Goal: Feedback & Contribution: Contribute content

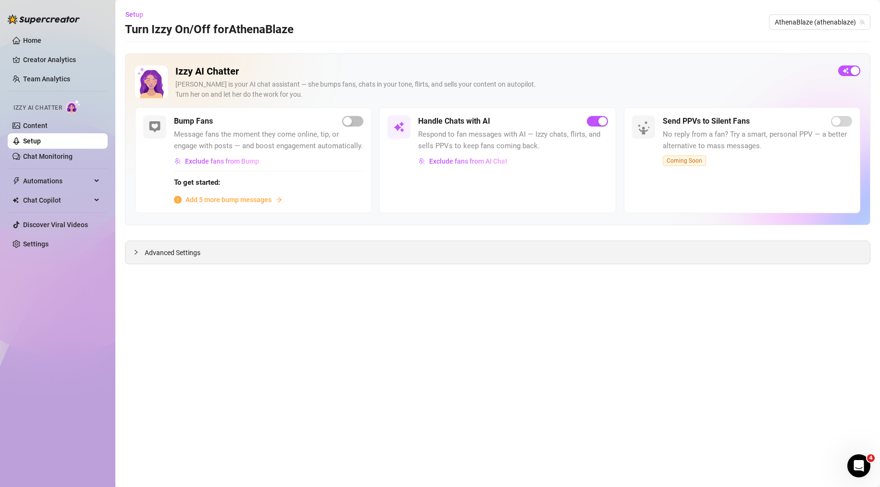
click at [159, 257] on span "Advanced Settings" at bounding box center [173, 252] width 56 height 11
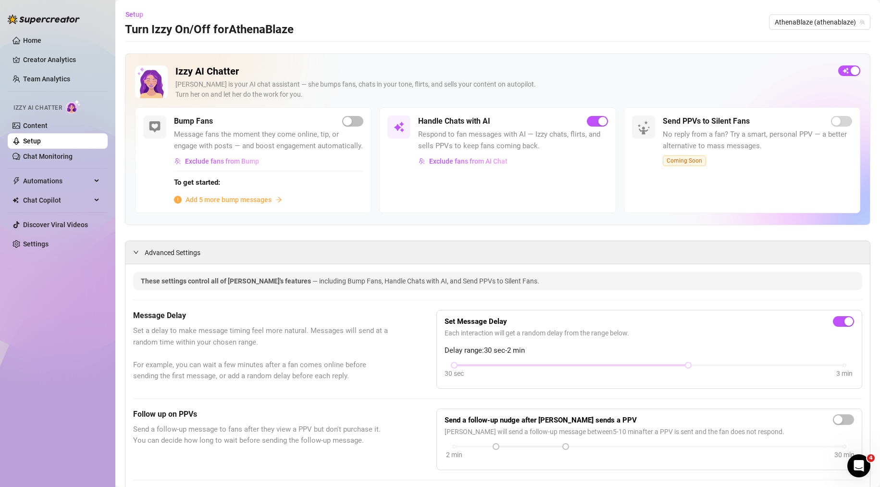
drag, startPoint x: 104, startPoint y: 33, endPoint x: 102, endPoint y: 24, distance: 9.4
click at [48, 128] on link "Content" at bounding box center [35, 126] width 25 height 8
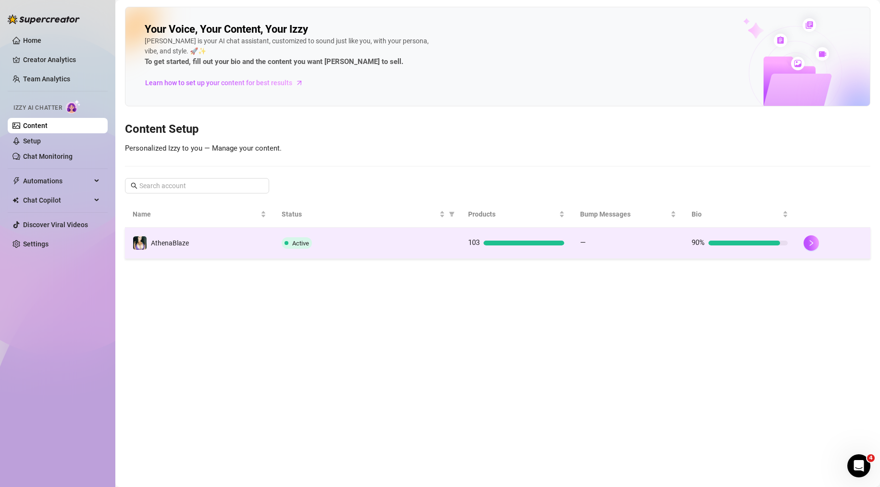
click at [419, 241] on div "Active" at bounding box center [367, 243] width 171 height 12
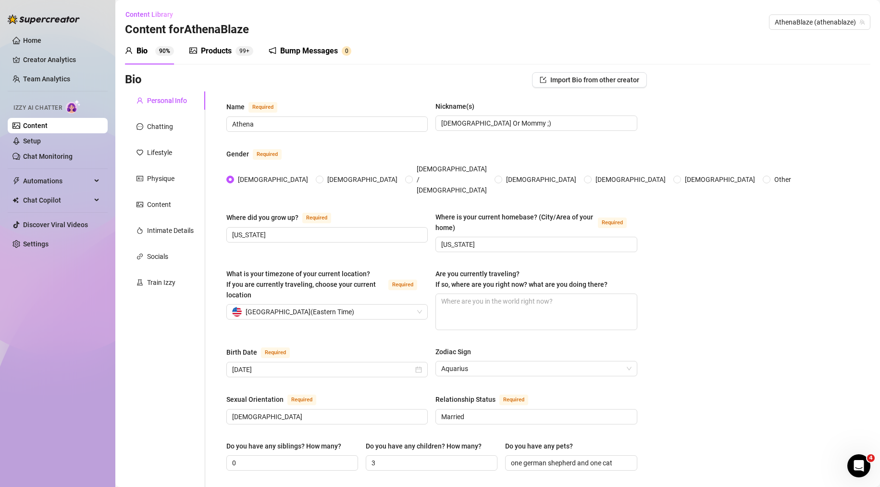
click at [206, 50] on div "Products" at bounding box center [216, 51] width 31 height 12
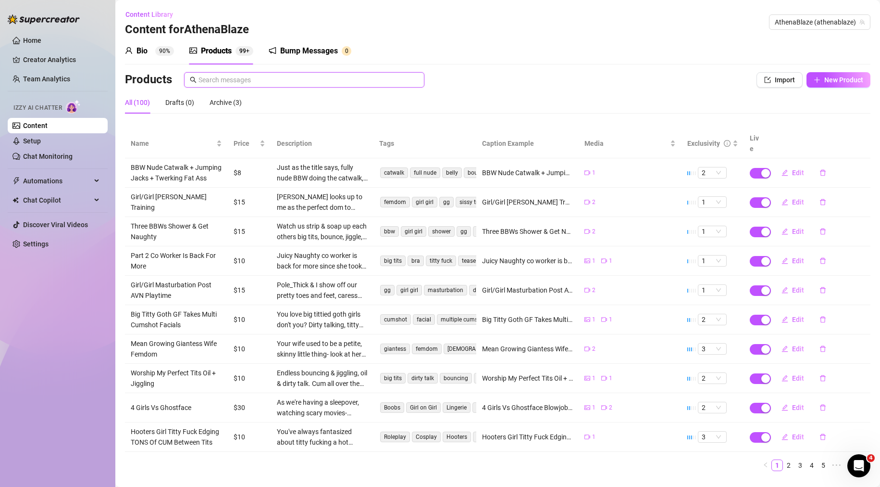
click at [272, 81] on input "text" at bounding box center [309, 80] width 220 height 11
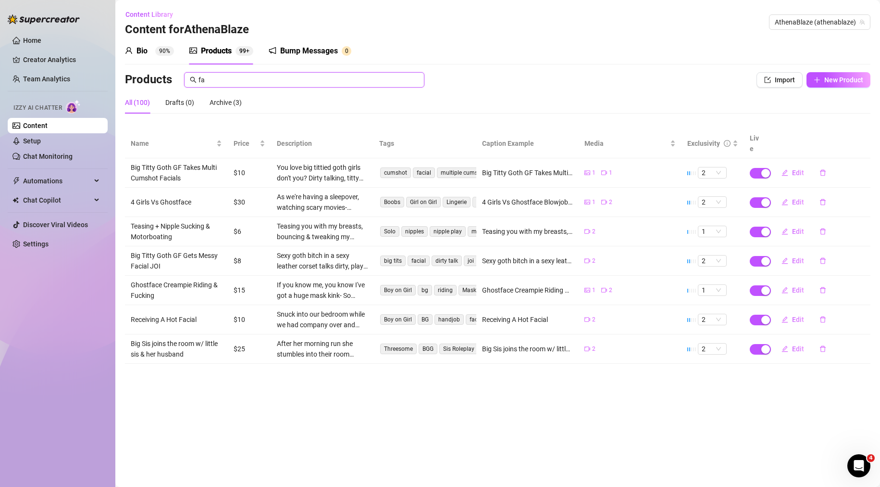
type input "f"
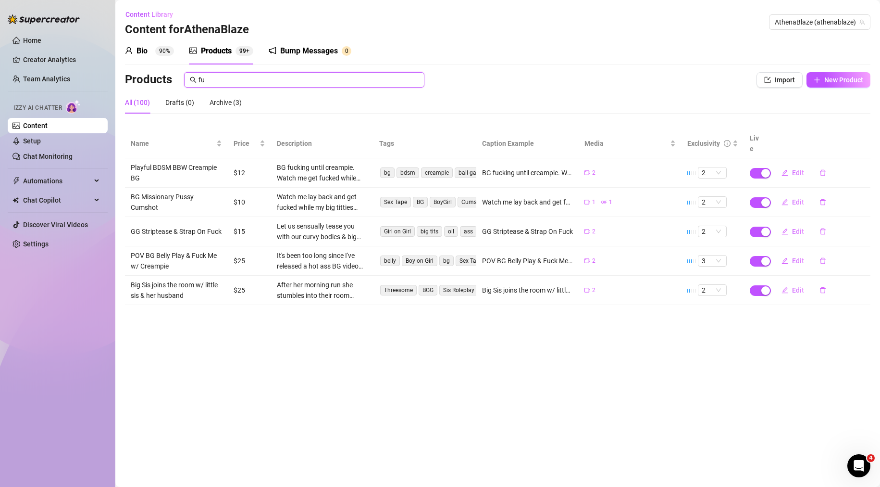
type input "f"
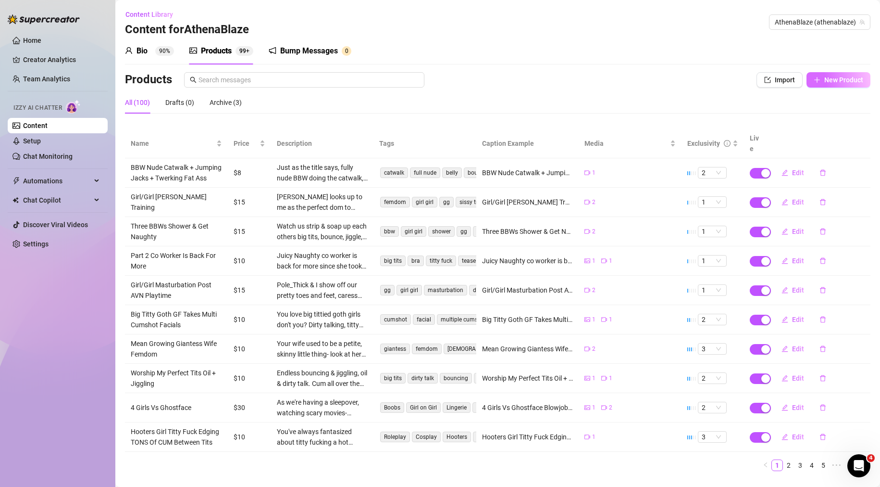
click at [846, 77] on span "New Product" at bounding box center [843, 80] width 39 height 8
type textarea "Type your message here..."
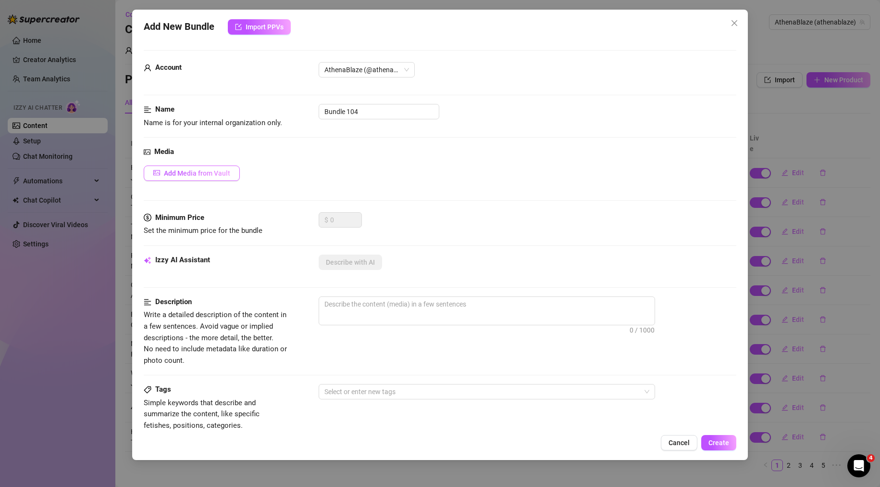
click at [228, 174] on span "Add Media from Vault" at bounding box center [197, 173] width 66 height 8
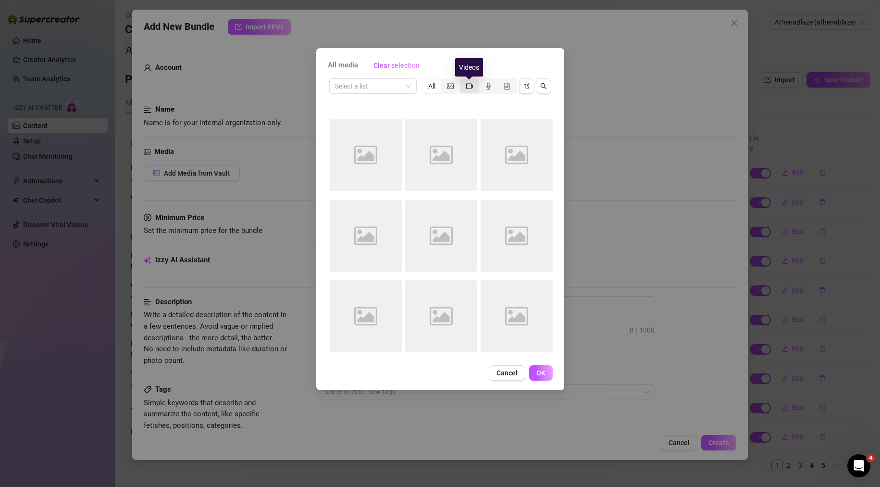
click at [466, 87] on icon "video-camera" at bounding box center [469, 85] width 7 height 5
click at [462, 81] on input "segmented control" at bounding box center [462, 81] width 0 height 0
click at [377, 88] on input "search" at bounding box center [368, 86] width 67 height 14
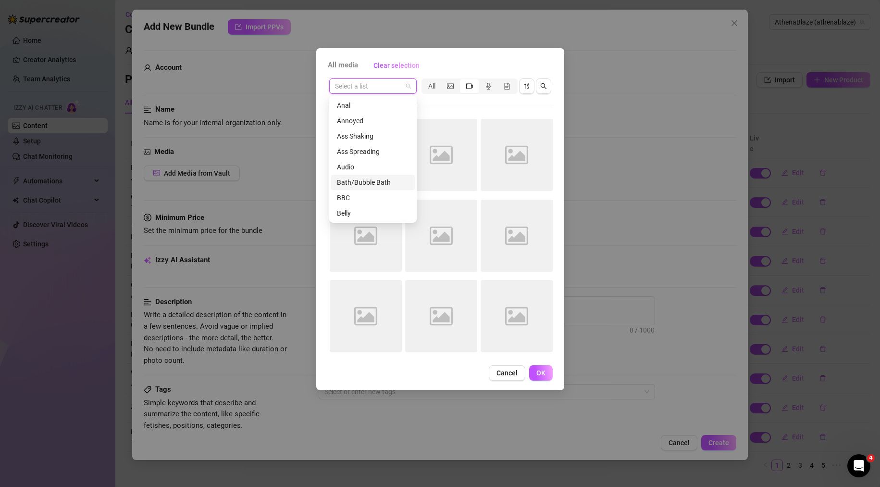
scroll to position [31, 0]
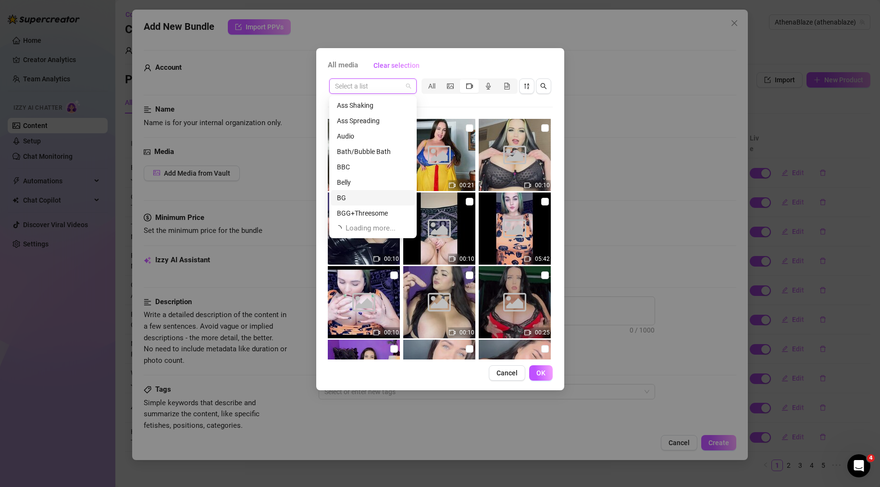
click at [359, 203] on div "BG" at bounding box center [373, 197] width 84 height 15
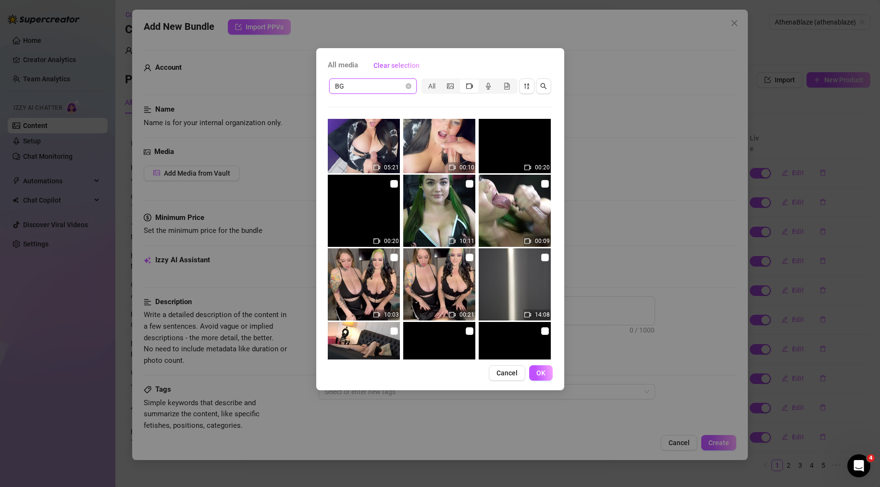
scroll to position [337, 0]
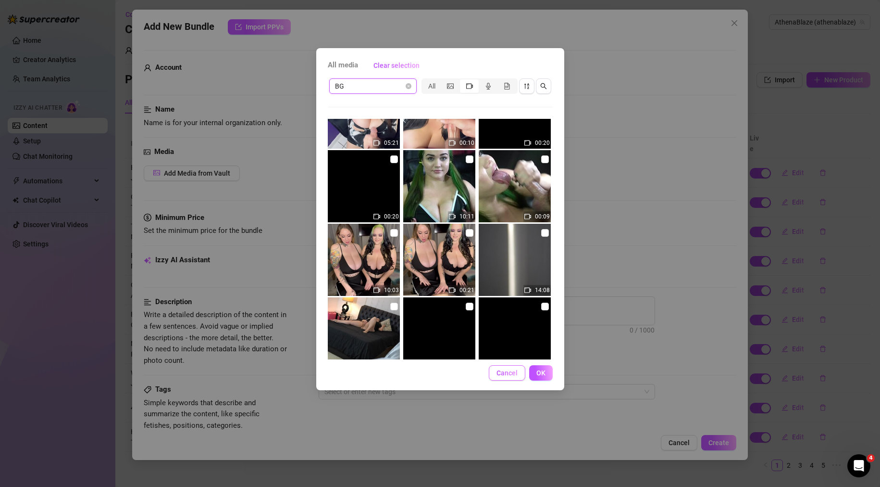
click at [501, 377] on button "Cancel" at bounding box center [507, 372] width 37 height 15
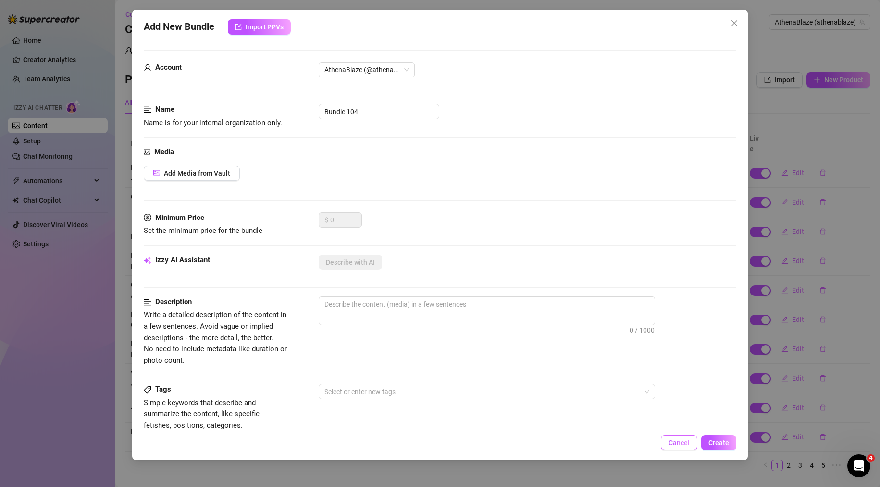
click at [691, 443] on button "Cancel" at bounding box center [679, 442] width 37 height 15
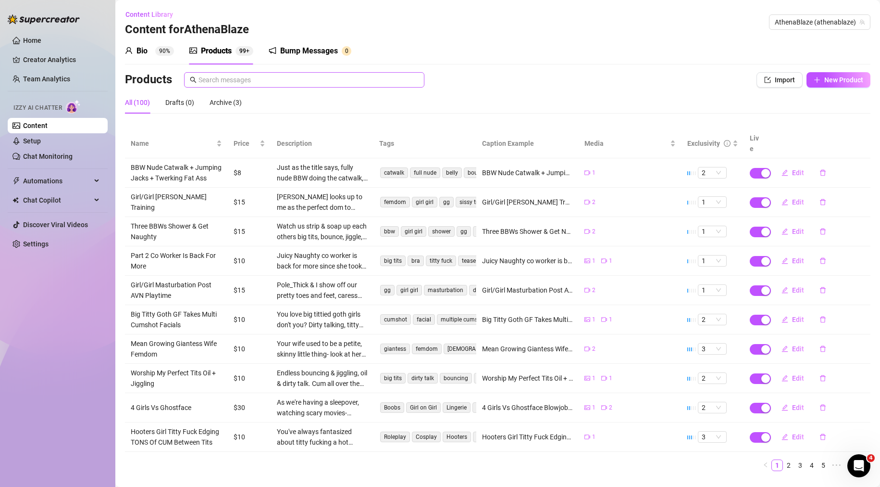
click at [218, 86] on span at bounding box center [304, 79] width 240 height 15
click at [225, 83] on input "text" at bounding box center [309, 80] width 220 height 11
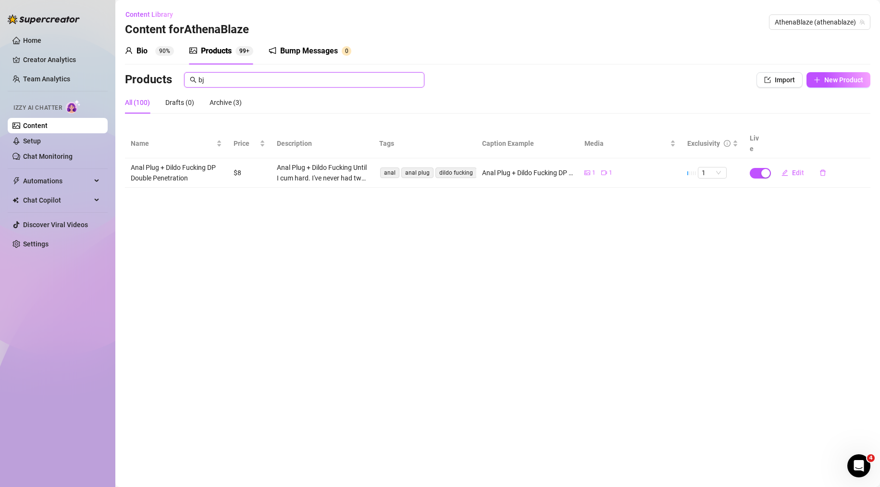
type input "b"
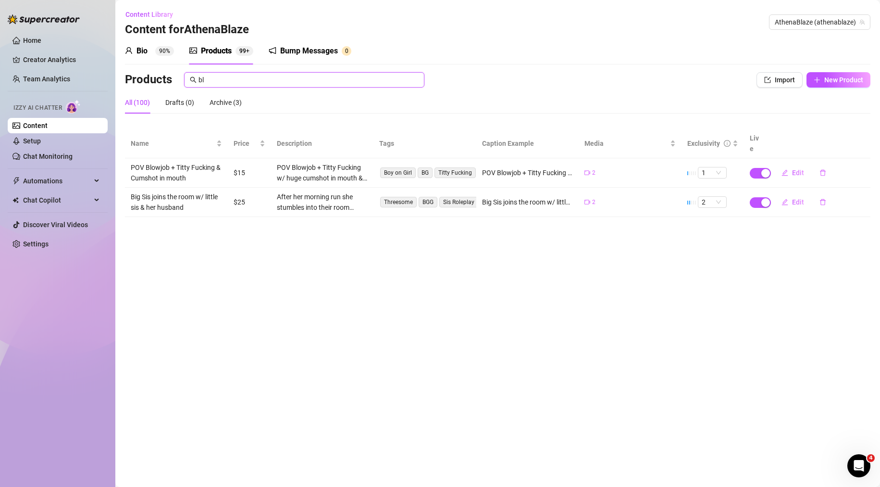
type input "b"
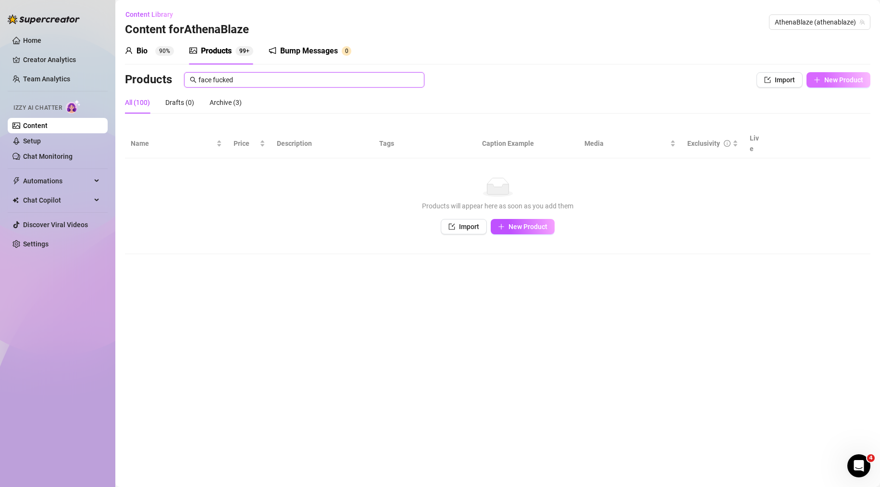
type input "face fucked"
click at [863, 83] on button "New Product" at bounding box center [839, 79] width 64 height 15
type textarea "Type your message here..."
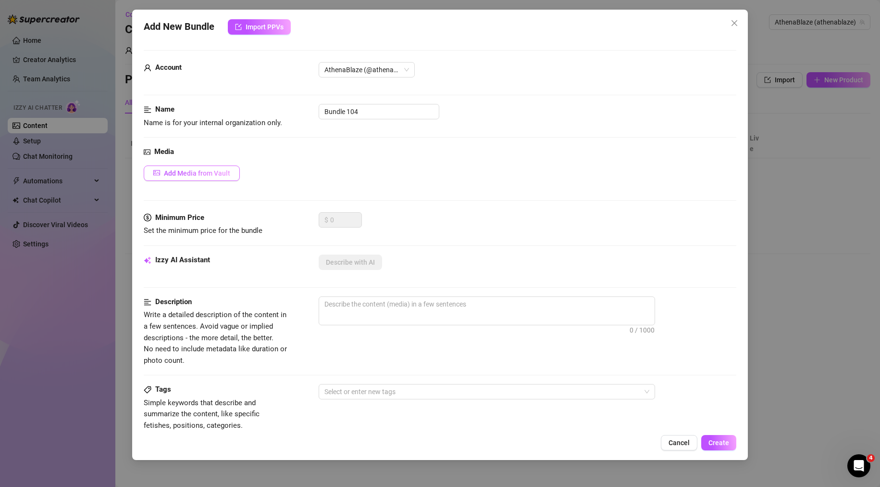
click at [208, 169] on span "Add Media from Vault" at bounding box center [197, 173] width 66 height 8
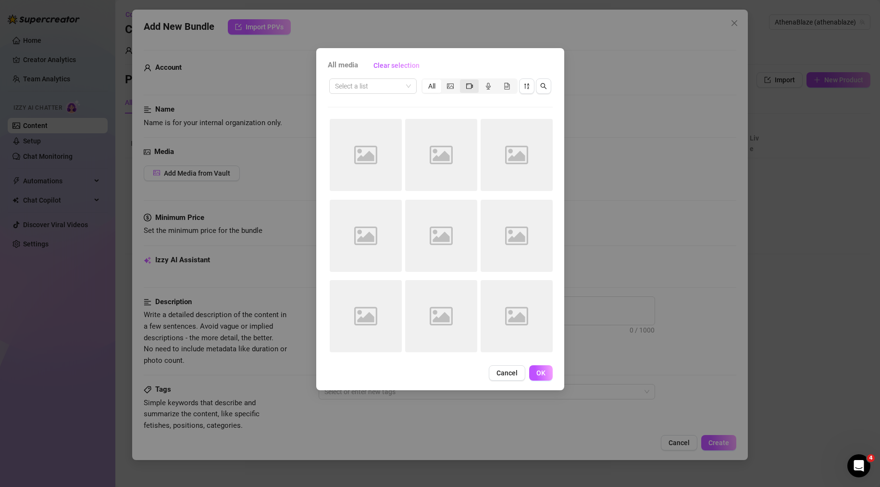
click at [474, 86] on div "segmented control" at bounding box center [469, 85] width 19 height 13
click at [462, 81] on input "segmented control" at bounding box center [462, 81] width 0 height 0
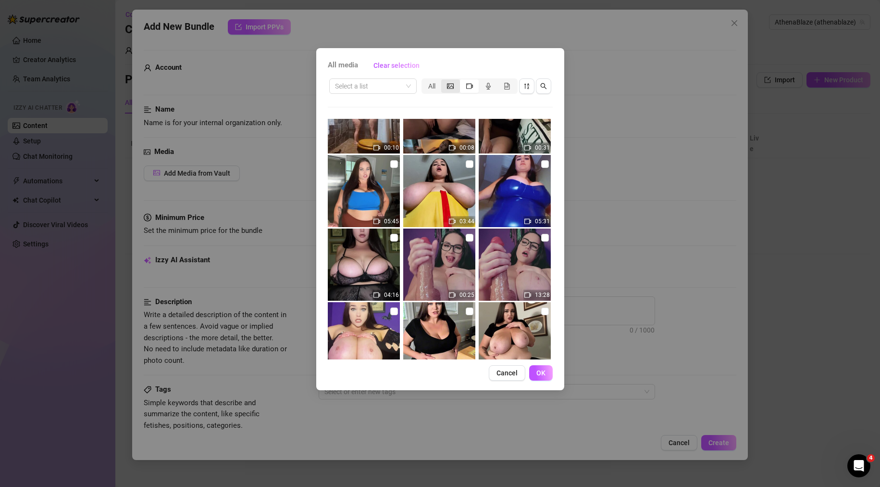
scroll to position [314, 0]
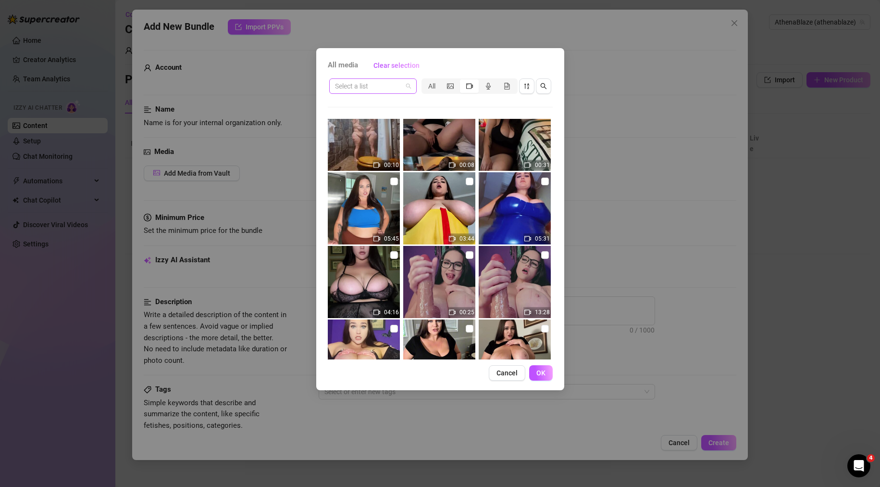
click at [405, 83] on span at bounding box center [373, 86] width 76 height 14
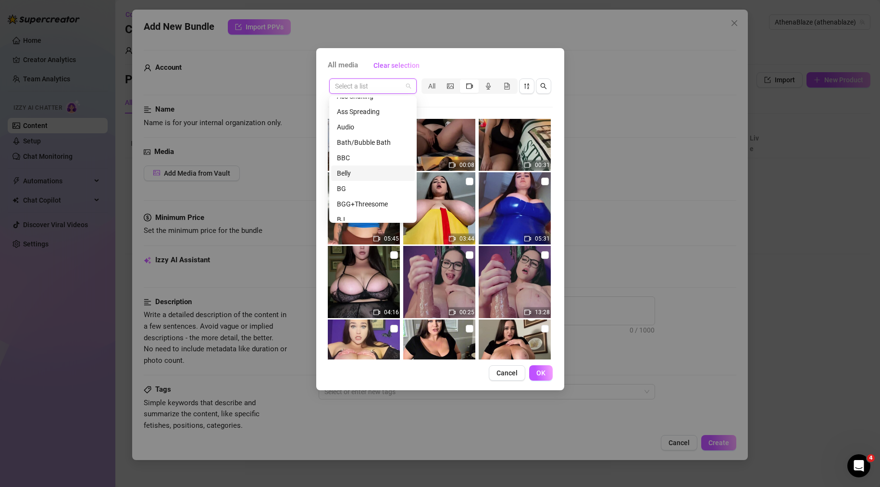
scroll to position [48, 0]
click at [366, 183] on div "BG" at bounding box center [373, 180] width 72 height 11
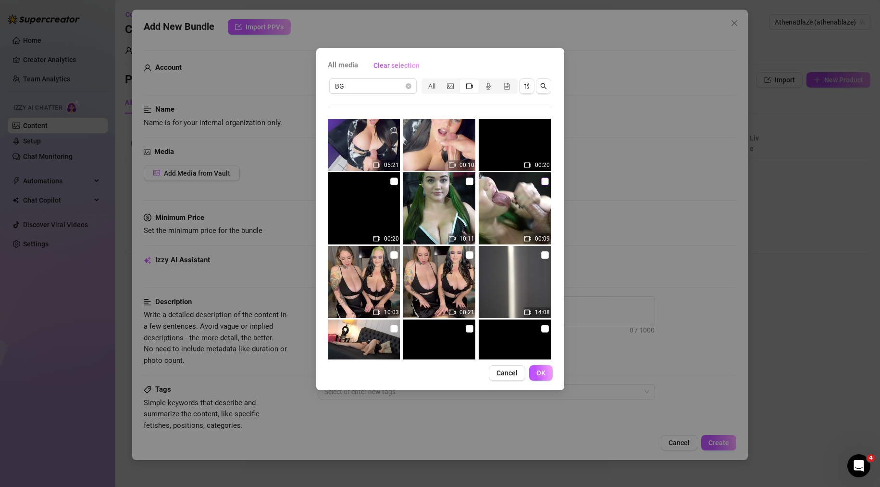
click at [541, 183] on input "checkbox" at bounding box center [545, 181] width 8 height 8
checkbox input "true"
click at [466, 181] on input "checkbox" at bounding box center [470, 181] width 8 height 8
checkbox input "true"
click at [543, 374] on span "OK" at bounding box center [540, 373] width 9 height 8
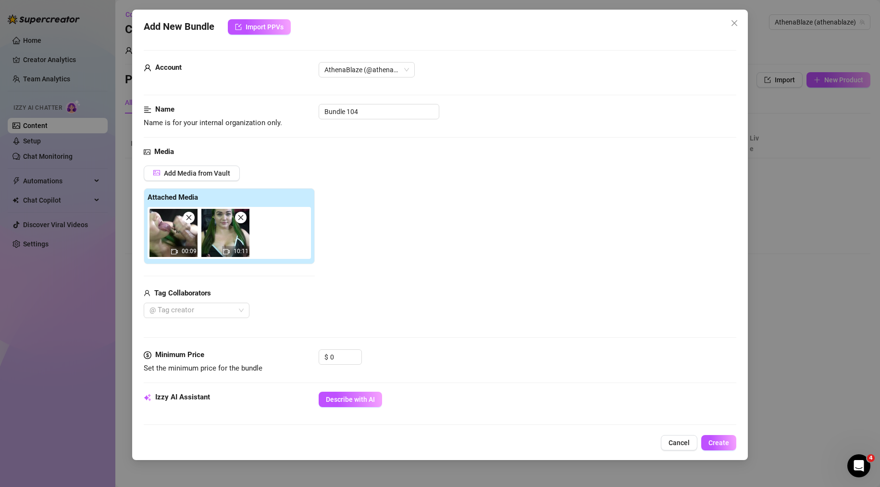
click at [809, 301] on div "Add New Bundle Import PPVs Account AthenaBlaze (@athenablaze) Name Name is for …" at bounding box center [440, 243] width 880 height 487
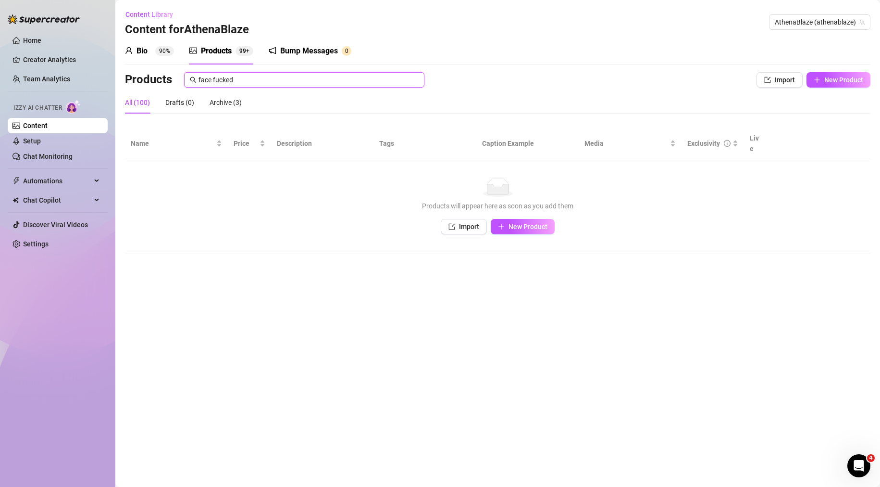
drag, startPoint x: 261, startPoint y: 81, endPoint x: 166, endPoint y: 77, distance: 94.8
click at [170, 77] on div "Products face fucked" at bounding box center [420, 79] width 591 height 15
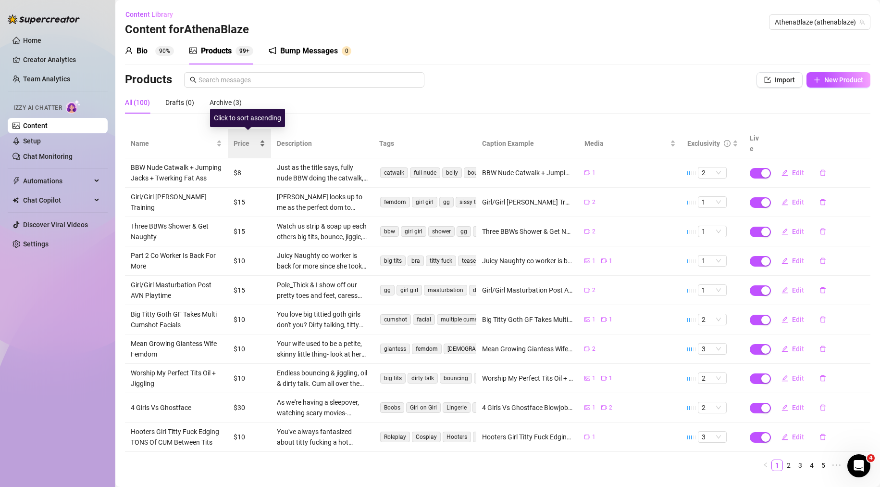
click at [254, 141] on span "Price" at bounding box center [246, 143] width 24 height 11
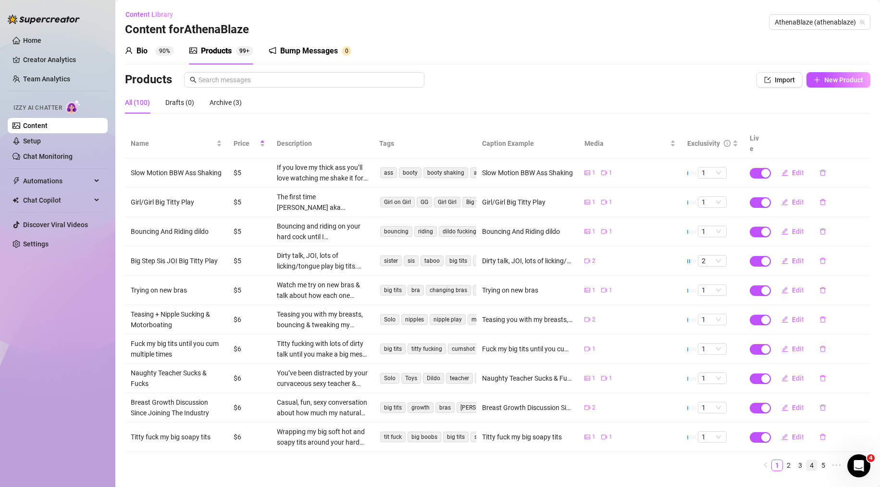
click at [807, 460] on link "4" at bounding box center [812, 465] width 11 height 11
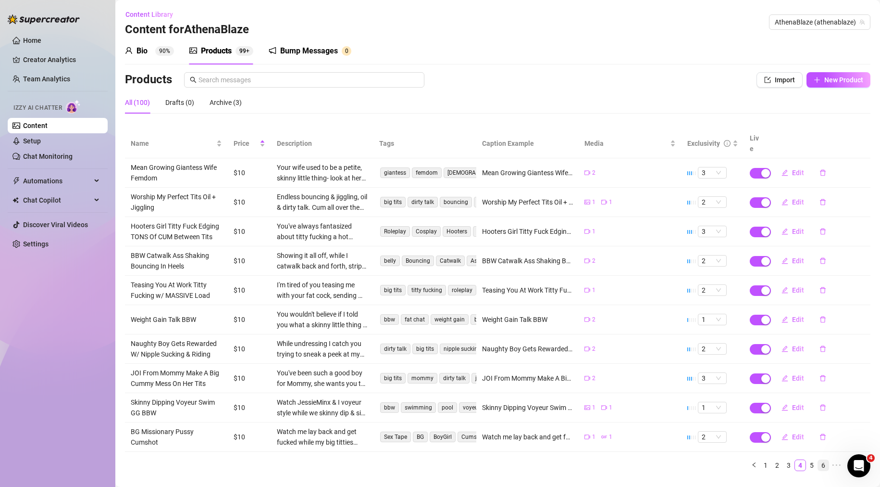
click at [819, 460] on link "6" at bounding box center [823, 465] width 11 height 11
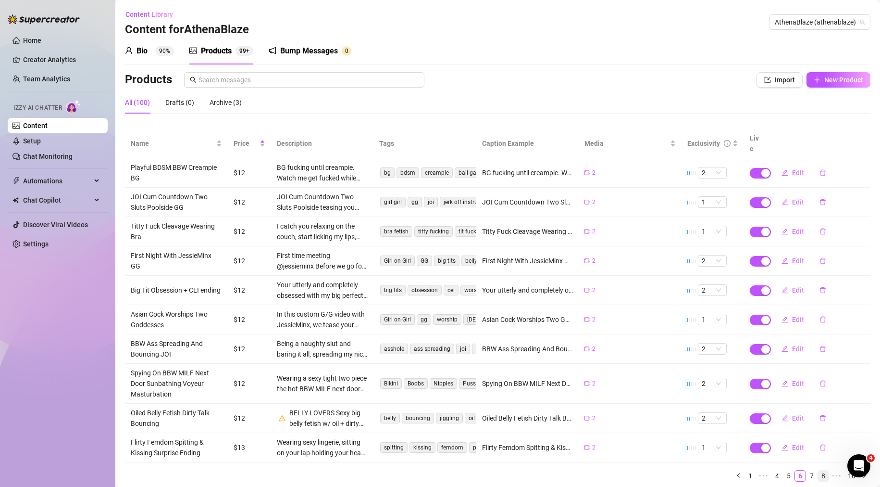
click at [818, 470] on link "8" at bounding box center [823, 475] width 11 height 11
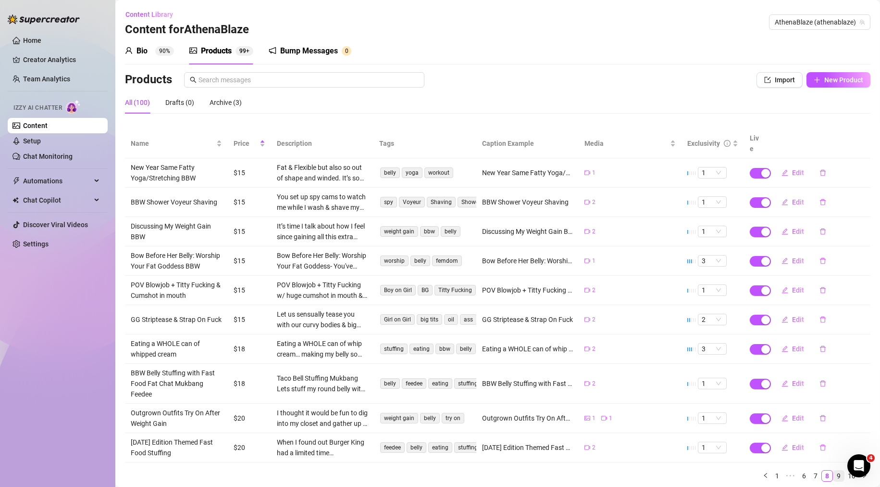
click at [834, 474] on link "9" at bounding box center [839, 475] width 11 height 11
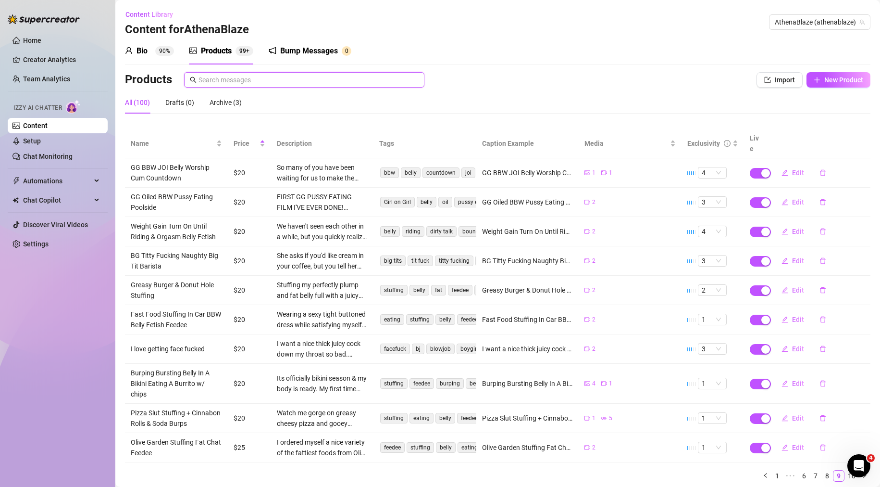
click at [243, 83] on input "text" at bounding box center [309, 80] width 220 height 11
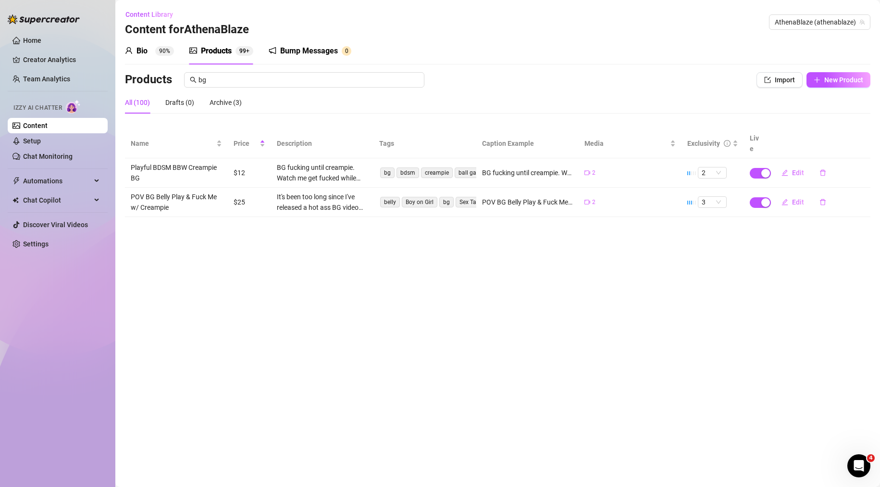
click at [387, 167] on span "bg" at bounding box center [387, 172] width 14 height 11
drag, startPoint x: 250, startPoint y: 73, endPoint x: 126, endPoint y: 85, distance: 124.2
click at [128, 84] on div "Products bg" at bounding box center [420, 79] width 591 height 15
click at [272, 84] on input "bg" at bounding box center [309, 80] width 220 height 11
drag, startPoint x: 276, startPoint y: 84, endPoint x: 186, endPoint y: 83, distance: 89.9
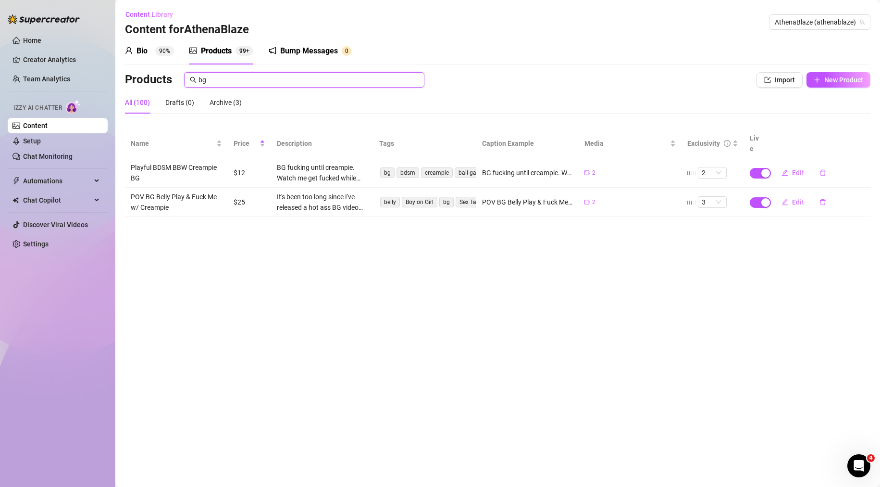
click at [184, 83] on span "bg" at bounding box center [304, 79] width 240 height 15
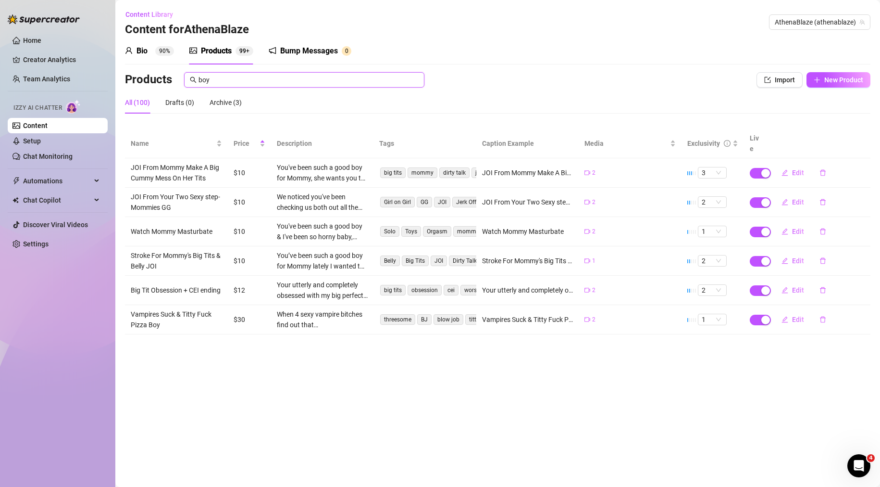
drag, startPoint x: 265, startPoint y: 80, endPoint x: 182, endPoint y: 77, distance: 83.2
click at [179, 79] on div "Products boy" at bounding box center [420, 79] width 591 height 15
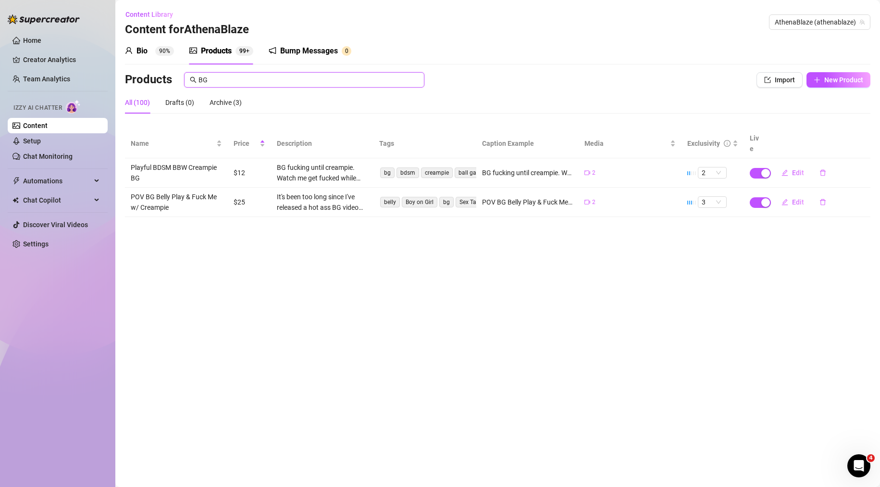
type input "B"
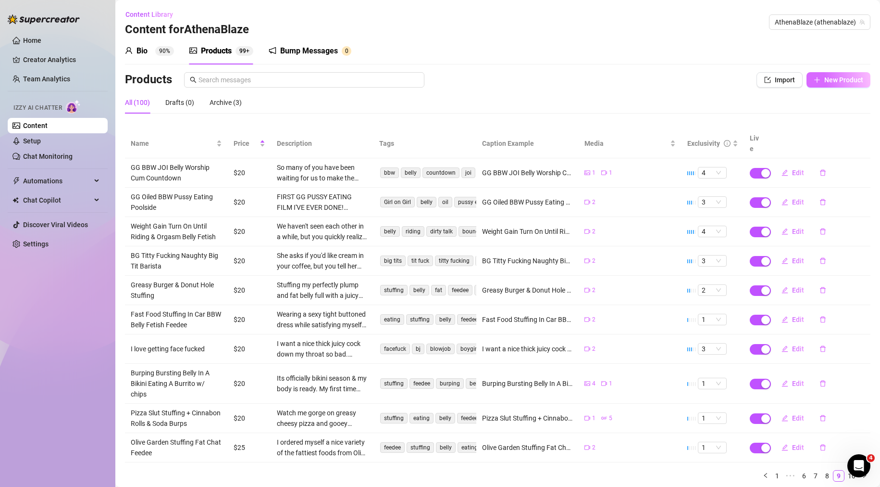
click at [848, 79] on span "New Product" at bounding box center [843, 80] width 39 height 8
type textarea "Type your message here..."
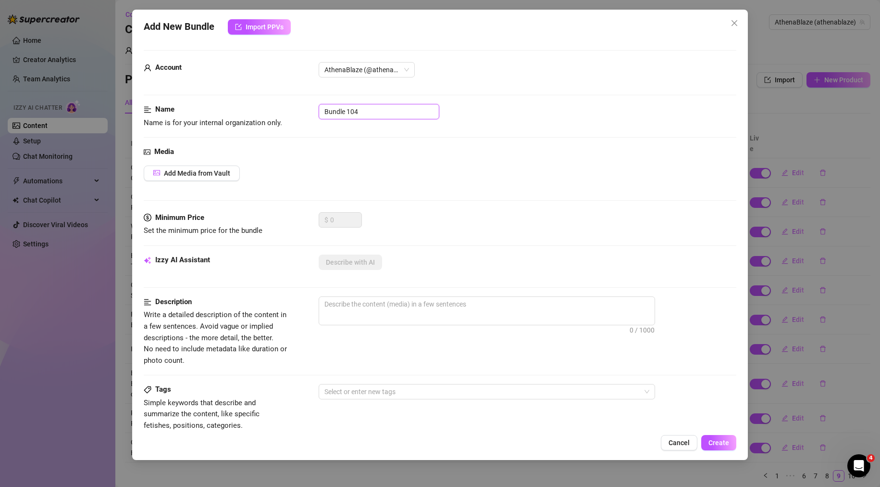
drag, startPoint x: 380, startPoint y: 106, endPoint x: 294, endPoint y: 108, distance: 86.1
click at [295, 108] on div "Name Name is for your internal organization only. Bundle 104" at bounding box center [440, 116] width 593 height 25
paste input "u61816040"
type input "u61816040"
drag, startPoint x: 388, startPoint y: 111, endPoint x: 259, endPoint y: 105, distance: 129.0
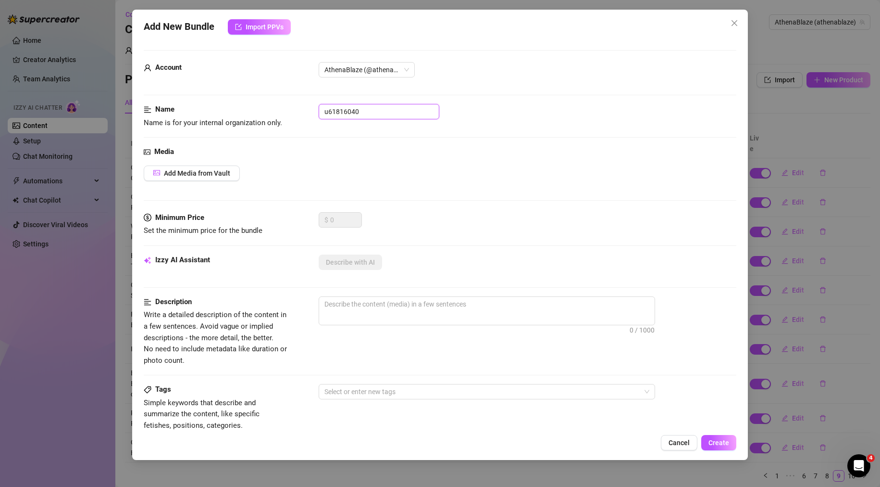
click at [233, 110] on div "Name Name is for your internal organization only. u61816040" at bounding box center [440, 116] width 593 height 25
click at [217, 176] on span "Add Media from Vault" at bounding box center [197, 173] width 66 height 8
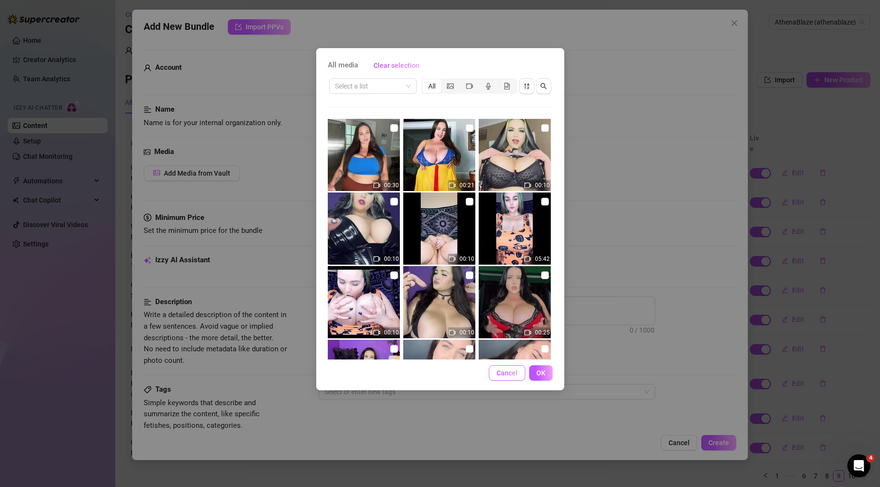
click at [513, 375] on span "Cancel" at bounding box center [507, 373] width 21 height 8
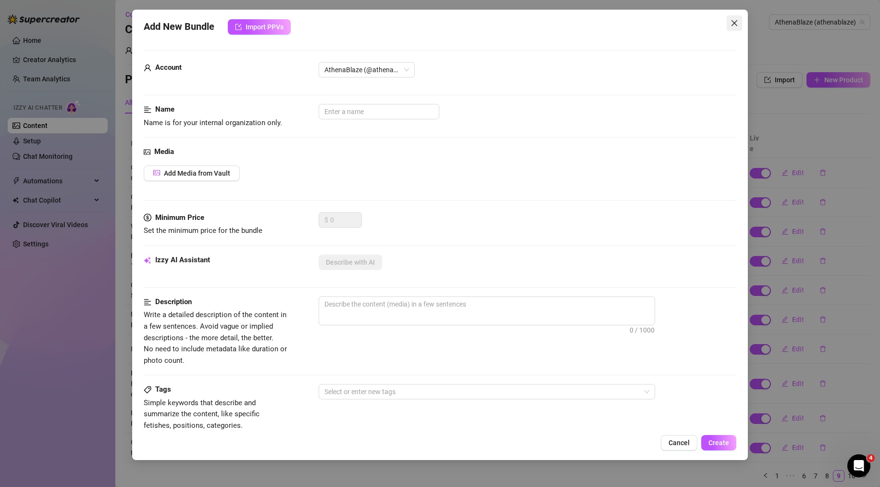
click at [736, 21] on icon "close" at bounding box center [735, 23] width 8 height 8
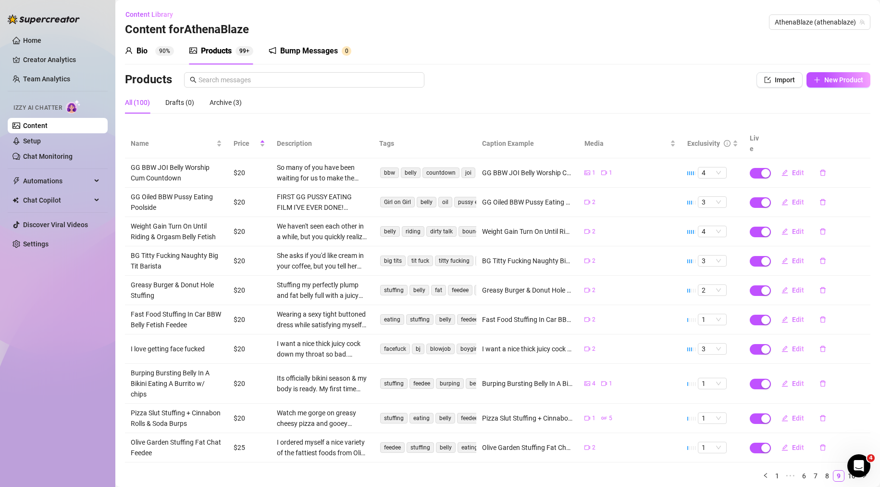
click at [288, 140] on th "Description" at bounding box center [322, 143] width 103 height 29
click at [128, 104] on div "All (100)" at bounding box center [137, 102] width 25 height 11
click at [244, 138] on span "Price" at bounding box center [246, 143] width 24 height 11
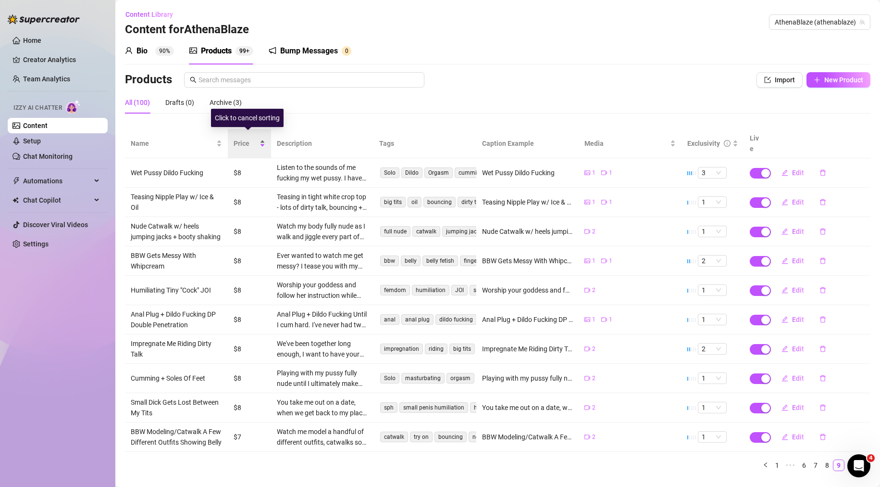
click at [244, 138] on span "Price" at bounding box center [246, 143] width 24 height 11
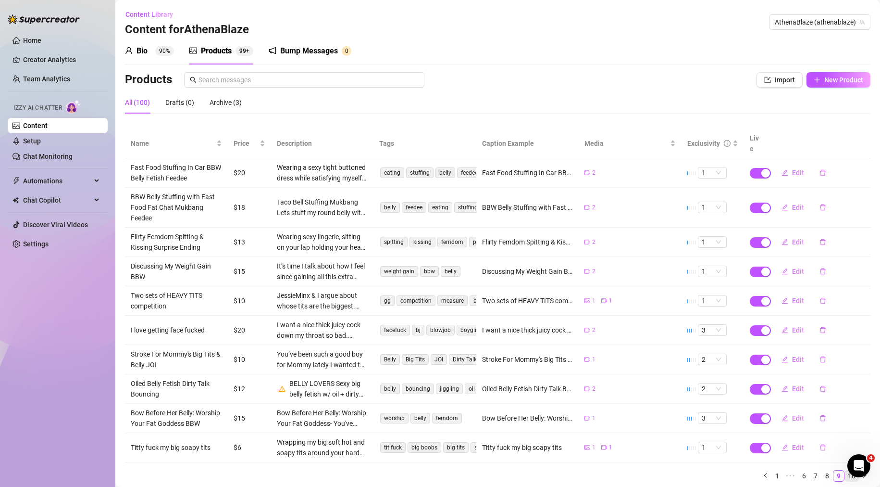
click at [845, 477] on link "10" at bounding box center [851, 475] width 13 height 11
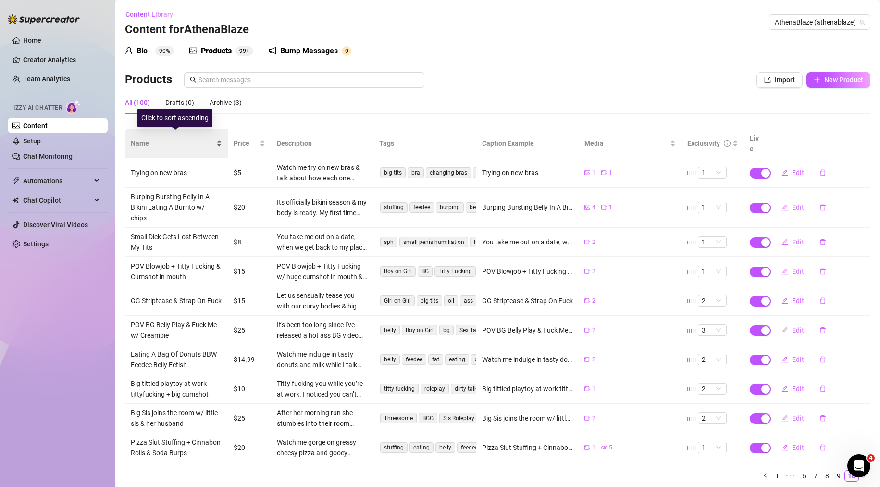
click at [158, 138] on span "Name" at bounding box center [173, 143] width 84 height 11
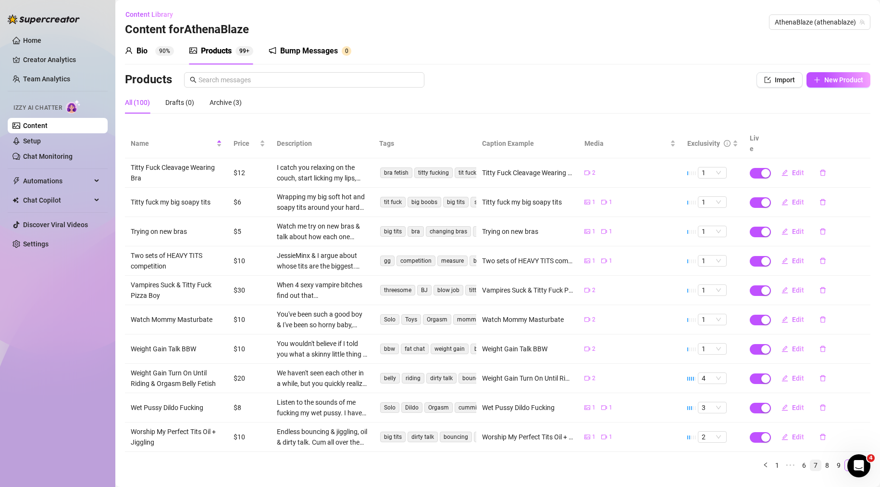
click at [811, 460] on link "7" at bounding box center [816, 465] width 11 height 11
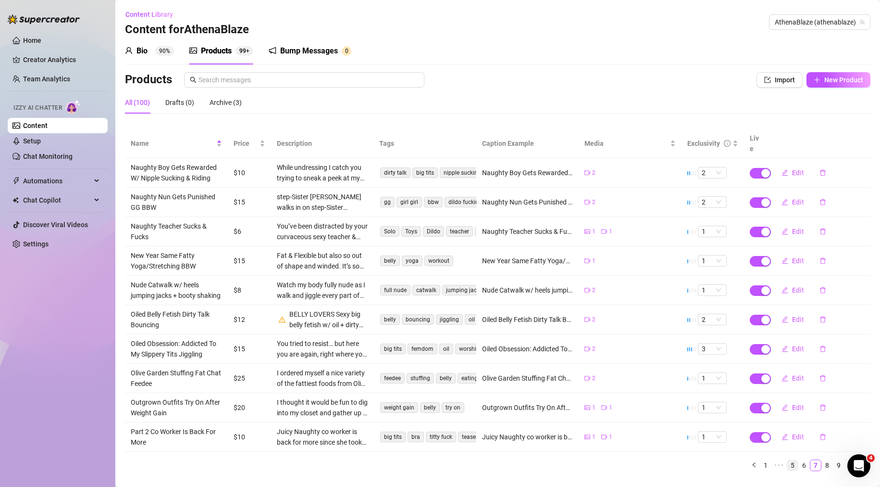
click at [787, 466] on link "5" at bounding box center [792, 465] width 11 height 11
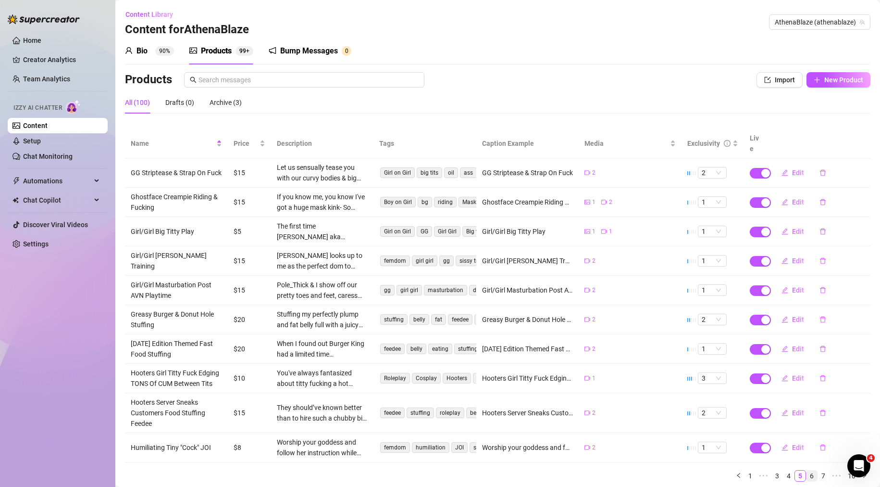
click at [807, 470] on link "6" at bounding box center [812, 475] width 11 height 11
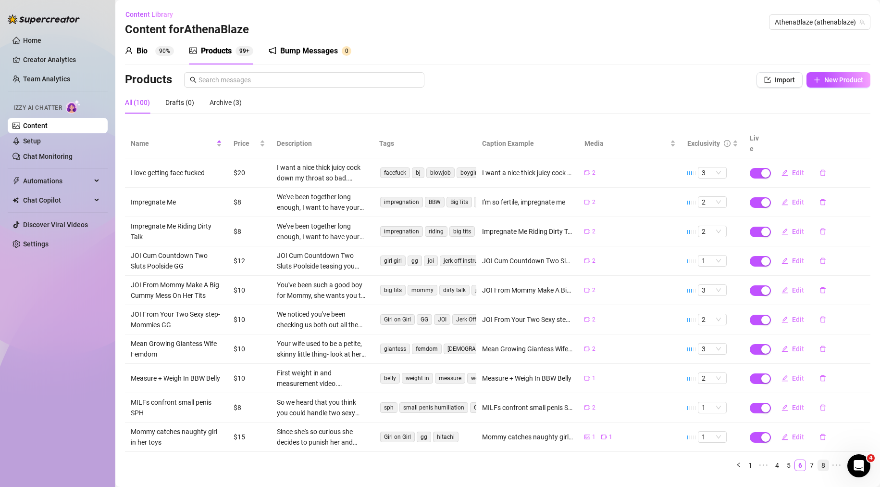
click at [818, 460] on link "8" at bounding box center [823, 465] width 11 height 11
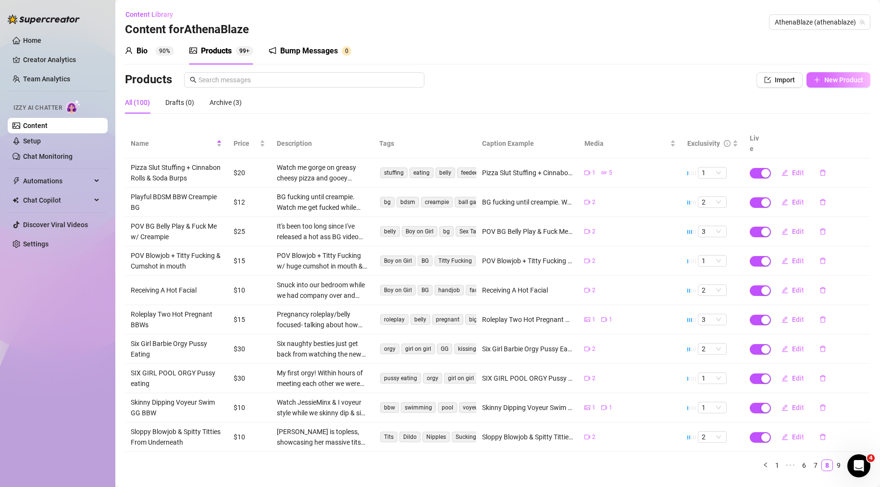
click at [815, 80] on button "New Product" at bounding box center [839, 79] width 64 height 15
type textarea "Type your message here..."
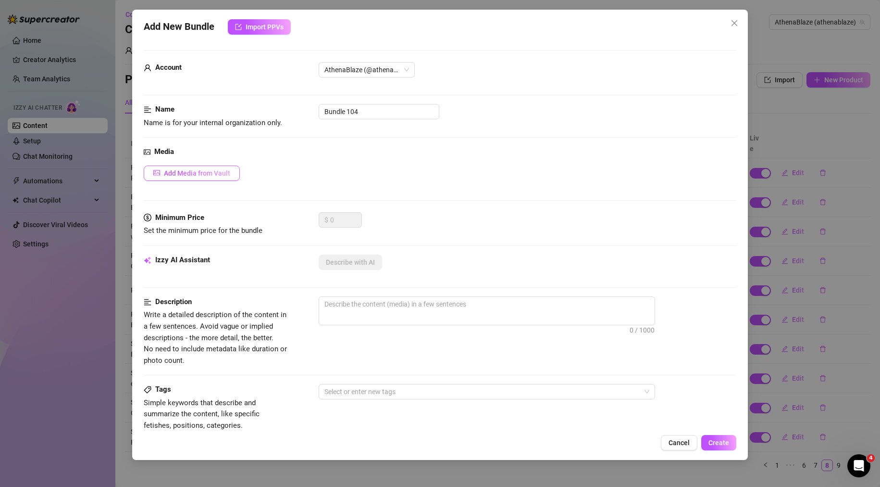
click at [227, 176] on span "Add Media from Vault" at bounding box center [197, 173] width 66 height 8
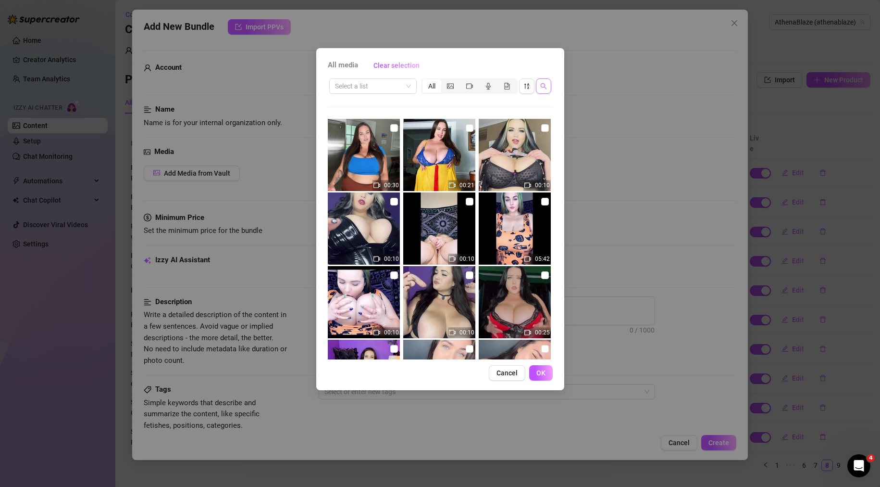
click at [543, 85] on icon "search" at bounding box center [543, 86] width 7 height 7
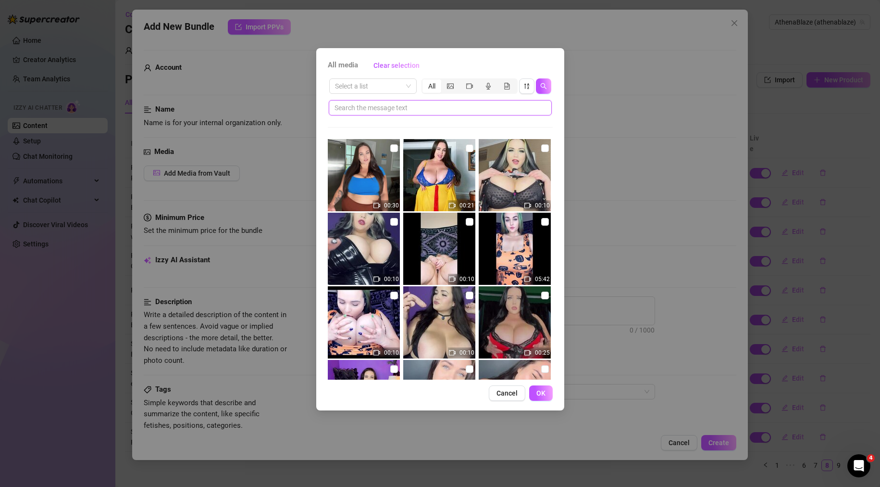
click at [450, 109] on input "text" at bounding box center [437, 107] width 204 height 11
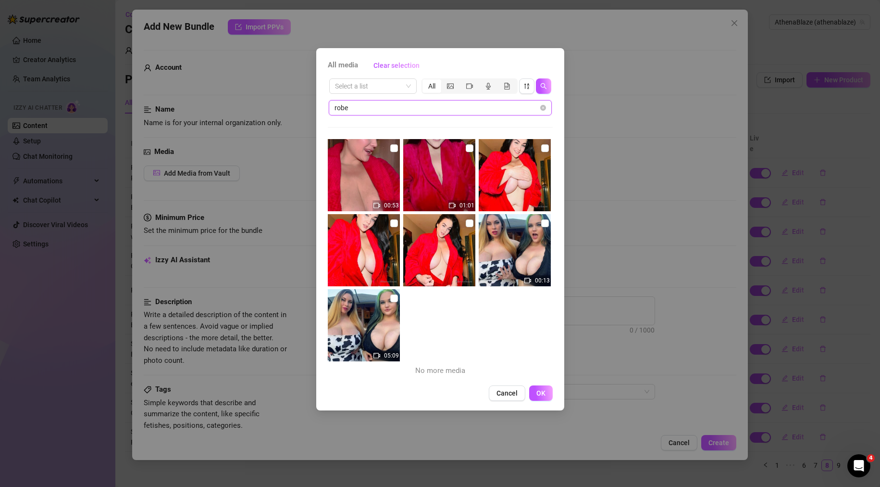
drag, startPoint x: 379, startPoint y: 109, endPoint x: 300, endPoint y: 105, distance: 78.9
click at [306, 108] on div "All media Clear selection Select a list All robe 00:53 01:01 00:13 05:09 No mor…" at bounding box center [440, 243] width 880 height 487
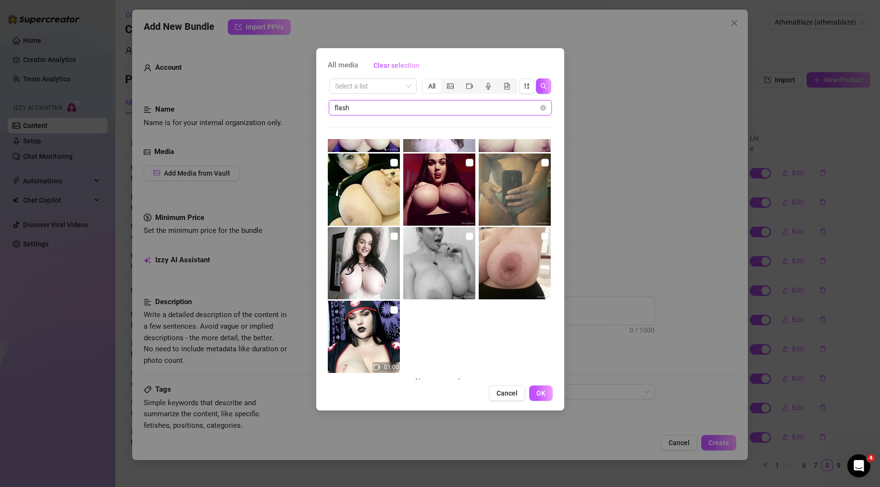
scroll to position [362, 0]
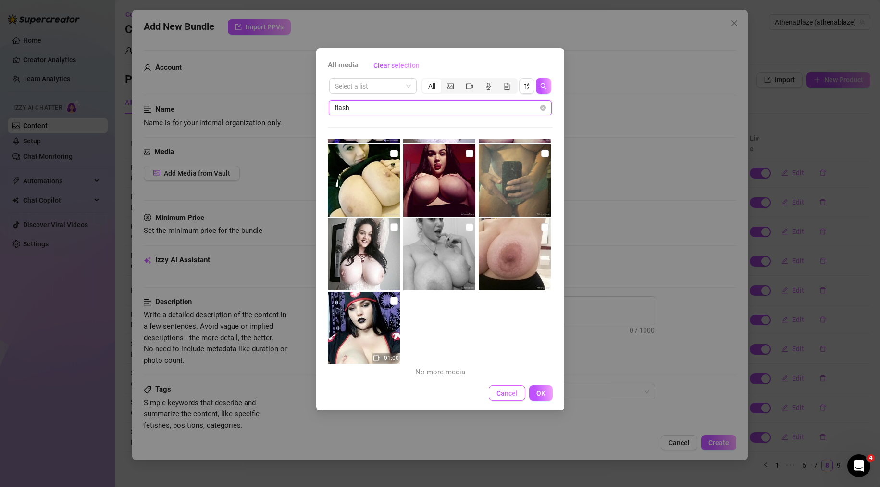
type input "flash"
click at [507, 393] on span "Cancel" at bounding box center [507, 393] width 21 height 8
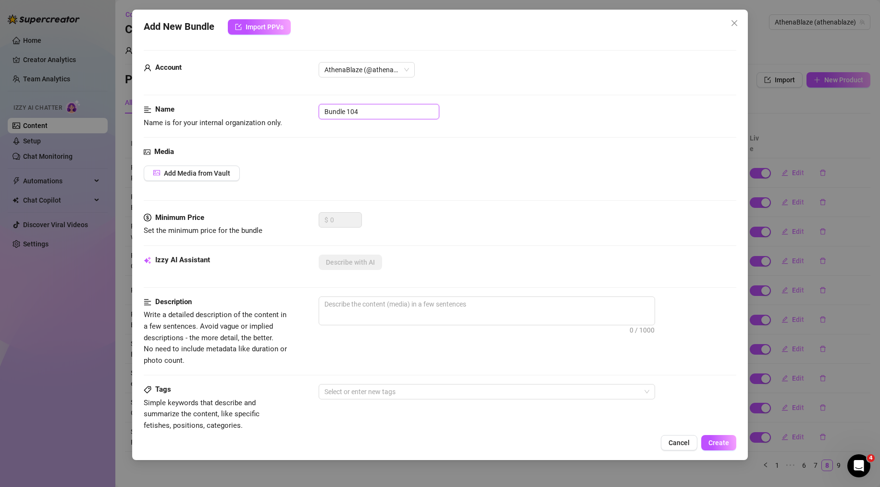
click at [243, 109] on div "Name Name is for your internal organization only. Bundle 104" at bounding box center [440, 116] width 593 height 25
paste input "Robe [MEDICAL_DATA] Tease Jiggling BBW"
type input "Robe [MEDICAL_DATA] Tease Jiggling BBW"
click at [407, 312] on span "0 / 1000" at bounding box center [487, 310] width 337 height 29
click at [469, 305] on textarea at bounding box center [487, 304] width 336 height 14
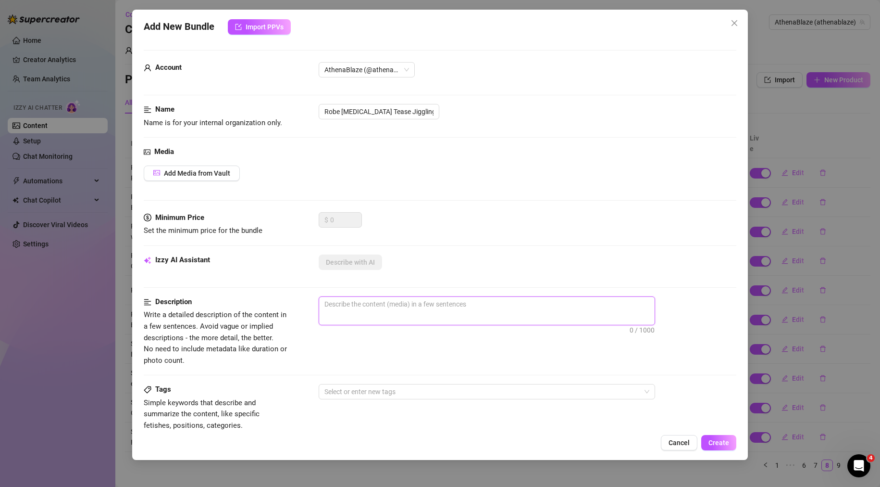
paste textarea "Watch me flash and tease you in my velvet robe over and over ....and over again…"
type textarea "Watch me flash and tease you in my velvet robe over and over ....and over again…"
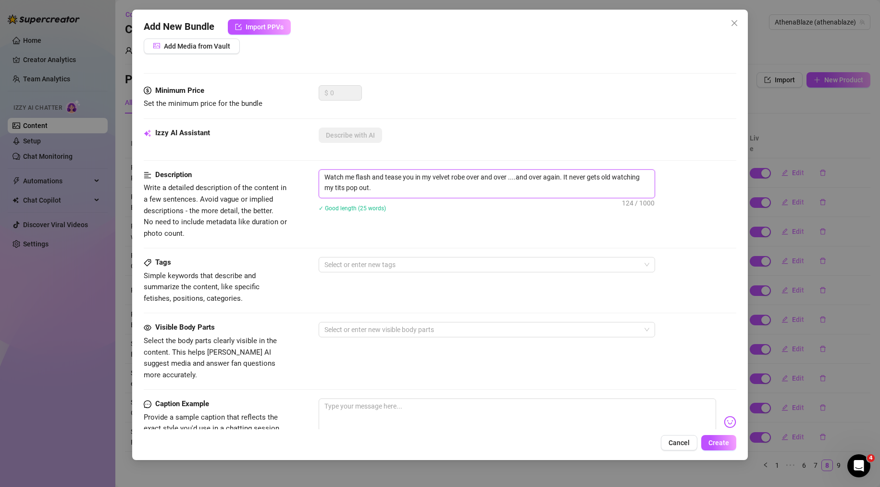
scroll to position [144, 0]
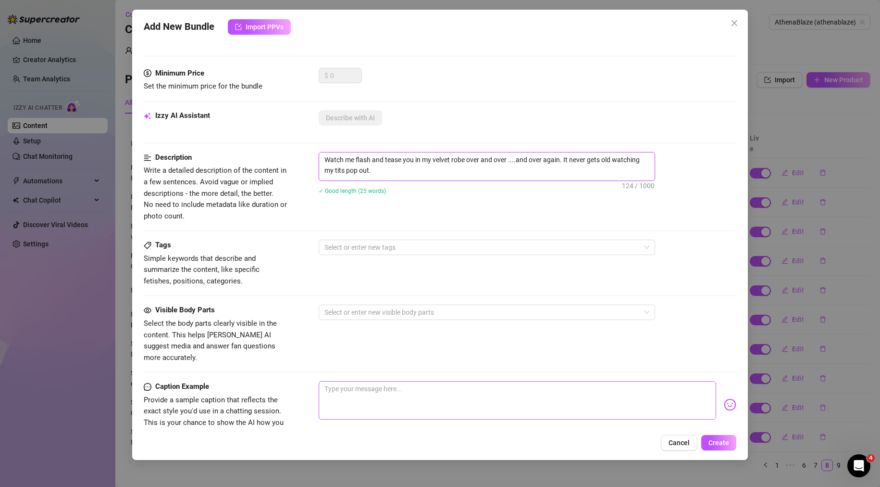
paste textarea "Watch me flash and tease you in my velvet robe over and over ....and over again…"
type textarea "Watch me flash and tease you in my velvet robe over and over ....and over again…"
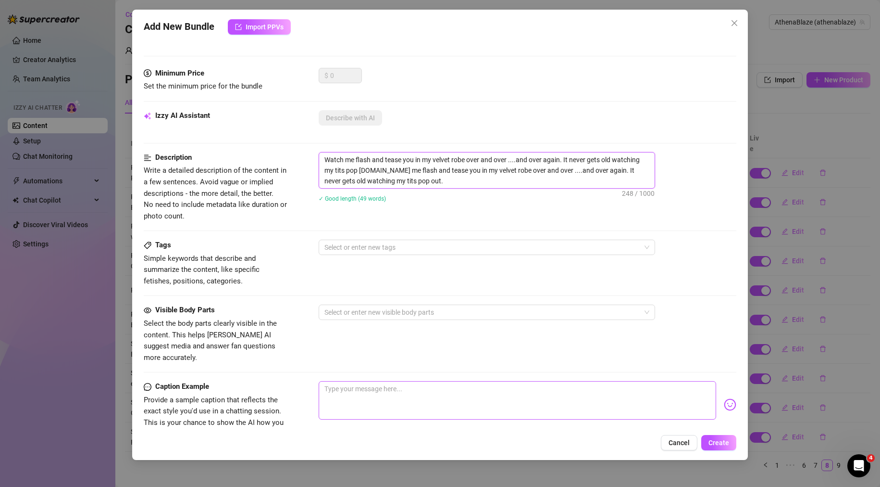
scroll to position [0, 0]
drag, startPoint x: 467, startPoint y: 183, endPoint x: 422, endPoint y: 180, distance: 44.8
click at [424, 181] on textarea "Watch me flash and tease you in my velvet robe over and over ....and over again…" at bounding box center [487, 170] width 336 height 36
drag, startPoint x: 422, startPoint y: 180, endPoint x: 374, endPoint y: 171, distance: 48.9
click at [374, 171] on textarea "Watch me flash and tease you in my velvet robe over and over ....and over again…" at bounding box center [487, 170] width 336 height 36
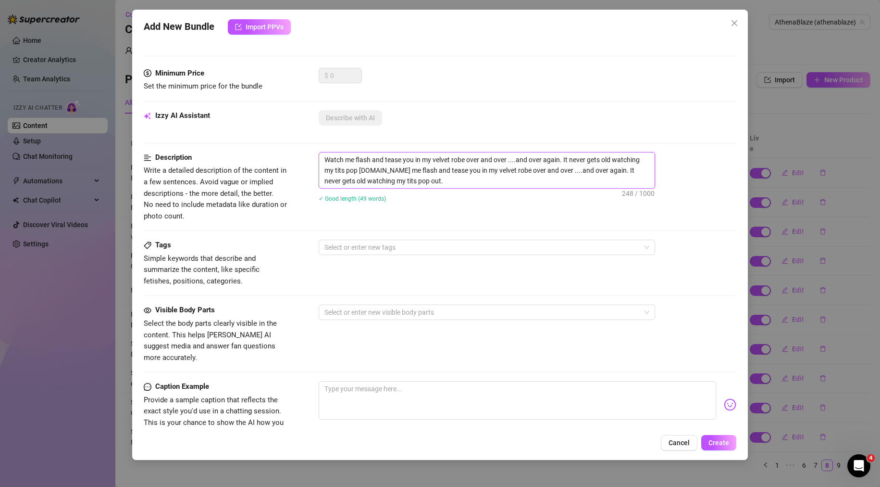
type textarea "Watch me flash and tease you in my velvet robe over and over ....and over again…"
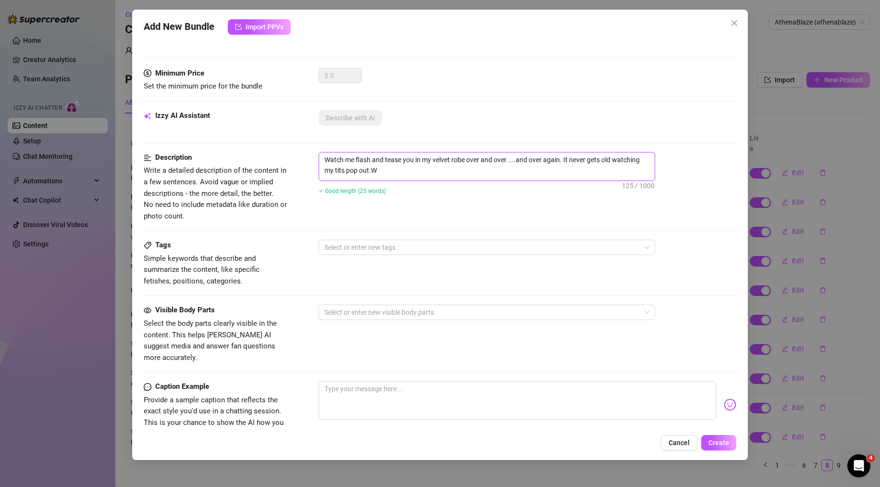
type textarea "Watch me flash and tease you in my velvet robe over and over ....and over again…"
paste textarea "Watch me flash and tease you in my velvet robe over and over ....and over again…"
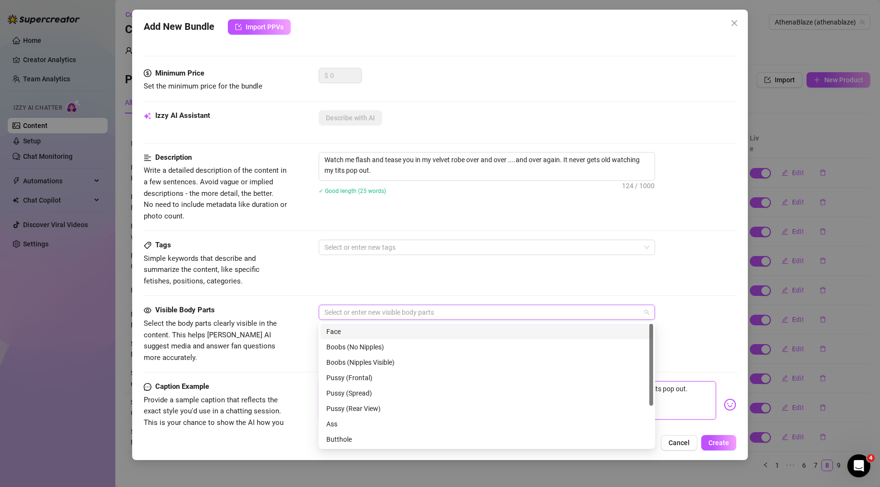
click at [371, 310] on div at bounding box center [482, 311] width 323 height 13
type textarea "Watch me flash and tease you in my velvet robe over and over ....and over again…"
click at [366, 331] on div "Face" at bounding box center [486, 331] width 321 height 11
click at [372, 360] on div "Boobs (Nipples Visible)" at bounding box center [486, 362] width 321 height 11
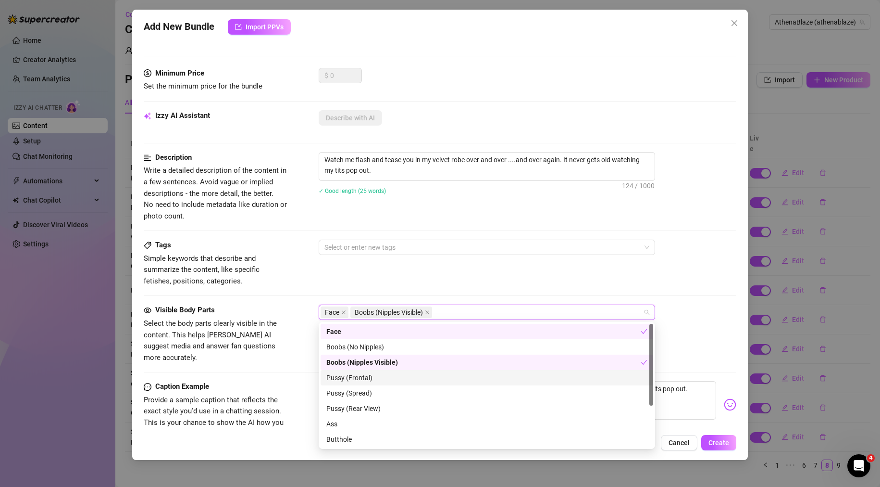
click at [368, 380] on div "Pussy (Frontal)" at bounding box center [486, 377] width 321 height 11
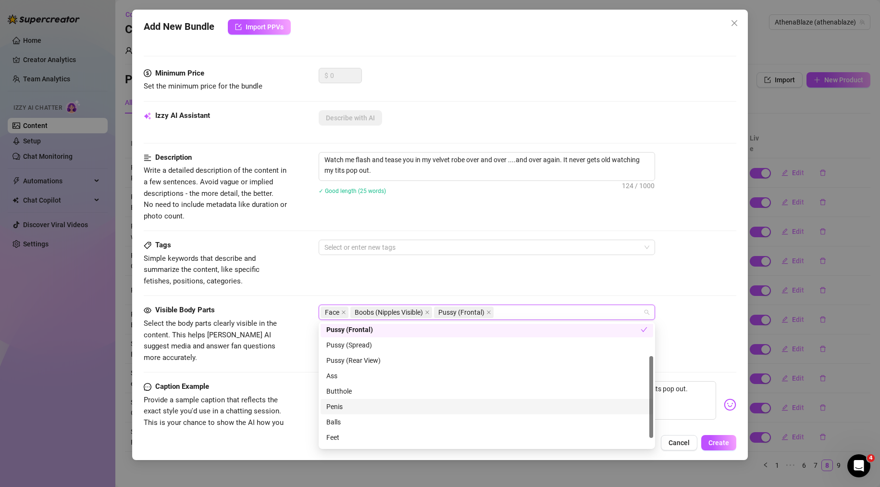
scroll to position [62, 0]
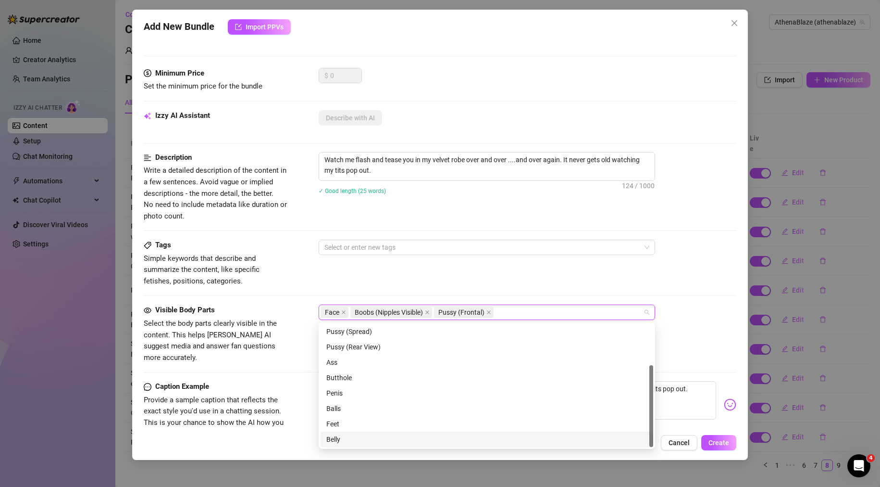
click at [342, 437] on div "Belly" at bounding box center [486, 439] width 321 height 11
click at [282, 340] on span "Select the body parts clearly visible in the content. This helps [PERSON_NAME] …" at bounding box center [216, 340] width 144 height 45
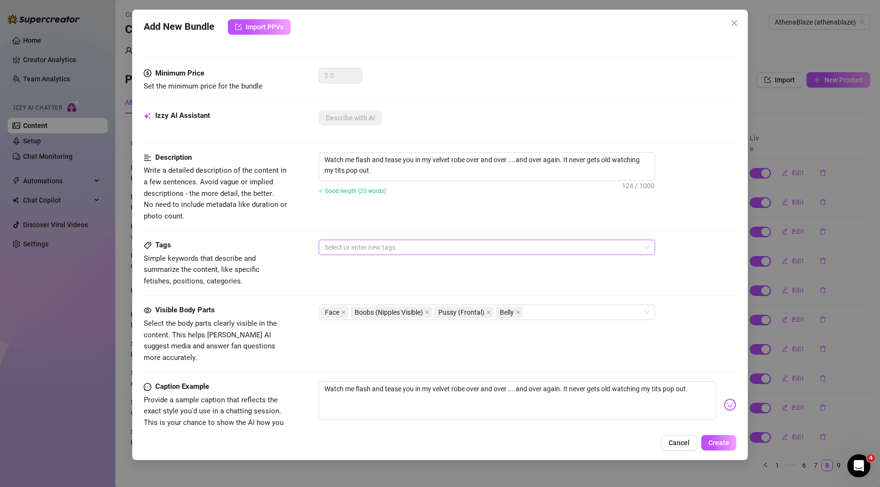
click at [337, 249] on div at bounding box center [482, 246] width 323 height 13
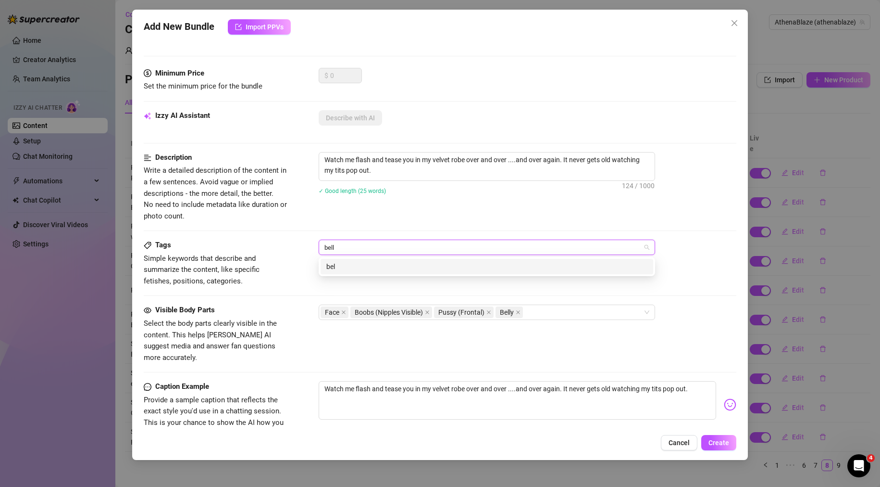
type input "belly"
type input "flash"
type input "robe"
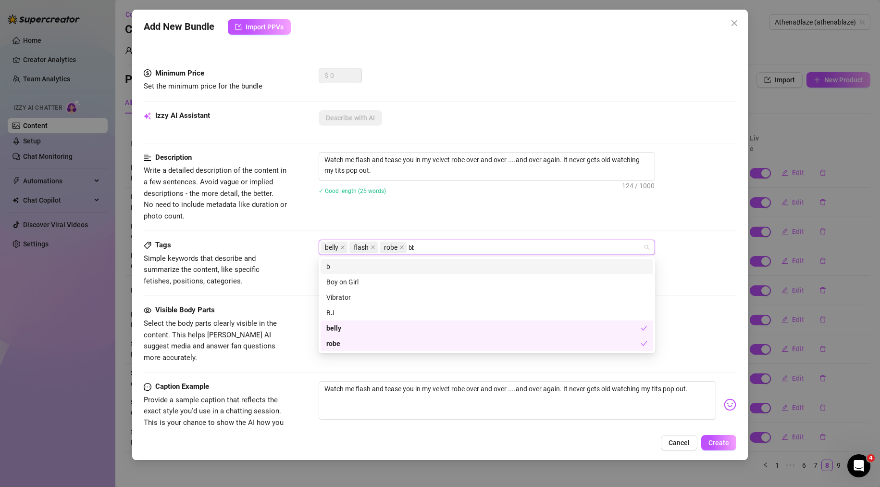
type input "bbw"
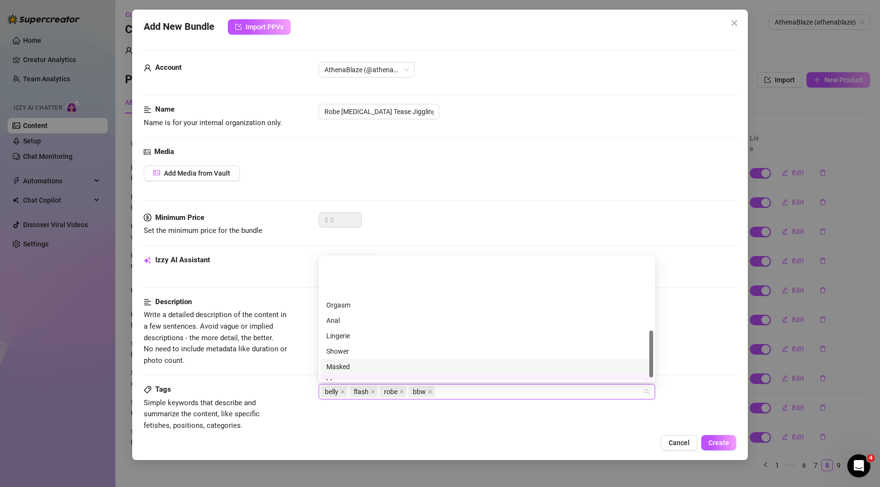
scroll to position [192, 0]
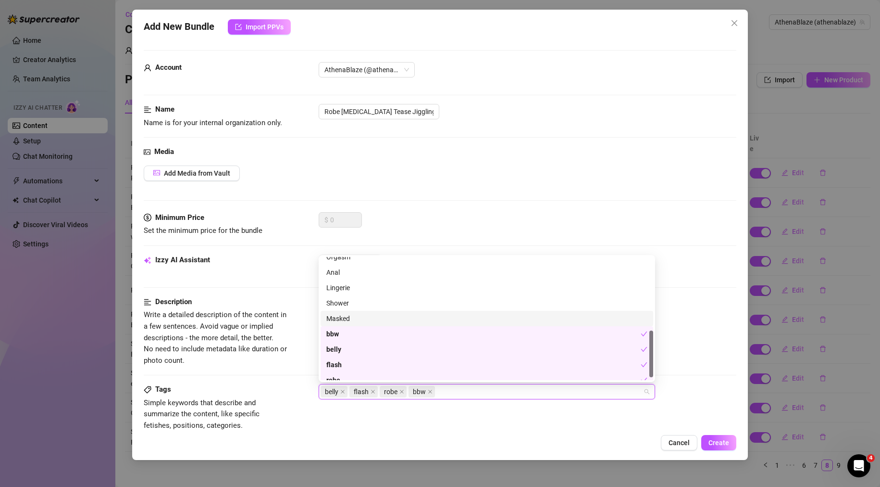
click at [299, 407] on div "Tags Simple keywords that describe and summarize the content, like specific fet…" at bounding box center [440, 407] width 593 height 47
click at [484, 399] on div "belly flash robe bbw" at bounding box center [487, 391] width 337 height 15
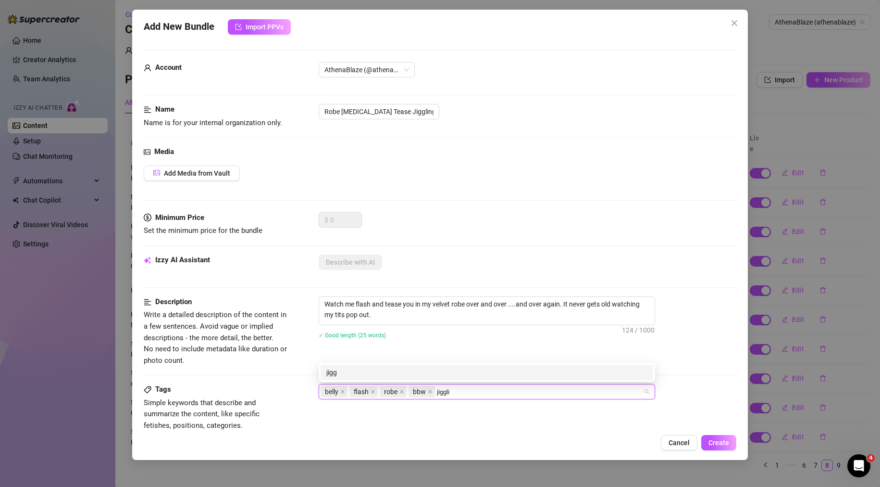
type input "jiggling"
type input "bouncing"
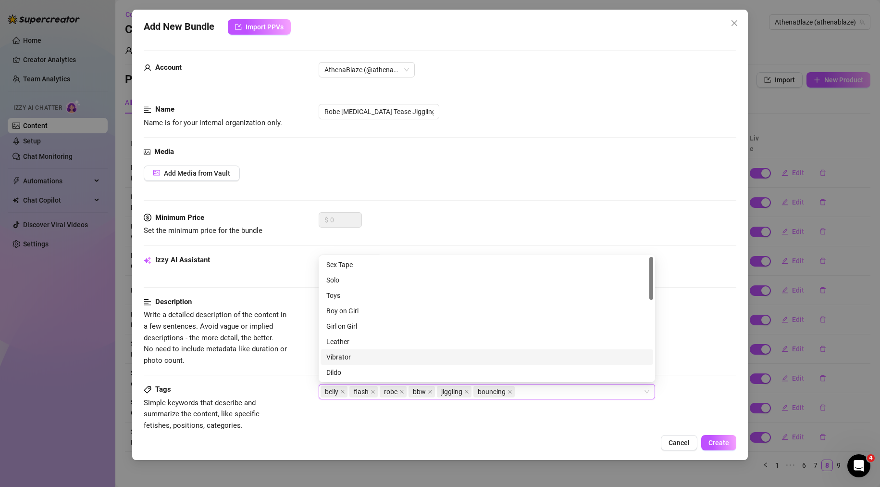
click at [241, 375] on div at bounding box center [440, 374] width 593 height 0
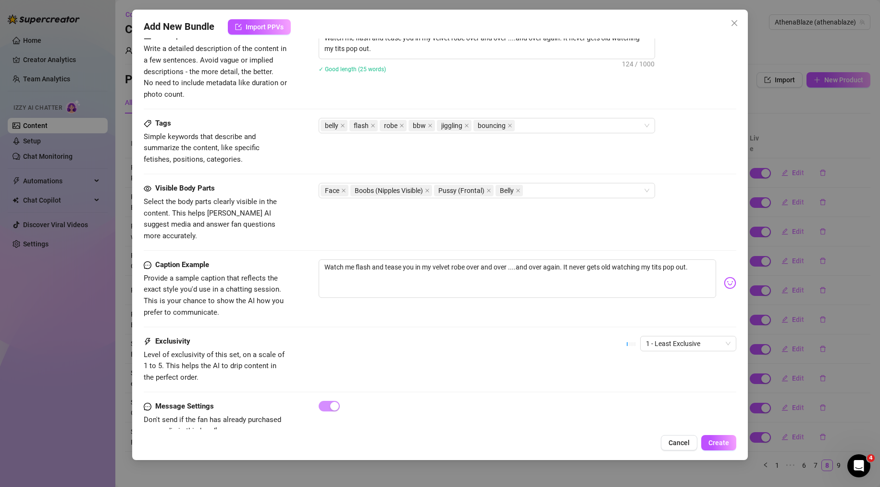
scroll to position [280, 0]
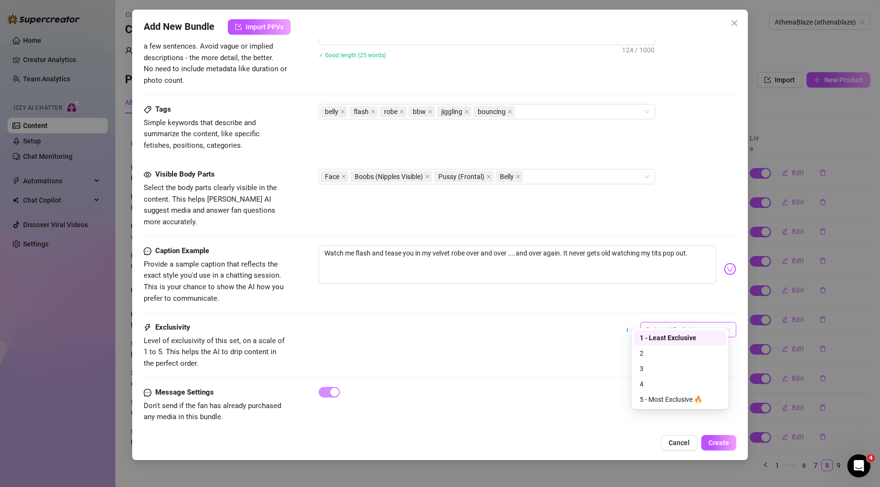
click at [685, 322] on span "1 - Least Exclusive" at bounding box center [688, 329] width 85 height 14
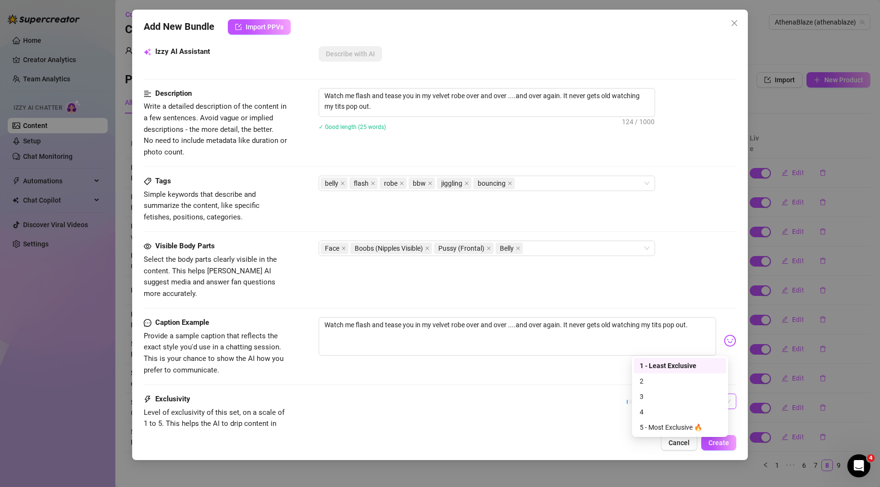
scroll to position [87, 0]
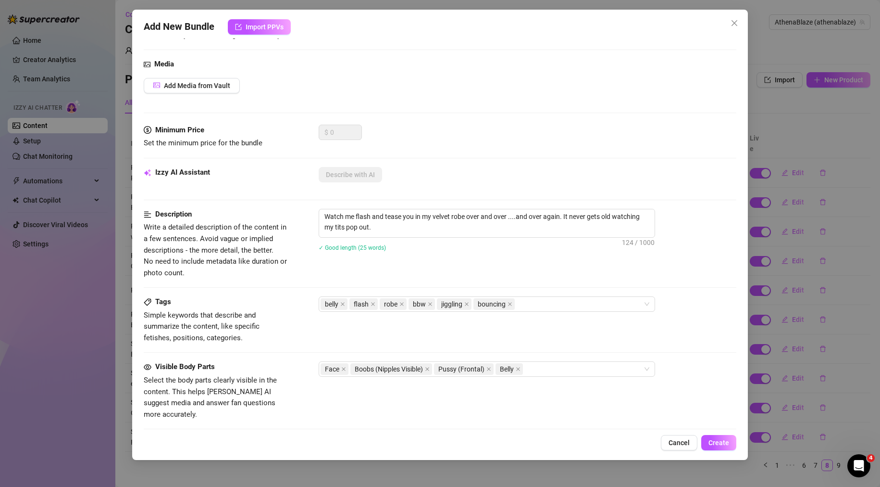
click at [302, 302] on div "Tags Simple keywords that describe and summarize the content, like specific fet…" at bounding box center [440, 319] width 593 height 47
click at [231, 93] on div "Media Add Media from Vault" at bounding box center [440, 92] width 593 height 66
click at [230, 87] on button "Add Media from Vault" at bounding box center [192, 85] width 96 height 15
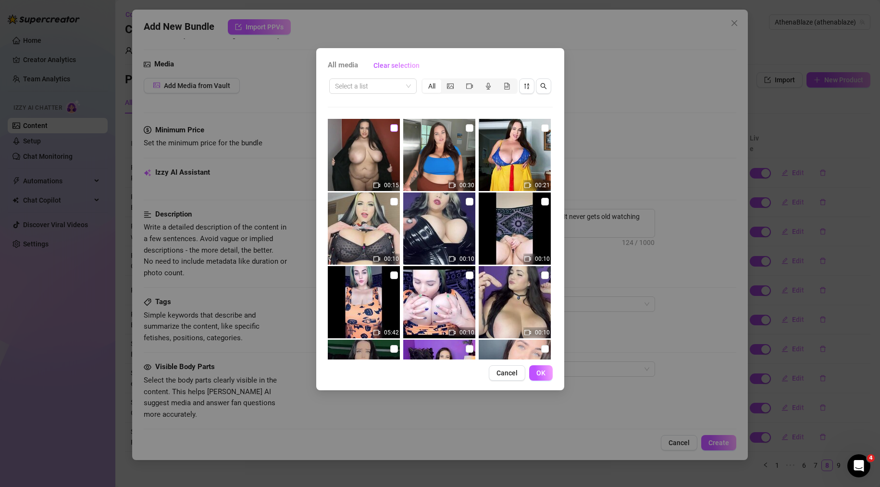
click at [391, 127] on input "checkbox" at bounding box center [394, 128] width 8 height 8
checkbox input "true"
click at [547, 374] on button "OK" at bounding box center [541, 372] width 24 height 15
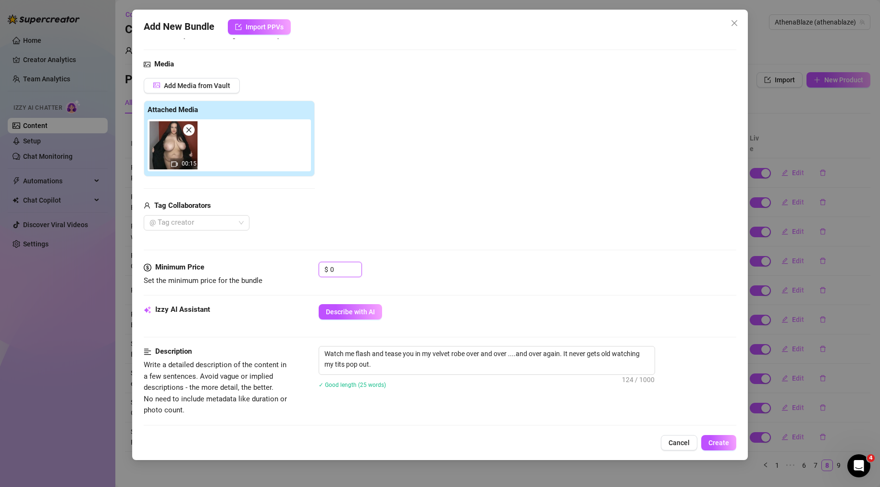
drag, startPoint x: 334, startPoint y: 269, endPoint x: 205, endPoint y: 262, distance: 129.5
click at [211, 265] on div "Minimum Price Set the minimum price for the bundle $ 0" at bounding box center [440, 274] width 593 height 25
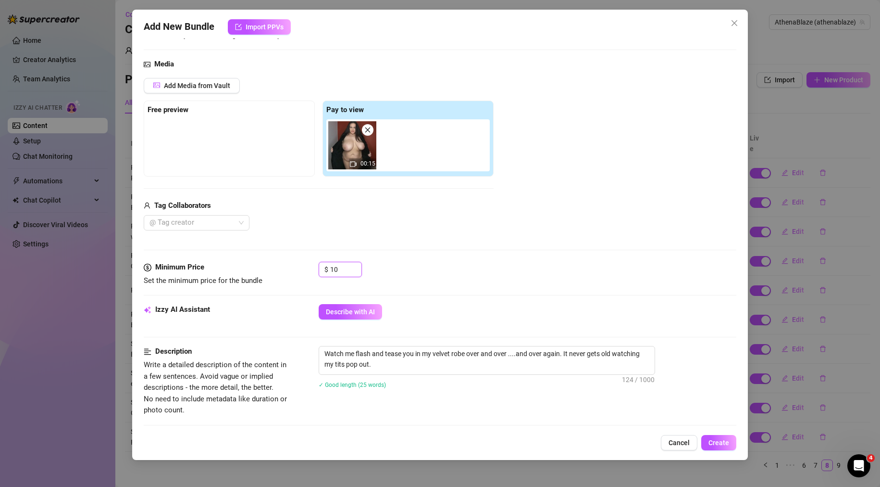
type input "10"
drag, startPoint x: 544, startPoint y: 269, endPoint x: 465, endPoint y: 260, distance: 79.8
click at [545, 271] on div "$ 10" at bounding box center [528, 274] width 418 height 24
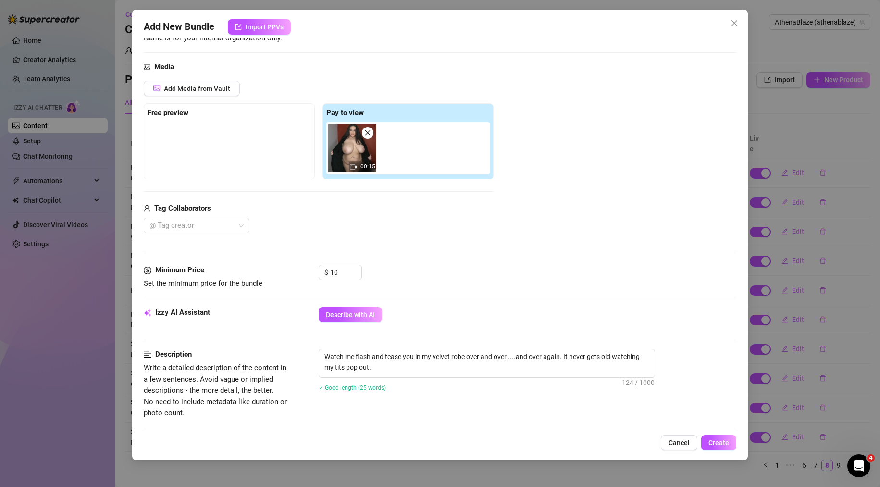
scroll to position [0, 0]
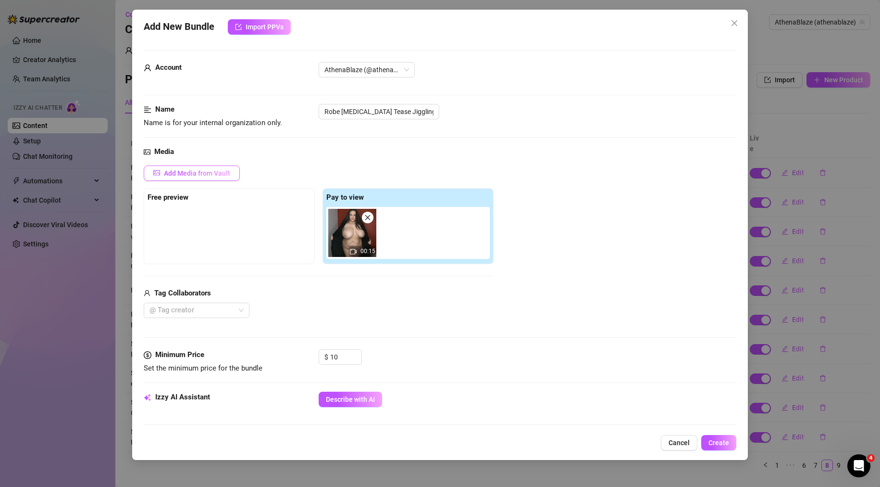
click at [177, 173] on span "Add Media from Vault" at bounding box center [197, 173] width 66 height 8
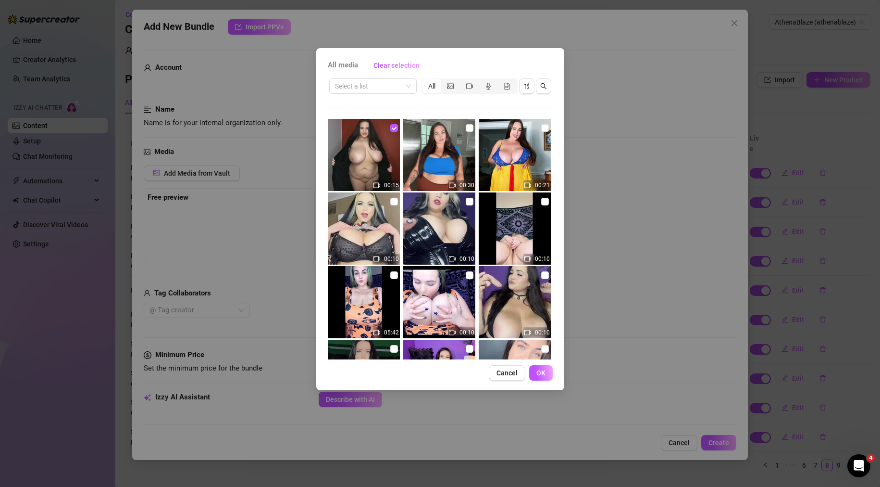
click at [664, 238] on div "All media Clear selection Select a list All 00:15 00:30 00:21 00:10 00:10 00:10…" at bounding box center [440, 243] width 880 height 487
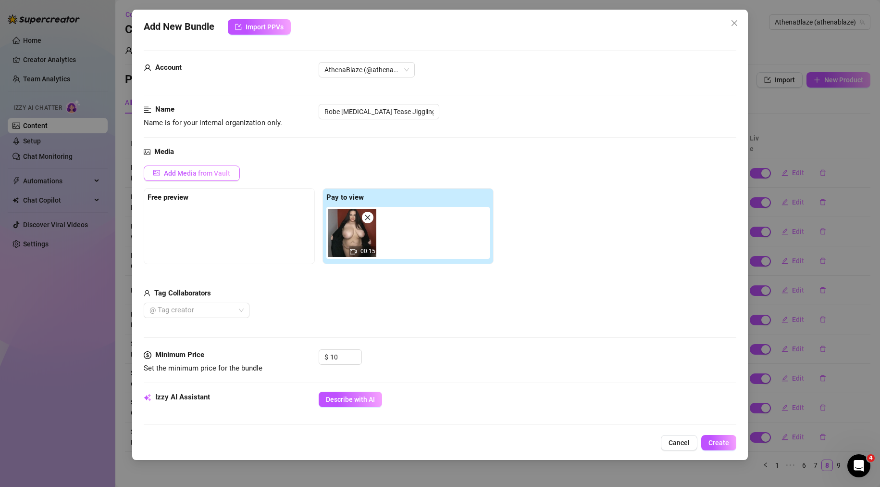
click at [212, 173] on span "Add Media from Vault" at bounding box center [197, 173] width 66 height 8
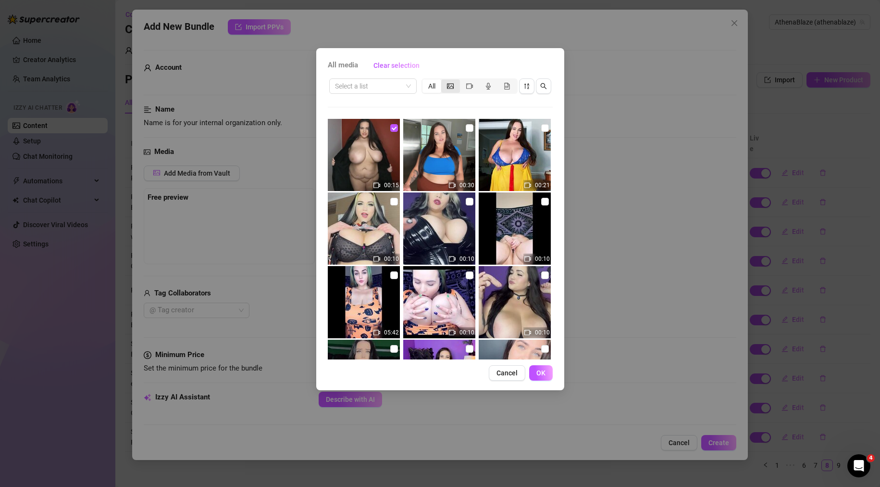
click at [451, 81] on div "segmented control" at bounding box center [450, 85] width 19 height 13
click at [444, 81] on input "segmented control" at bounding box center [444, 81] width 0 height 0
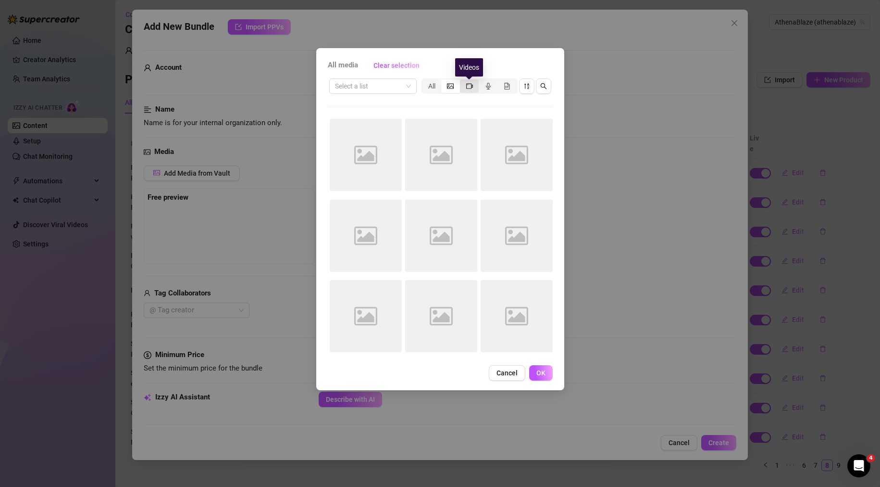
click at [471, 83] on icon "video-camera" at bounding box center [469, 85] width 7 height 5
click at [462, 81] on input "segmented control" at bounding box center [462, 81] width 0 height 0
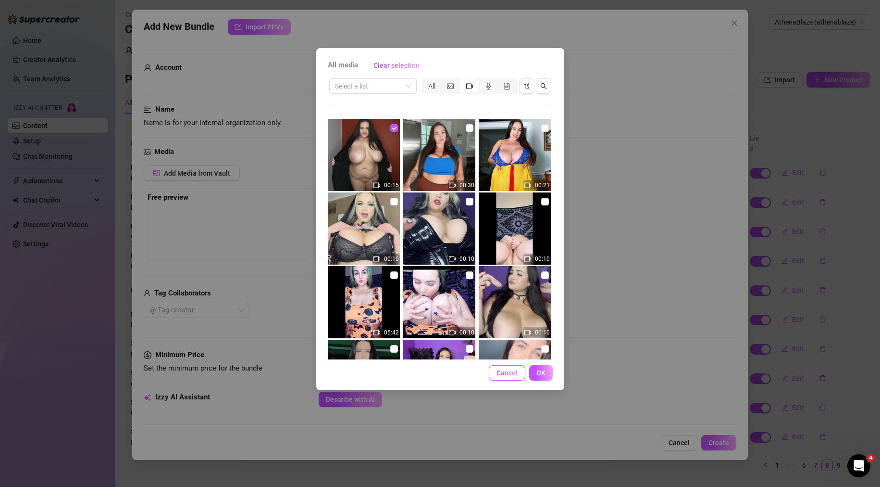
click at [510, 374] on span "Cancel" at bounding box center [507, 373] width 21 height 8
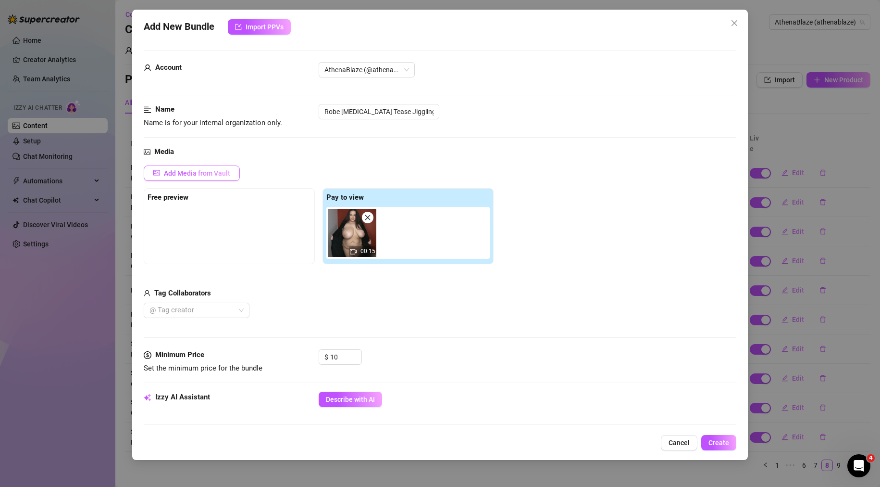
click at [215, 176] on span "Add Media from Vault" at bounding box center [197, 173] width 66 height 8
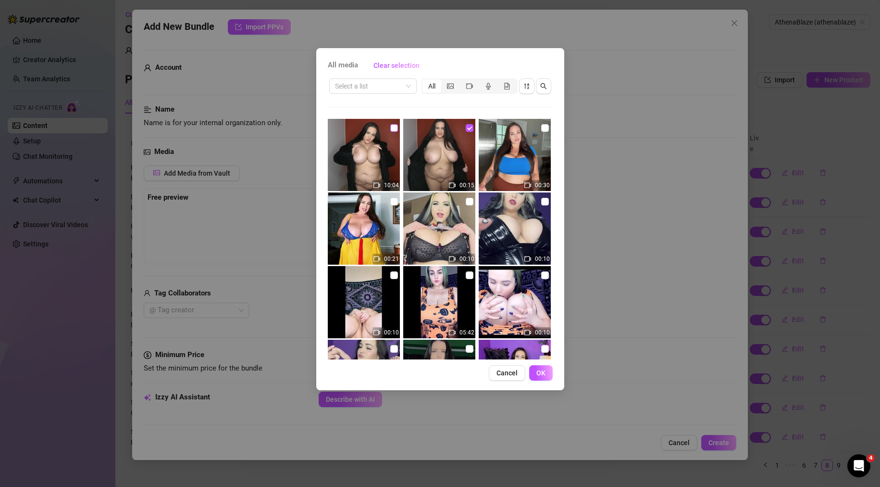
click at [395, 128] on input "checkbox" at bounding box center [394, 128] width 8 height 8
checkbox input "true"
click at [545, 374] on span "OK" at bounding box center [540, 373] width 9 height 8
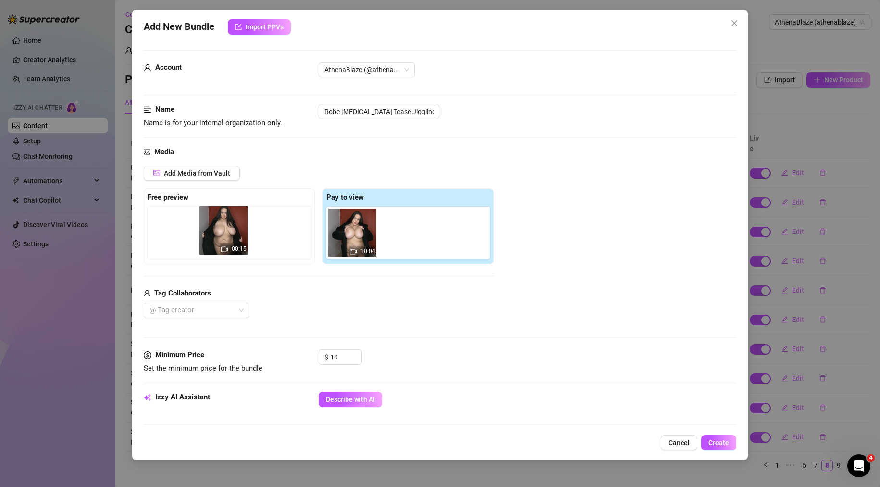
drag, startPoint x: 277, startPoint y: 230, endPoint x: 210, endPoint y: 228, distance: 67.8
click at [210, 228] on div "Free preview Pay to view 00:15 10:04" at bounding box center [319, 226] width 350 height 76
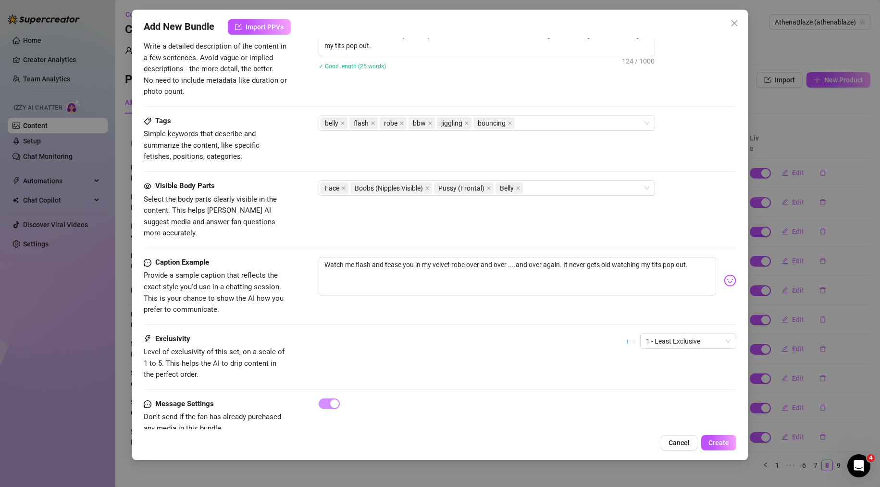
scroll to position [417, 0]
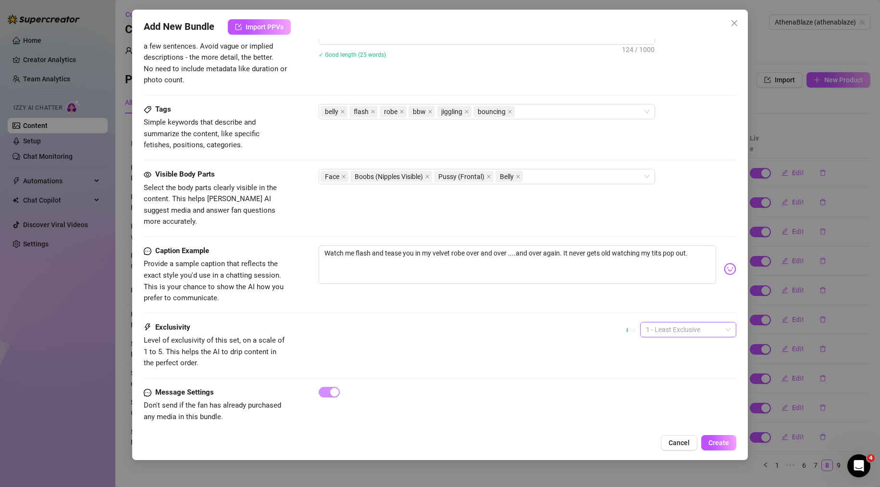
click at [680, 322] on span "1 - Least Exclusive" at bounding box center [688, 329] width 85 height 14
click at [568, 344] on div "Exclusivity Level of exclusivity of this set, on a scale of 1 to 5. This helps …" at bounding box center [440, 345] width 593 height 47
click at [681, 322] on span "1 - Least Exclusive" at bounding box center [688, 329] width 85 height 14
click at [662, 356] on div "2" at bounding box center [680, 352] width 81 height 11
click at [728, 443] on span "Create" at bounding box center [719, 442] width 21 height 8
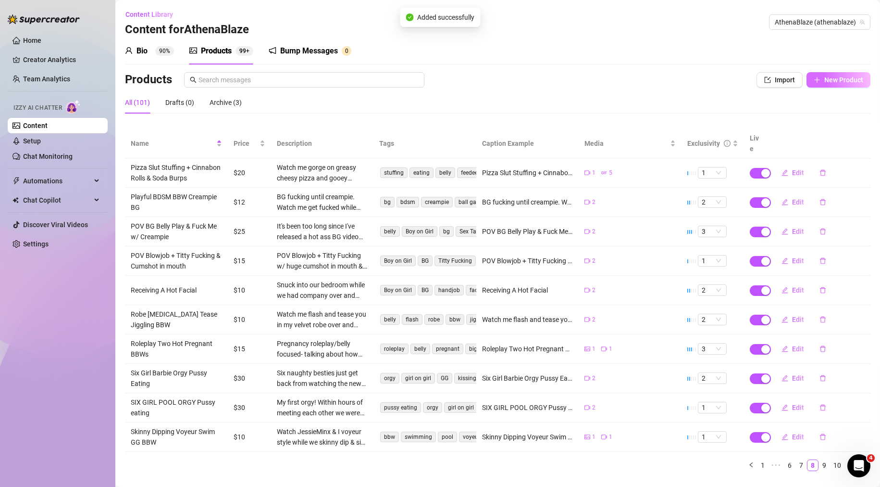
click at [828, 85] on button "New Product" at bounding box center [839, 79] width 64 height 15
type textarea "Type your message here..."
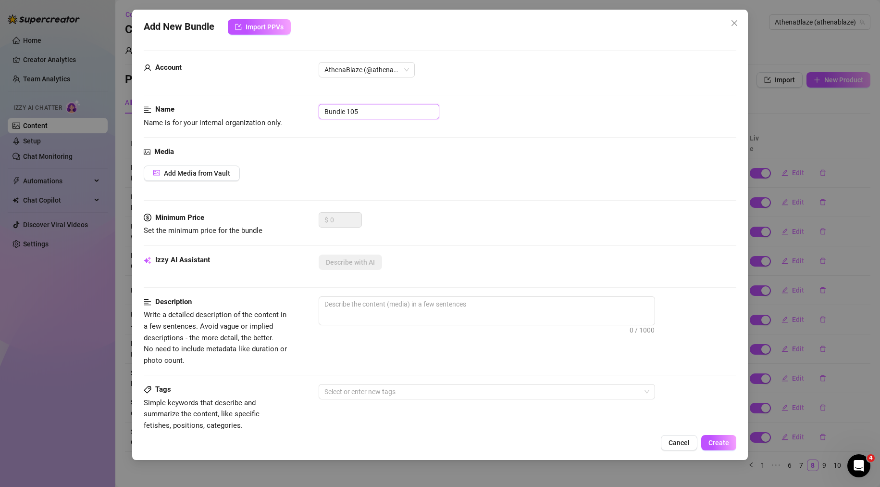
drag, startPoint x: 338, startPoint y: 113, endPoint x: 247, endPoint y: 110, distance: 90.9
click at [243, 112] on div "Name Name is for your internal organization only. Bundle 105" at bounding box center [440, 116] width 593 height 25
paste input "G Fuck Me From Behind BBW"
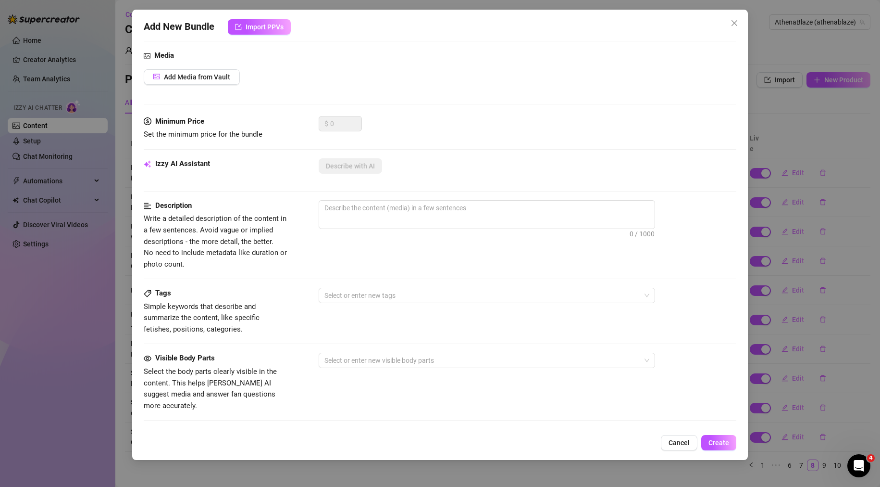
type input "BG Fuck Me From Behind BBW"
click at [402, 250] on div "0 / 1000" at bounding box center [528, 227] width 418 height 55
paste textarea "Watch me get fucked from behind nice a hard, making my body bounce & moan in pl…"
type textarea "Watch me get fucked from behind nice a hard, making my body bounce & moan in pl…"
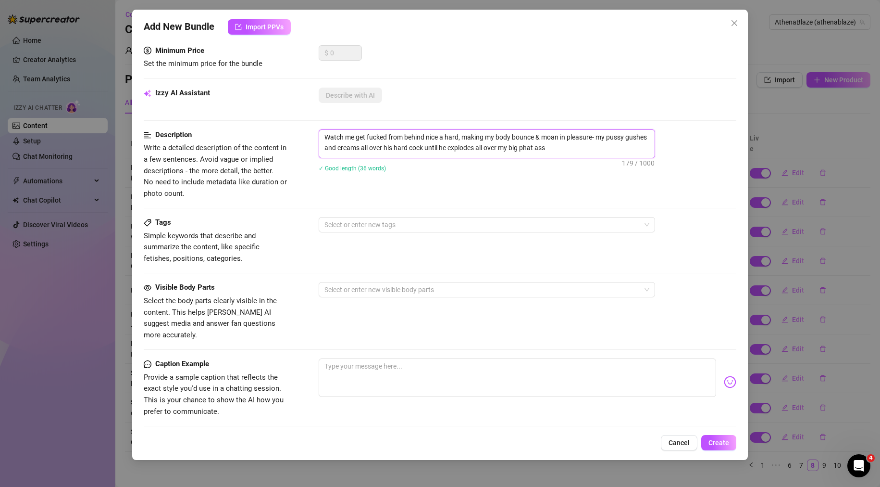
scroll to position [240, 0]
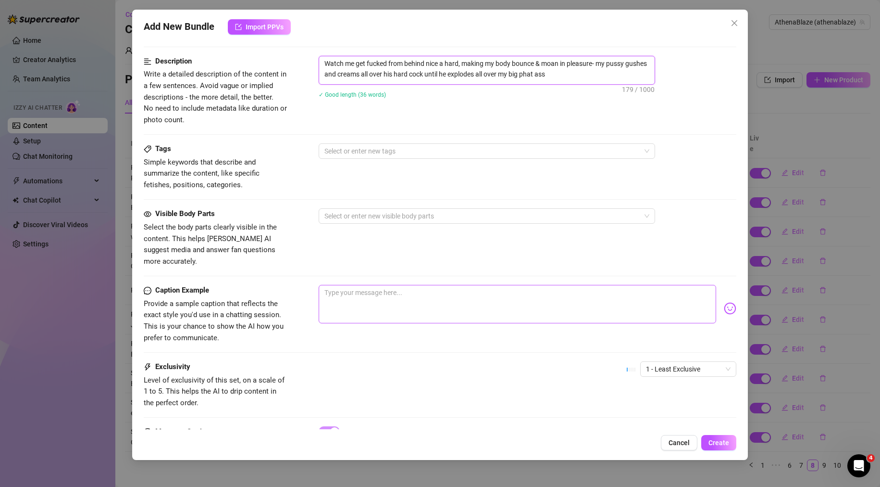
type textarea "Watch me get fucked from behind nice a hard, making my body bounce & moan in pl…"
click at [390, 285] on textarea at bounding box center [518, 304] width 398 height 38
paste textarea "Watch me get fucked from behind nice a hard, making my body bounce & moan in pl…"
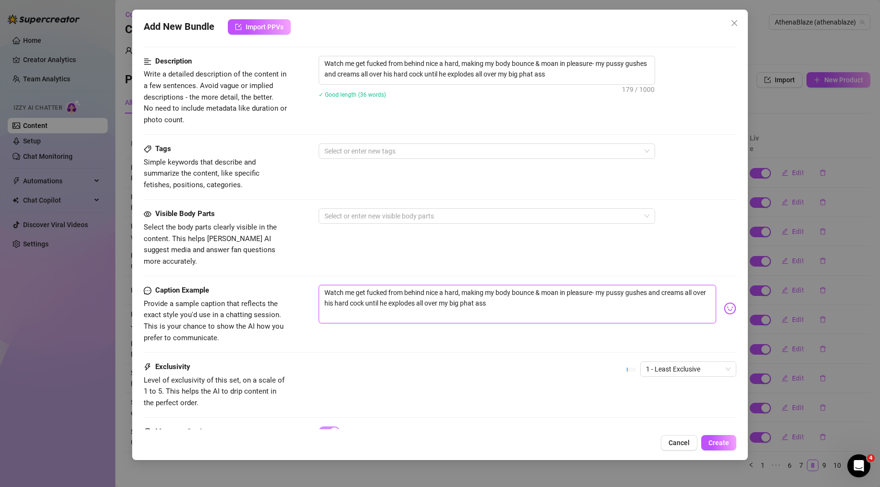
type textarea "Watch me get fucked from behind nice a hard, making my body bounce & moan in pl…"
click at [345, 344] on div "Caption Example Provide a sample caption that reflects the exact style you'd us…" at bounding box center [440, 323] width 593 height 76
click at [344, 212] on div at bounding box center [482, 215] width 323 height 13
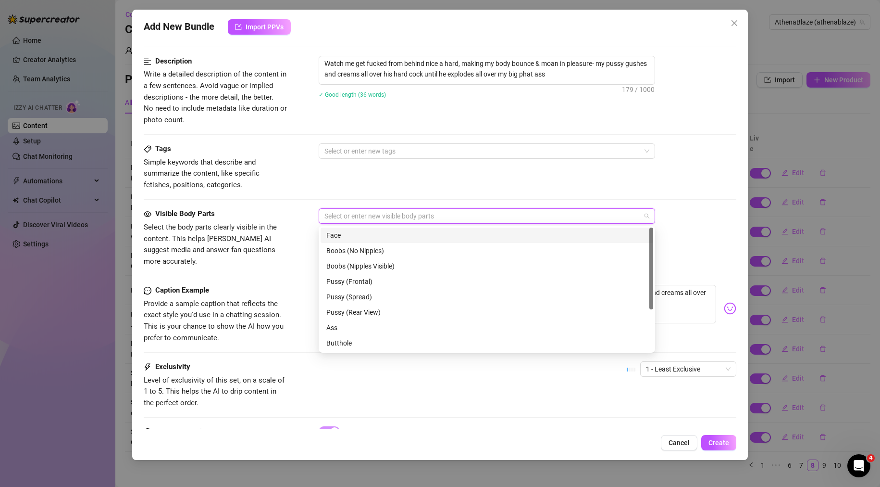
click at [357, 237] on div "Face" at bounding box center [486, 235] width 321 height 11
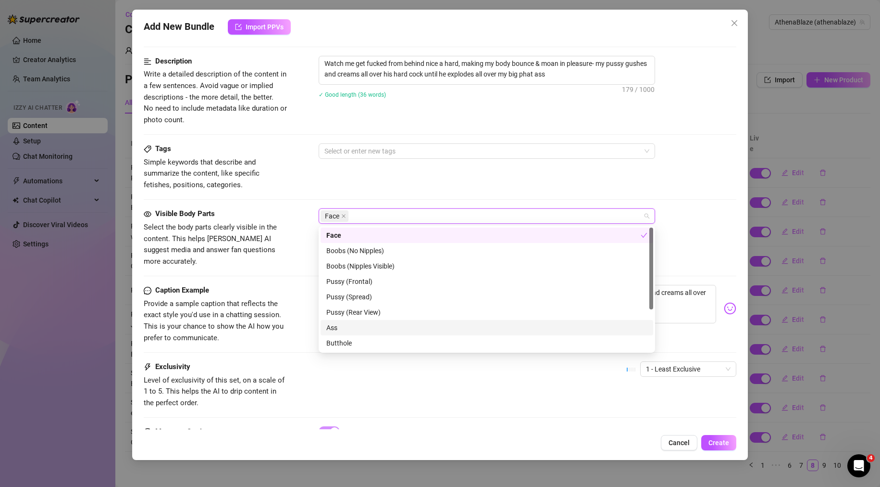
click at [386, 330] on div "Ass" at bounding box center [486, 327] width 321 height 11
click at [422, 265] on div "Boobs (Nipples Visible)" at bounding box center [486, 266] width 321 height 11
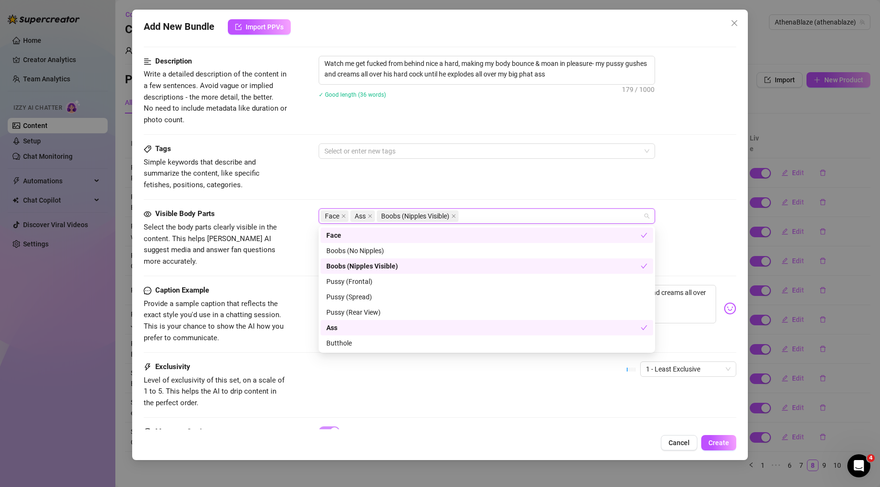
scroll to position [62, 0]
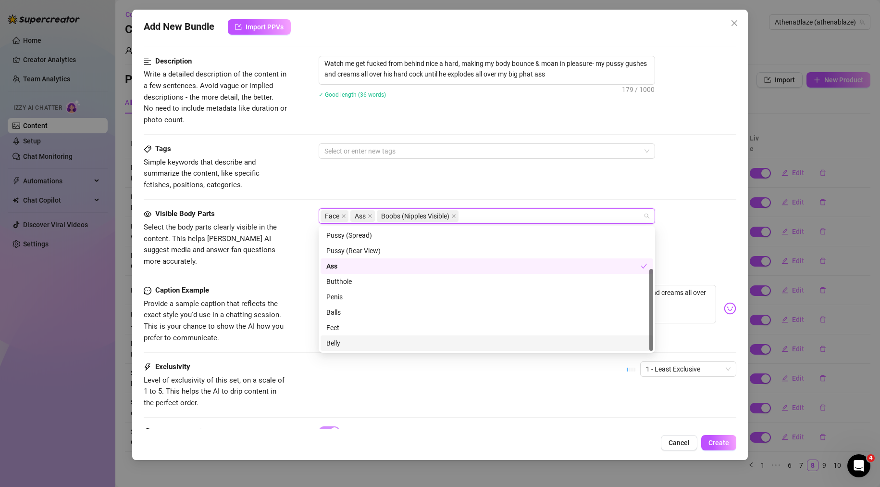
click at [368, 343] on div "Belly" at bounding box center [486, 342] width 321 height 11
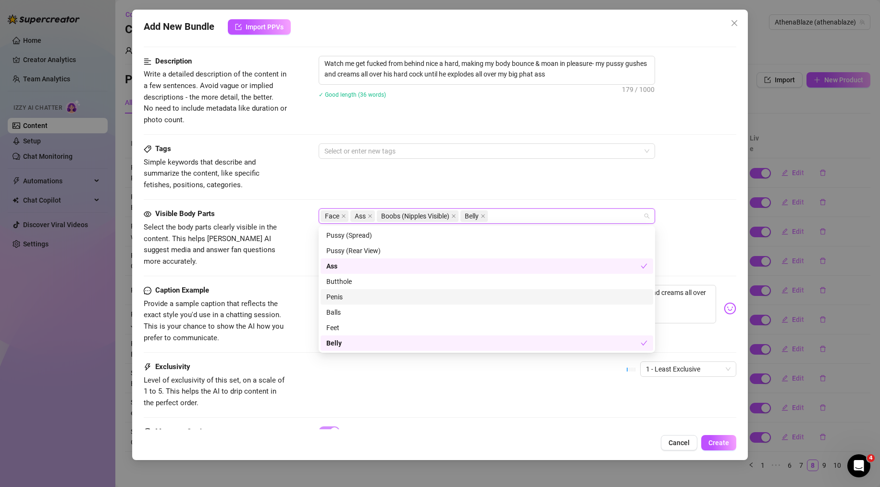
click at [344, 294] on div "Penis" at bounding box center [486, 296] width 321 height 11
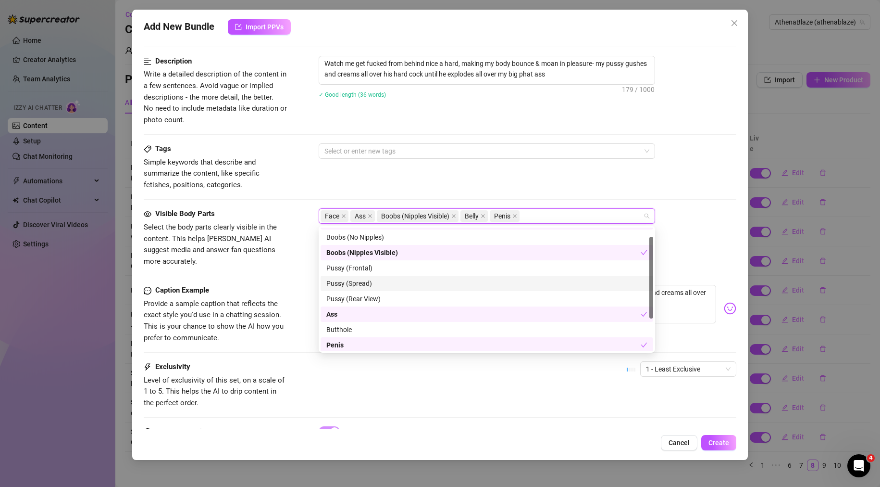
click at [296, 285] on div "Caption Example Provide a sample caption that reflects the exact style you'd us…" at bounding box center [440, 314] width 593 height 59
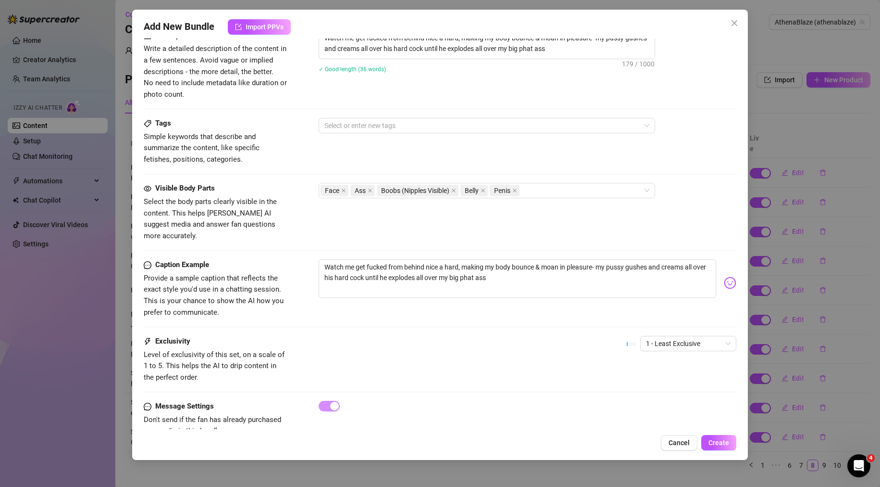
scroll to position [280, 0]
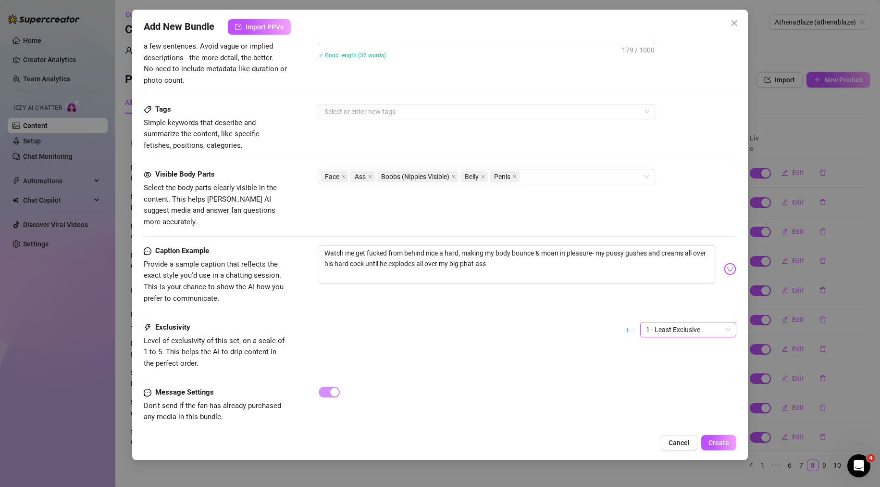
click at [646, 322] on span "1 - Least Exclusive" at bounding box center [688, 329] width 85 height 14
click at [647, 365] on div "3" at bounding box center [680, 368] width 81 height 11
click at [531, 343] on div "Exclusivity Level of exclusivity of this set, on a scale of 1 to 5. This helps …" at bounding box center [440, 345] width 593 height 47
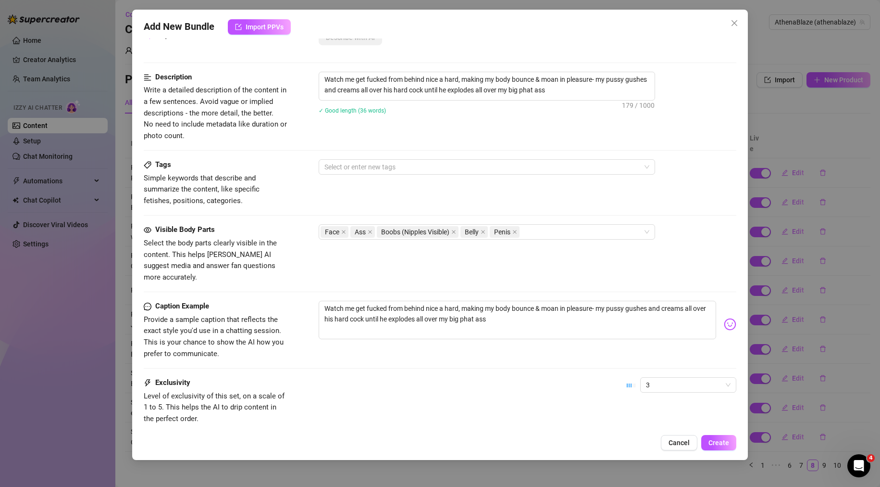
scroll to position [136, 0]
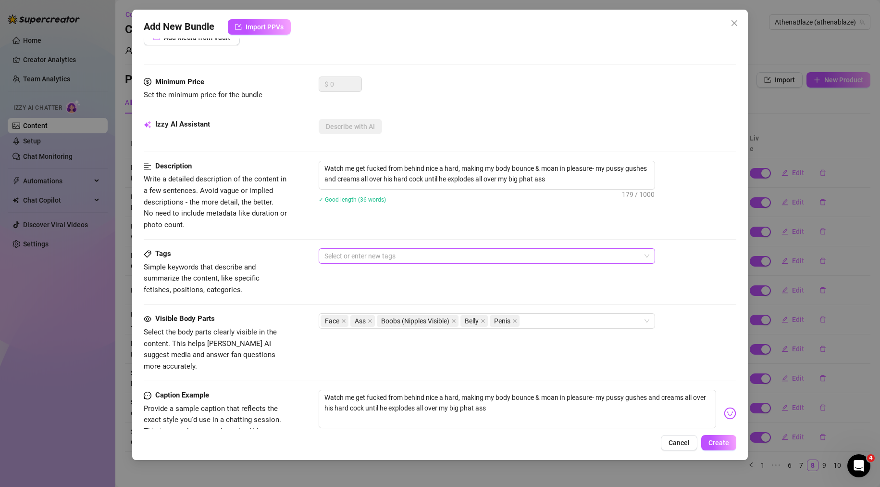
click at [342, 255] on div at bounding box center [482, 255] width 323 height 13
click at [379, 325] on div "Boy on Girl" at bounding box center [486, 321] width 321 height 11
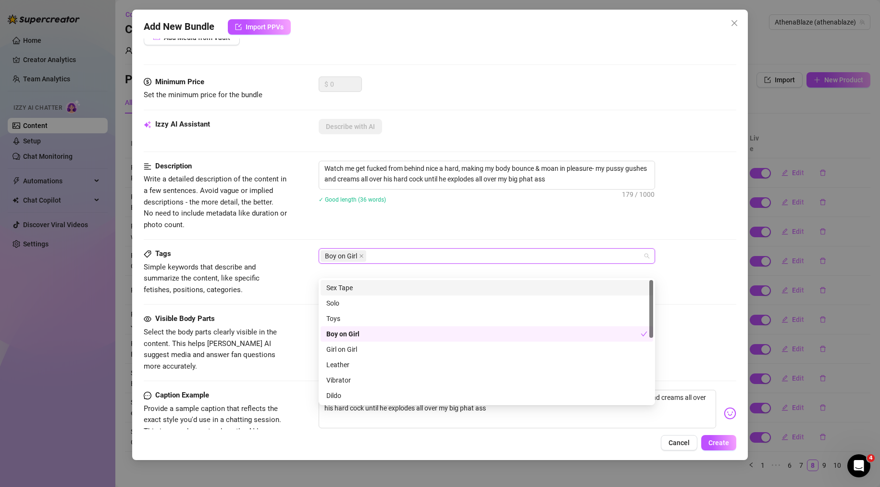
scroll to position [0, 0]
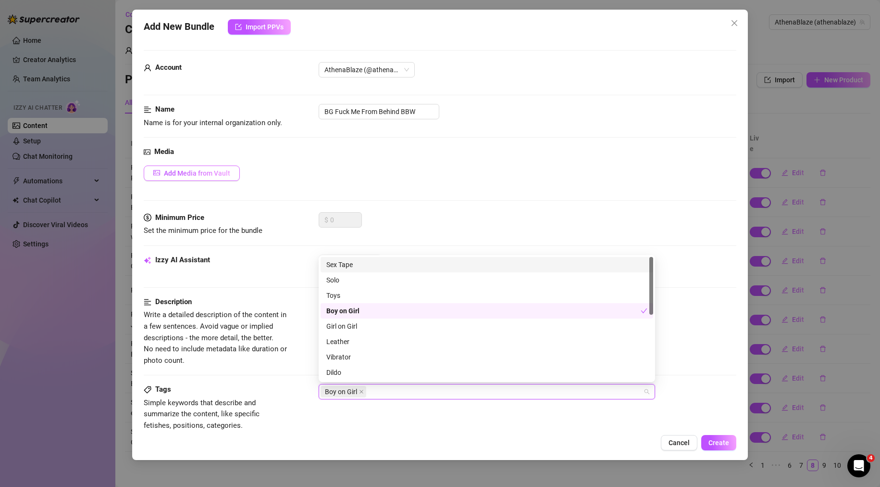
click at [205, 180] on button "Add Media from Vault" at bounding box center [192, 172] width 96 height 15
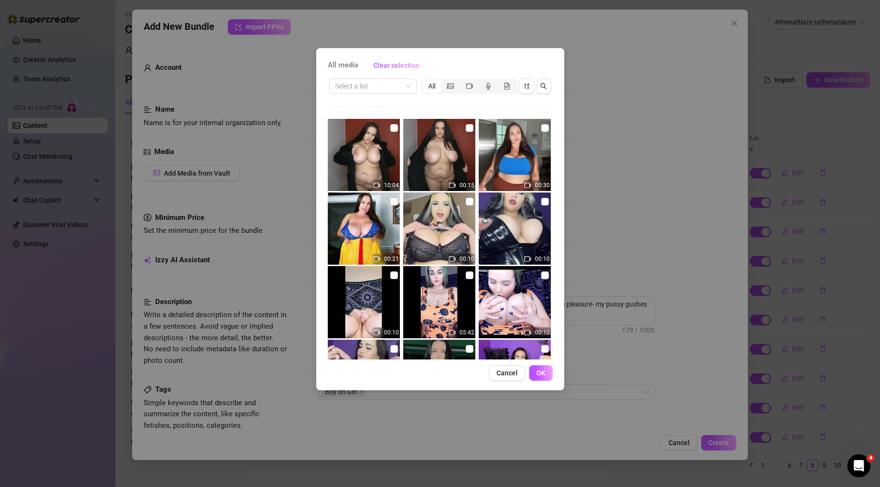
click at [609, 113] on div "All media Clear selection Select a list All 10:04 00:15 00:30 00:21 00:10 00:10…" at bounding box center [440, 243] width 880 height 487
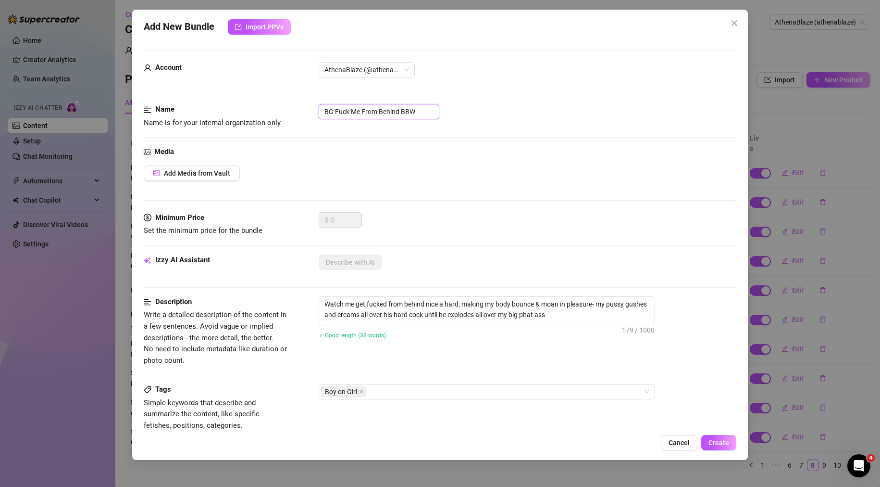
drag, startPoint x: 429, startPoint y: 111, endPoint x: 310, endPoint y: 111, distance: 119.2
click at [310, 111] on div "Name Name is for your internal organization only. BG Fuck Me From Behind BBW" at bounding box center [440, 116] width 593 height 25
click at [173, 173] on span "Add Media from Vault" at bounding box center [197, 173] width 66 height 8
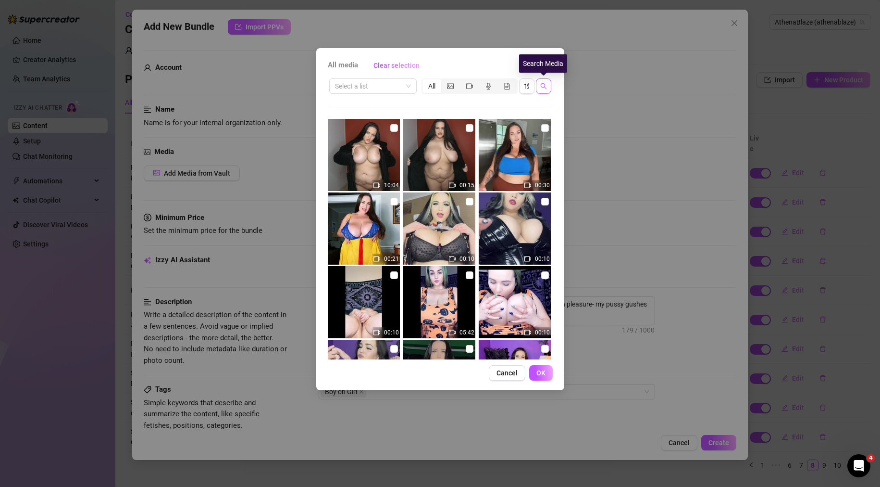
click at [544, 87] on icon "search" at bounding box center [543, 86] width 7 height 7
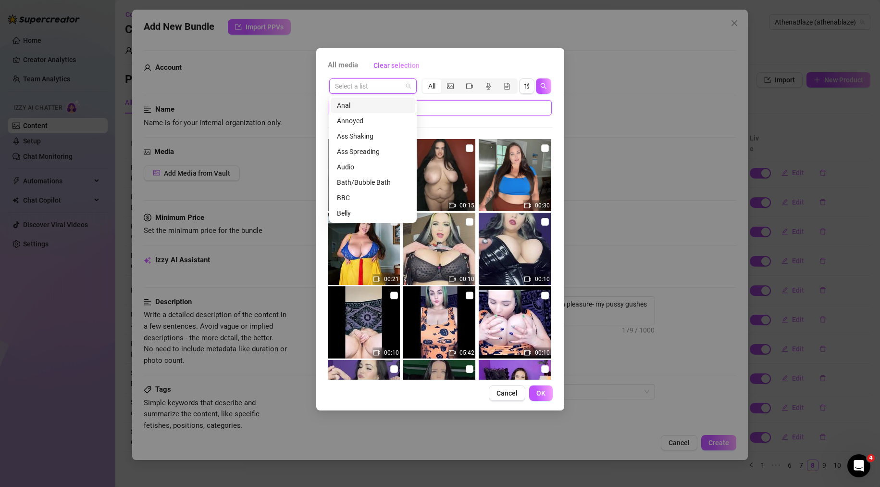
drag, startPoint x: 369, startPoint y: 88, endPoint x: 446, endPoint y: 109, distance: 79.8
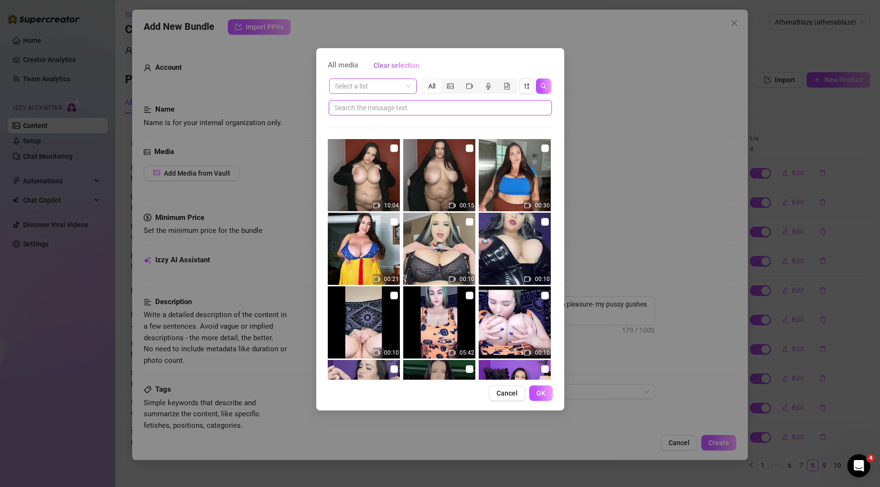
drag, startPoint x: 446, startPoint y: 109, endPoint x: 382, endPoint y: 92, distance: 66.1
click at [384, 93] on div "Select a list" at bounding box center [372, 85] width 87 height 15
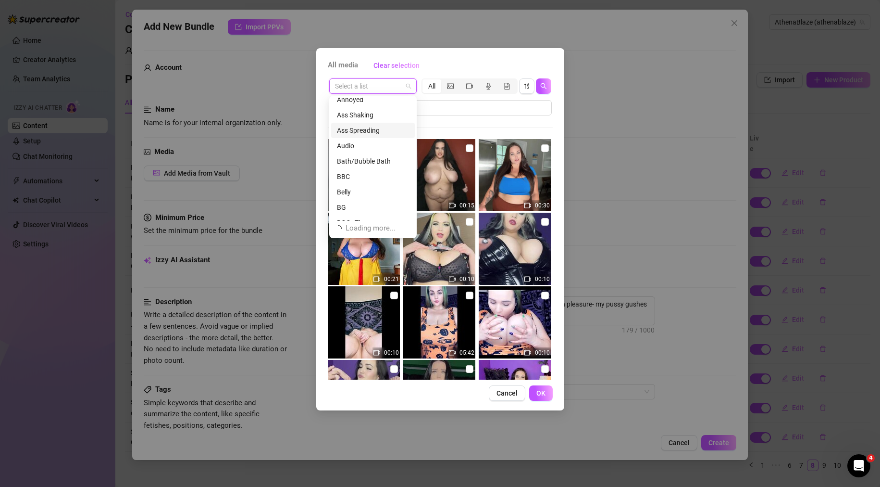
scroll to position [31, 0]
click at [372, 197] on div "BG" at bounding box center [373, 197] width 72 height 11
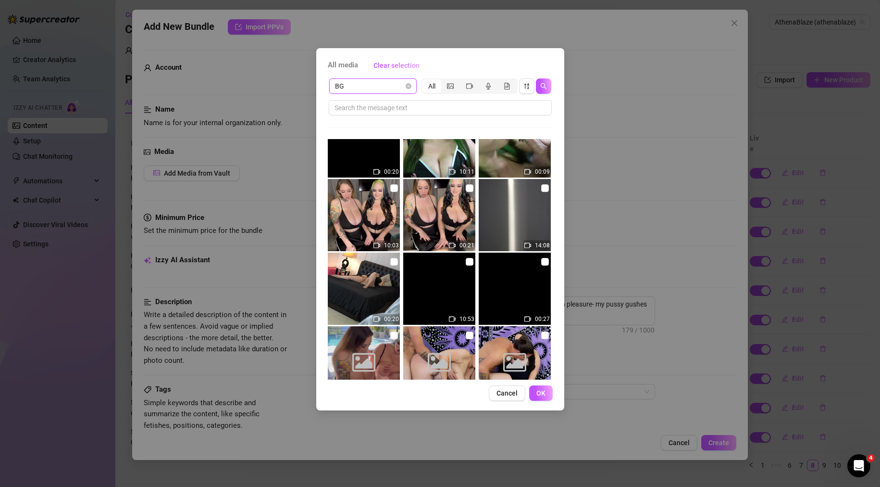
scroll to position [555, 0]
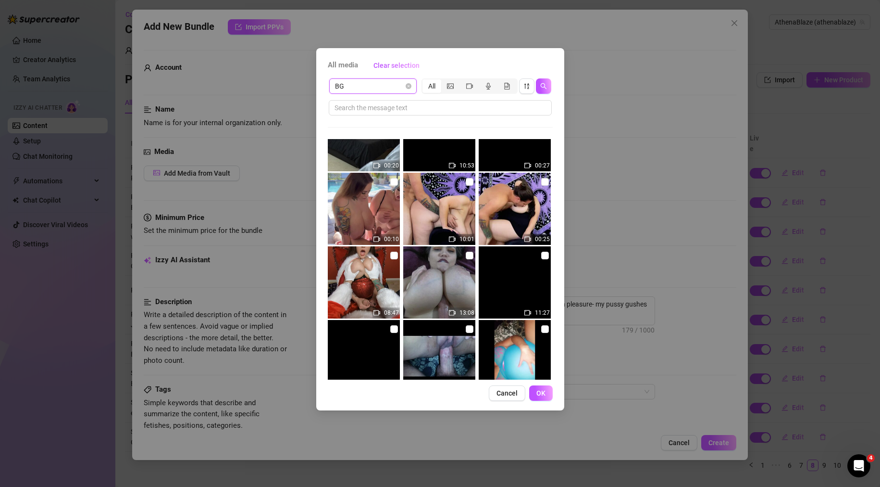
click at [466, 181] on input "checkbox" at bounding box center [470, 182] width 8 height 8
checkbox input "true"
click at [541, 183] on input "checkbox" at bounding box center [545, 182] width 8 height 8
checkbox input "true"
click at [544, 389] on span "OK" at bounding box center [540, 393] width 9 height 8
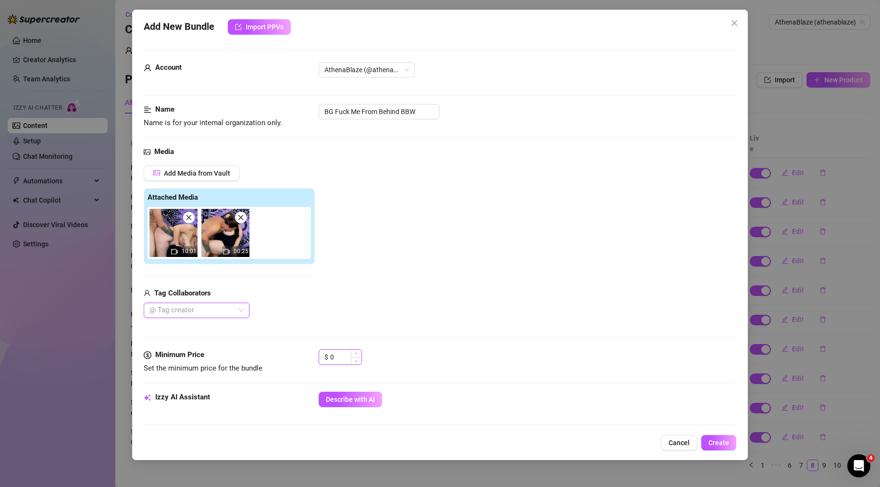
click at [349, 353] on input "0" at bounding box center [345, 356] width 31 height 14
drag, startPoint x: 349, startPoint y: 354, endPoint x: 303, endPoint y: 355, distance: 45.2
click at [303, 355] on div "Minimum Price Set the minimum price for the bundle $ 0" at bounding box center [440, 361] width 593 height 25
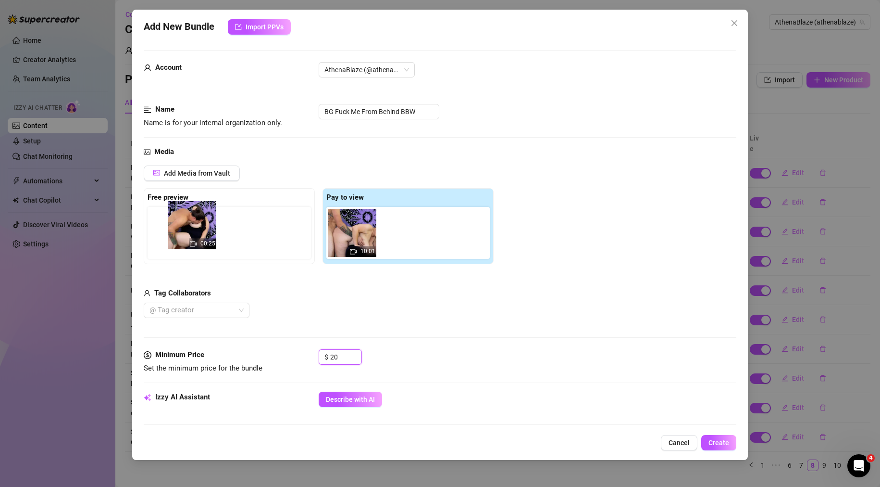
drag, startPoint x: 404, startPoint y: 234, endPoint x: 185, endPoint y: 226, distance: 219.3
click at [185, 226] on div "Free preview Pay to view 10:01 00:25" at bounding box center [319, 226] width 350 height 76
type input "20"
click at [436, 300] on div "Tag Collaborators @ Tag creator" at bounding box center [319, 302] width 350 height 31
click at [524, 304] on div "Add Media from Vault Free preview 00:25 Pay to view 10:01 Tag Collaborators @ T…" at bounding box center [440, 241] width 593 height 153
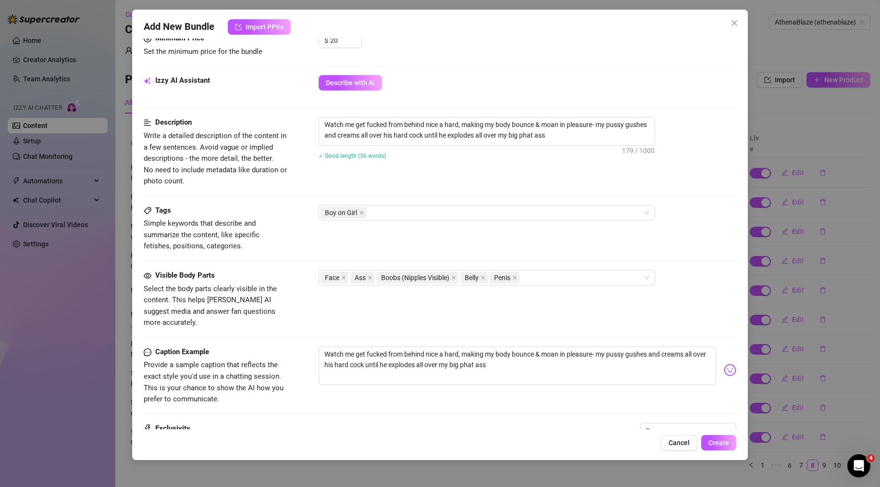
scroll to position [417, 0]
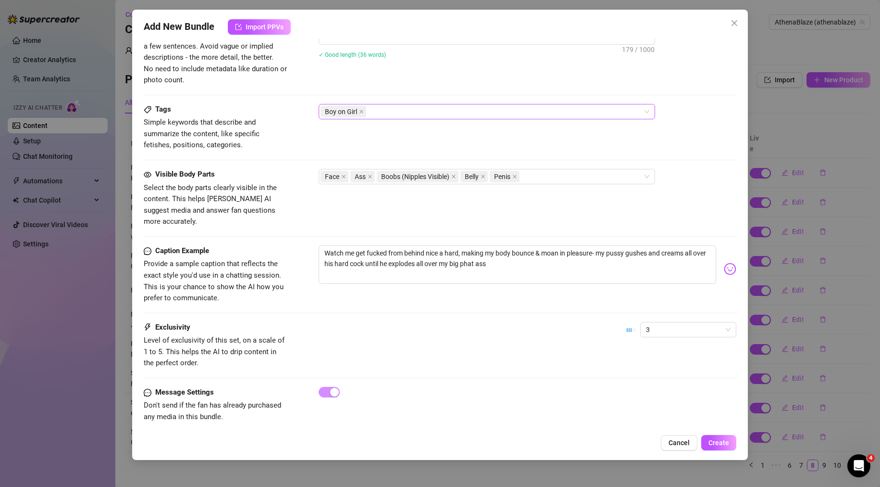
click at [399, 107] on div "Boy on Girl" at bounding box center [482, 111] width 323 height 13
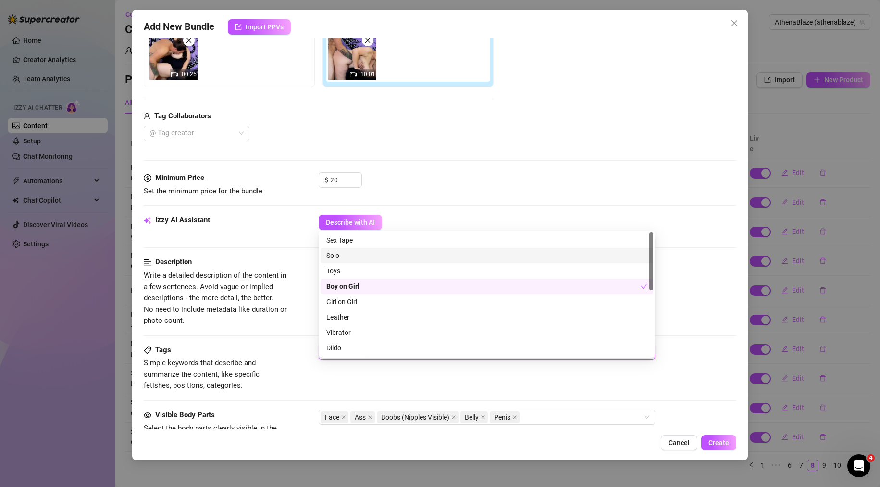
scroll to position [33, 0]
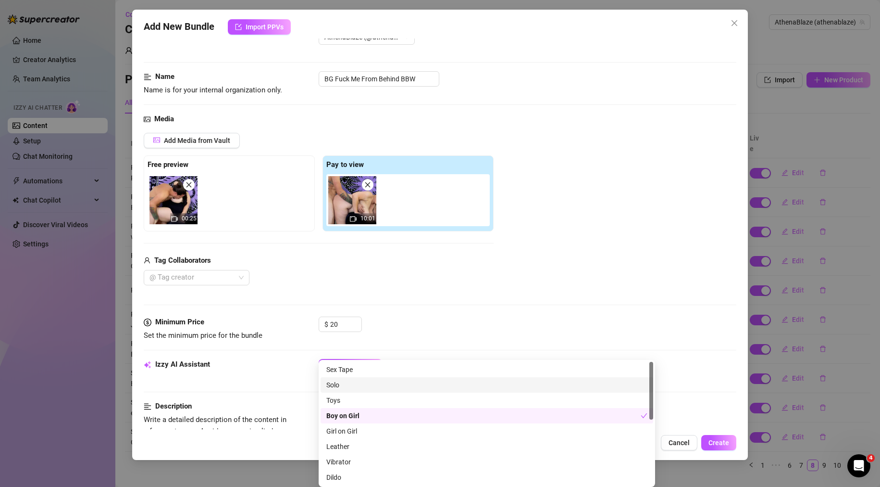
click at [542, 158] on div "Add Media from Vault Free preview 00:25 Pay to view 10:01 Tag Collaborators @ T…" at bounding box center [440, 209] width 593 height 153
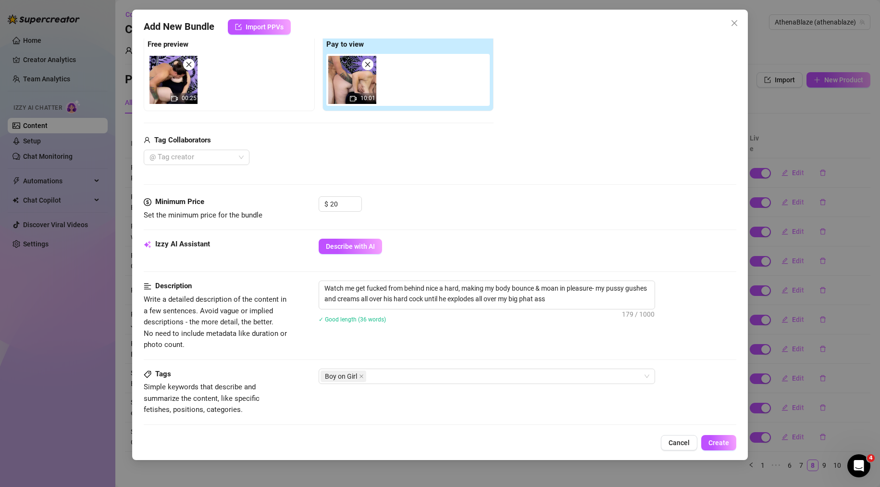
scroll to position [225, 0]
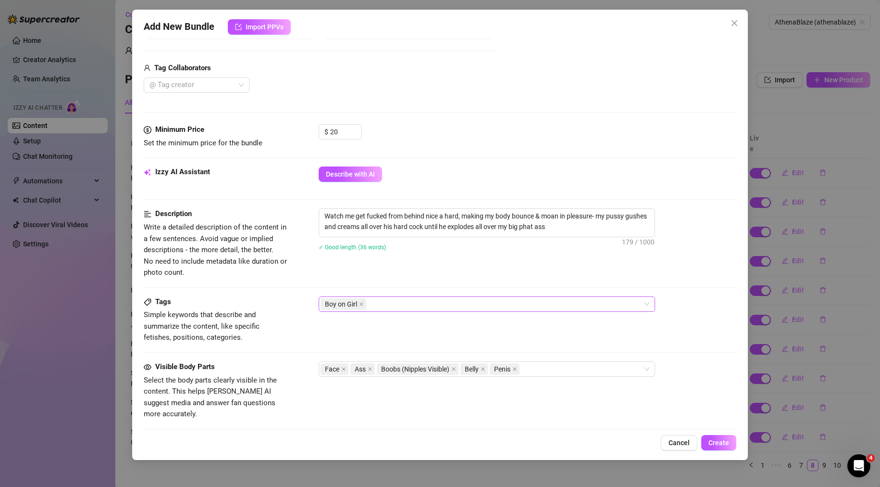
click at [454, 300] on div "Boy on Girl" at bounding box center [482, 303] width 323 height 13
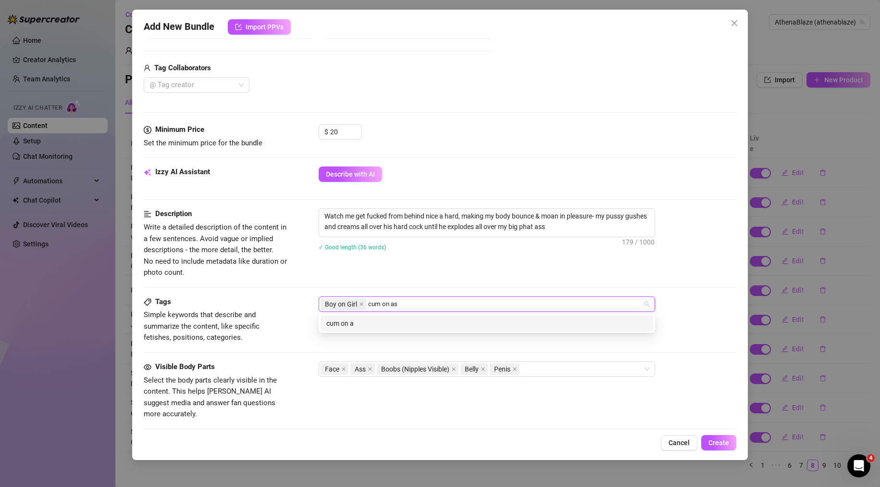
type input "cum on ass"
type input "doggy"
type input "doggystyle"
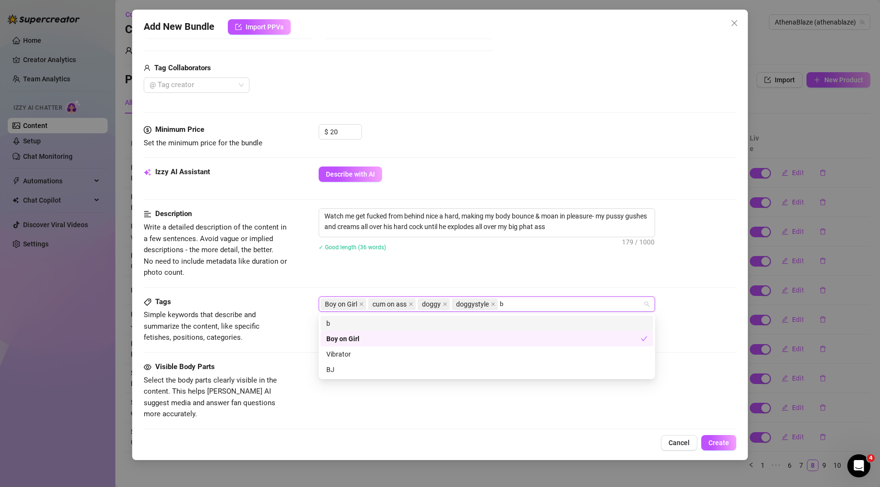
type input "bg"
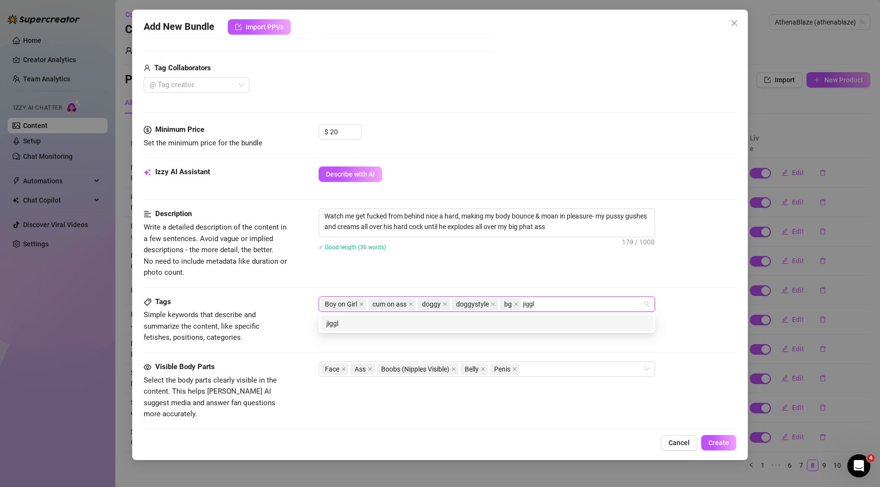
type input "jiggle"
type input "o"
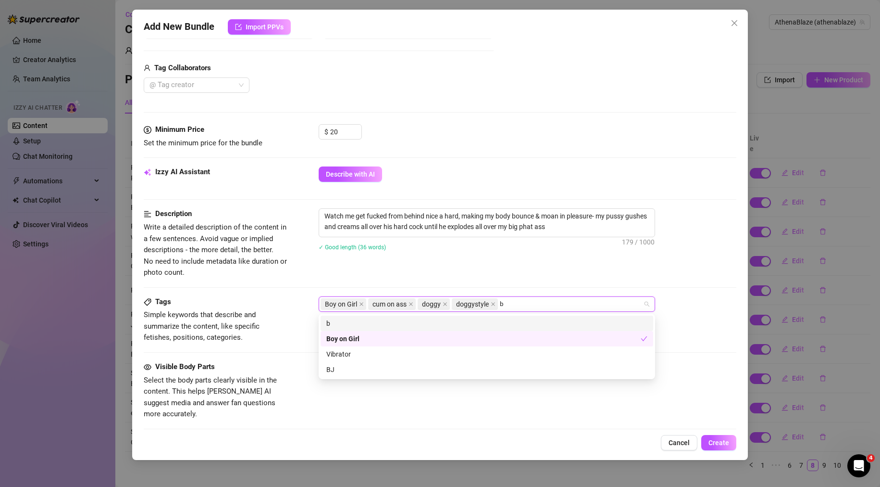
type input "bg"
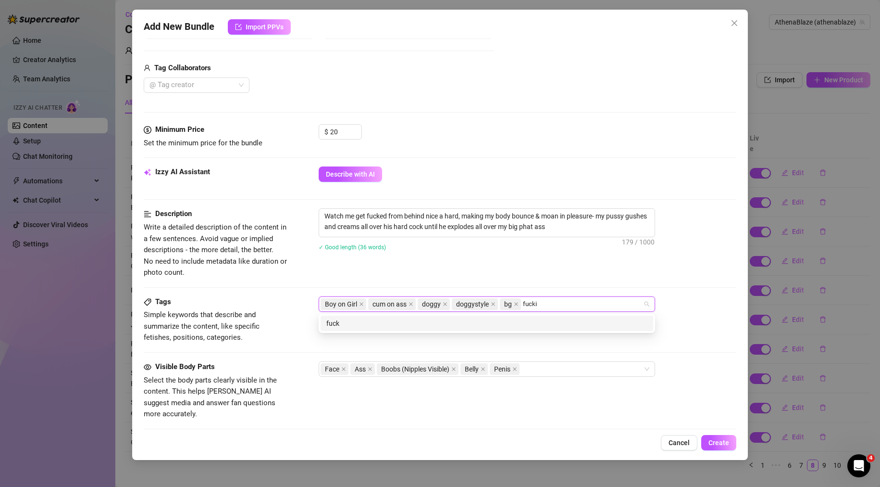
type input "fucking"
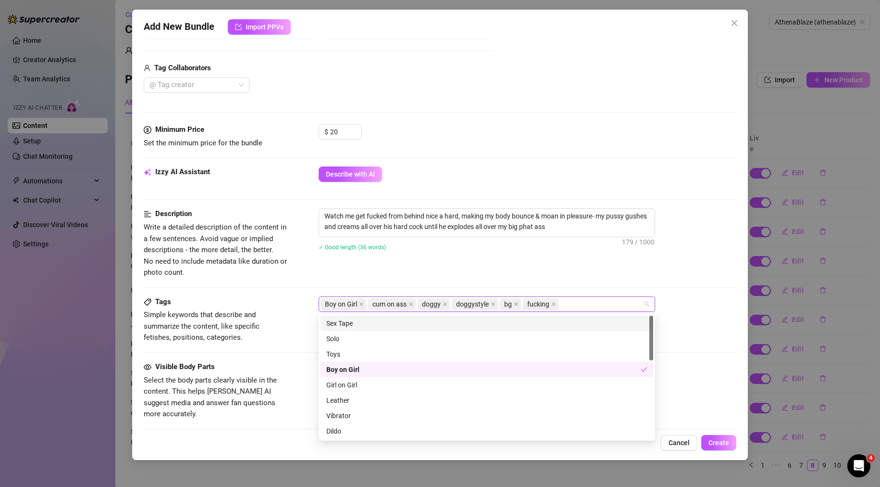
click at [384, 246] on span "✓ Good length (36 words)" at bounding box center [352, 247] width 67 height 7
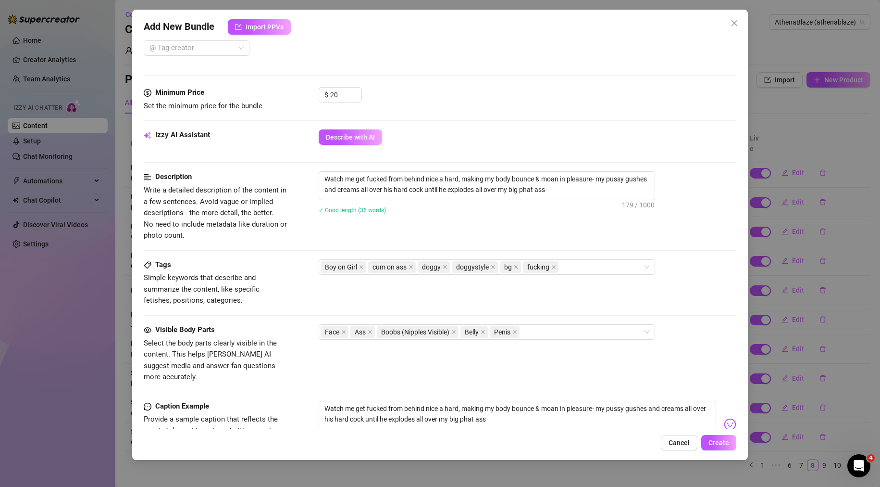
scroll to position [129, 0]
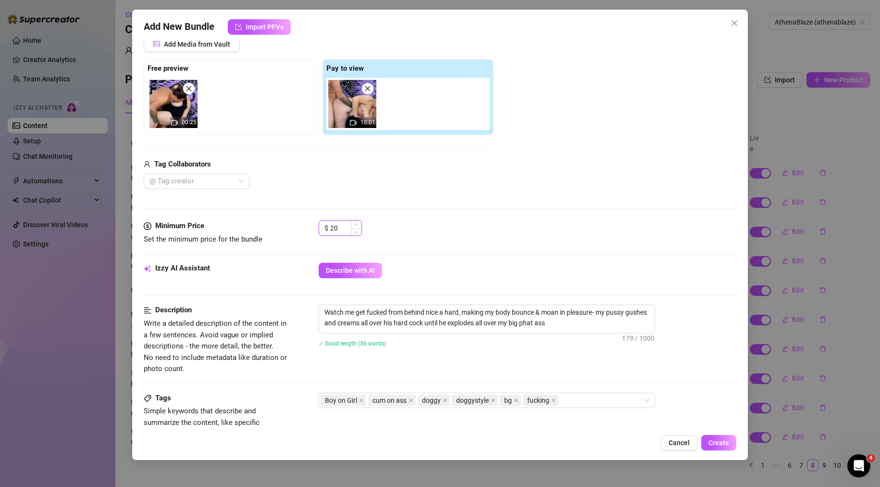
click at [342, 228] on input "20" at bounding box center [345, 228] width 31 height 14
click at [471, 235] on div "$ 25" at bounding box center [528, 232] width 418 height 24
drag, startPoint x: 340, startPoint y: 226, endPoint x: 251, endPoint y: 230, distance: 88.5
click at [254, 230] on div "Minimum Price Set the minimum price for the bundle $ 25" at bounding box center [440, 232] width 593 height 25
click at [387, 226] on div "$ 25" at bounding box center [528, 232] width 418 height 24
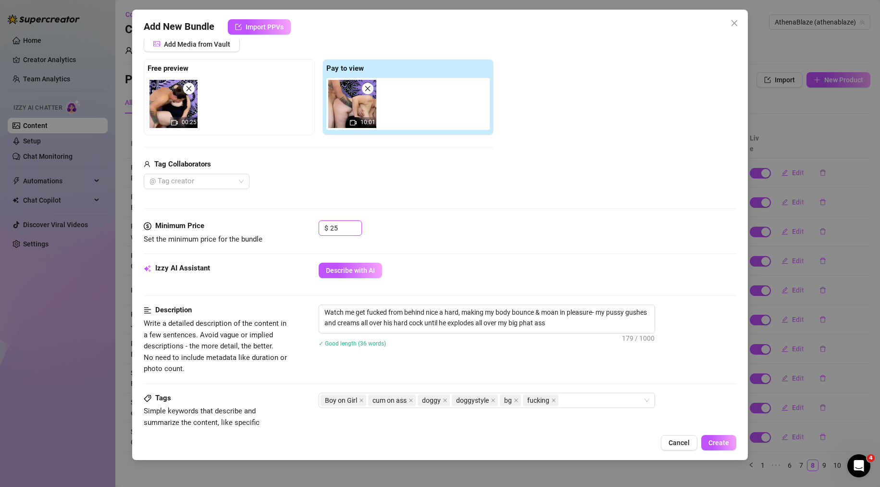
drag, startPoint x: 345, startPoint y: 227, endPoint x: 257, endPoint y: 225, distance: 88.5
click at [277, 227] on div "Minimum Price Set the minimum price for the bundle $ 25" at bounding box center [440, 232] width 593 height 25
type input "20"
click at [574, 192] on div "Media Add Media from Vault Free preview 00:25 Pay to view 10:01 Tag Collaborato…" at bounding box center [440, 118] width 593 height 203
click at [721, 440] on span "Create" at bounding box center [719, 442] width 21 height 8
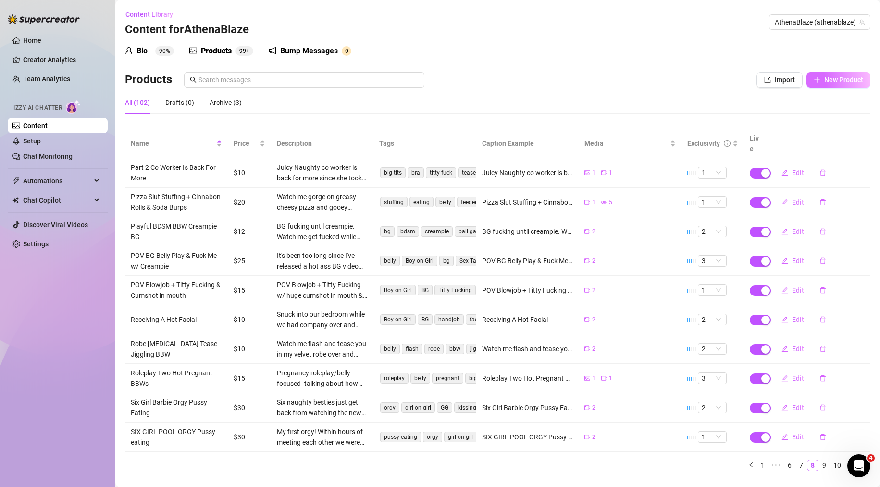
click at [833, 82] on span "New Product" at bounding box center [843, 80] width 39 height 8
type textarea "Type your message here..."
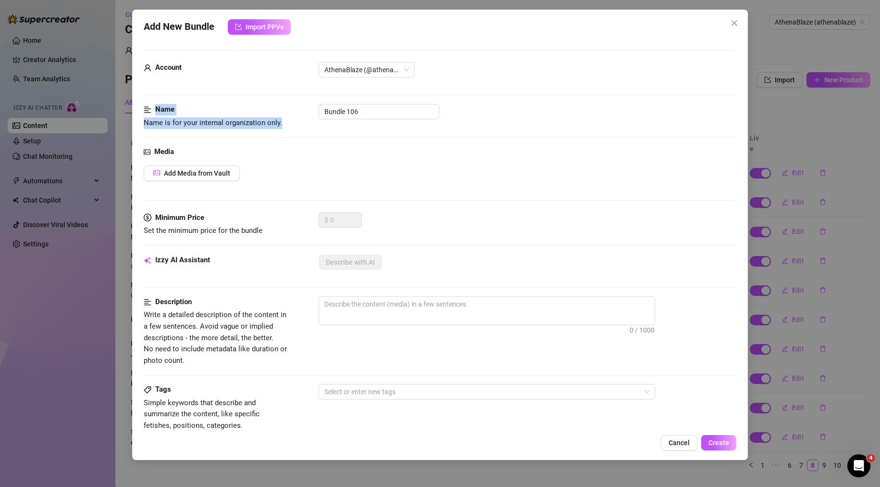
drag, startPoint x: 360, startPoint y: 114, endPoint x: 287, endPoint y: 120, distance: 72.8
click at [274, 121] on form "Account AthenaBlaze (@athenablaze) Name Name is for your internal organization …" at bounding box center [440, 385] width 593 height 670
click at [371, 113] on input "Bundle 106" at bounding box center [379, 111] width 121 height 15
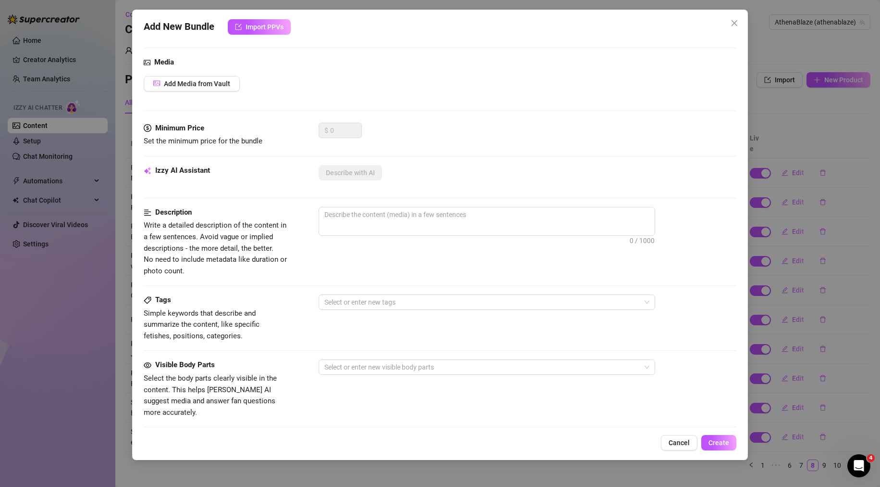
scroll to position [0, 0]
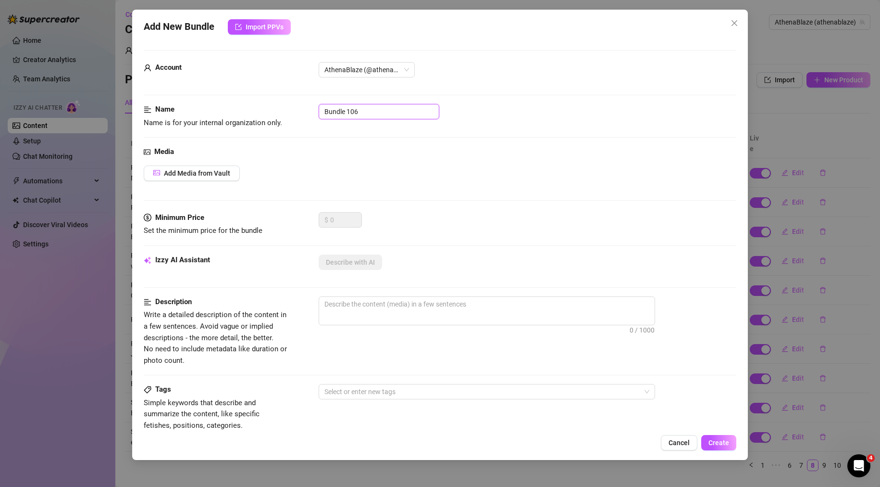
drag, startPoint x: 372, startPoint y: 116, endPoint x: 283, endPoint y: 116, distance: 88.5
click at [284, 116] on div "Name Name is for your internal organization only. Bundle 106" at bounding box center [440, 116] width 593 height 25
paste input "Destroyed your wife & titty fuck"
type input "Destroyed your wife & titty fuck"
click at [442, 152] on div "Media" at bounding box center [440, 152] width 593 height 12
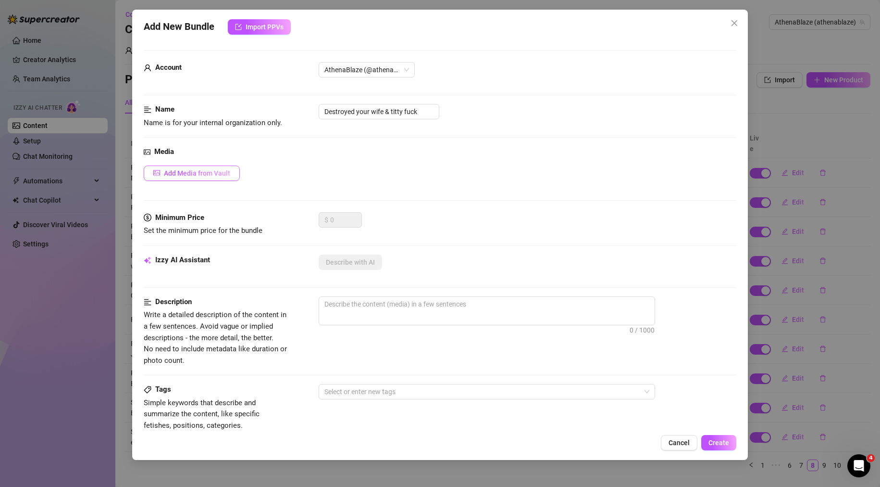
click at [178, 172] on span "Add Media from Vault" at bounding box center [197, 173] width 66 height 8
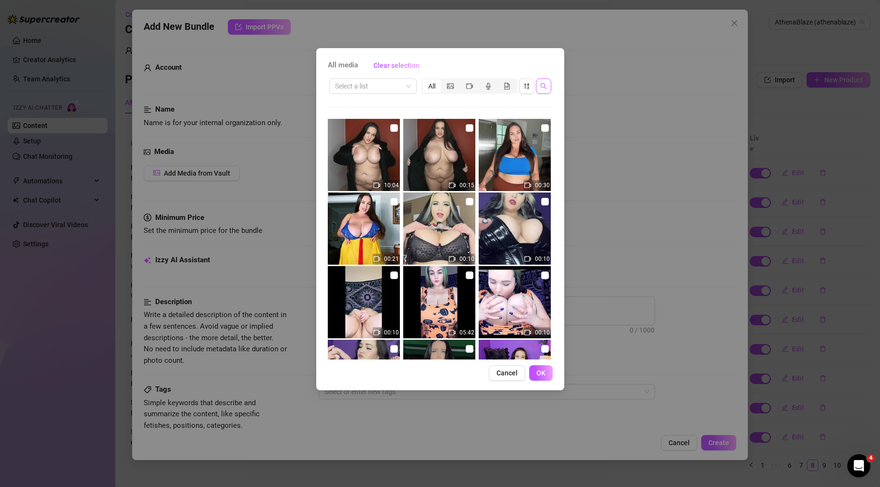
click at [543, 83] on icon "search" at bounding box center [543, 86] width 7 height 7
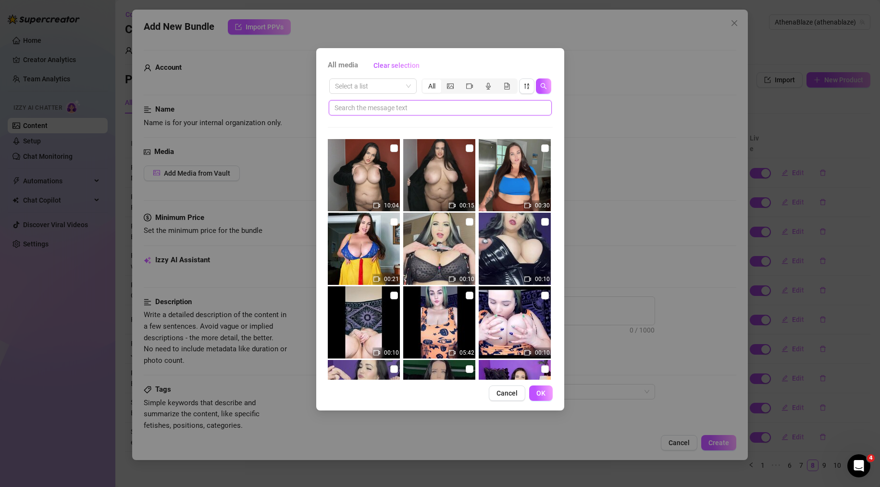
click at [397, 109] on input "text" at bounding box center [437, 107] width 204 height 11
paste input "Destroyed your wife & titty fuck"
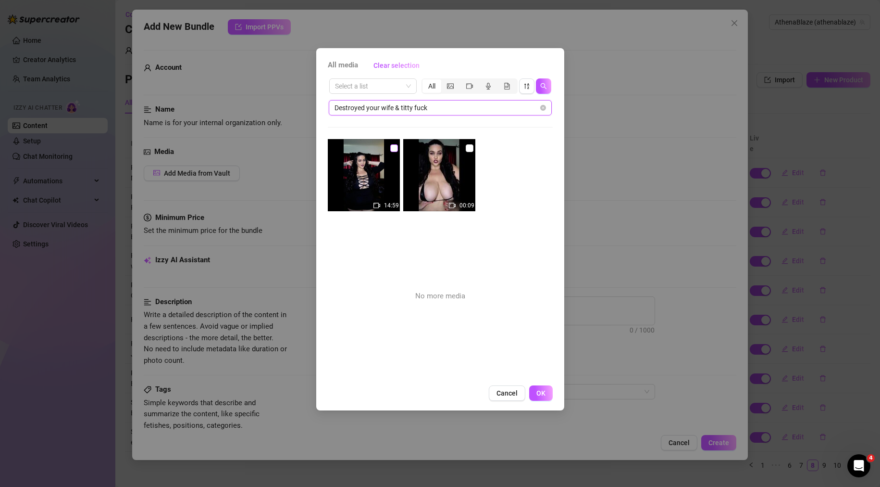
type input "Destroyed your wife & titty fuck"
click at [392, 148] on input "checkbox" at bounding box center [394, 148] width 8 height 8
checkbox input "true"
click at [466, 147] on input "checkbox" at bounding box center [470, 148] width 8 height 8
checkbox input "true"
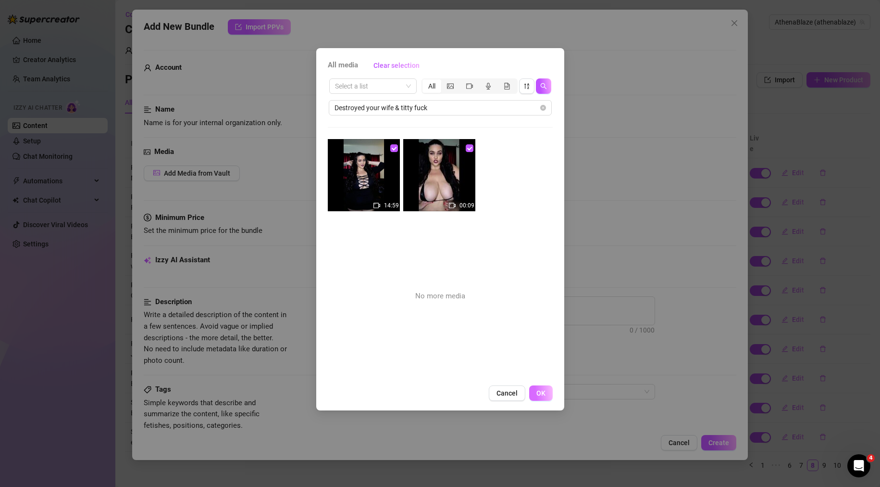
click at [540, 391] on span "OK" at bounding box center [540, 393] width 9 height 8
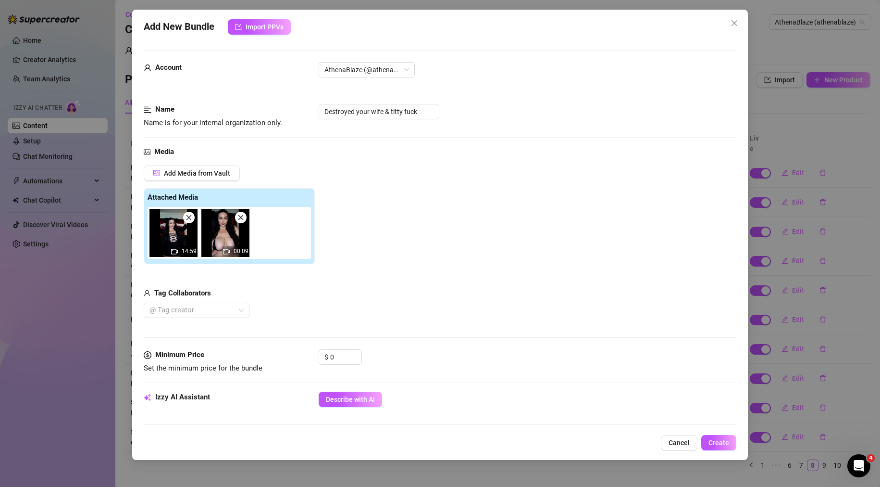
click at [486, 279] on div "Add Media from Vault Attached Media 14:59 00:09 Tag Collaborators @ Tag creator" at bounding box center [440, 241] width 593 height 153
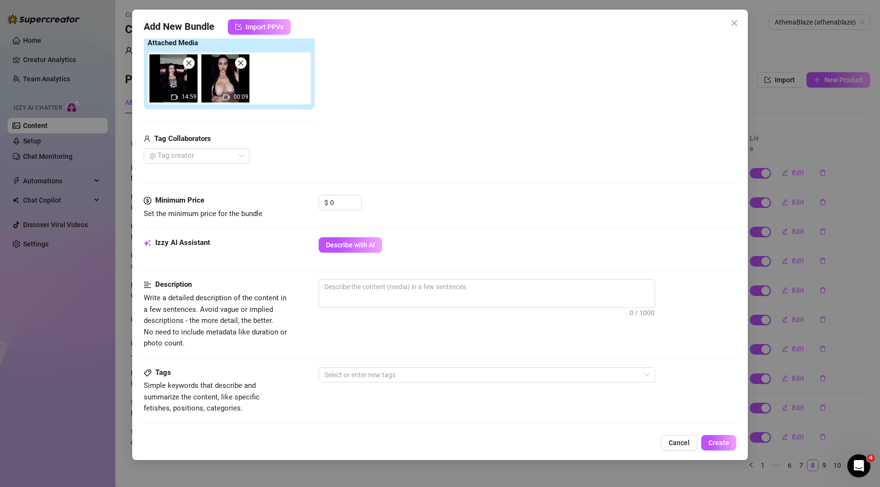
scroll to position [240, 0]
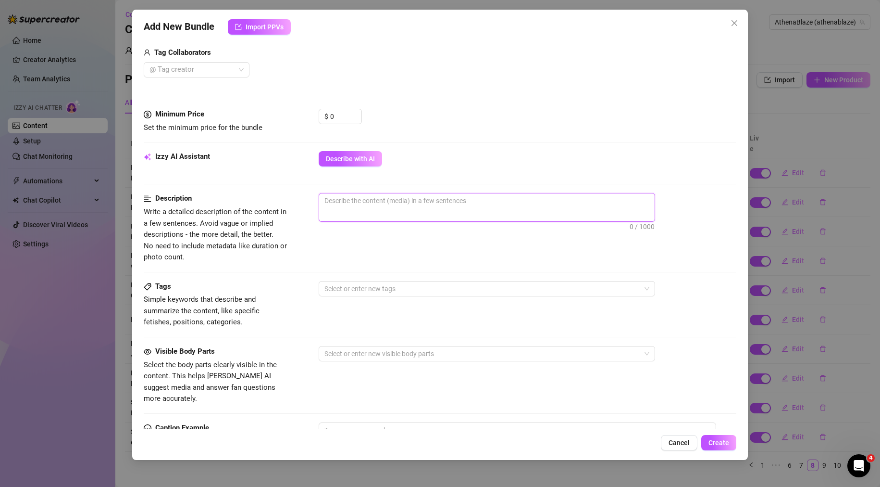
paste textarea "I've decided to show your wife who really runs this show. She thinks shes so ho…"
type textarea "I've decided to show your wife who really runs this show. She thinks shes so ho…"
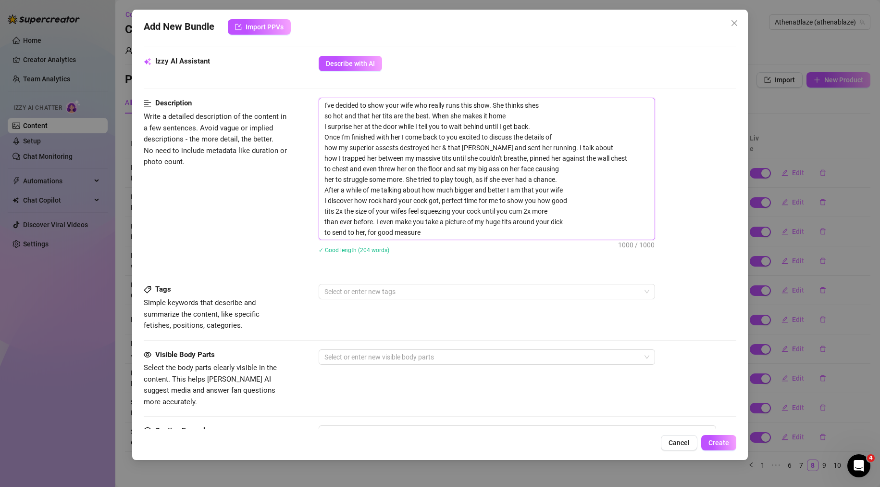
scroll to position [337, 0]
type textarea "I've decided to show your wife who really runs this show. She thinks shes so ho…"
click at [365, 424] on textarea at bounding box center [518, 443] width 398 height 38
paste textarea "I've decided to show your wife who really runs this show. She thinks shes so ho…"
type textarea "I've decided to show your wife who really runs this show. She thinks shes so ho…"
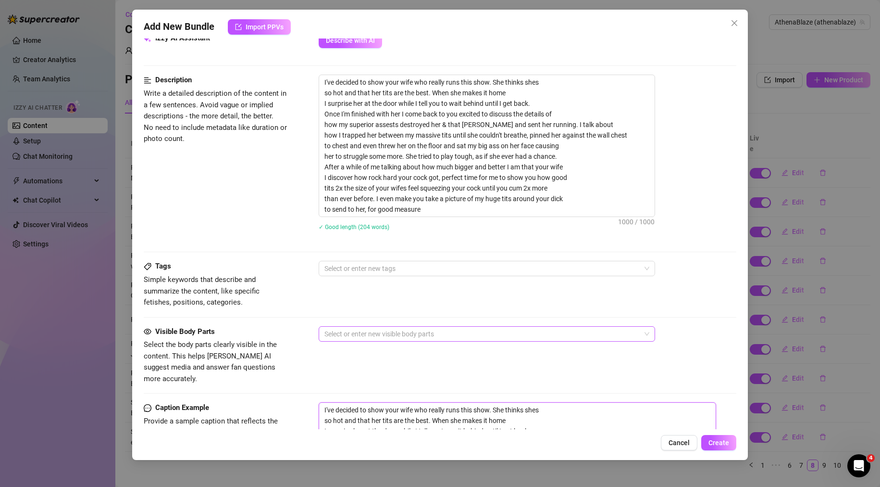
scroll to position [0, 0]
click at [349, 269] on div at bounding box center [482, 268] width 323 height 13
type textarea "I've decided to show your wife who really runs this show. She thinks shes so ho…"
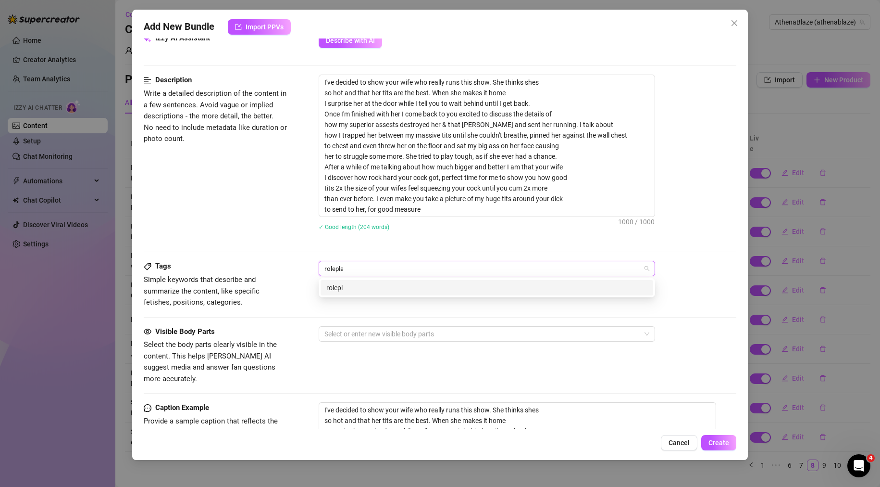
type input "roleplay"
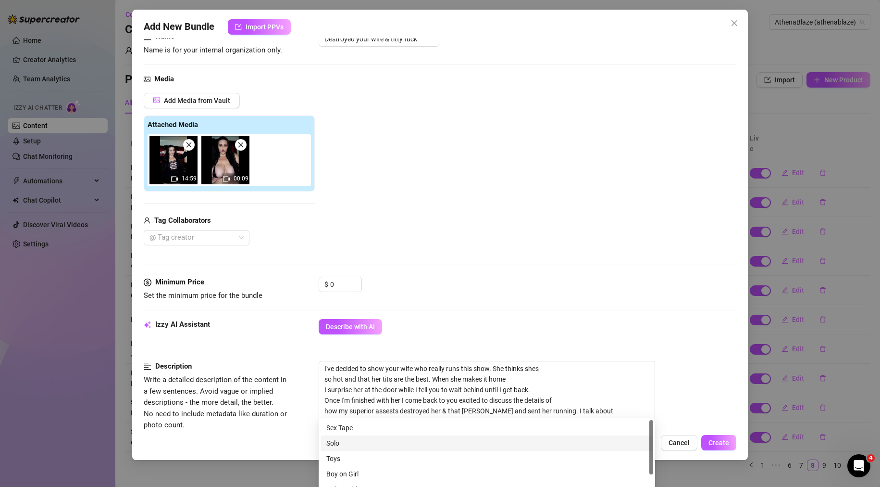
scroll to position [22, 0]
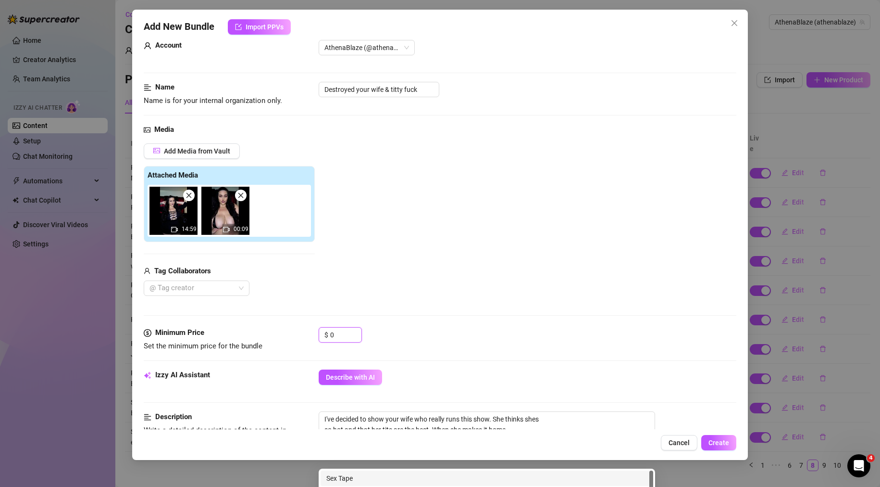
drag, startPoint x: 341, startPoint y: 336, endPoint x: 256, endPoint y: 334, distance: 85.6
click at [263, 336] on div "Minimum Price Set the minimum price for the bundle $ 0" at bounding box center [440, 339] width 593 height 25
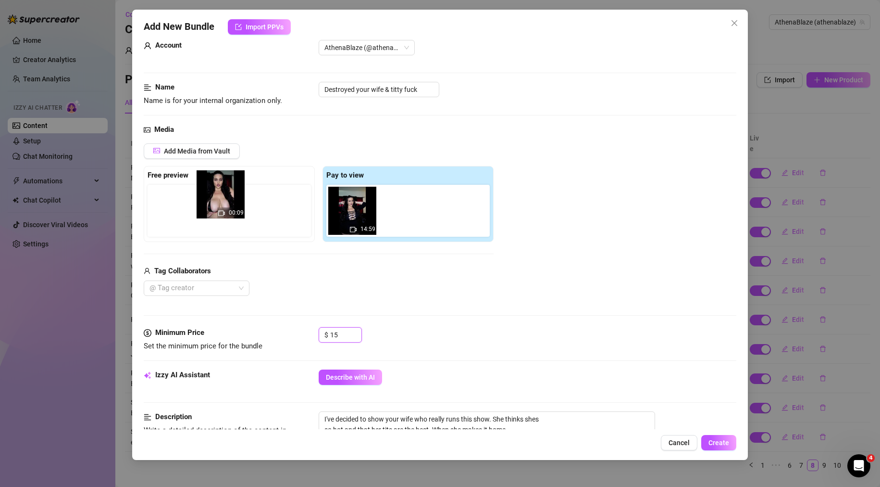
drag, startPoint x: 414, startPoint y: 218, endPoint x: 192, endPoint y: 201, distance: 222.7
click at [192, 201] on div "Free preview Pay to view 14:59 00:09" at bounding box center [319, 204] width 350 height 76
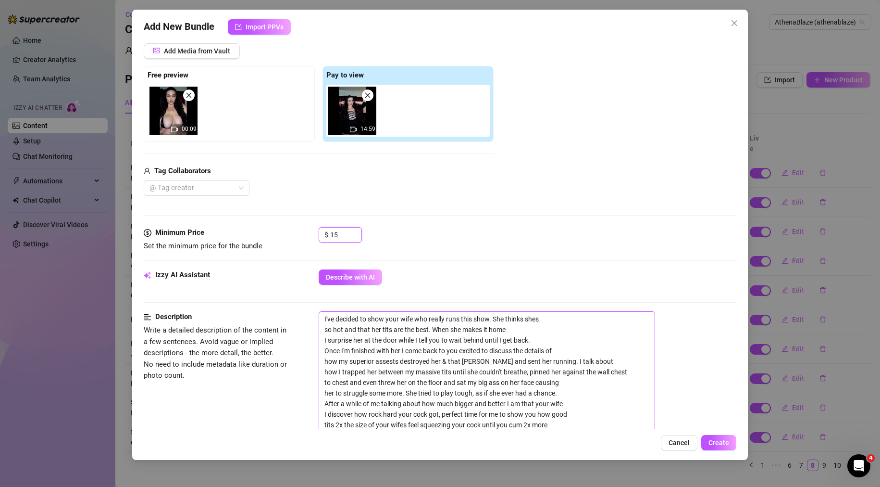
scroll to position [262, 0]
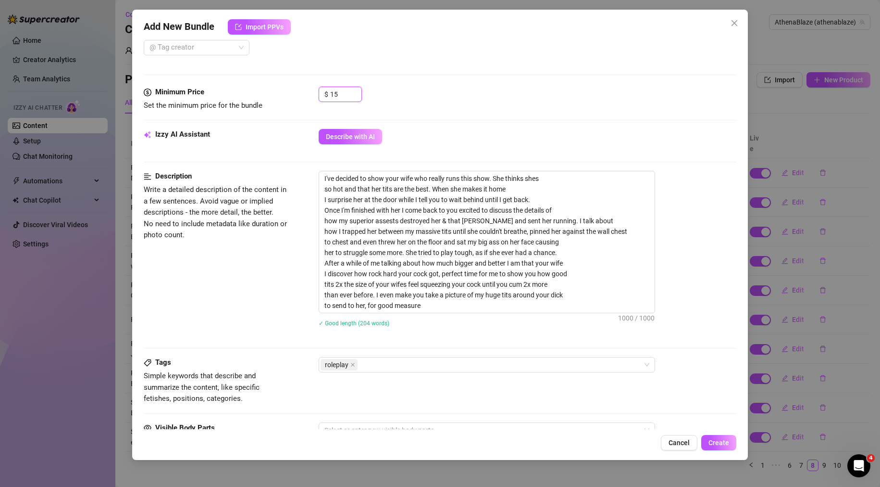
type input "15"
click at [392, 366] on div "roleplay" at bounding box center [482, 364] width 323 height 13
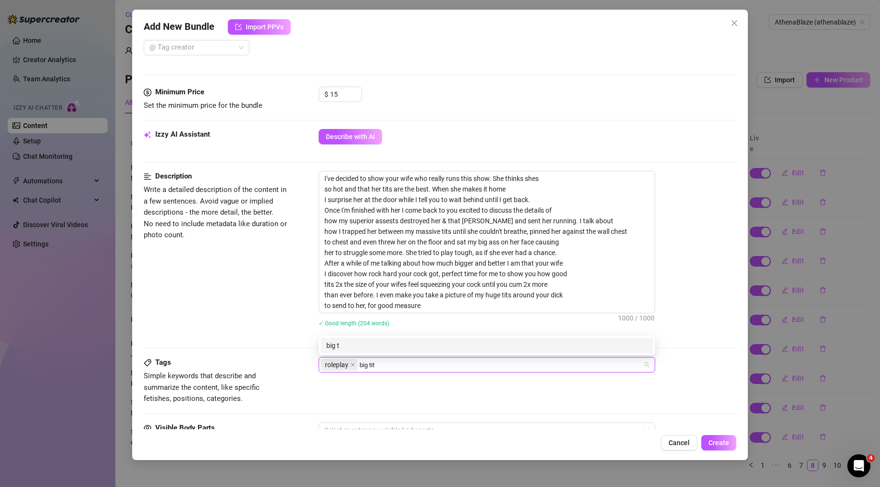
type input "big tits"
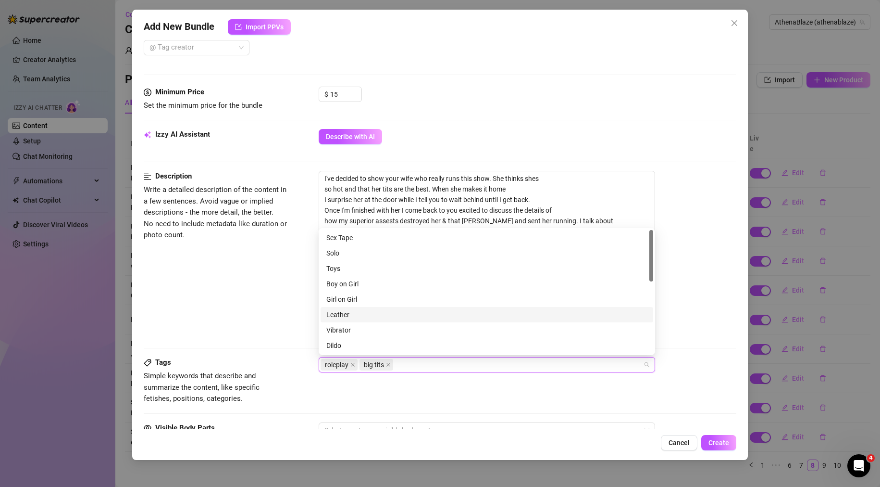
click at [281, 339] on div "Description Write a detailed description of the content in a few sentences. Avo…" at bounding box center [440, 255] width 593 height 168
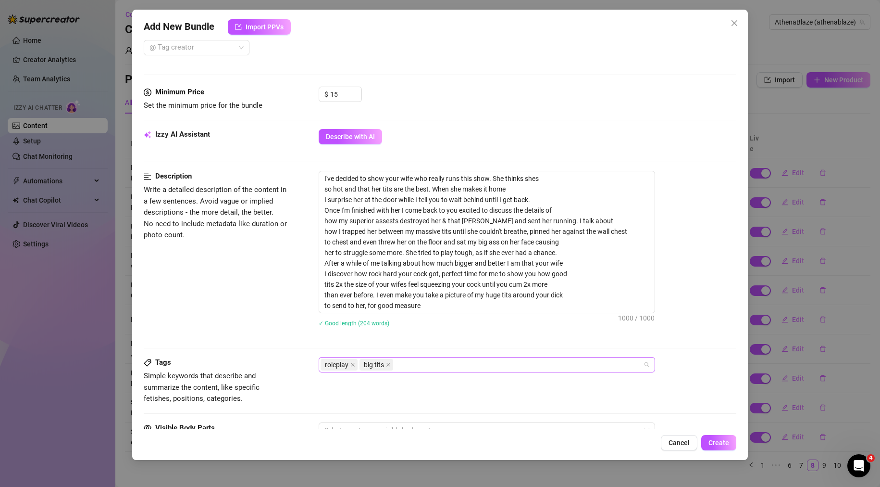
click at [426, 365] on div "roleplay big tits" at bounding box center [482, 364] width 323 height 13
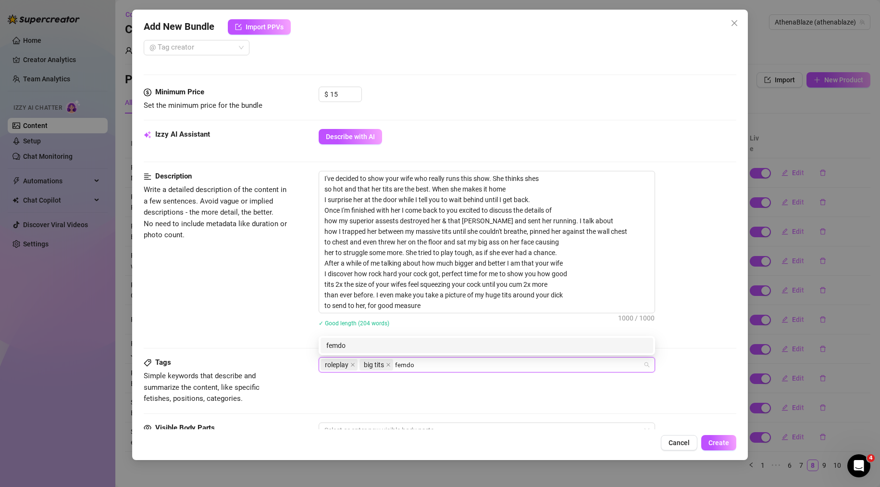
type input "femdom"
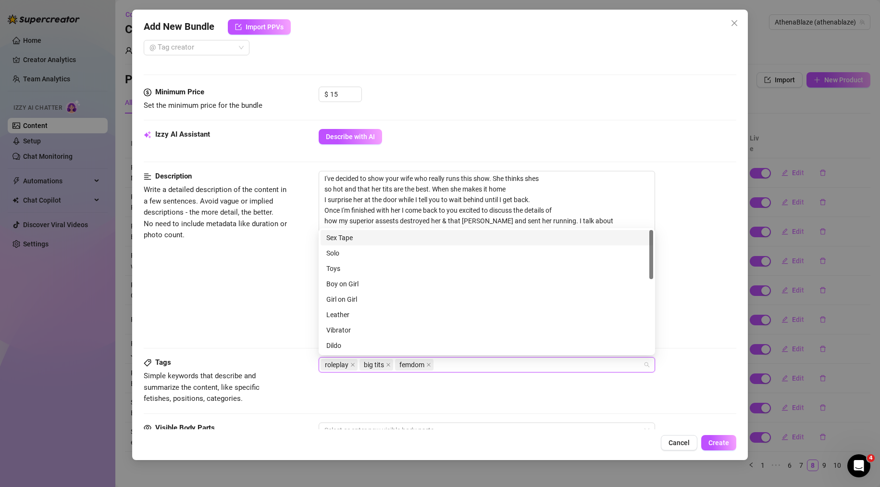
type input "d"
type input "s"
click at [263, 324] on div "Description Write a detailed description of the content in a few sentences. Avo…" at bounding box center [440, 255] width 593 height 168
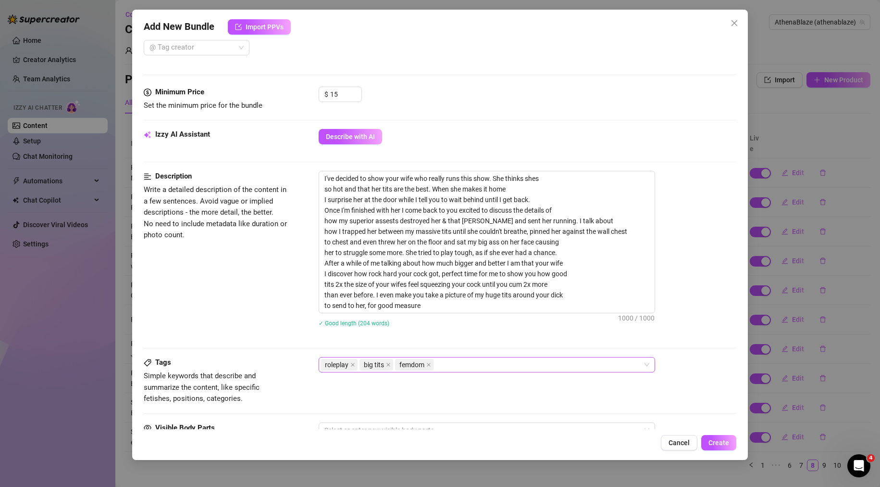
click at [473, 366] on div "roleplay big tits femdom" at bounding box center [482, 364] width 323 height 13
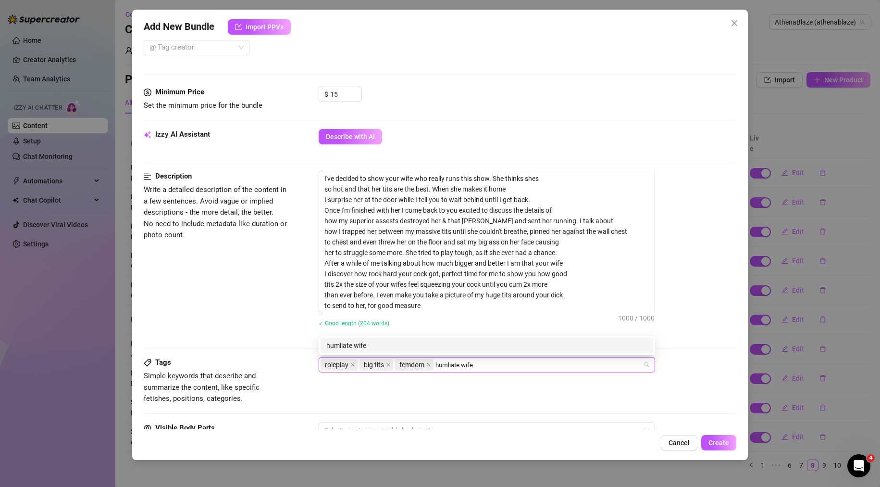
type input "humiliate wife"
click at [494, 368] on div "roleplay big tits femdom humiliate wife" at bounding box center [482, 364] width 323 height 13
type input "humiliate wife"
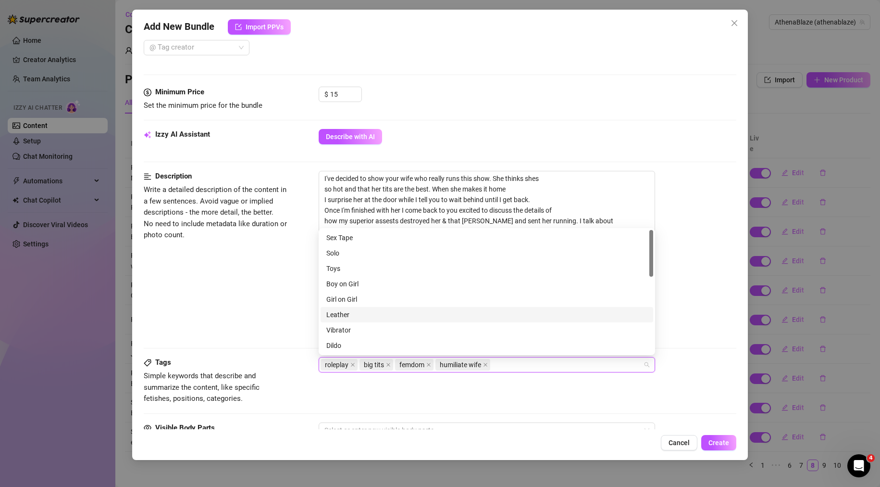
click at [236, 308] on div "Description Write a detailed description of the content in a few sentences. Avo…" at bounding box center [440, 255] width 593 height 168
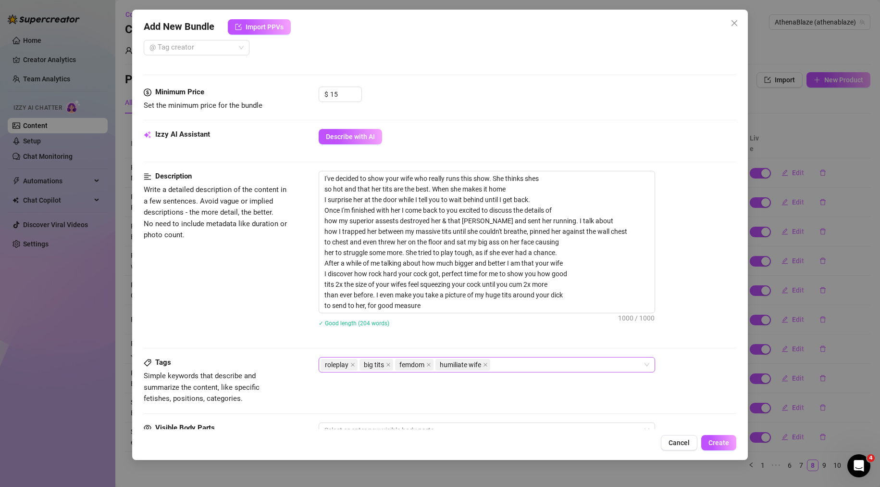
click at [533, 362] on div "roleplay big tits femdom humiliate wife" at bounding box center [482, 364] width 323 height 13
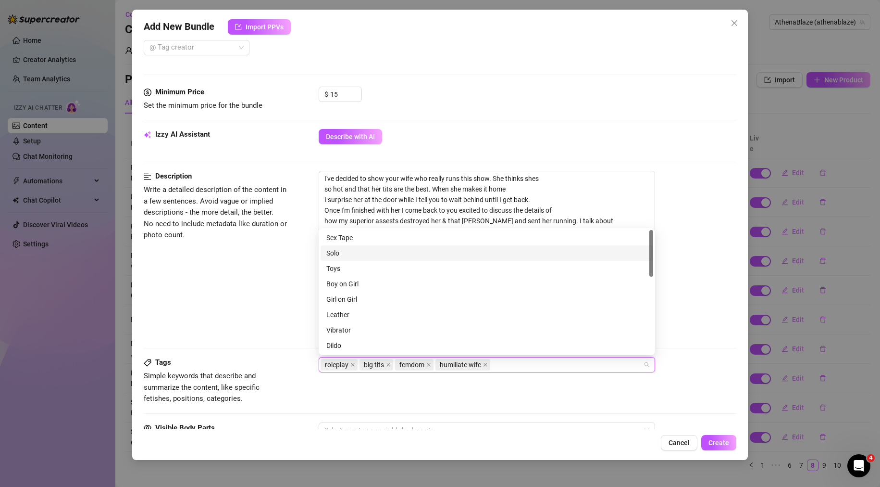
click at [344, 250] on div "Solo" at bounding box center [486, 253] width 321 height 11
click at [245, 312] on div "Description Write a detailed description of the content in a few sentences. Avo…" at bounding box center [440, 255] width 593 height 168
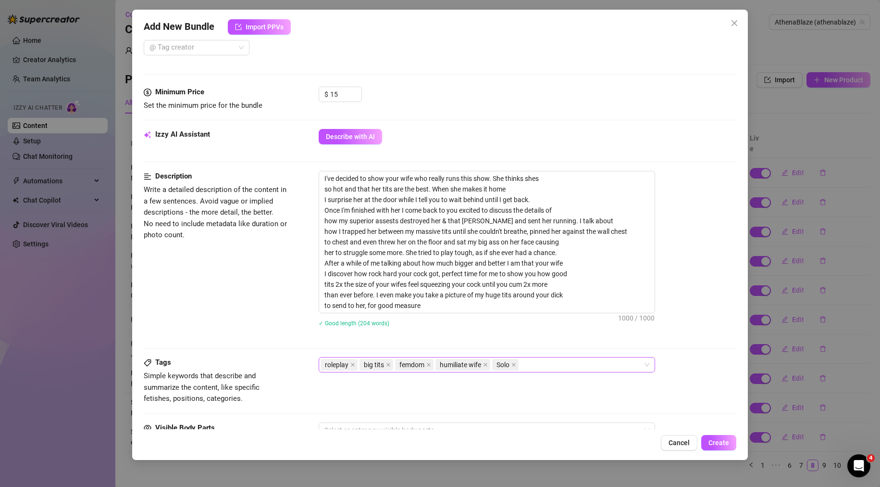
click at [564, 367] on div "roleplay big tits femdom humiliate wife [PERSON_NAME]" at bounding box center [482, 364] width 323 height 13
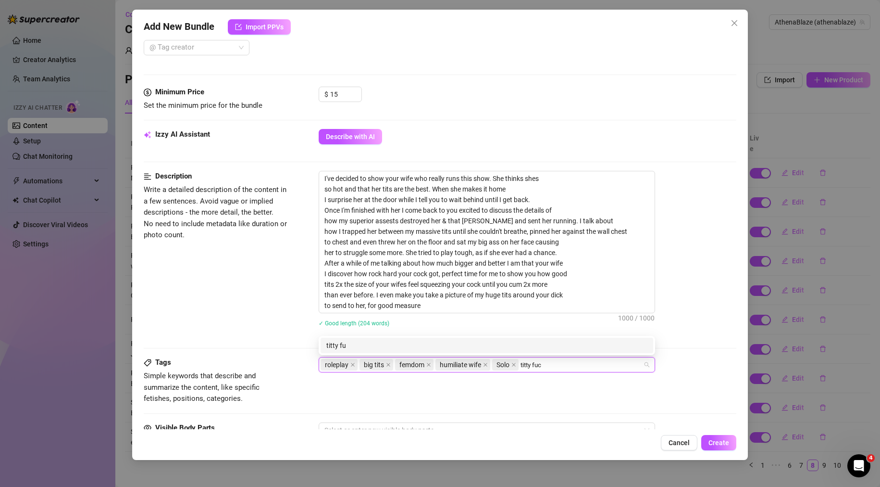
type input "titty fuck"
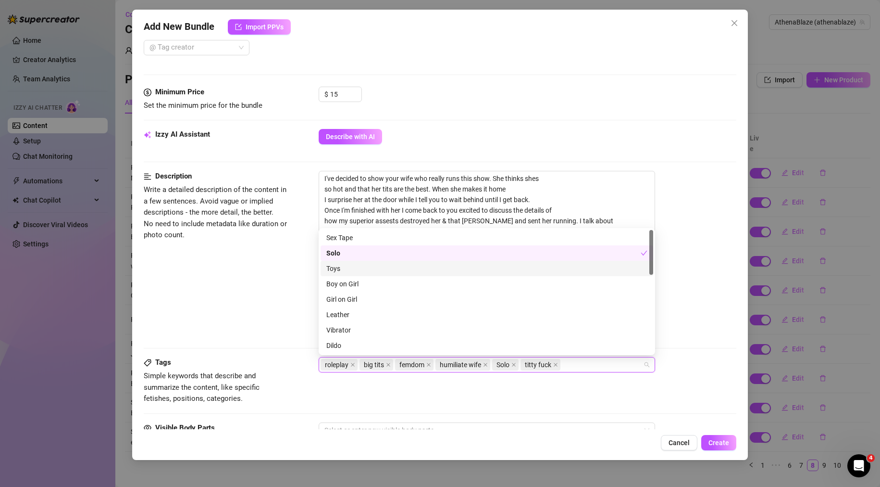
click at [223, 278] on div "Description Write a detailed description of the content in a few sentences. Avo…" at bounding box center [440, 255] width 593 height 168
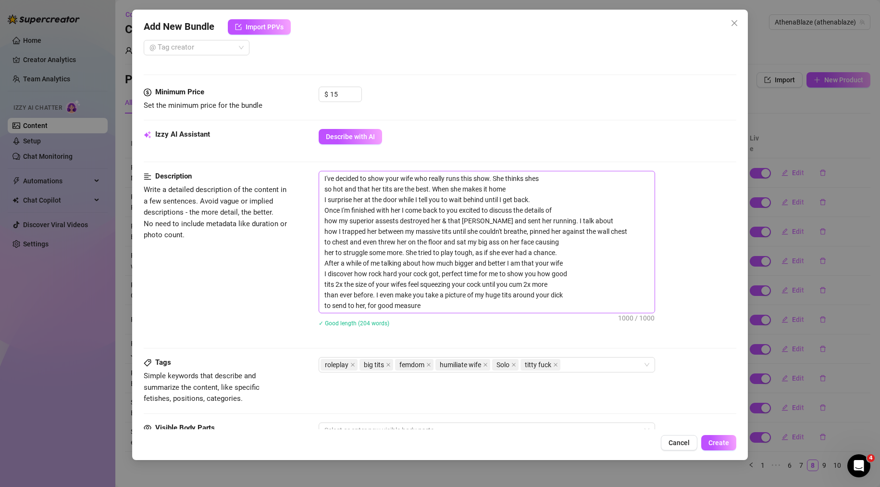
drag, startPoint x: 263, startPoint y: 330, endPoint x: 342, endPoint y: 304, distance: 82.5
click at [263, 330] on div "Description Write a detailed description of the content in a few sentences. Avo…" at bounding box center [440, 255] width 593 height 168
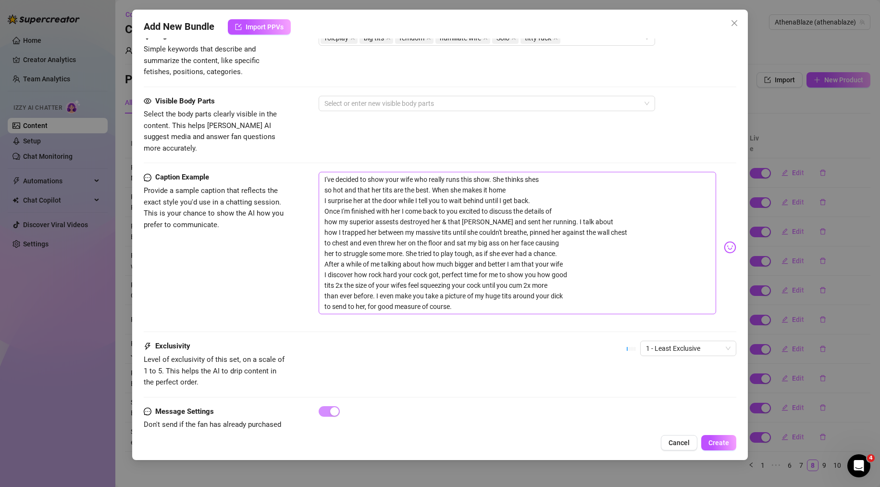
scroll to position [599, 0]
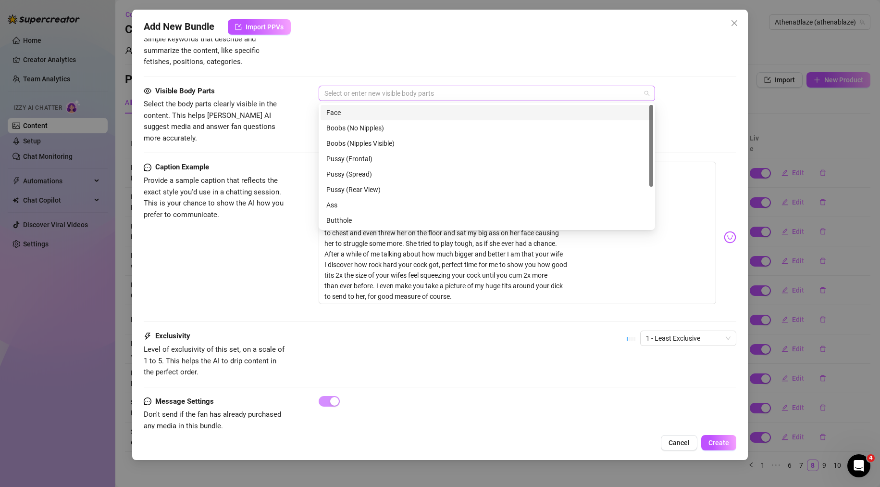
click at [403, 93] on div at bounding box center [482, 93] width 323 height 13
click at [386, 113] on div "Face" at bounding box center [486, 112] width 321 height 11
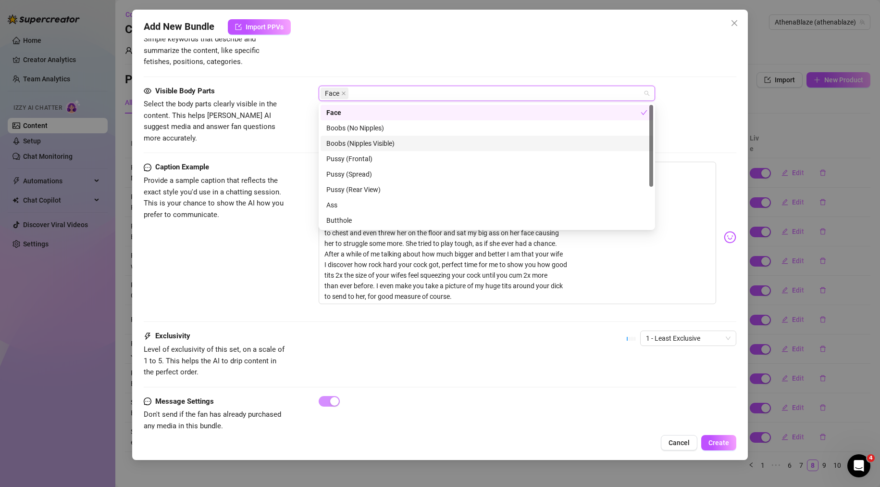
click at [389, 144] on div "Boobs (Nipples Visible)" at bounding box center [486, 143] width 321 height 11
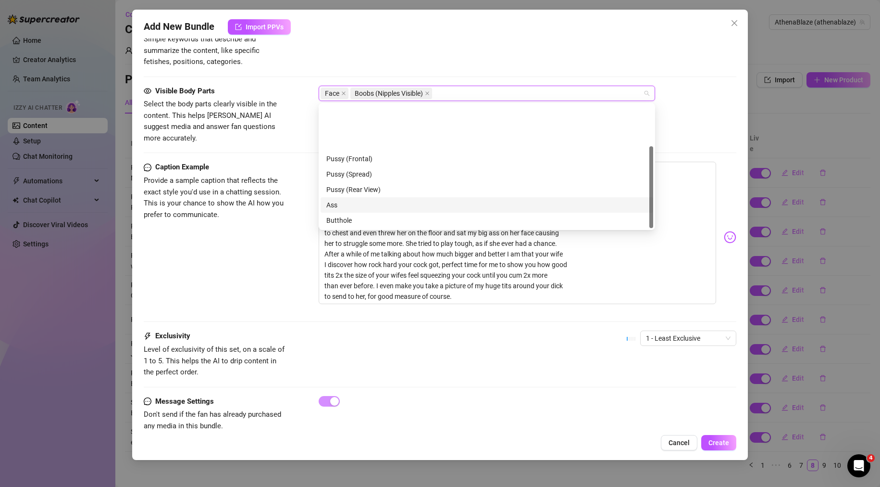
scroll to position [62, 0]
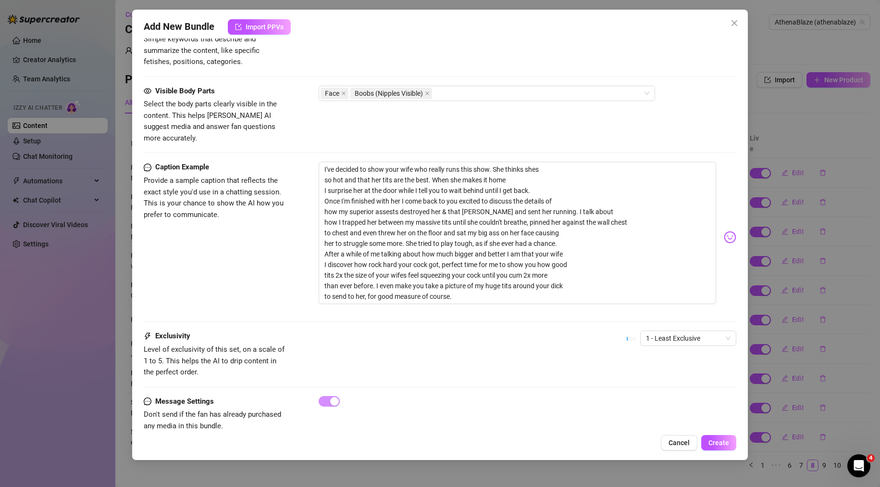
click at [248, 290] on div "Caption Example Provide a sample caption that reflects the exact style you'd us…" at bounding box center [440, 237] width 593 height 151
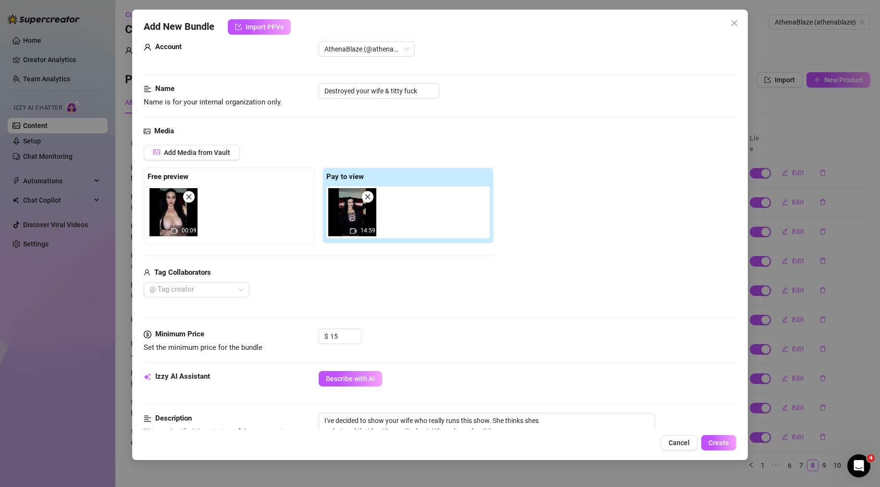
scroll to position [0, 0]
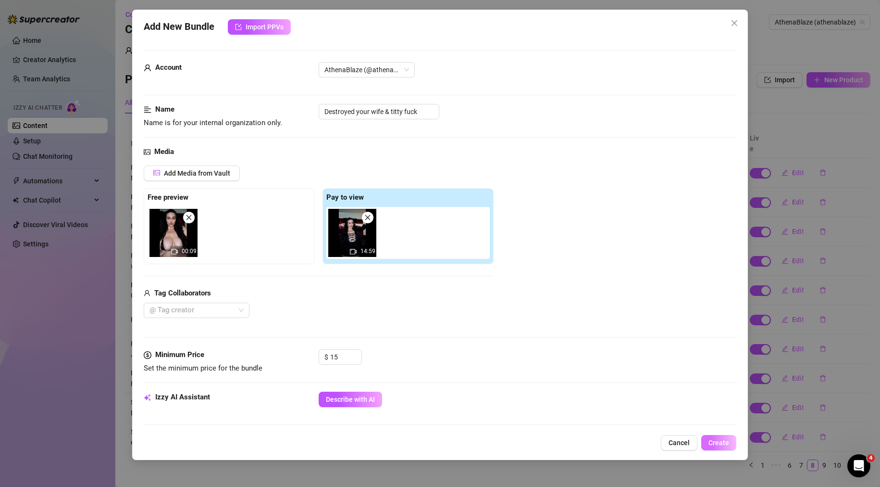
click at [719, 443] on span "Create" at bounding box center [719, 442] width 21 height 8
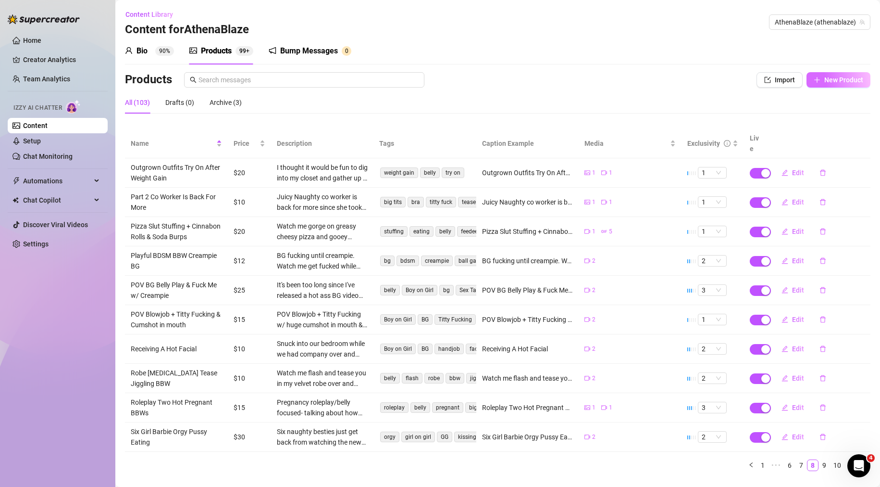
click at [832, 80] on span "New Product" at bounding box center [843, 80] width 39 height 8
type textarea "Type your message here..."
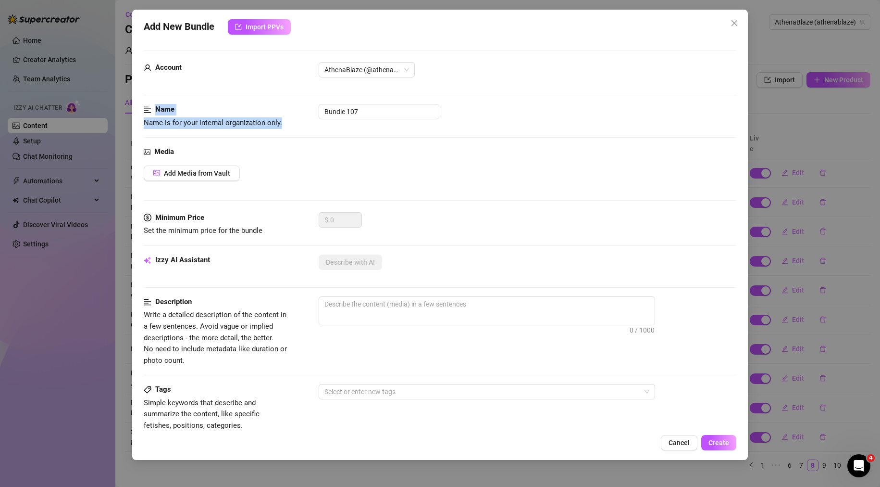
drag, startPoint x: 345, startPoint y: 111, endPoint x: 267, endPoint y: 114, distance: 77.5
click at [271, 114] on form "Account AthenaBlaze (@athenablaze) Name Name is for your internal organization …" at bounding box center [440, 385] width 593 height 670
click at [368, 112] on input "Bundle 107" at bounding box center [379, 111] width 121 height 15
drag, startPoint x: 399, startPoint y: 111, endPoint x: 285, endPoint y: 123, distance: 114.1
click at [286, 123] on div "Name Name is for your internal organization only. Bundle 107" at bounding box center [440, 116] width 593 height 25
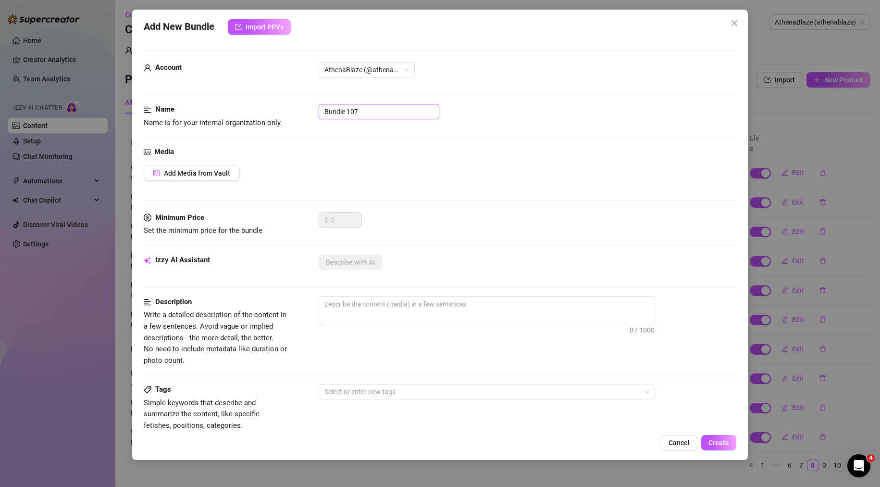
paste input "Shiny Latex BIG ASS Worship"
type input "Shiny Latex BIG ASS Worship"
click at [425, 169] on div "Add Media from Vault" at bounding box center [440, 172] width 593 height 15
click at [217, 175] on span "Add Media from Vault" at bounding box center [197, 173] width 66 height 8
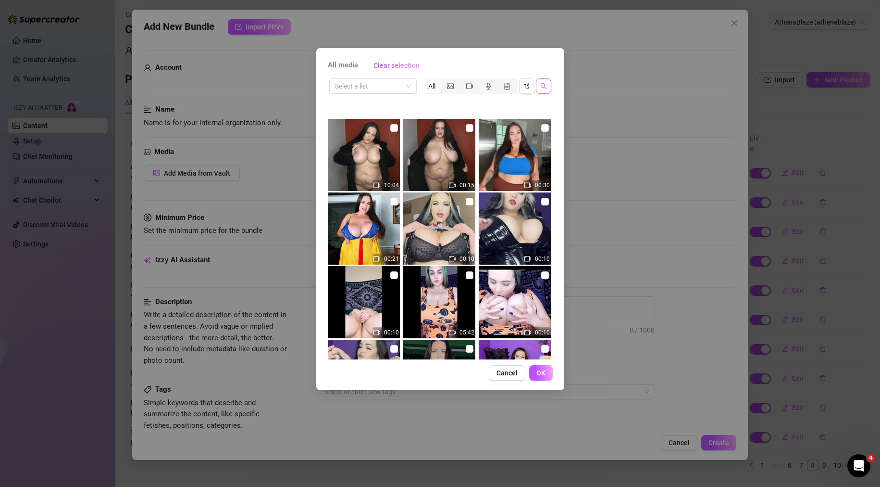
click at [545, 83] on icon "search" at bounding box center [543, 86] width 7 height 7
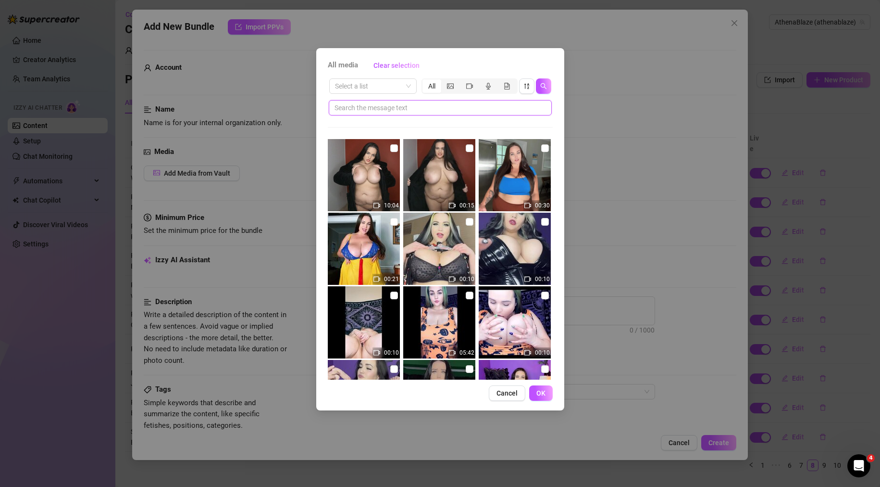
click at [416, 111] on input "text" at bounding box center [437, 107] width 204 height 11
paste input "Shiny Latex BIG ASS Worship"
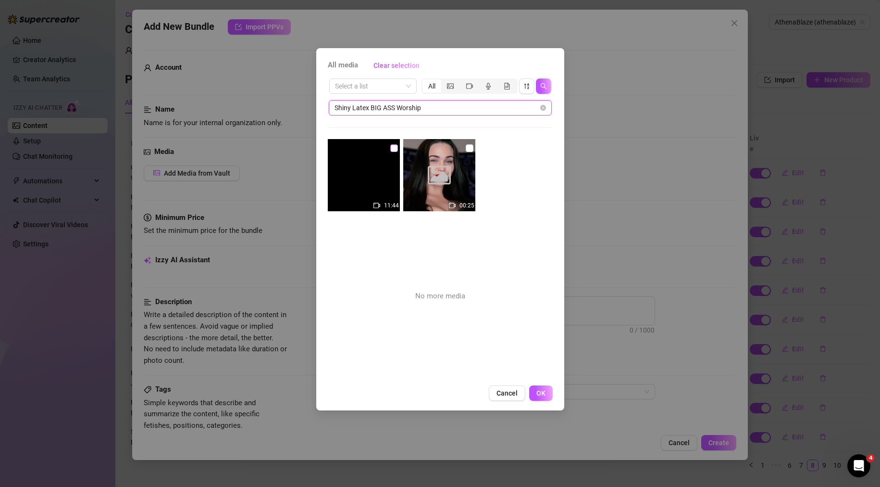
type input "Shiny Latex BIG ASS Worship"
click at [392, 147] on input "checkbox" at bounding box center [394, 148] width 8 height 8
checkbox input "true"
click at [466, 151] on input "checkbox" at bounding box center [470, 148] width 8 height 8
checkbox input "true"
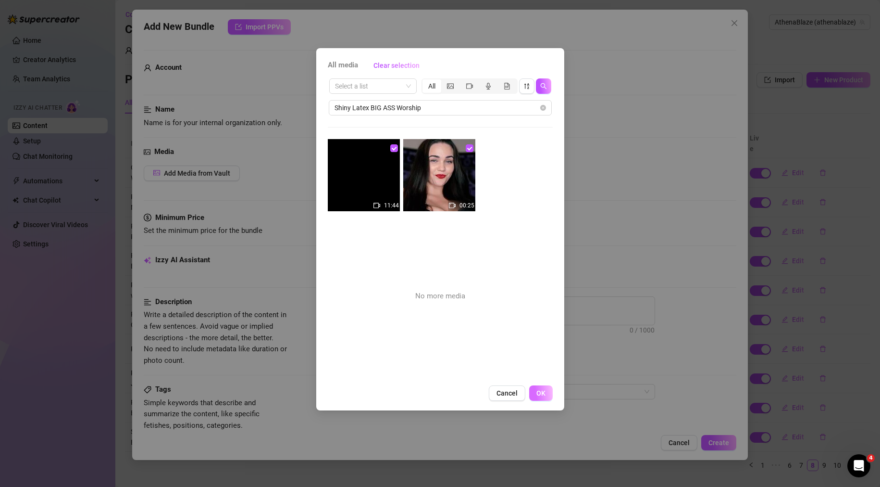
click at [545, 395] on span "OK" at bounding box center [540, 393] width 9 height 8
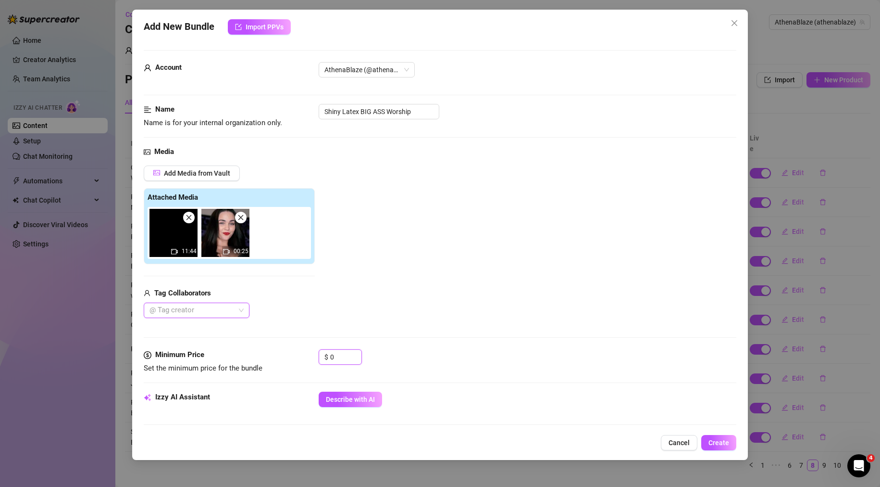
drag, startPoint x: 308, startPoint y: 360, endPoint x: 286, endPoint y: 360, distance: 22.1
click at [290, 360] on div "Minimum Price Set the minimum price for the bundle $ 0" at bounding box center [440, 361] width 593 height 25
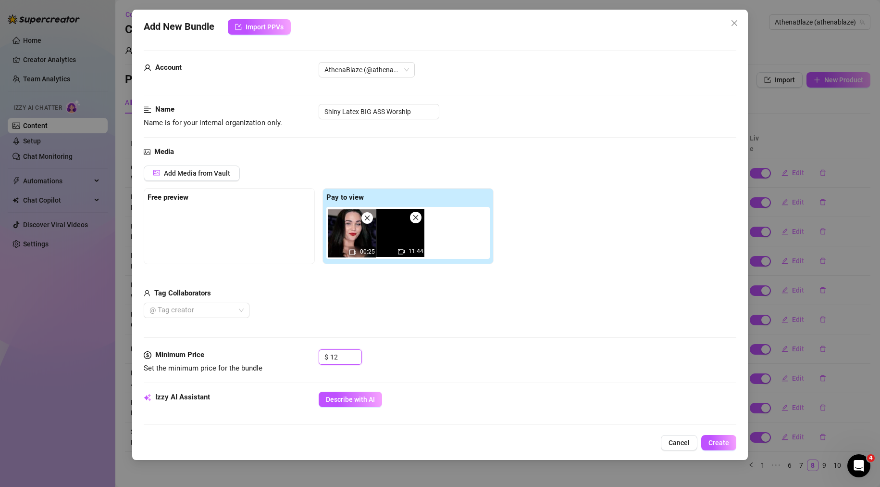
drag, startPoint x: 404, startPoint y: 243, endPoint x: 251, endPoint y: 238, distance: 152.9
click at [252, 238] on div "Free preview Pay to view 11:44 00:25" at bounding box center [319, 226] width 350 height 76
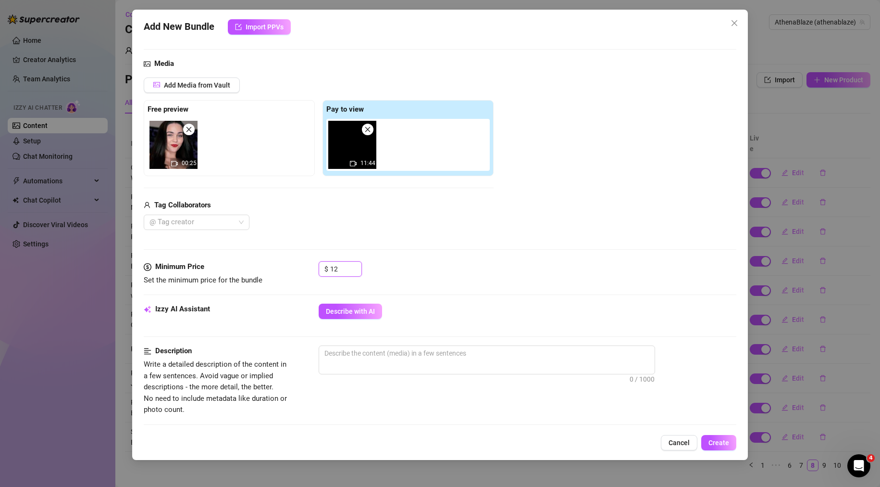
scroll to position [192, 0]
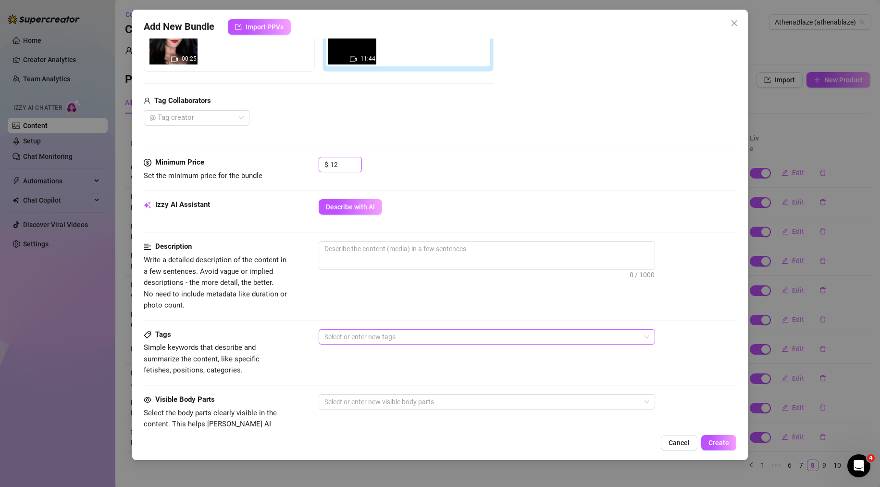
click at [391, 333] on div at bounding box center [482, 336] width 323 height 13
type input "12"
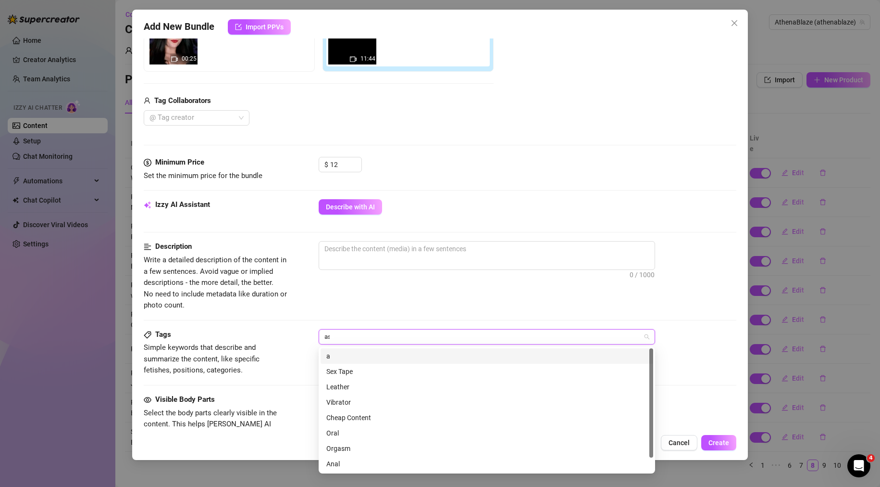
type input "ass"
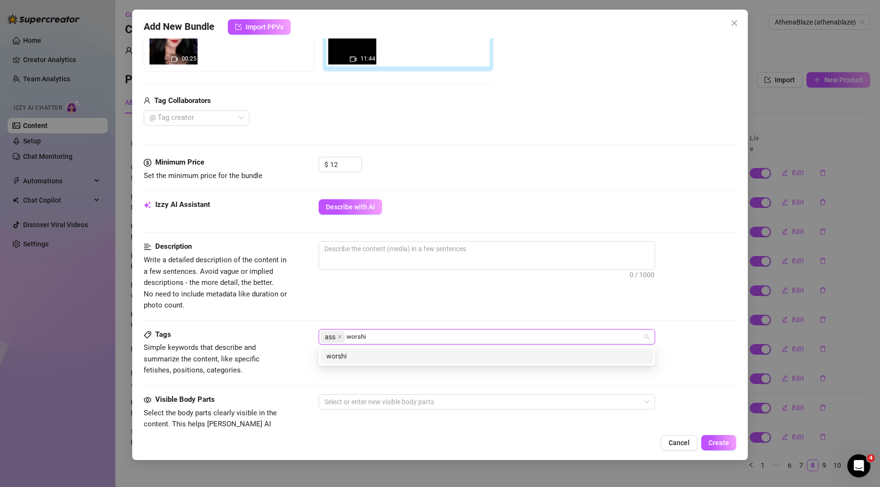
type input "worship"
type input "latex"
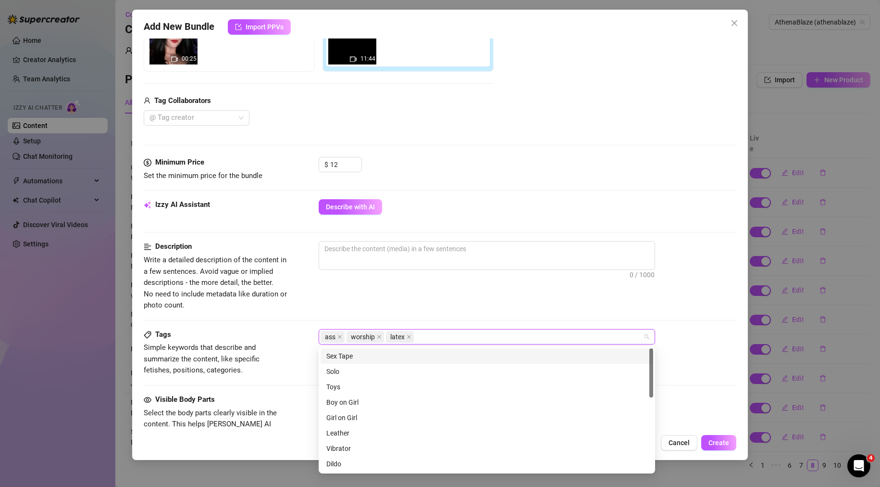
click at [359, 295] on div "0 / 1000" at bounding box center [528, 268] width 418 height 55
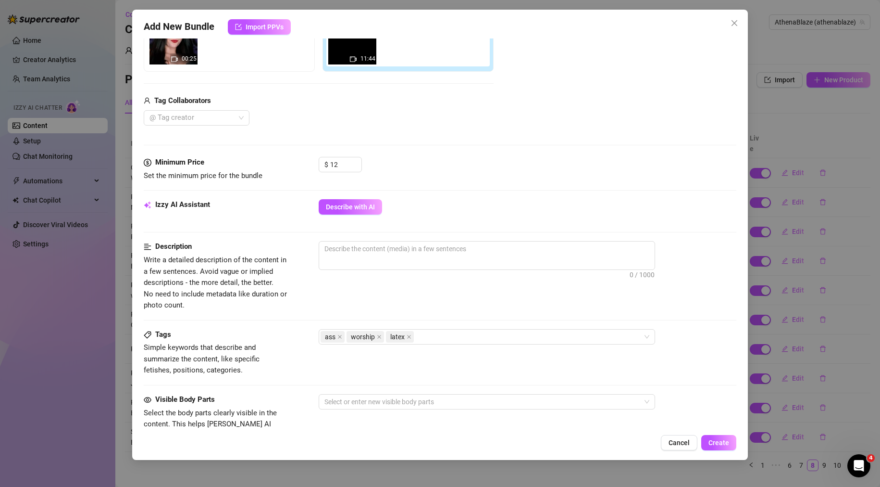
click at [366, 228] on div "Izzy AI Assistant Describe with AI" at bounding box center [440, 220] width 593 height 42
click at [371, 240] on div "Izzy AI Assistant Describe with AI" at bounding box center [440, 220] width 593 height 42
click at [404, 406] on div at bounding box center [482, 401] width 323 height 13
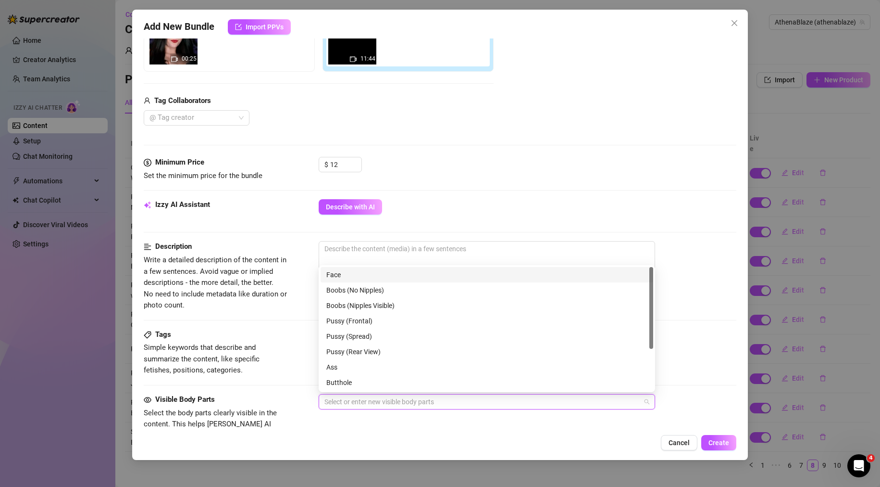
click at [383, 275] on div "Face" at bounding box center [486, 274] width 321 height 11
click at [385, 368] on div "Ass" at bounding box center [486, 367] width 321 height 11
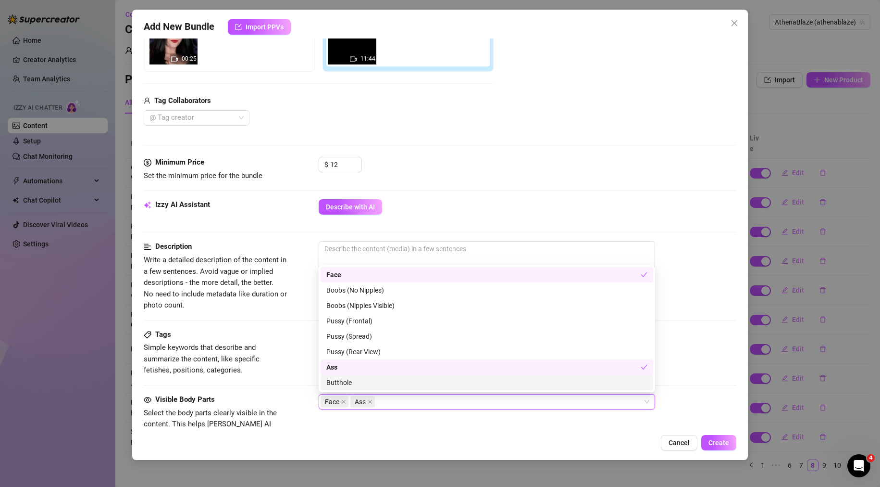
click at [267, 402] on div "Visible Body Parts" at bounding box center [216, 400] width 144 height 12
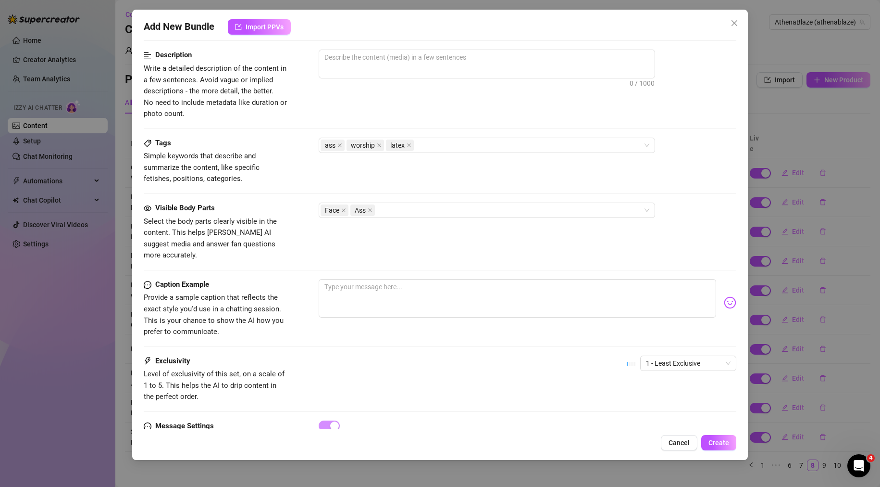
scroll to position [385, 0]
paste textarea "Worship me while I tease you in these hot, tight wet look pants. Stroke it to m…"
type textarea "Worship me while I tease you in these hot, tight wet look pants. Stroke it to m…"
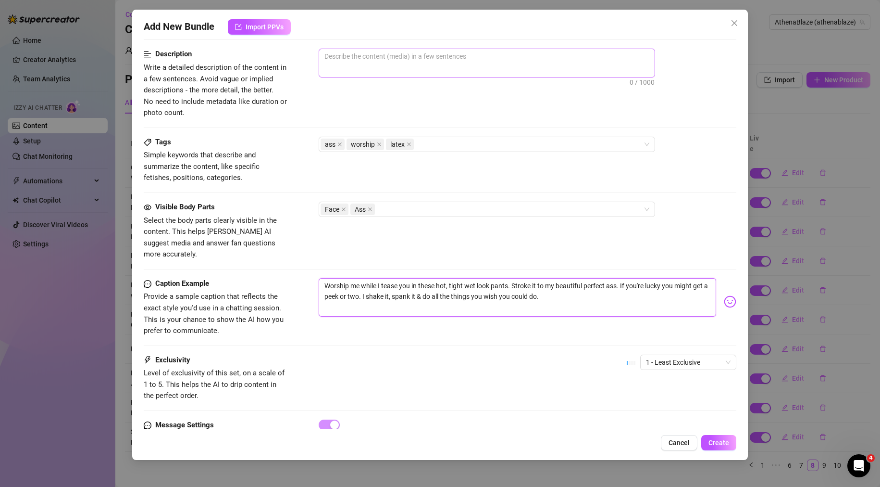
type textarea "Worship me while I tease you in these hot, tight wet look pants. Stroke it to m…"
drag, startPoint x: 407, startPoint y: 64, endPoint x: 373, endPoint y: 61, distance: 34.3
click at [373, 61] on textarea at bounding box center [487, 56] width 336 height 14
paste textarea "Worship me while I tease you in these hot, tight wet look pants. Stroke it to m…"
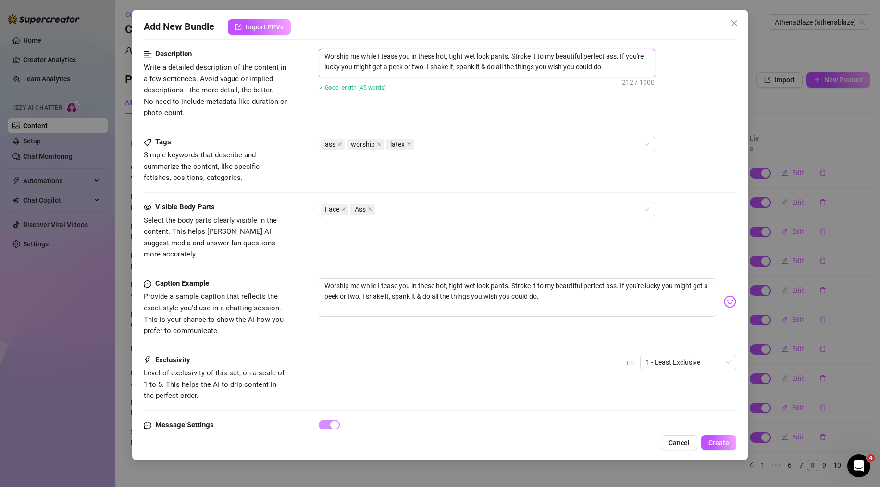
scroll to position [0, 0]
type textarea "Worship me while I tease you in these hot, tight wet look pants. Stroke it to m…"
drag, startPoint x: 585, startPoint y: 284, endPoint x: 117, endPoint y: 256, distance: 468.6
click at [109, 250] on div "Add New Bundle Import PPVs Account AthenaBlaze (@athenablaze) Name Name is for …" at bounding box center [440, 243] width 880 height 487
type textarea "Type your message here..."
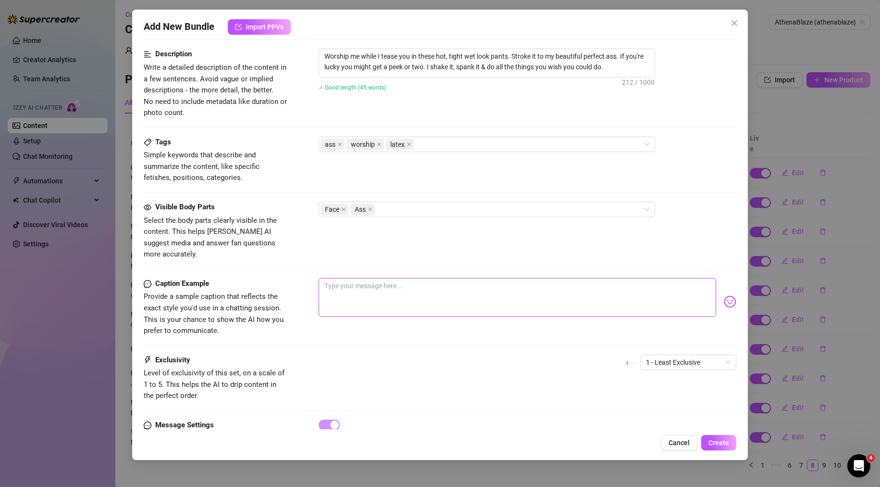
paste textarea "Worship me while I tease you in these hot, tight wet look pants. Stroke it to m…"
type textarea "Worship me while I tease you in these hot, tight wet look pants. Stroke it to m…"
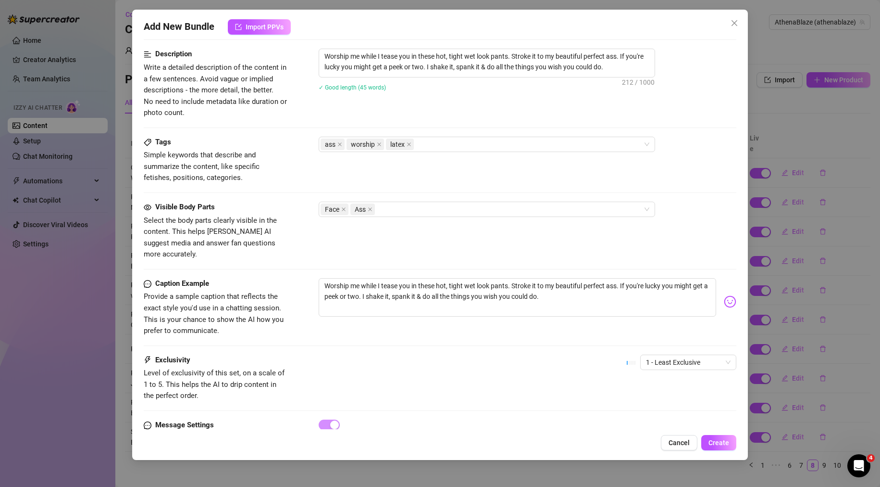
click at [385, 330] on div "Caption Example Provide a sample caption that reflects the exact style you'd us…" at bounding box center [440, 316] width 593 height 76
click at [425, 207] on div "Face Ass" at bounding box center [482, 208] width 323 height 13
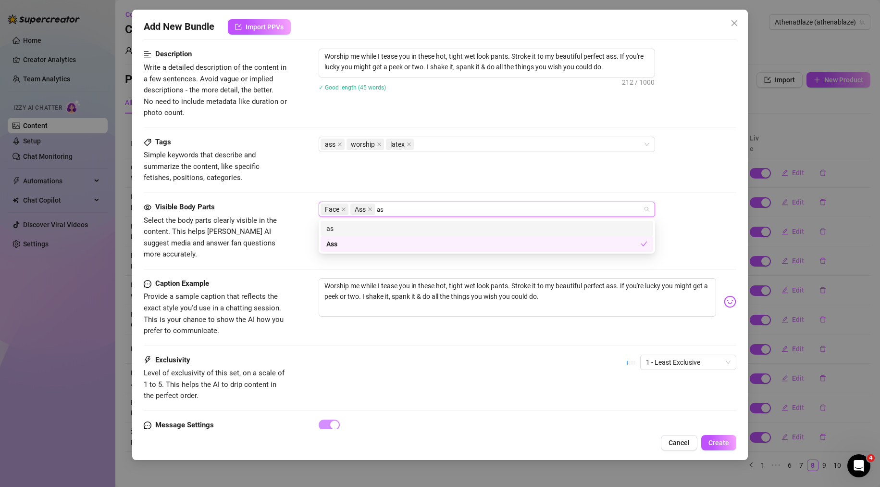
type input "a"
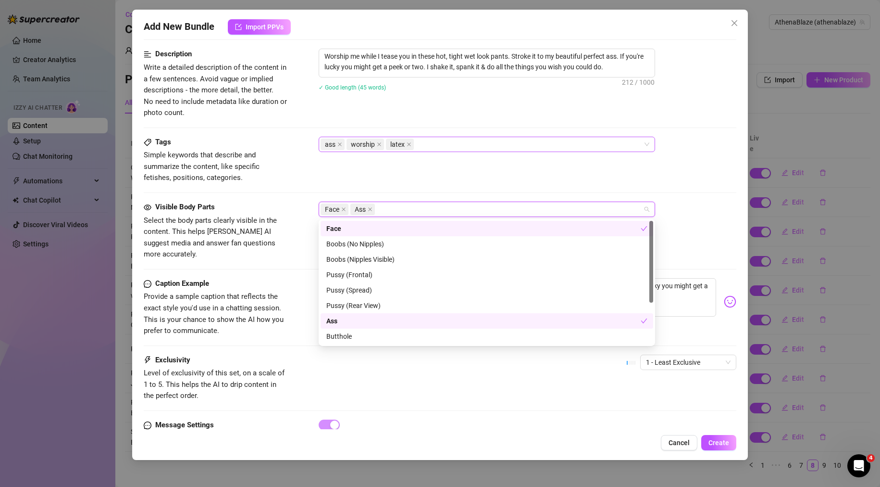
click at [454, 141] on div "ass worship latex" at bounding box center [482, 143] width 323 height 13
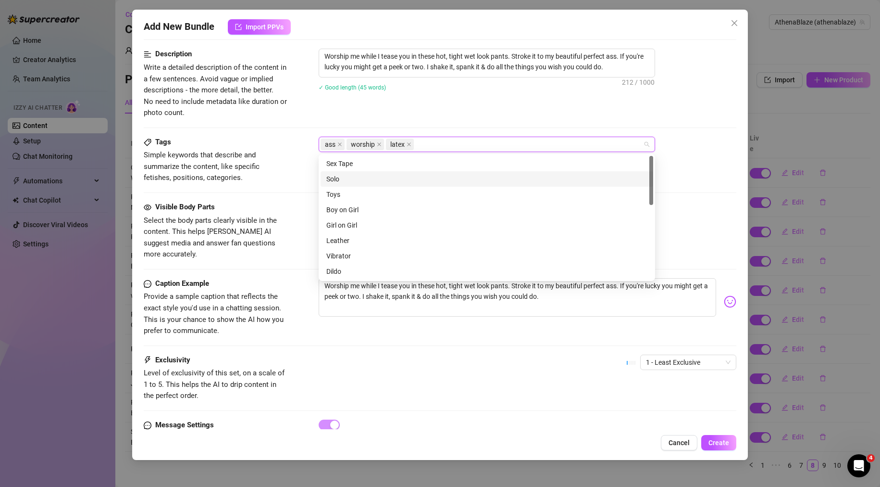
click at [259, 197] on div "Tags Simple keywords that describe and summarize the content, like specific fet…" at bounding box center [440, 169] width 593 height 65
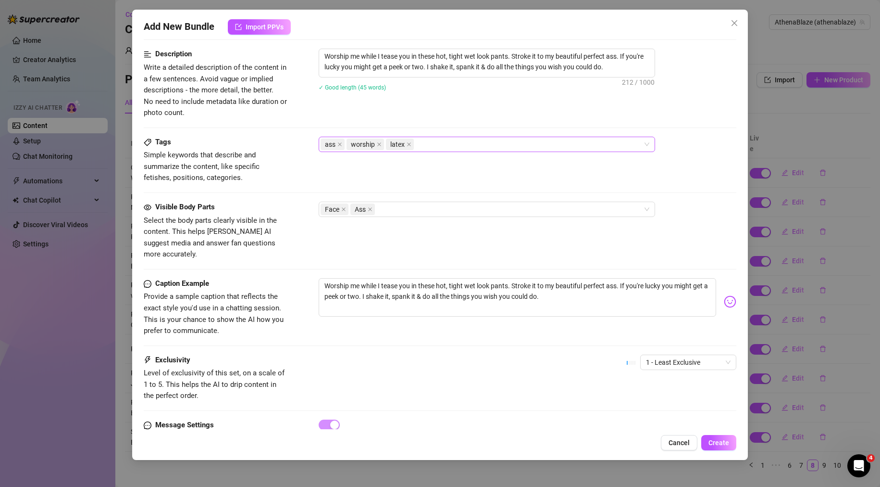
click at [474, 150] on div "ass worship latex" at bounding box center [482, 143] width 323 height 13
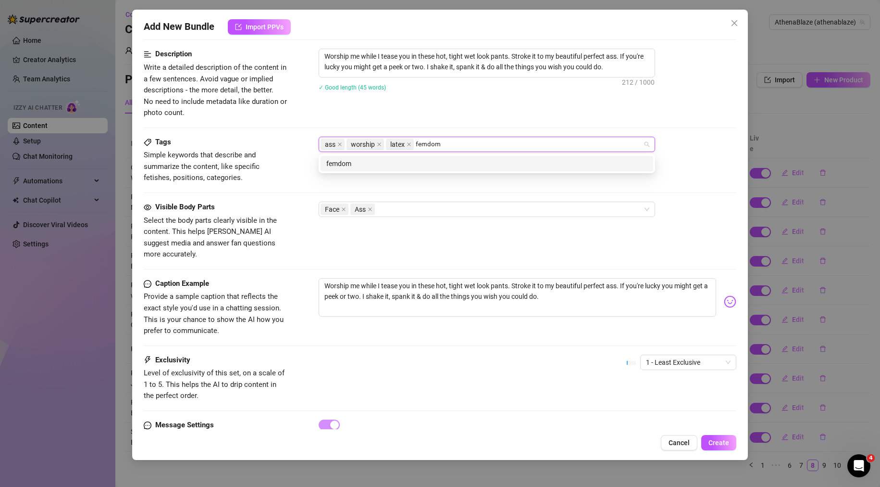
type input "femdom"
click at [500, 124] on div "Description Write a detailed description of the content in a few sentences. Avo…" at bounding box center [440, 92] width 593 height 87
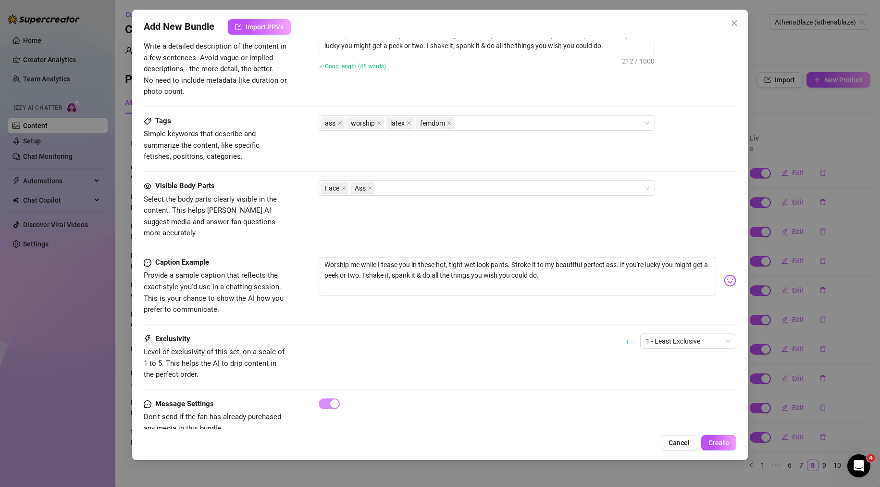
scroll to position [417, 0]
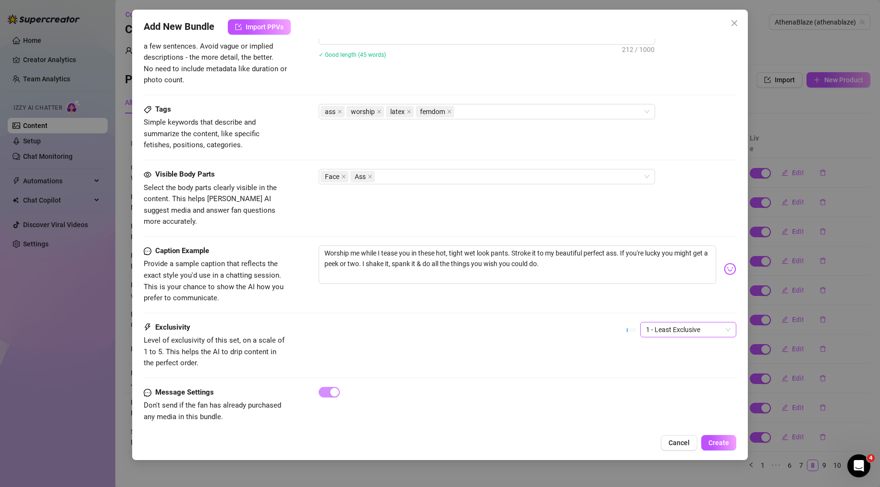
click at [676, 322] on span "1 - Least Exclusive" at bounding box center [688, 329] width 85 height 14
click at [513, 329] on div "Exclusivity Level of exclusivity of this set, on a scale of 1 to 5. This helps …" at bounding box center [440, 345] width 593 height 47
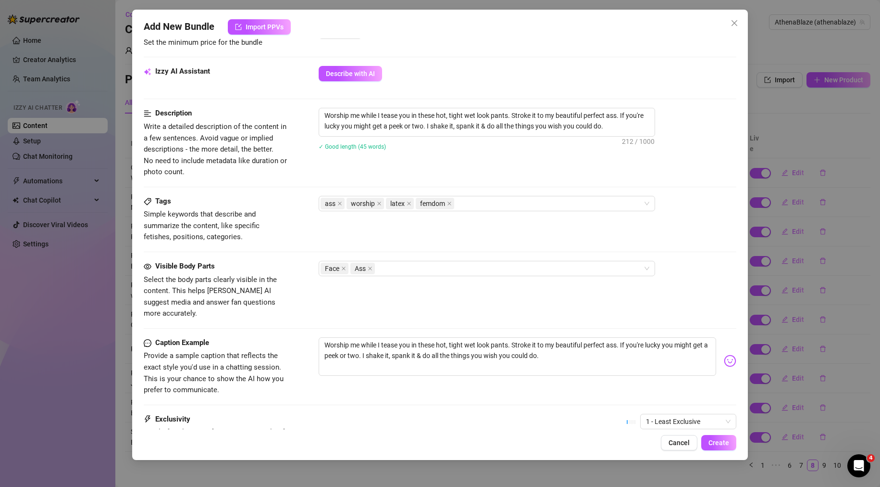
scroll to position [177, 0]
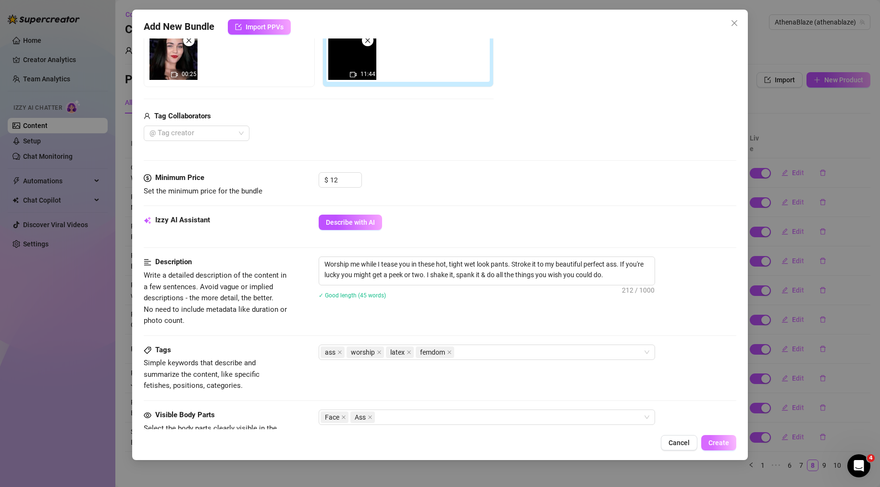
click at [713, 443] on span "Create" at bounding box center [719, 442] width 21 height 8
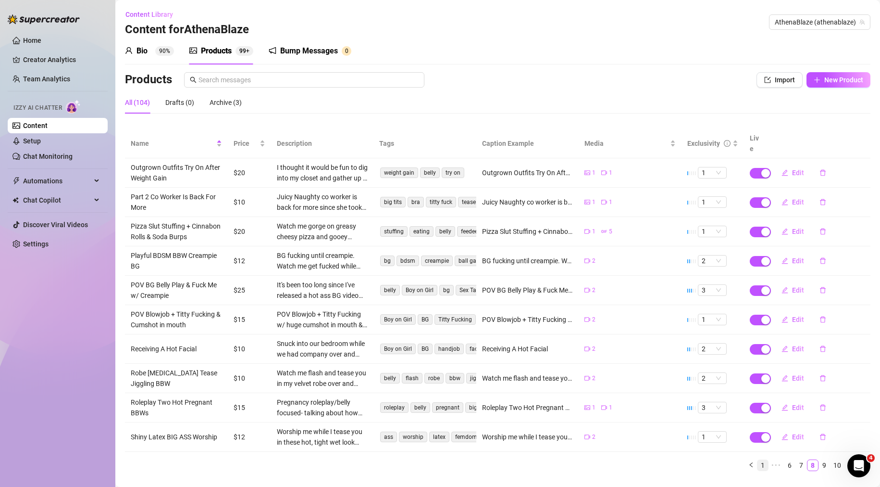
click at [758, 460] on link "1" at bounding box center [763, 465] width 11 height 11
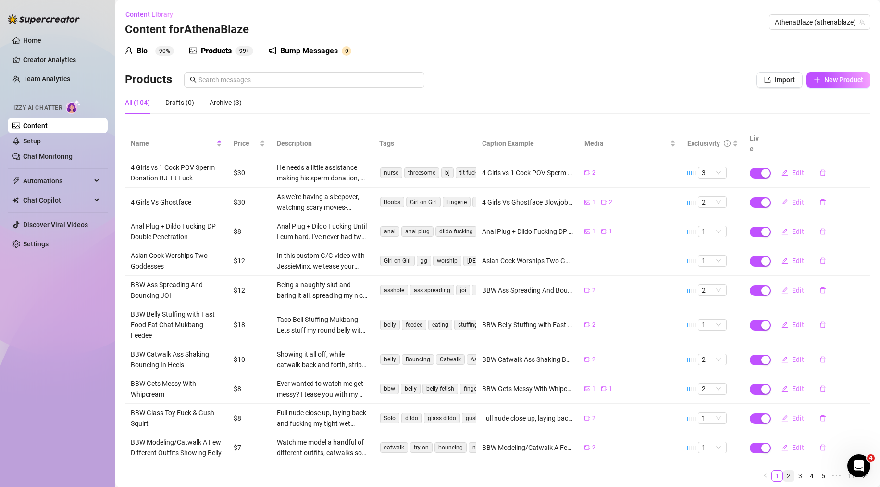
click at [784, 474] on link "2" at bounding box center [789, 475] width 11 height 11
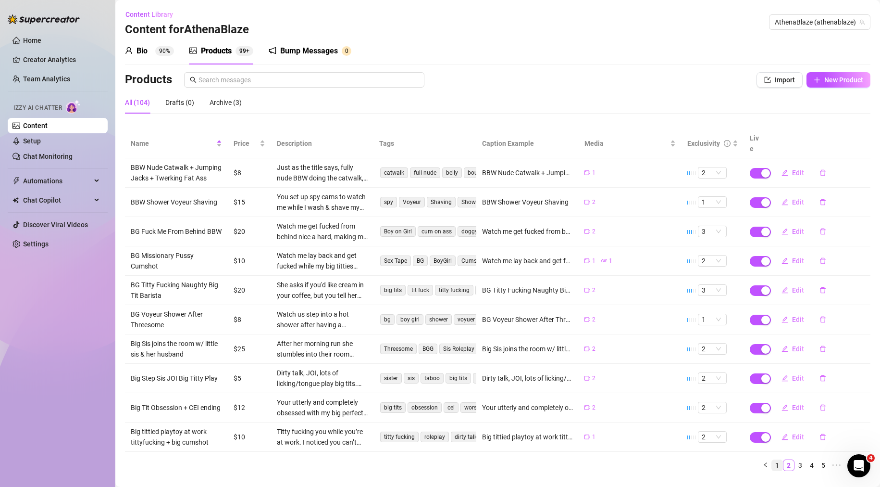
click at [772, 464] on link "1" at bounding box center [777, 465] width 11 height 11
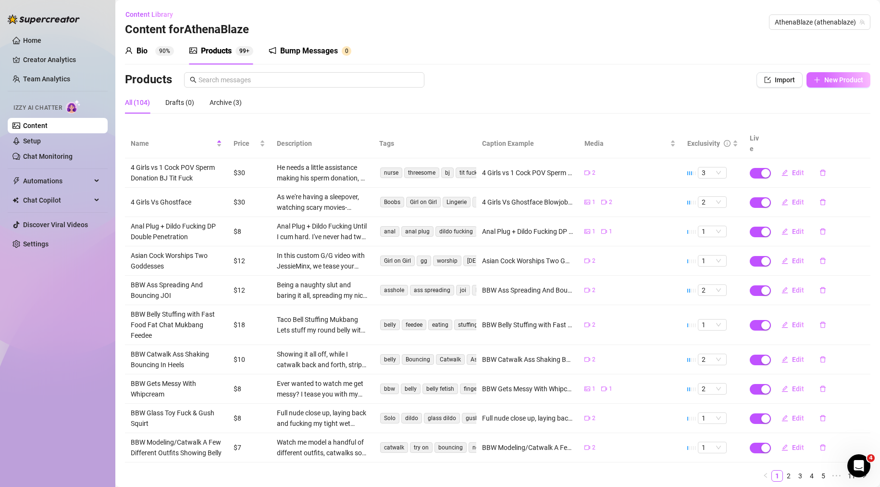
click at [813, 82] on button "New Product" at bounding box center [839, 79] width 64 height 15
type textarea "Type your message here..."
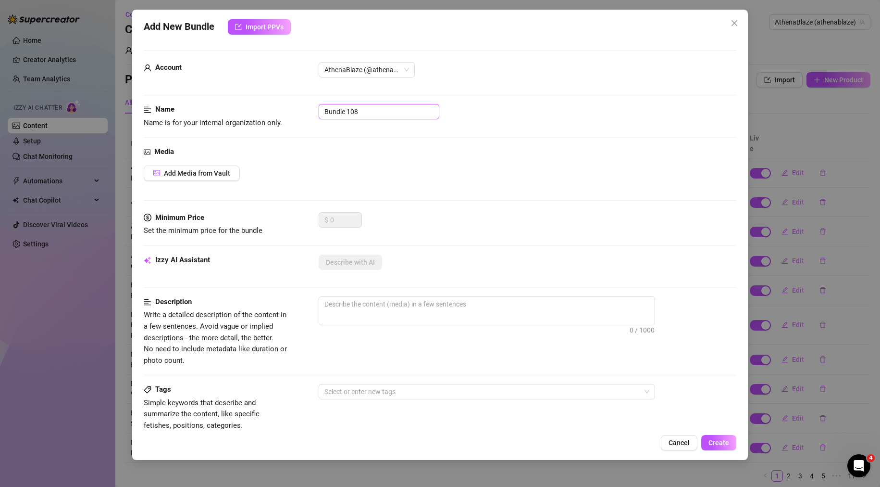
drag, startPoint x: 414, startPoint y: 107, endPoint x: 223, endPoint y: 110, distance: 191.8
click at [216, 110] on div "Name Name is for your internal organization only. Bundle 108" at bounding box center [440, 116] width 593 height 25
paste input "BW Belly Fetish"
type input "BBW Belly Fetish"
click at [192, 172] on span "Add Media from Vault" at bounding box center [197, 173] width 66 height 8
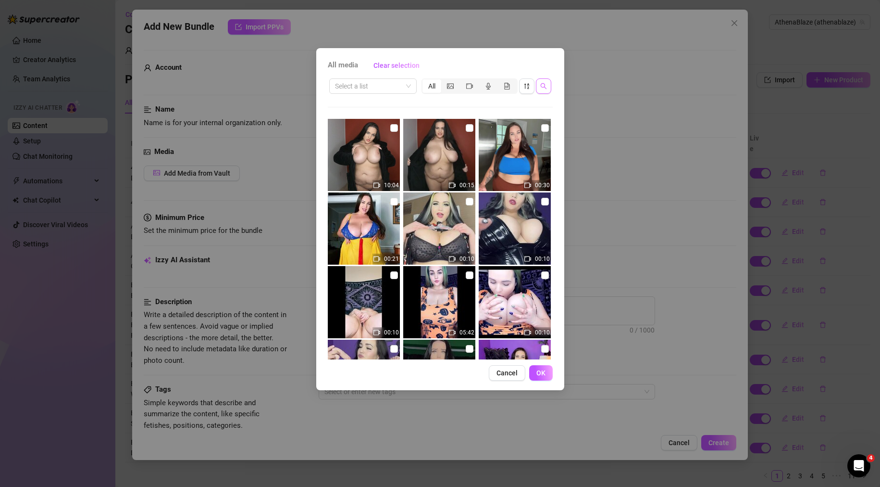
drag, startPoint x: 546, startPoint y: 87, endPoint x: 442, endPoint y: 84, distance: 103.9
click at [546, 87] on icon "search" at bounding box center [543, 86] width 7 height 7
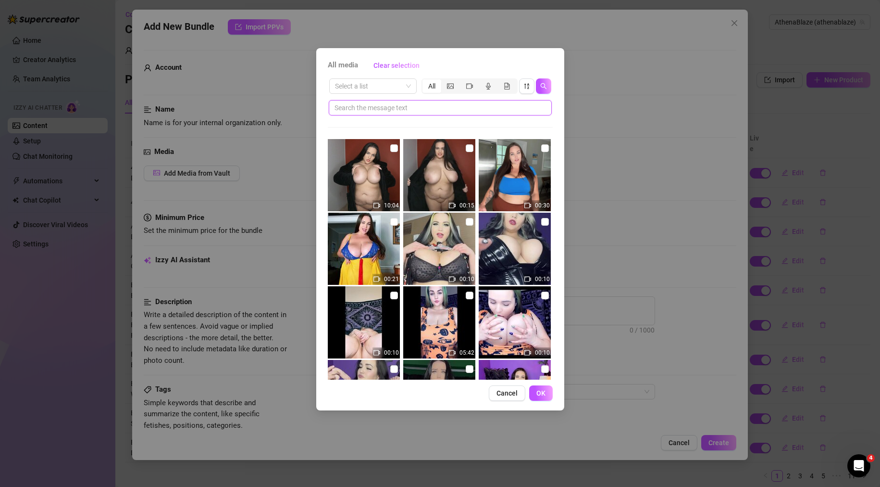
click at [399, 103] on input "text" at bounding box center [437, 107] width 204 height 11
paste input "BBW Belly Fetish"
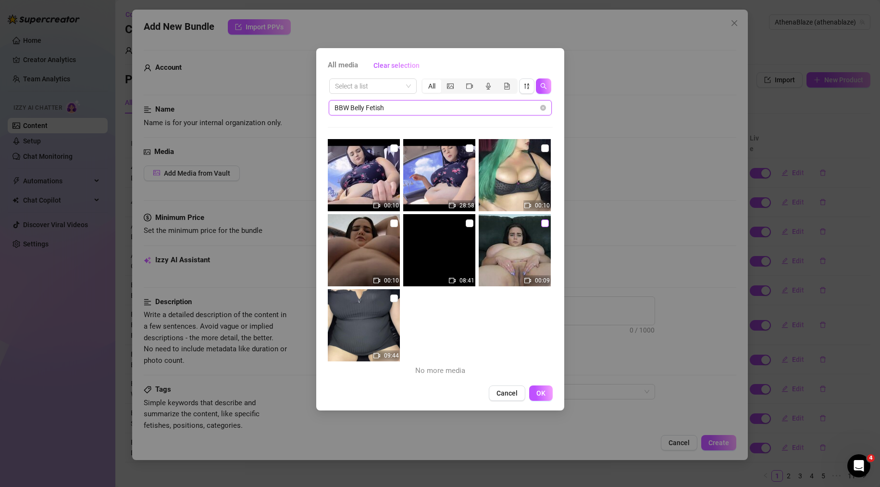
type input "BBW Belly Fetish"
click at [541, 225] on input "checkbox" at bounding box center [545, 223] width 8 height 8
checkbox input "true"
click at [467, 225] on input "checkbox" at bounding box center [470, 223] width 8 height 8
checkbox input "true"
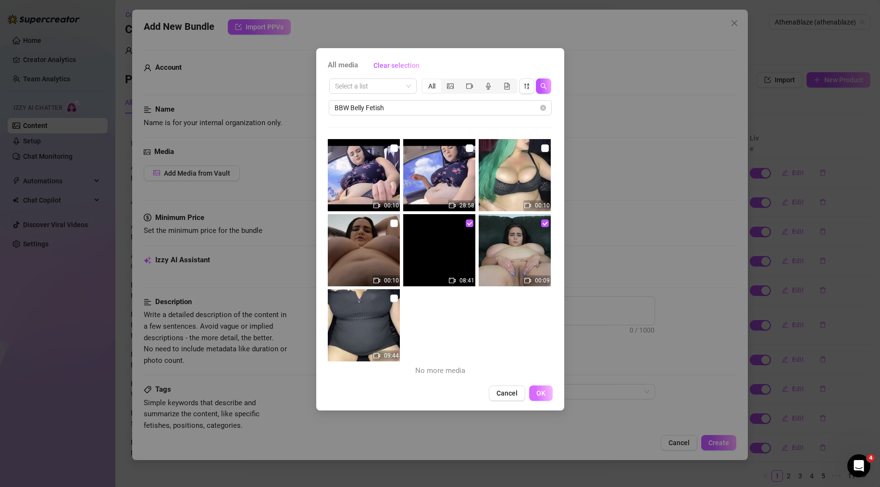
click at [540, 394] on span "OK" at bounding box center [540, 393] width 9 height 8
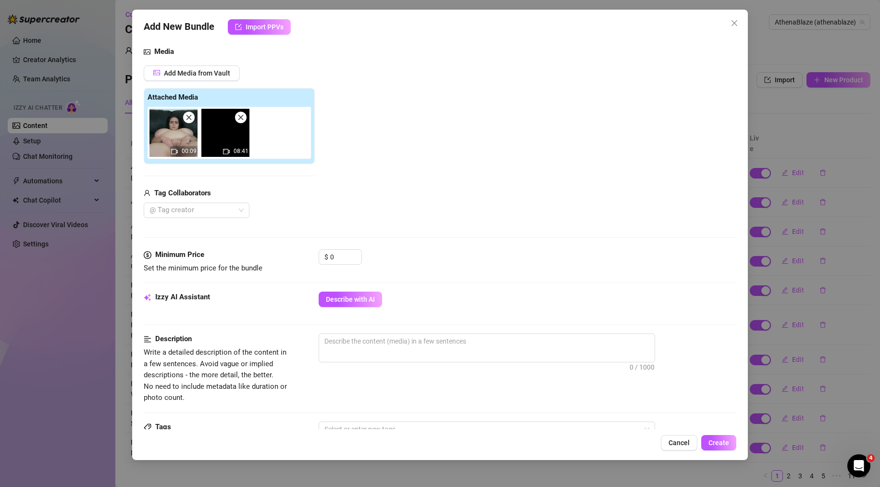
scroll to position [192, 0]
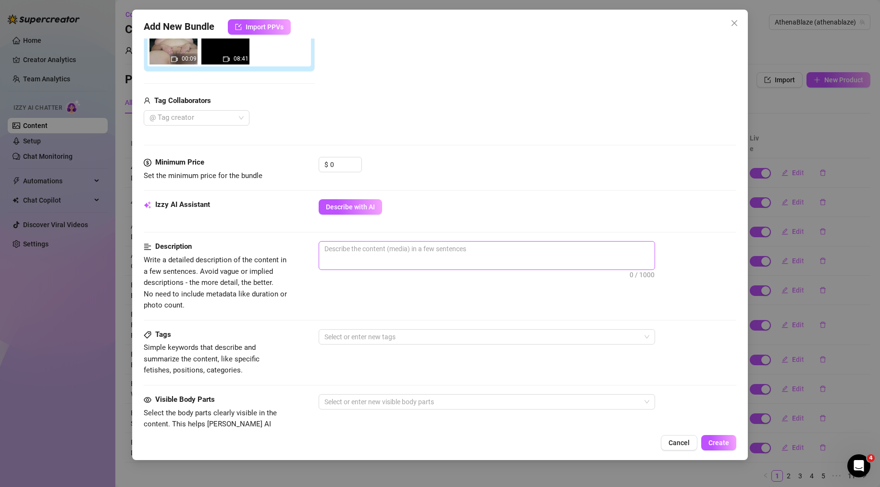
click at [408, 256] on span "0 / 1000" at bounding box center [487, 255] width 337 height 29
click at [414, 253] on textarea at bounding box center [487, 248] width 336 height 14
paste textarea "Stroke it to my perfect fat belly and tight pussy. You love my new weight gains…"
type textarea "Stroke it to my perfect fat belly and tight pussy. You love my new weight gains…"
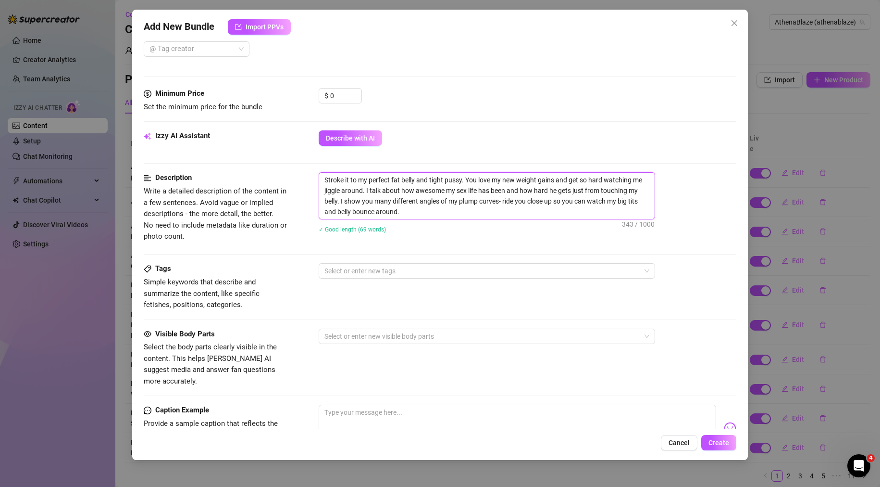
scroll to position [288, 0]
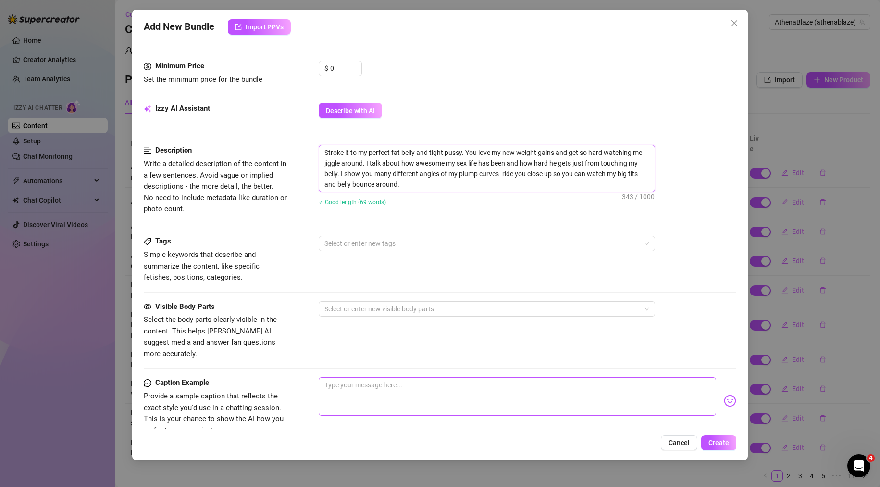
type textarea "Stroke it to my perfect fat belly and tight pussy. You love my new weight gains…"
click at [414, 377] on textarea at bounding box center [518, 396] width 398 height 38
paste textarea "Stroke it to my perfect fat belly and tight pussy. You love my new weight gains…"
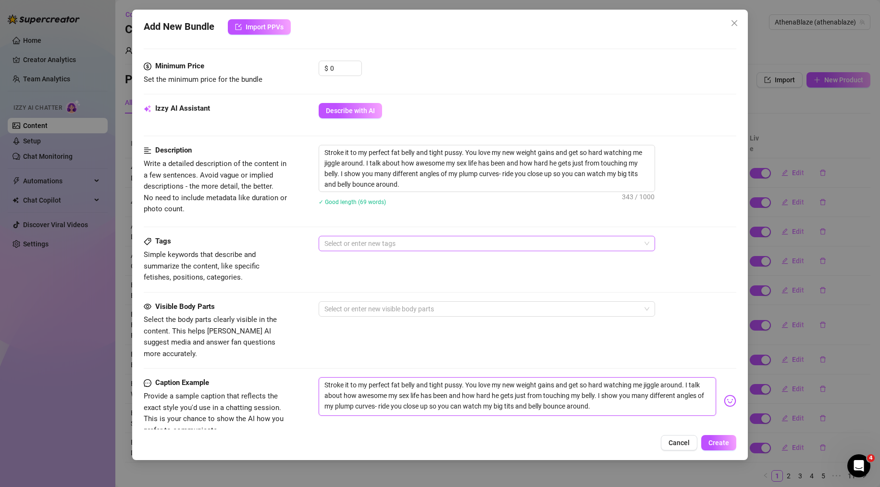
click at [374, 242] on div at bounding box center [482, 243] width 323 height 13
type textarea "Stroke it to my perfect fat belly and tight pussy. You love my new weight gains…"
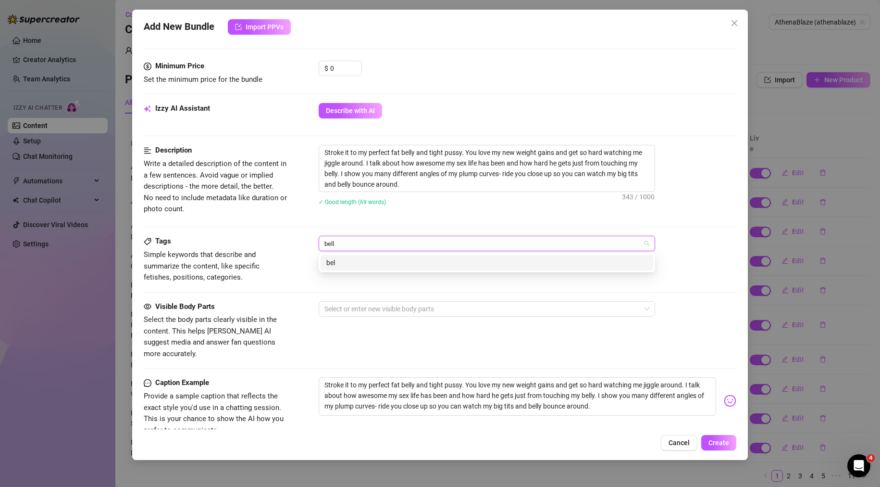
type input "belly"
type input "belly fetish"
type input "fat"
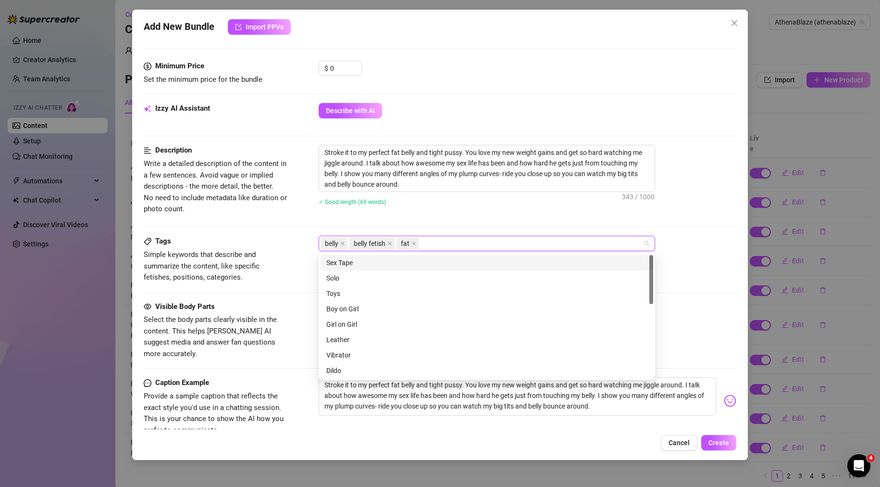
click at [410, 220] on div "Description Write a detailed description of the content in a few sentences. Avo…" at bounding box center [440, 190] width 593 height 91
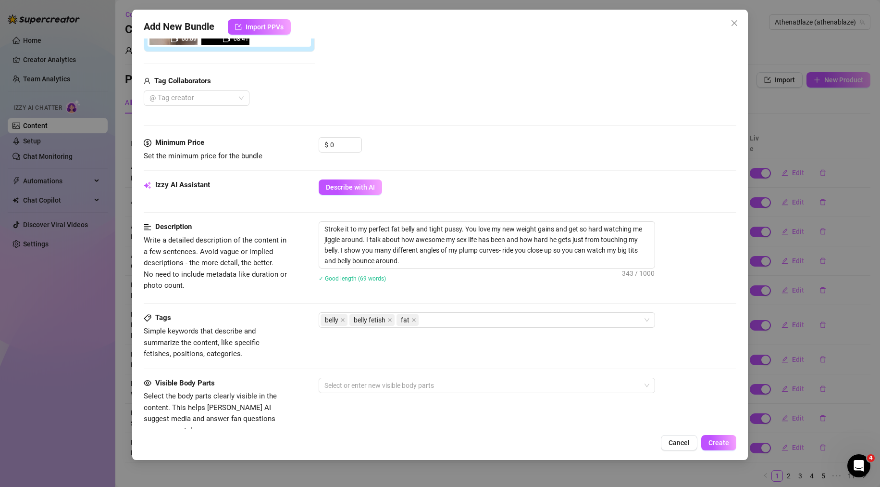
scroll to position [96, 0]
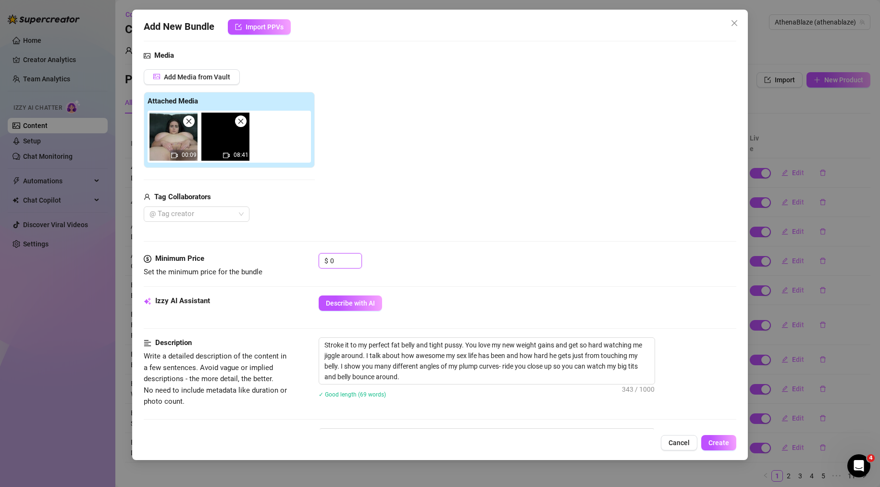
drag, startPoint x: 296, startPoint y: 265, endPoint x: 261, endPoint y: 263, distance: 34.7
click at [270, 266] on div "Minimum Price Set the minimum price for the bundle $ 0" at bounding box center [440, 265] width 593 height 25
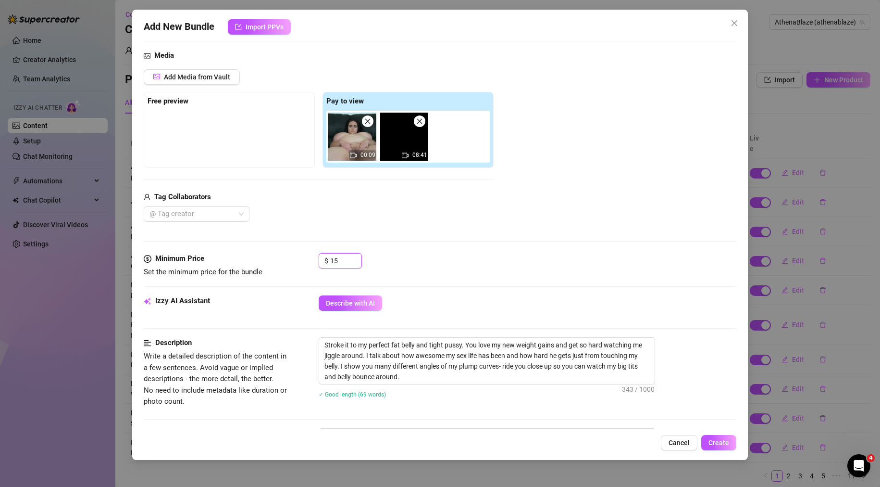
type input "15"
click at [424, 240] on div "Media Add Media from Vault Free preview Pay to view 00:09 08:41 Tag Collaborato…" at bounding box center [440, 151] width 593 height 203
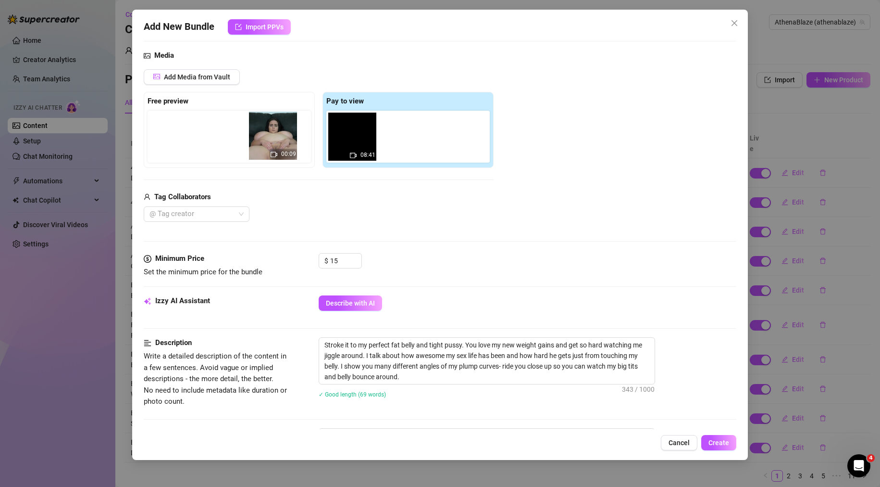
drag, startPoint x: 363, startPoint y: 137, endPoint x: 215, endPoint y: 134, distance: 147.6
click at [215, 134] on div "Free preview Pay to view 00:09 08:41" at bounding box center [319, 130] width 350 height 76
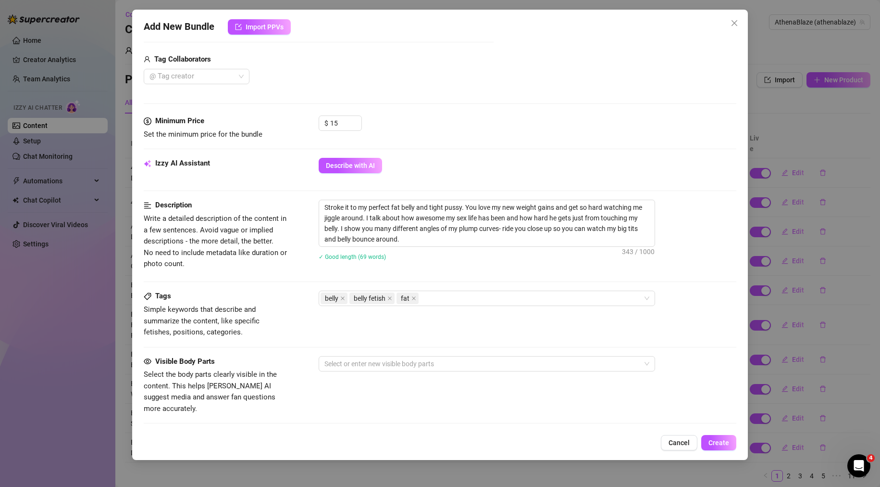
scroll to position [288, 0]
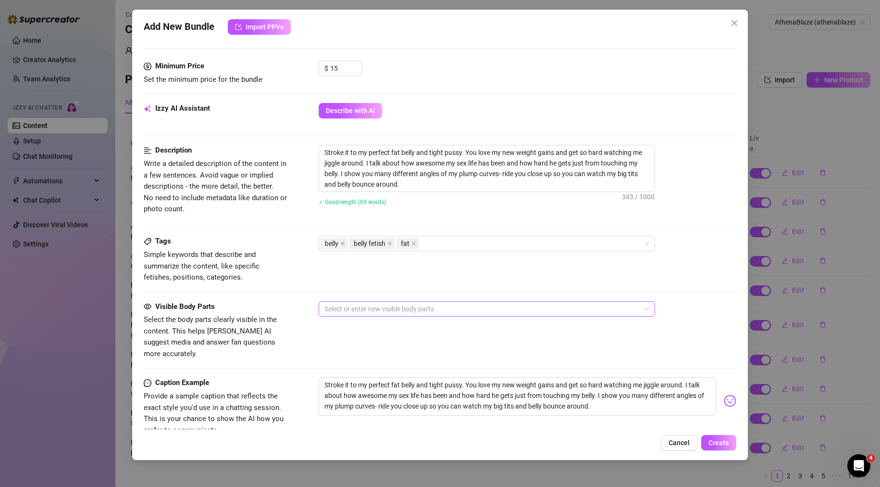
click at [362, 311] on div at bounding box center [482, 308] width 323 height 13
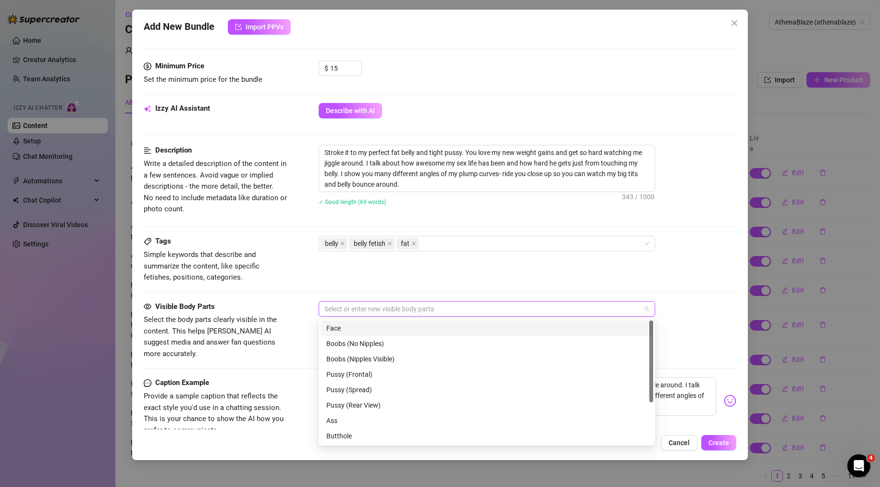
click at [374, 329] on div "Face" at bounding box center [486, 328] width 321 height 11
click at [396, 355] on div "Boobs (Nipples Visible)" at bounding box center [486, 358] width 321 height 11
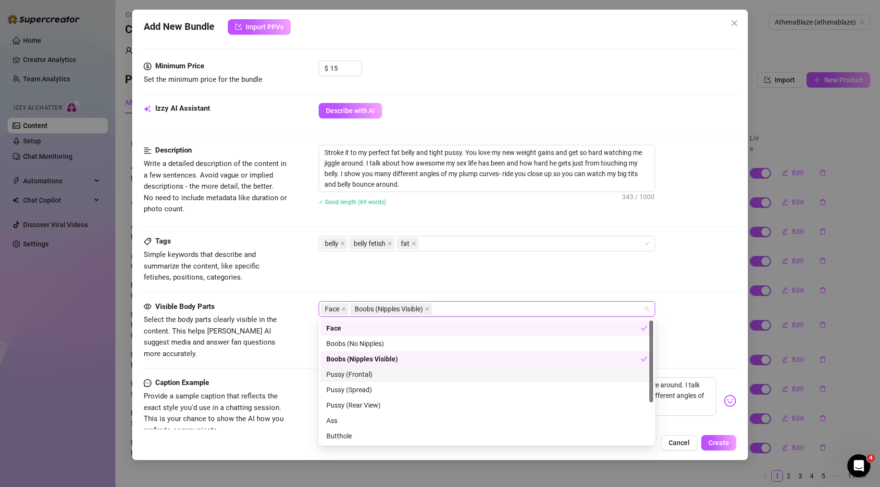
click at [386, 375] on div "Pussy (Frontal)" at bounding box center [486, 374] width 321 height 11
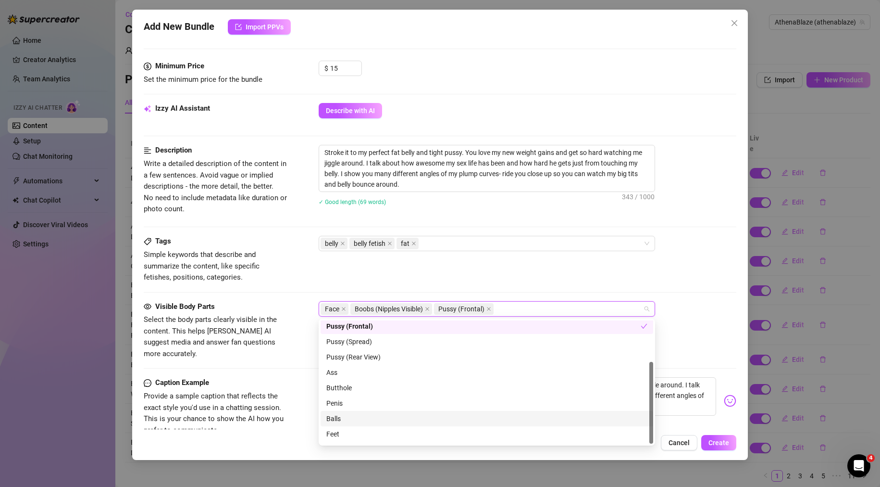
scroll to position [62, 0]
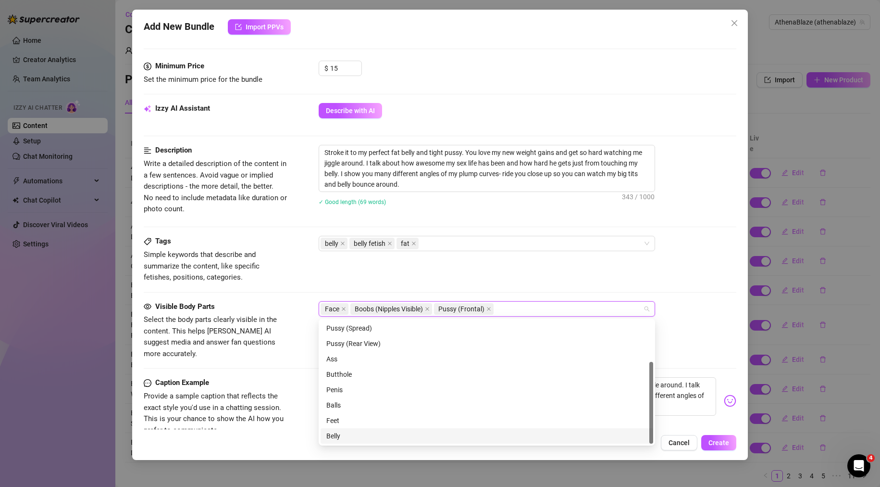
click at [339, 434] on div "Belly" at bounding box center [486, 435] width 321 height 11
click at [295, 350] on div "Visible Body Parts Select the body parts clearly visible in the content. This h…" at bounding box center [440, 339] width 593 height 76
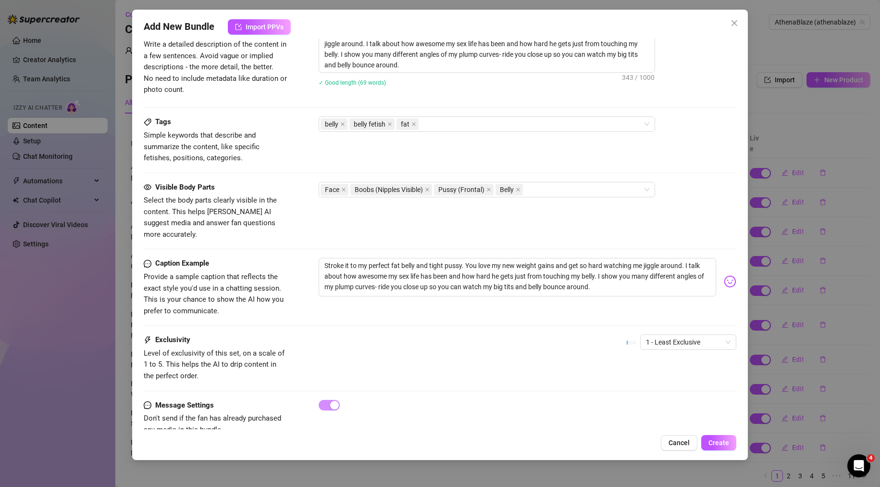
scroll to position [421, 0]
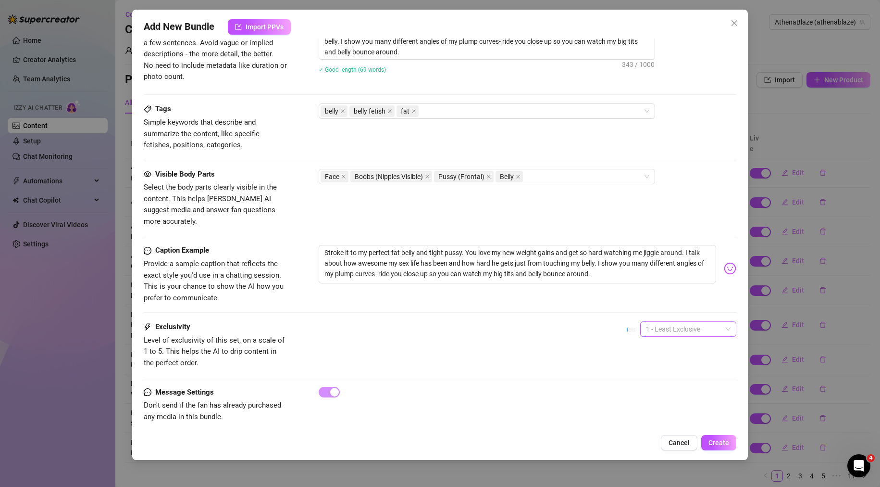
click at [661, 322] on span "1 - Least Exclusive" at bounding box center [688, 329] width 85 height 14
click at [655, 363] on div "3" at bounding box center [680, 367] width 81 height 11
click at [513, 326] on div "Exclusivity Level of exclusivity of this set, on a scale of 1 to 5. This helps …" at bounding box center [440, 344] width 593 height 47
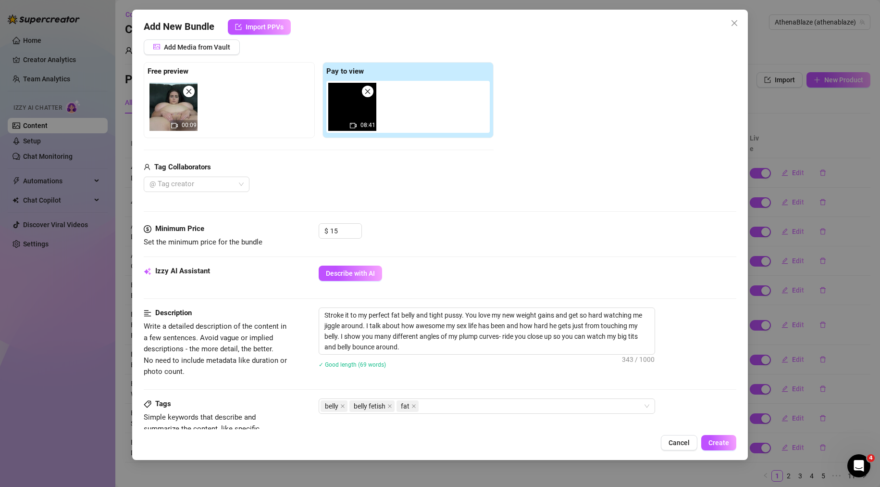
scroll to position [288, 0]
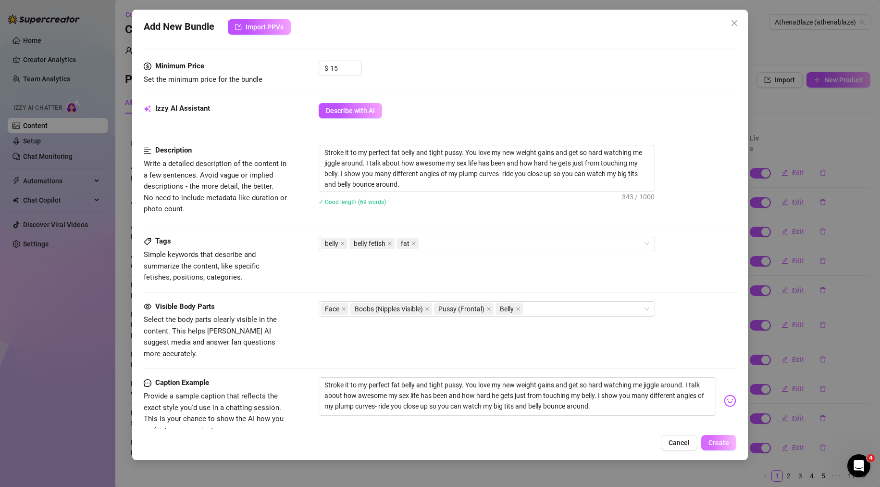
click at [714, 448] on button "Create" at bounding box center [718, 442] width 35 height 15
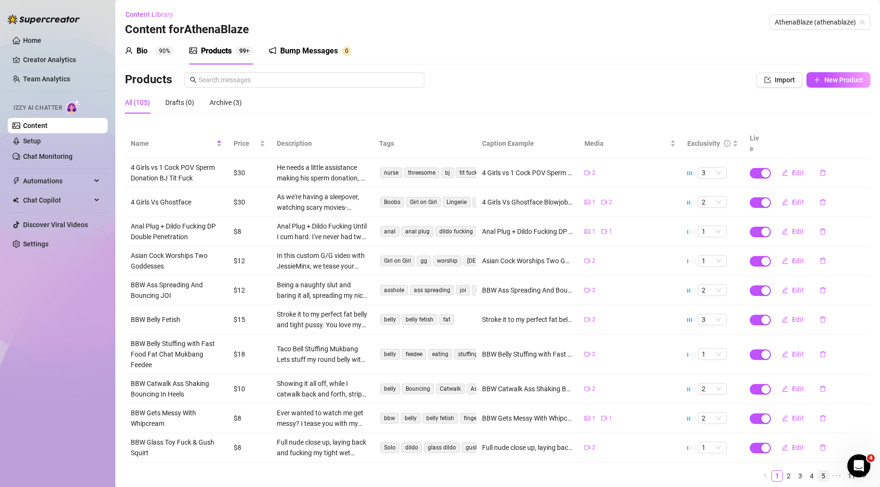
click at [818, 470] on link "5" at bounding box center [823, 475] width 11 height 11
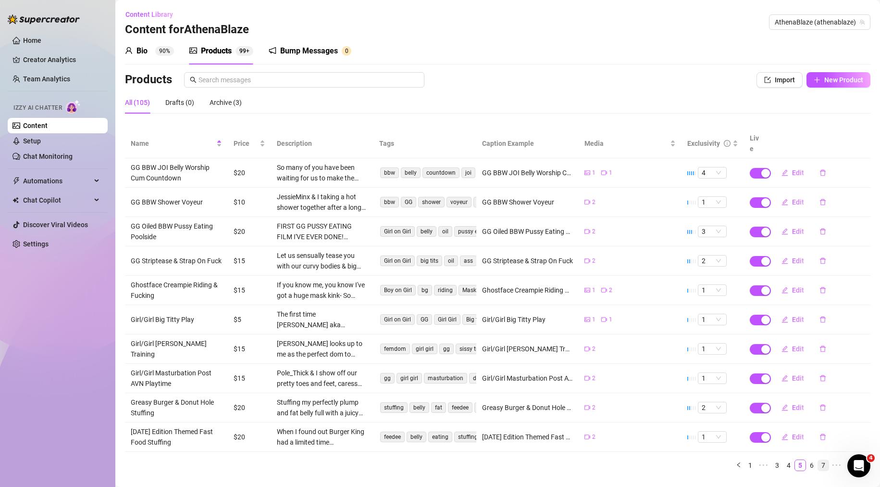
click at [818, 460] on link "7" at bounding box center [823, 465] width 11 height 11
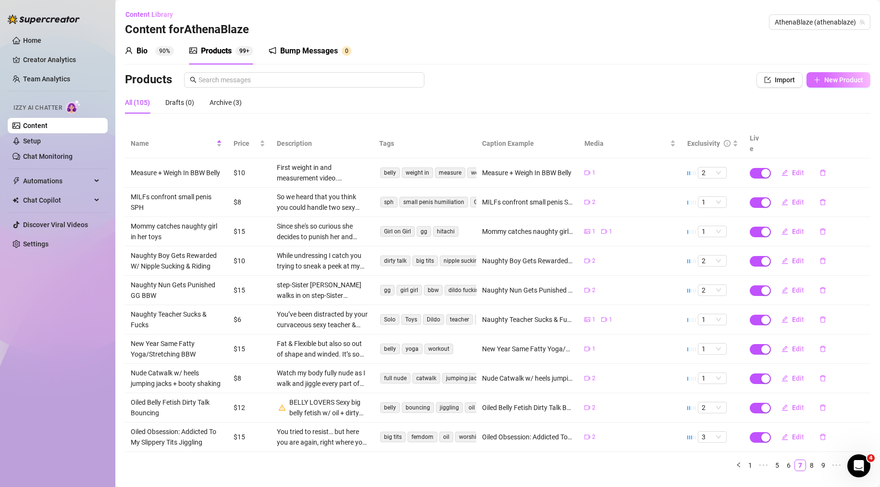
click at [846, 78] on span "New Product" at bounding box center [843, 80] width 39 height 8
type textarea "Type your message here..."
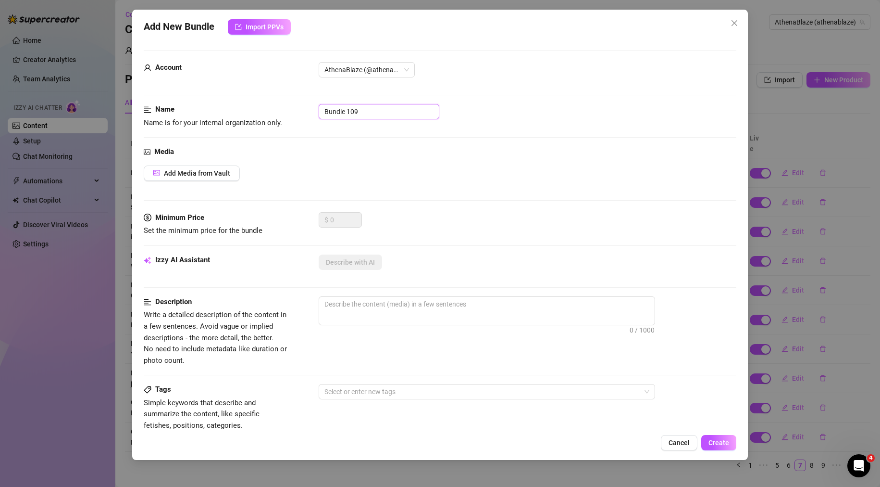
drag, startPoint x: 395, startPoint y: 115, endPoint x: 258, endPoint y: 114, distance: 137.5
click at [258, 114] on div "Name Name is for your internal organization only. Bundle 109" at bounding box center [440, 116] width 593 height 25
paste input "Naughty Blow Job Cum In My Mouth"
type input "Naughty Blow Job Cum In My Mouth"
click at [212, 174] on span "Add Media from Vault" at bounding box center [197, 173] width 66 height 8
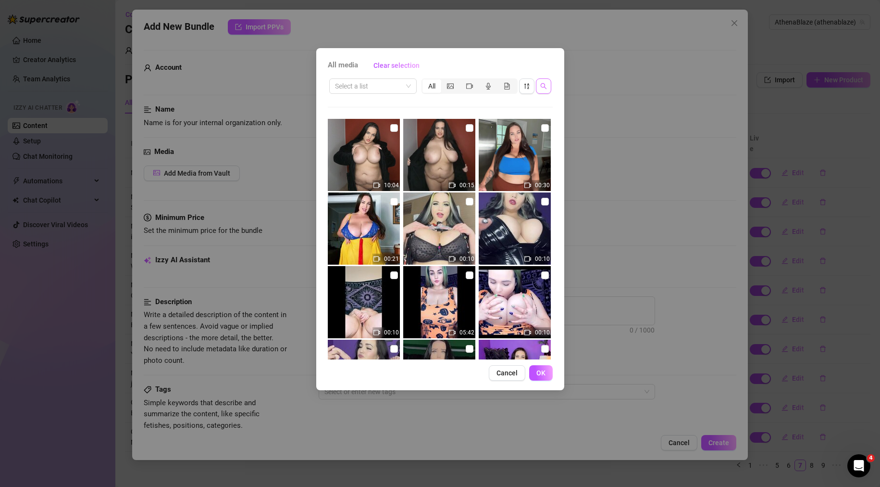
click at [546, 87] on icon "search" at bounding box center [543, 86] width 7 height 7
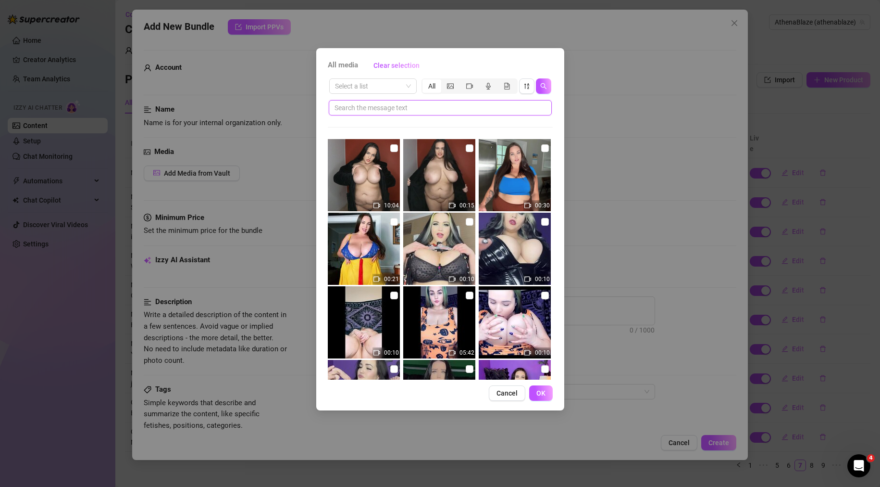
paste input "Naughty Blow Job Cum In My Mouth"
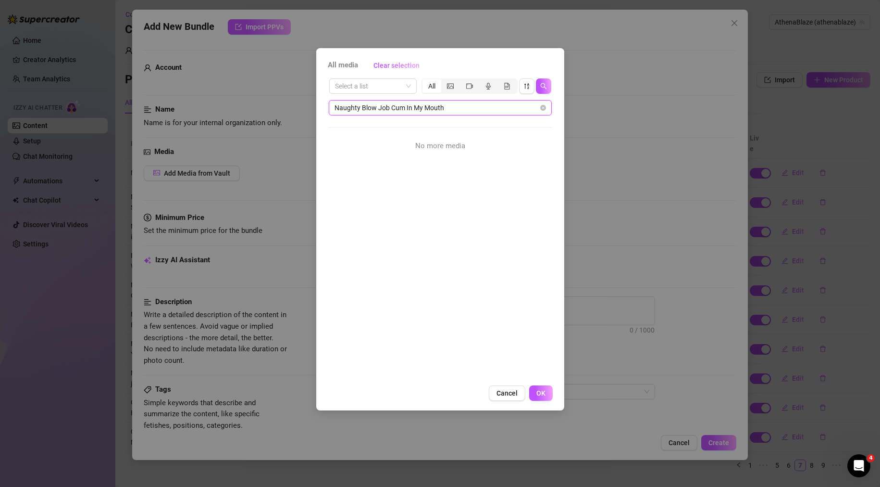
type input "Naughty Blow Job Cum In My Mouth"
click at [472, 105] on input "Naughty Blow Job Cum In My Mouth" at bounding box center [437, 107] width 204 height 11
click at [448, 88] on icon "picture" at bounding box center [450, 86] width 7 height 7
click at [444, 81] on input "segmented control" at bounding box center [444, 81] width 0 height 0
click at [609, 120] on div "All media Clear selection Select a list All Naughty Blow Job Cum In My Mouth No…" at bounding box center [440, 243] width 880 height 487
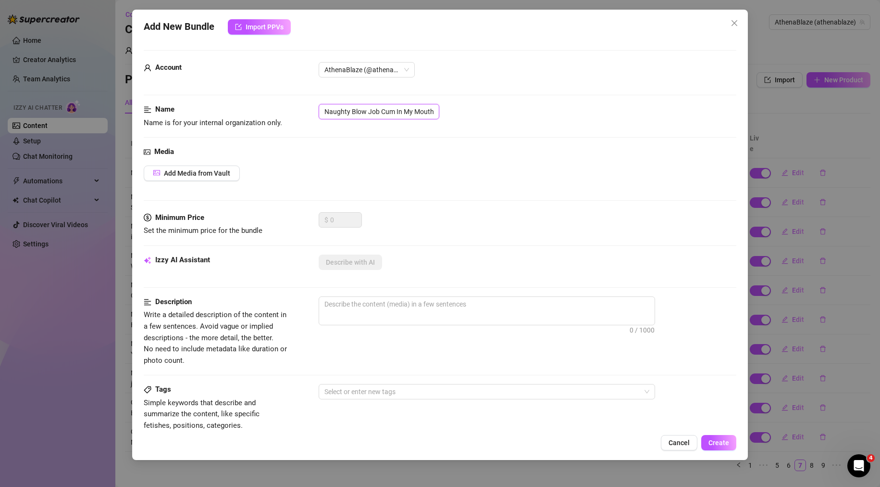
drag, startPoint x: 323, startPoint y: 109, endPoint x: 575, endPoint y: 144, distance: 254.7
click at [561, 136] on div "Name Name is for your internal organization only. Naughty Blow Job Cum In My Mo…" at bounding box center [440, 125] width 593 height 42
click at [835, 187] on div "Add New Bundle Import PPVs Account AthenaBlaze (@athenablaze) Name Name is for …" at bounding box center [440, 243] width 880 height 487
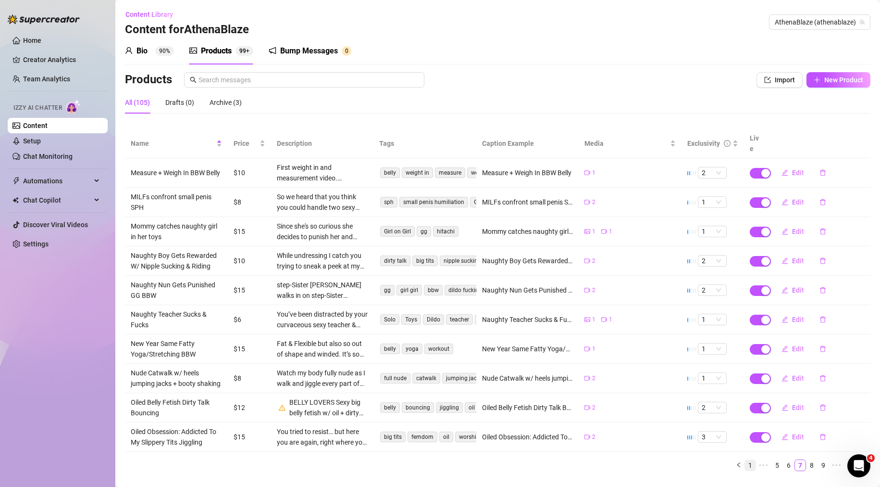
click at [745, 465] on link "1" at bounding box center [750, 465] width 11 height 11
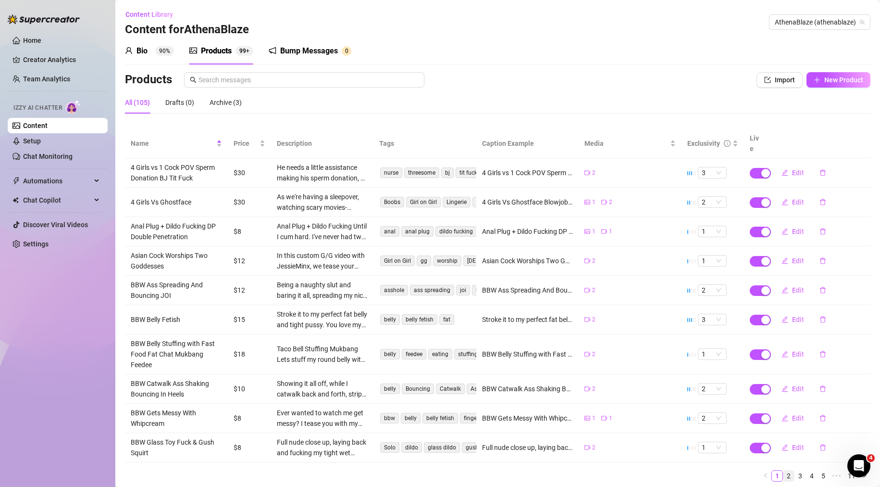
click at [784, 470] on link "2" at bounding box center [789, 475] width 11 height 11
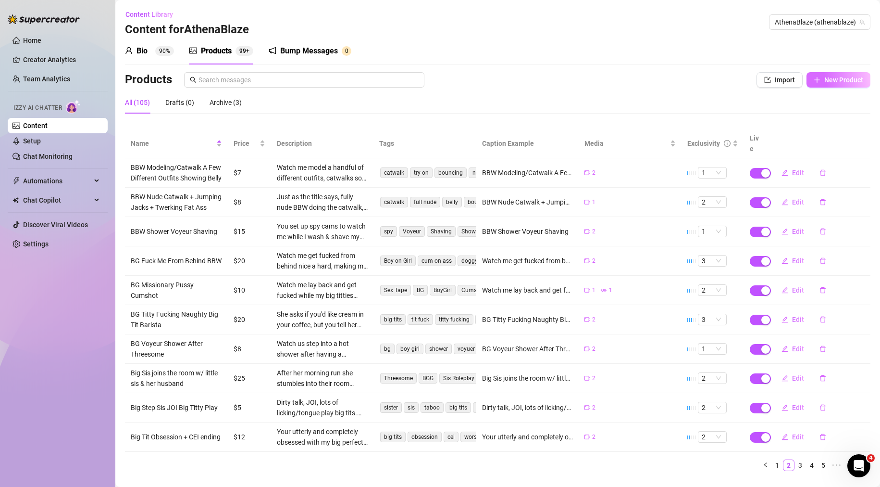
click at [835, 86] on button "New Product" at bounding box center [839, 79] width 64 height 15
type textarea "Type your message here..."
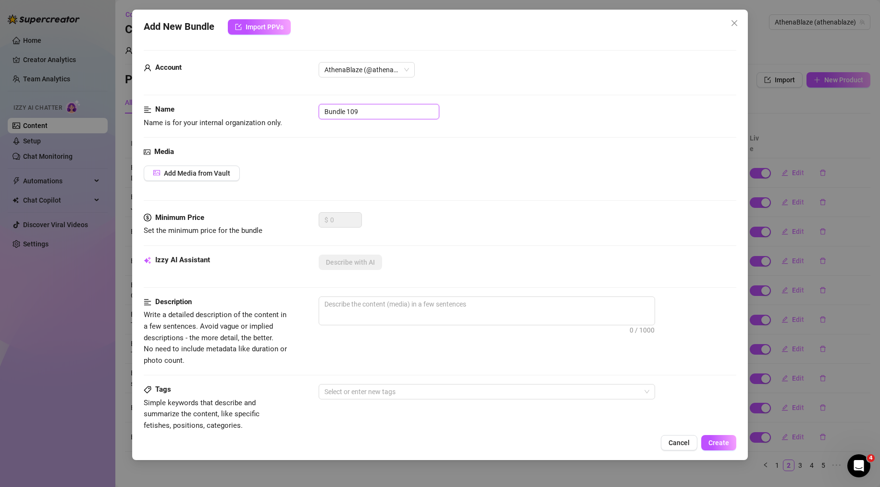
drag, startPoint x: 355, startPoint y: 115, endPoint x: 282, endPoint y: 110, distance: 73.3
click at [283, 112] on div "Name Name is for your internal organization only. Bundle 109" at bounding box center [440, 116] width 593 height 25
paste input "G Titty Fuck BJ Dirty Talk"
type input "BG Titty Fuck BJ Dirty Talk"
click at [212, 176] on span "Add Media from Vault" at bounding box center [197, 173] width 66 height 8
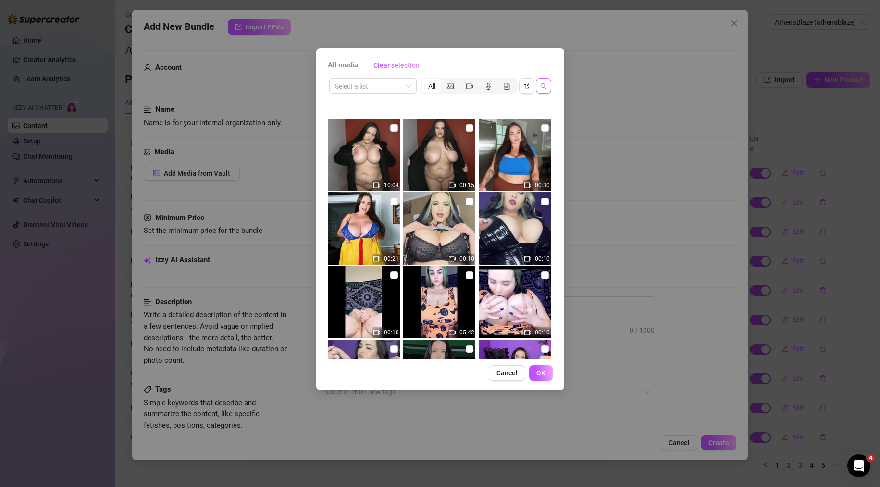
click at [542, 80] on button "button" at bounding box center [543, 85] width 15 height 15
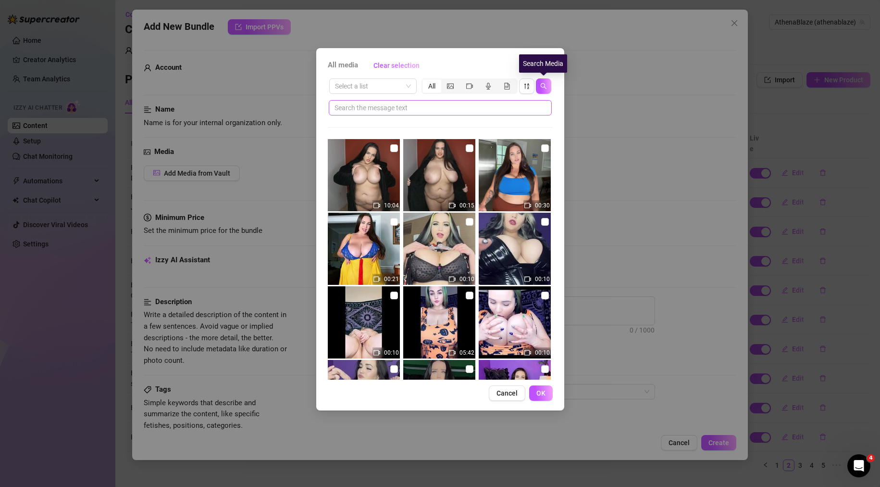
drag, startPoint x: 425, startPoint y: 92, endPoint x: 423, endPoint y: 102, distance: 10.4
drag, startPoint x: 423, startPoint y: 102, endPoint x: 401, endPoint y: 104, distance: 21.8
paste input "BG Titty Fuck BJ Dirty Talk"
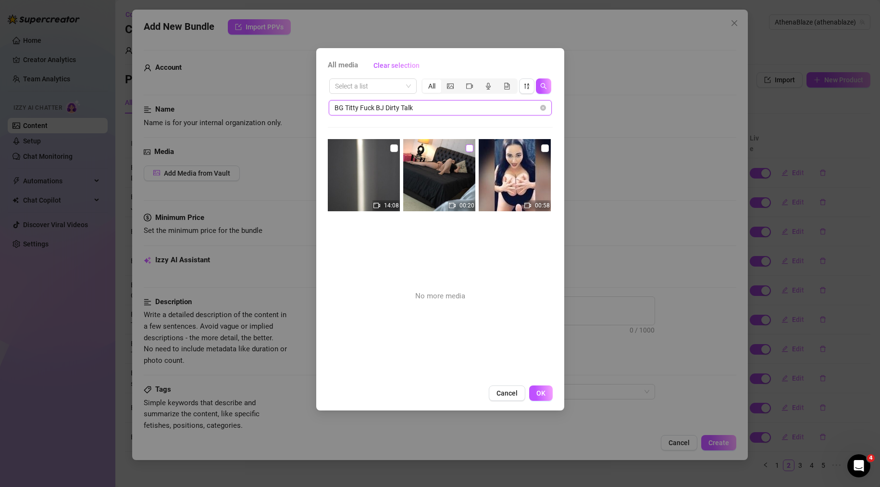
type input "BG Titty Fuck BJ Dirty Talk"
click at [466, 147] on input "checkbox" at bounding box center [470, 148] width 8 height 8
checkbox input "true"
click at [390, 147] on input "checkbox" at bounding box center [394, 148] width 8 height 8
checkbox input "true"
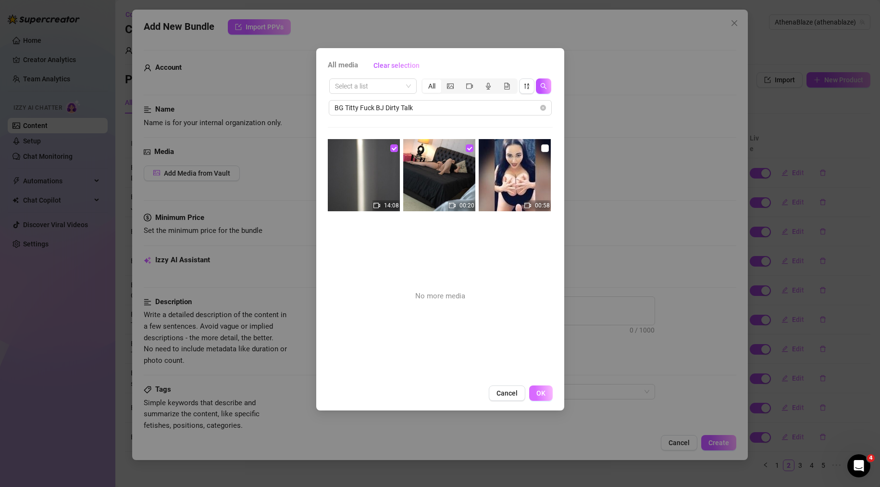
click at [543, 393] on span "OK" at bounding box center [540, 393] width 9 height 8
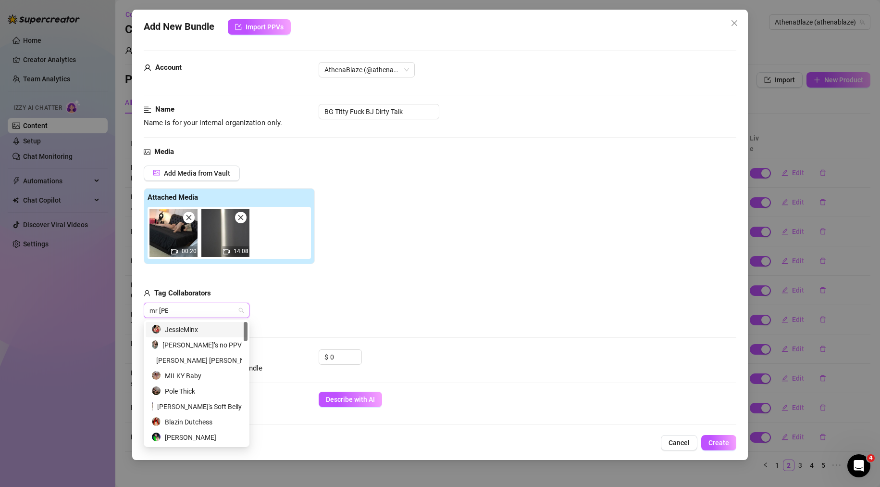
type input "mr [PERSON_NAME]"
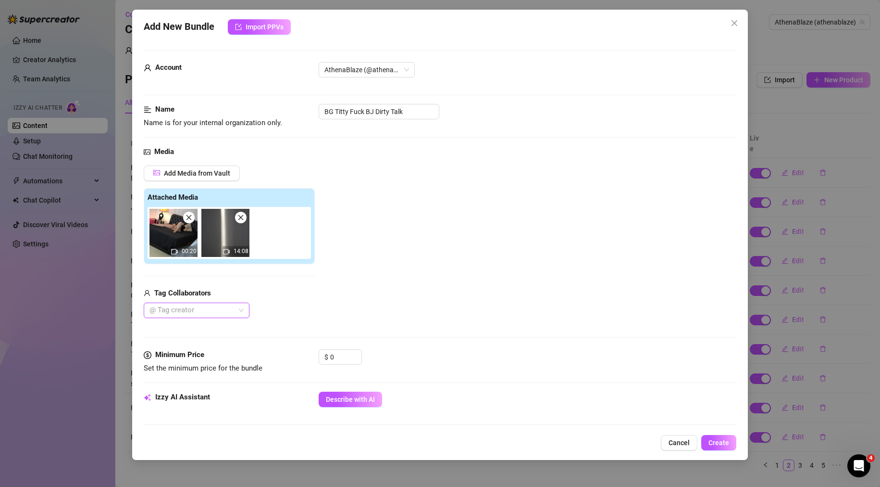
drag, startPoint x: 209, startPoint y: 313, endPoint x: 163, endPoint y: 313, distance: 45.7
click at [150, 313] on div at bounding box center [192, 309] width 92 height 13
click at [348, 300] on div "Add Media from Vault Attached Media 00:20 14:08 Tag Collaborators @ Tag creator" at bounding box center [440, 241] width 593 height 153
drag, startPoint x: 308, startPoint y: 362, endPoint x: 282, endPoint y: 367, distance: 25.9
click at [292, 367] on div "Minimum Price Set the minimum price for the bundle $ 0" at bounding box center [440, 361] width 593 height 25
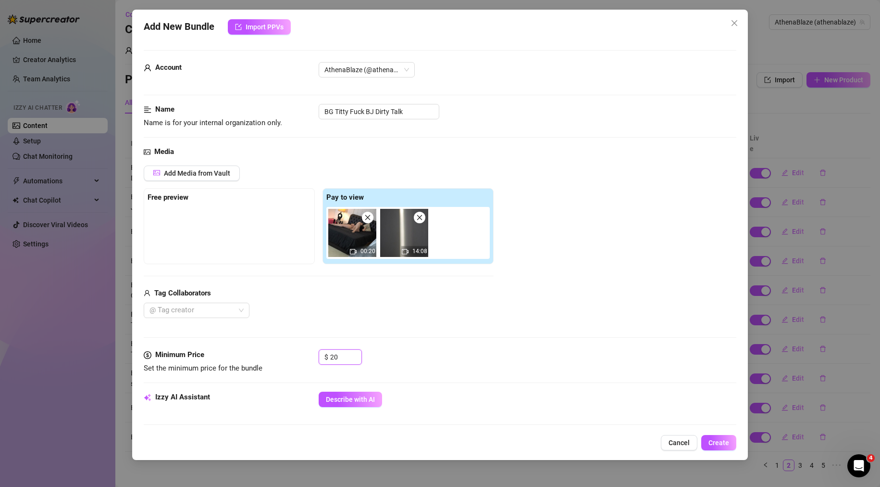
type input "20"
click at [416, 298] on div "Tag Collaborators" at bounding box center [319, 293] width 350 height 12
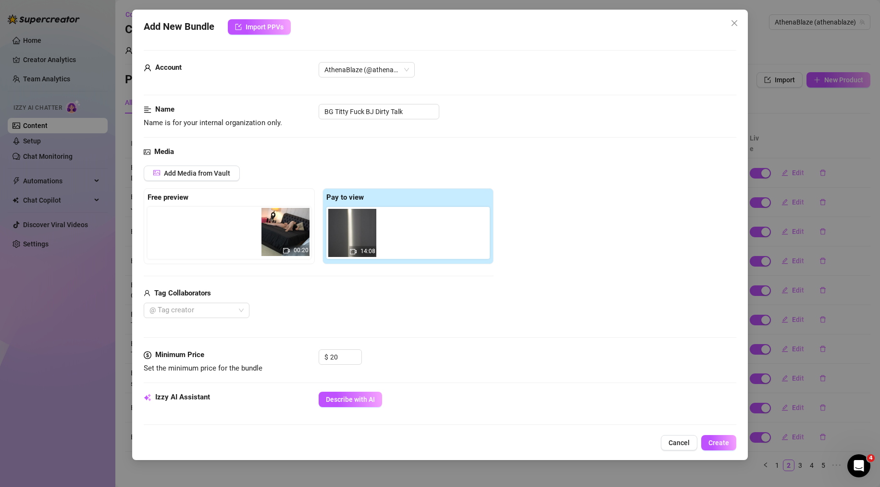
drag, startPoint x: 359, startPoint y: 233, endPoint x: 221, endPoint y: 231, distance: 138.5
click at [222, 231] on div "Free preview Pay to view 00:20 14:08" at bounding box center [319, 226] width 350 height 76
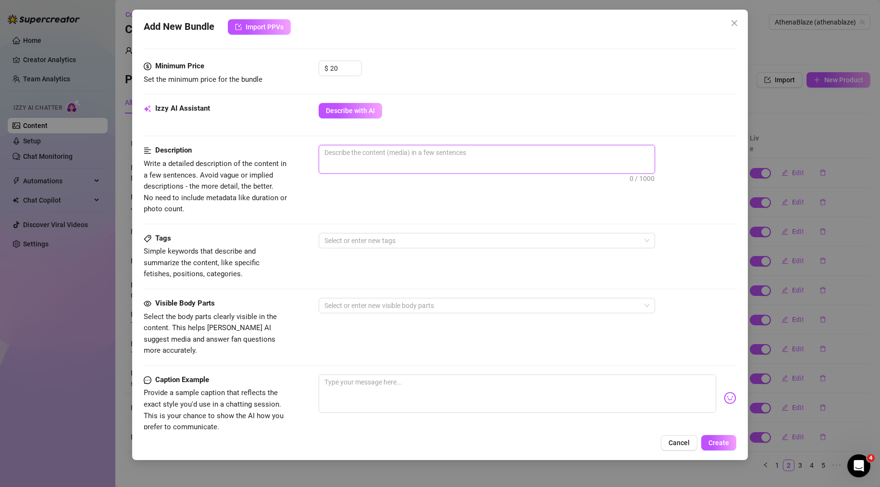
paste textarea "You catch me masturbating and decide to watch me before making me aware that yo…"
type textarea "You catch me masturbating and decide to watch me before making me aware that yo…"
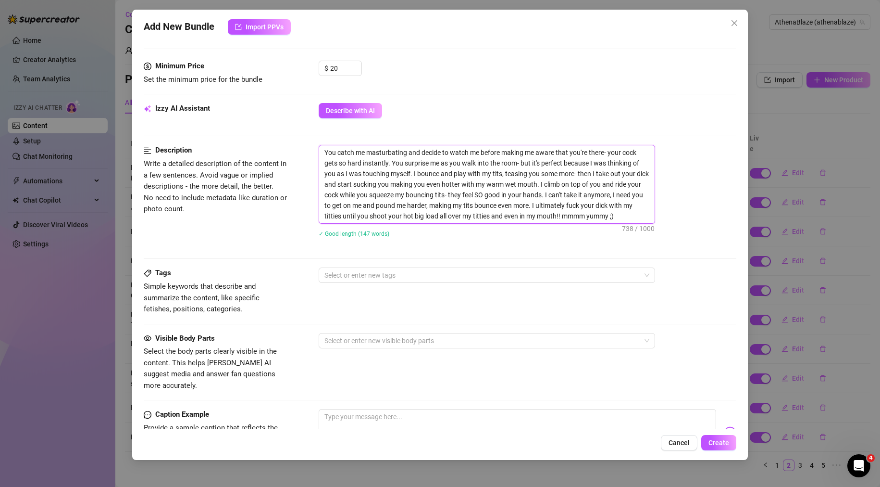
scroll to position [0, 0]
type textarea "You catch me masturbating and decide to watch me before making me aware that yo…"
paste textarea "You catch me masturbating and decide to watch me before making me aware that yo…"
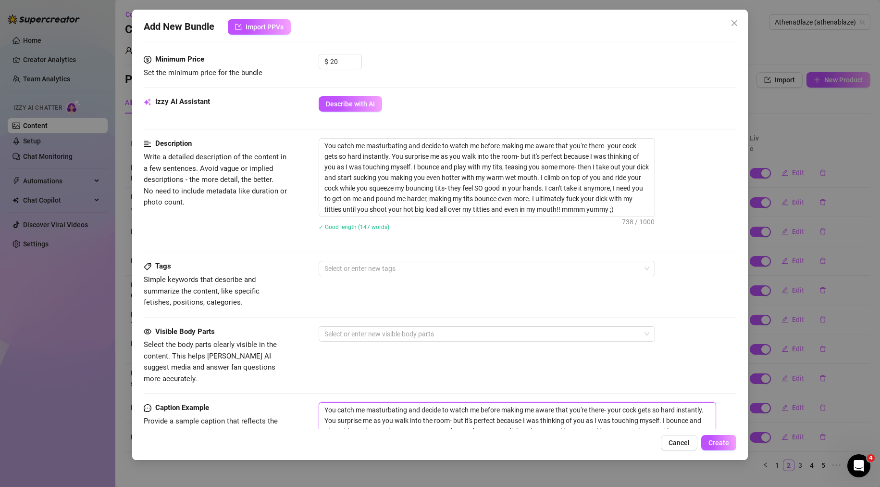
type textarea "You catch me masturbating and decide to watch me before making me aware that yo…"
click at [385, 279] on div "Tags Simple keywords that describe and summarize the content, like specific fet…" at bounding box center [440, 284] width 593 height 47
click at [387, 269] on div at bounding box center [482, 268] width 323 height 13
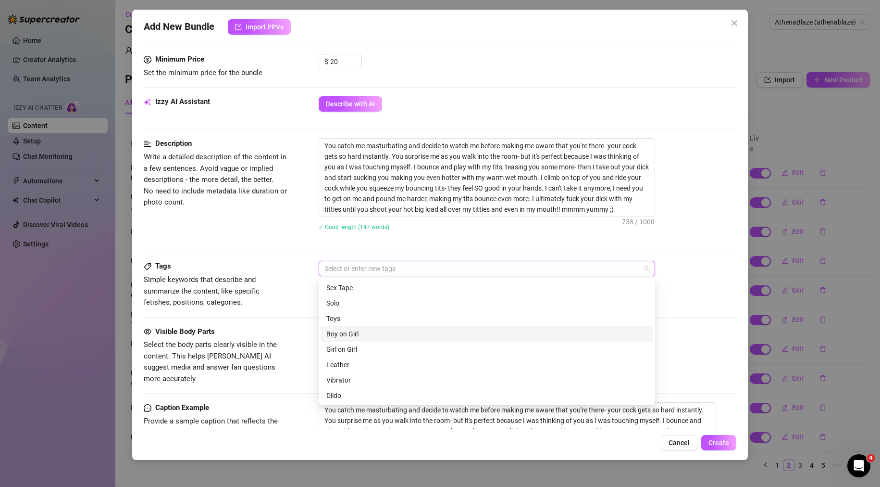
click at [371, 331] on div "Boy on Girl" at bounding box center [486, 333] width 321 height 11
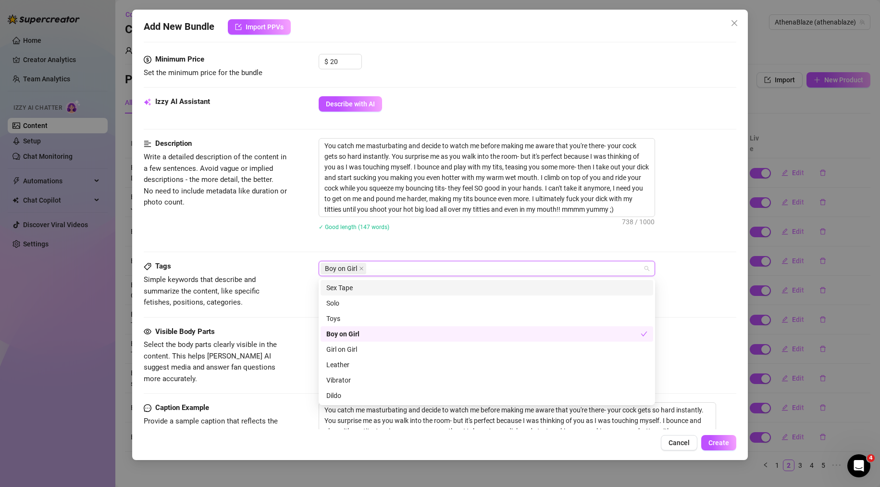
click at [361, 284] on div "Sex Tape" at bounding box center [486, 287] width 321 height 11
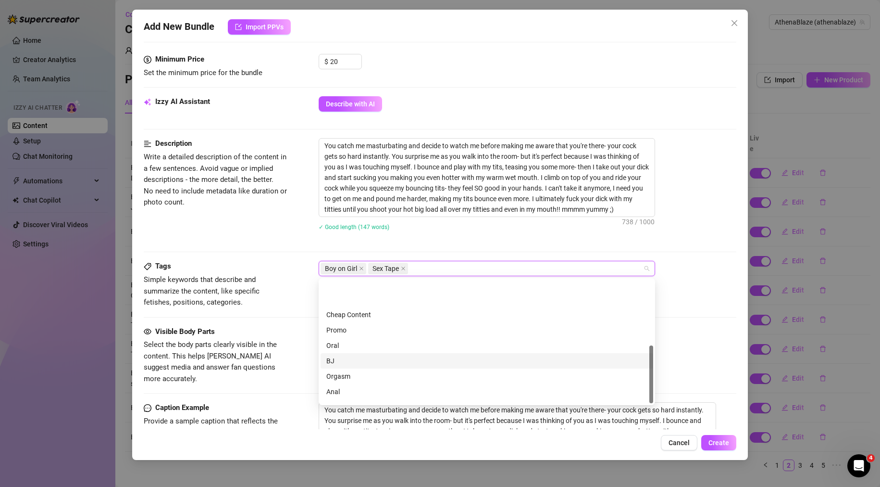
scroll to position [138, 0]
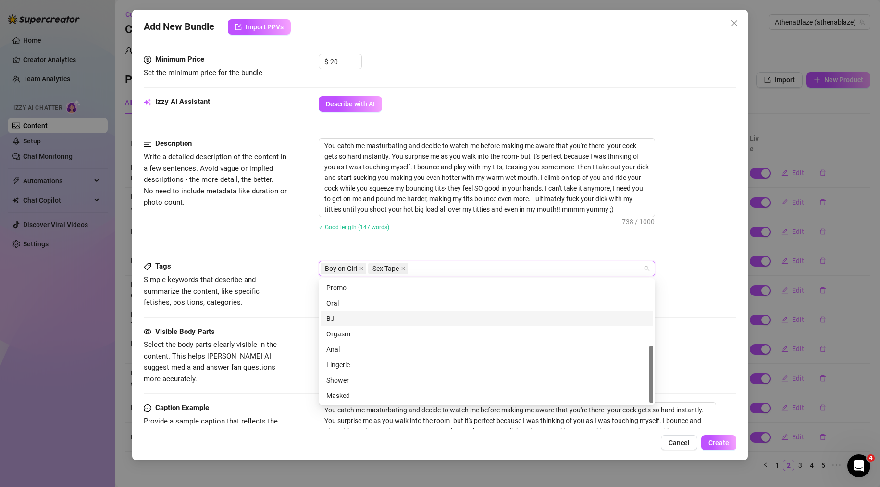
click at [345, 315] on div "BJ" at bounding box center [486, 318] width 321 height 11
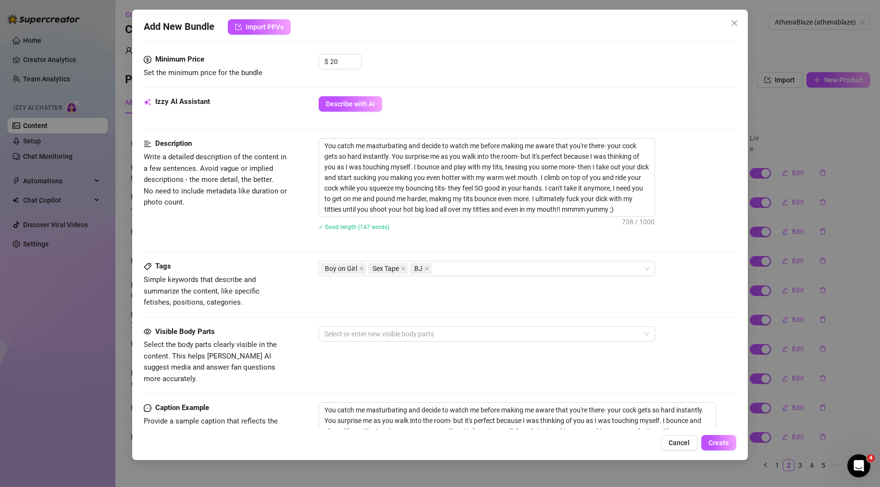
click at [487, 229] on div "✓ Good length (147 words)" at bounding box center [528, 226] width 418 height 11
click at [466, 271] on div "Boy on Girl Sex Tape BJ" at bounding box center [482, 268] width 323 height 13
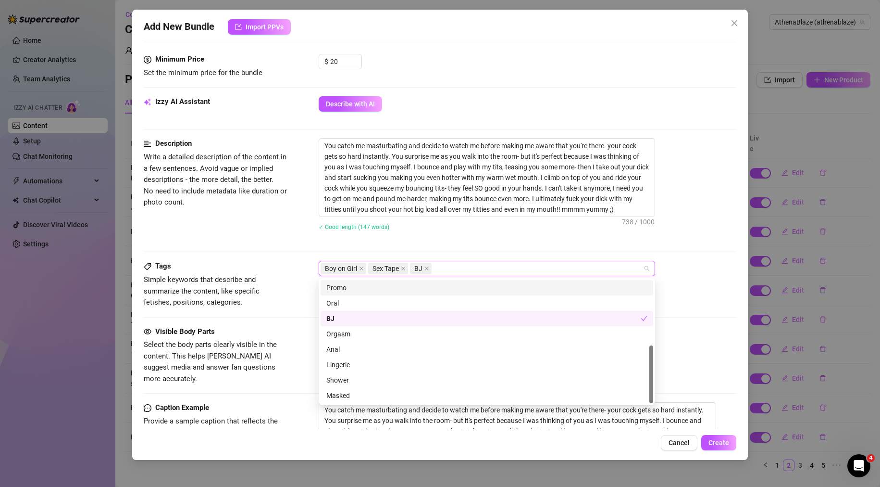
type input "l"
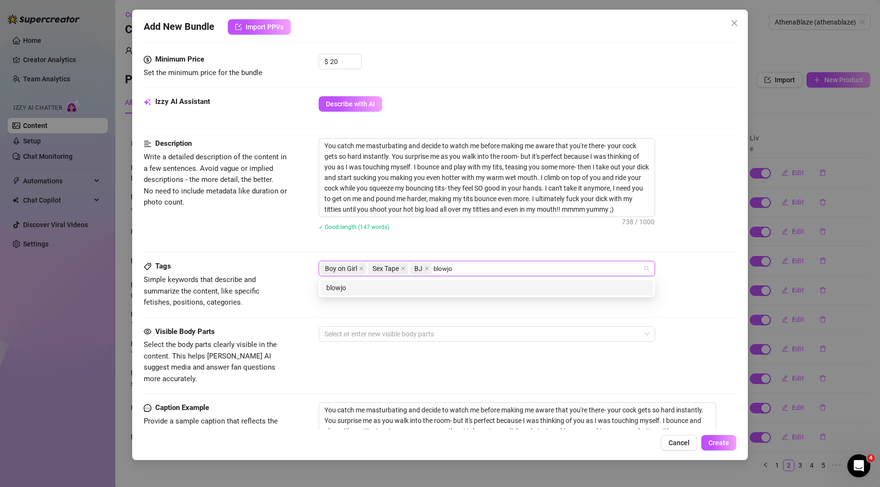
type input "blowjob"
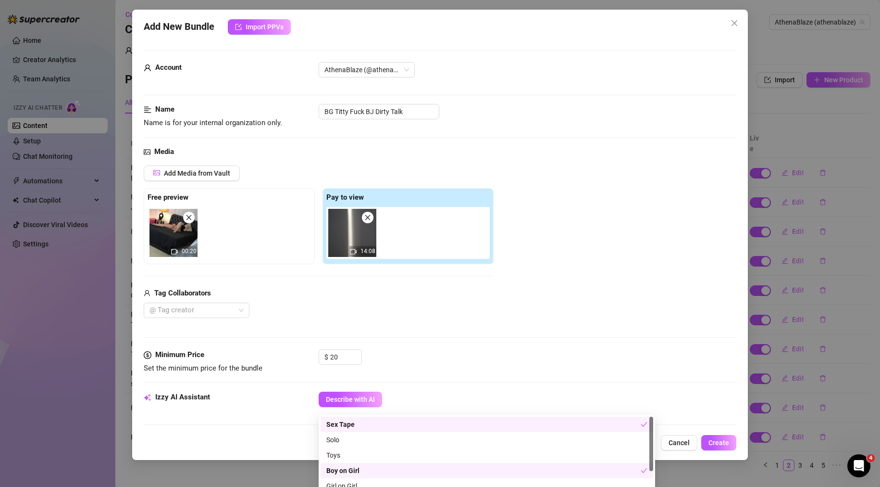
scroll to position [192, 0]
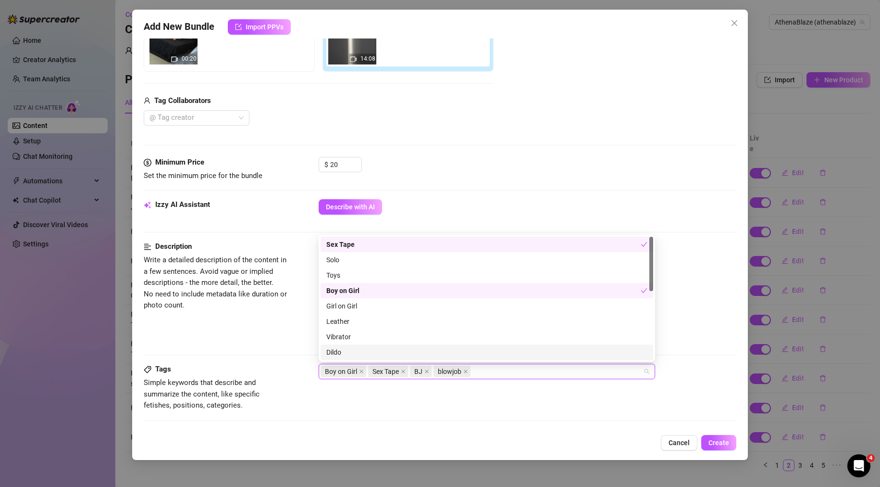
click at [279, 378] on span "Simple keywords that describe and summarize the content, like specific fetishes…" at bounding box center [216, 394] width 144 height 34
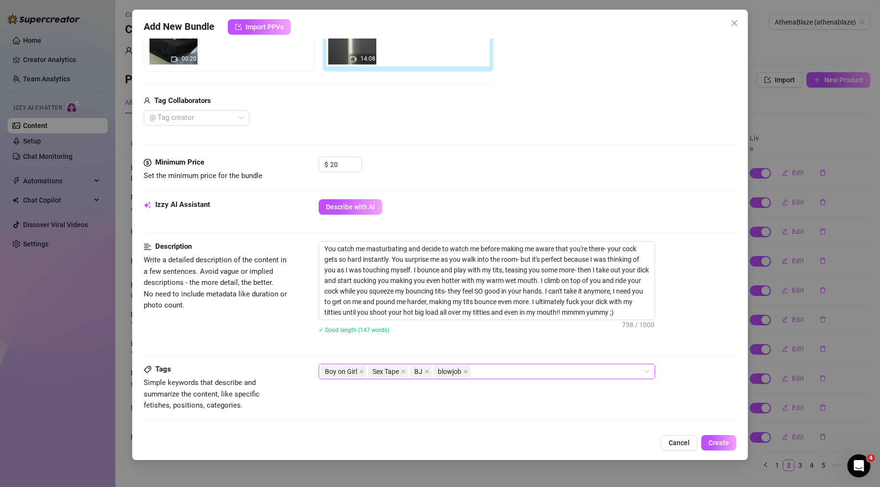
click at [533, 376] on div "Boy on Girl Sex Tape BJ blowjob" at bounding box center [482, 370] width 323 height 13
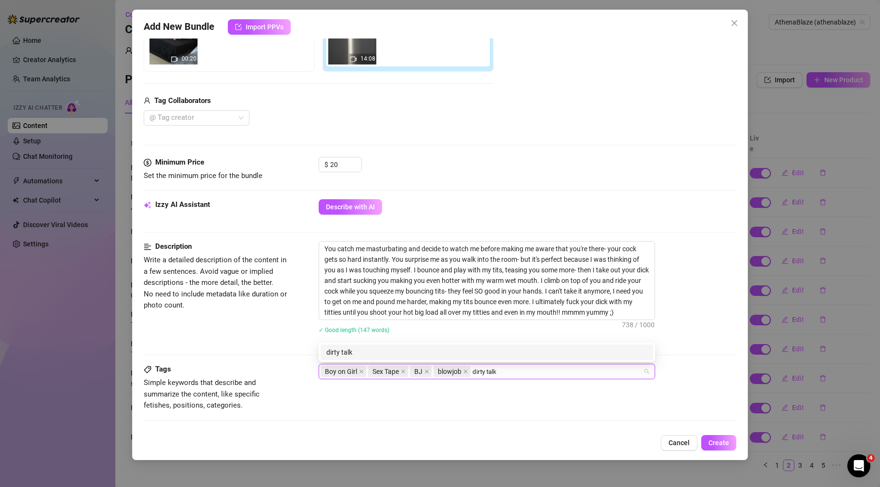
type input "dirty talk"
click at [273, 349] on div "Description Write a detailed description of the content in a few sentences. Avo…" at bounding box center [440, 302] width 593 height 123
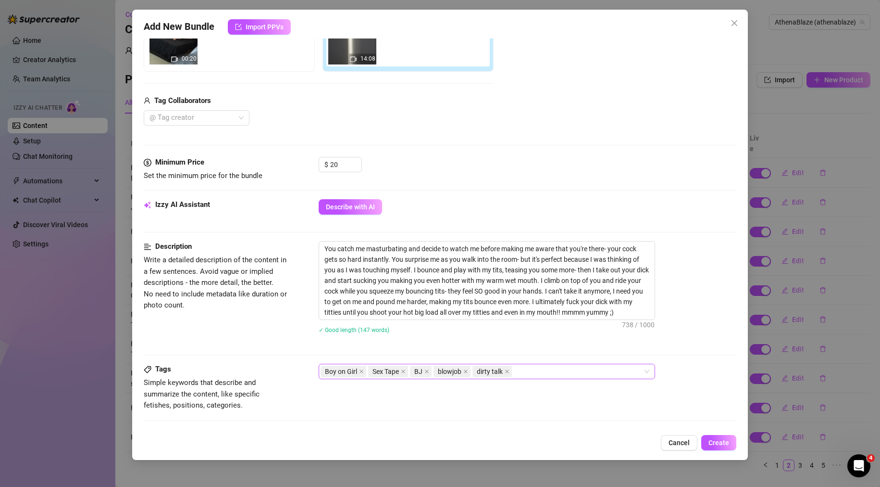
click at [559, 376] on div "Boy on Girl Sex Tape BJ blowjob dirty talk" at bounding box center [482, 370] width 323 height 13
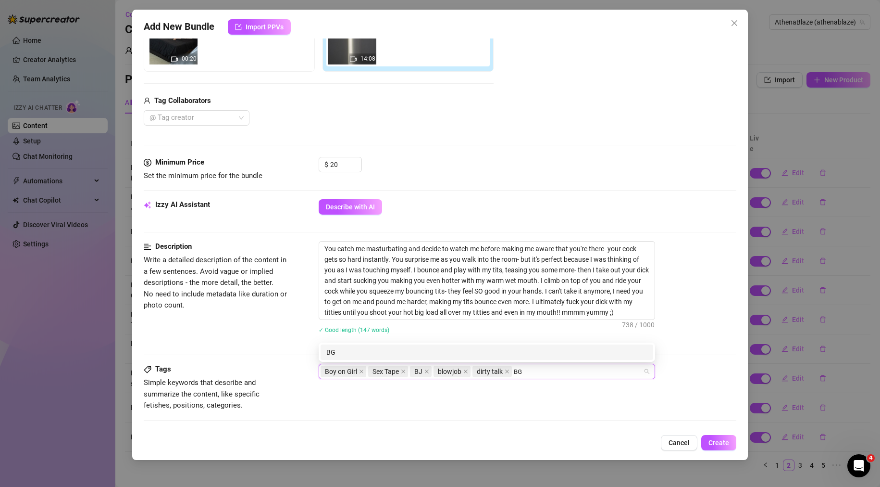
type input "BG"
click at [251, 349] on div "Description Write a detailed description of the content in a few sentences. Avo…" at bounding box center [440, 302] width 593 height 123
click at [553, 368] on div "Boy on Girl Sex Tape BJ blowjob dirty talk BG" at bounding box center [482, 370] width 323 height 13
type input "titty fuck"
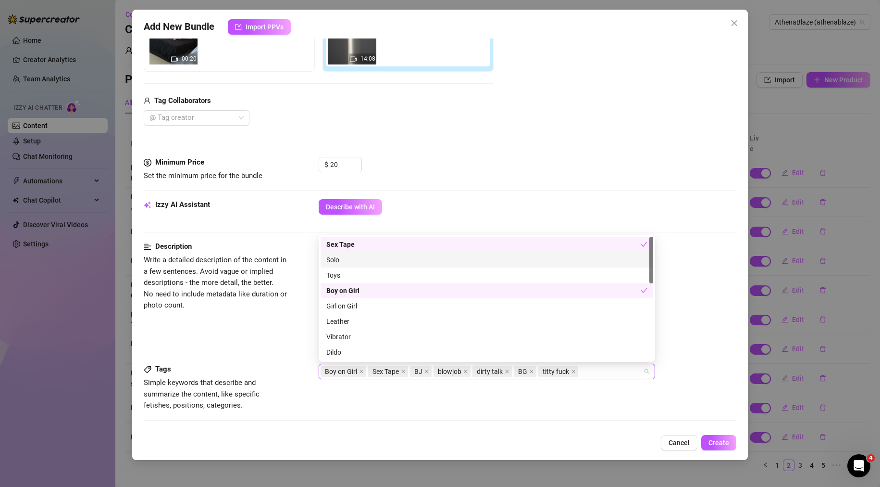
click at [197, 351] on div "Description Write a detailed description of the content in a few sentences. Avo…" at bounding box center [440, 302] width 593 height 123
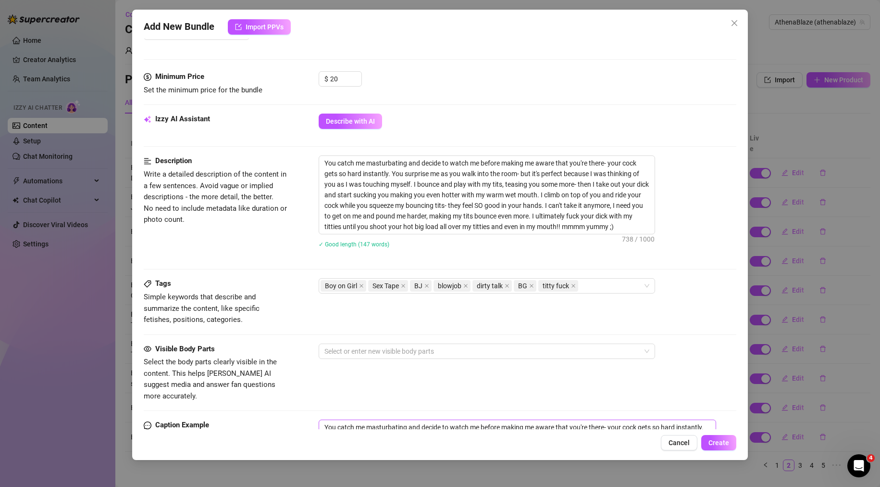
scroll to position [385, 0]
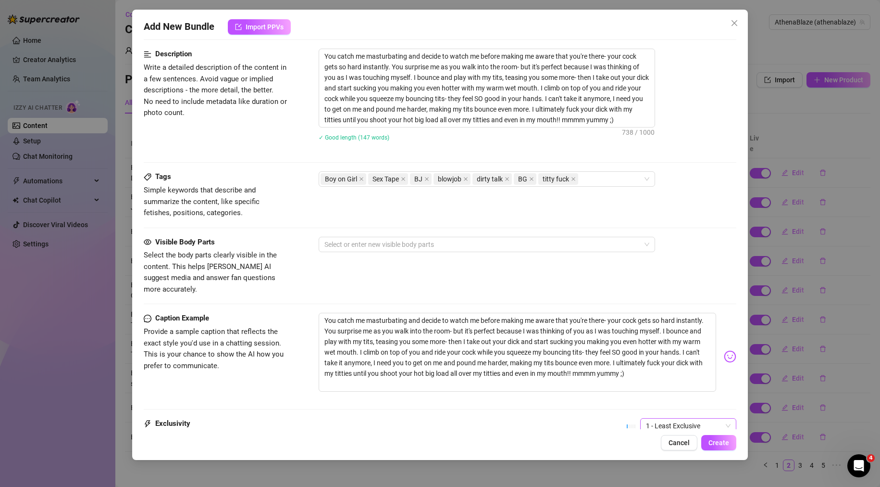
click at [688, 418] on span "1 - Least Exclusive" at bounding box center [688, 425] width 85 height 14
click at [656, 349] on div "2" at bounding box center [680, 349] width 81 height 11
click at [714, 441] on span "Create" at bounding box center [719, 442] width 21 height 8
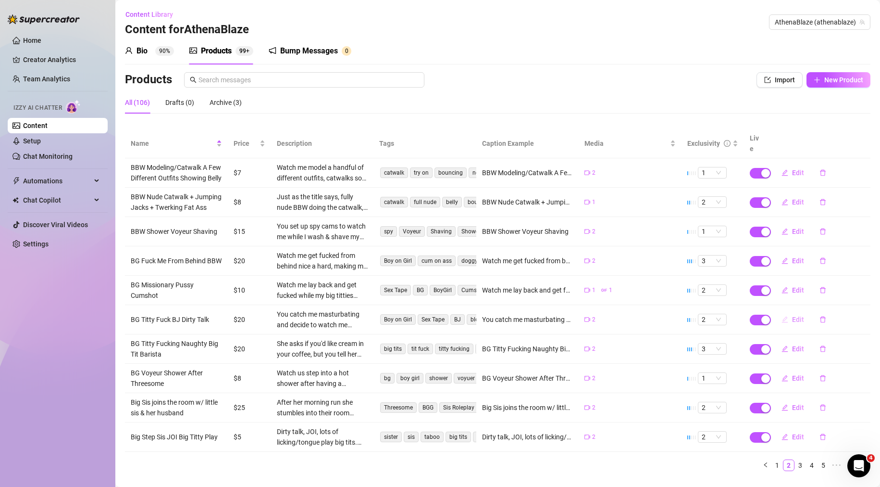
click at [792, 323] on span "Edit" at bounding box center [798, 319] width 12 height 8
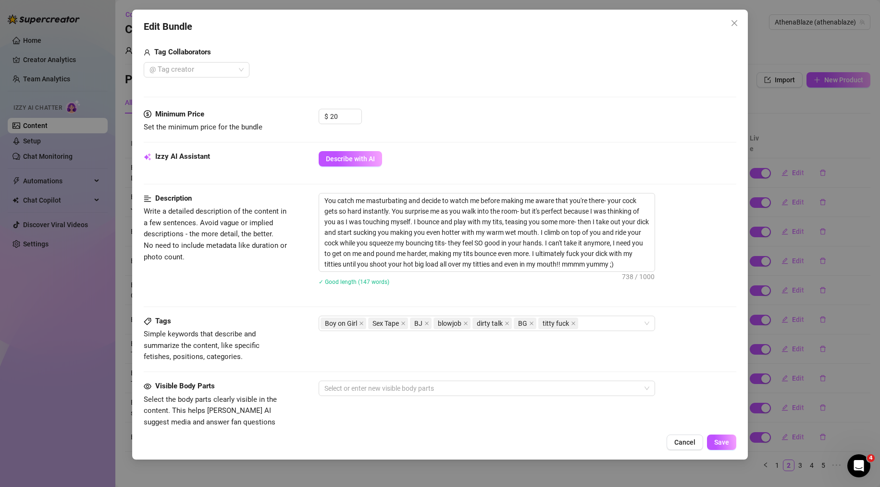
scroll to position [481, 0]
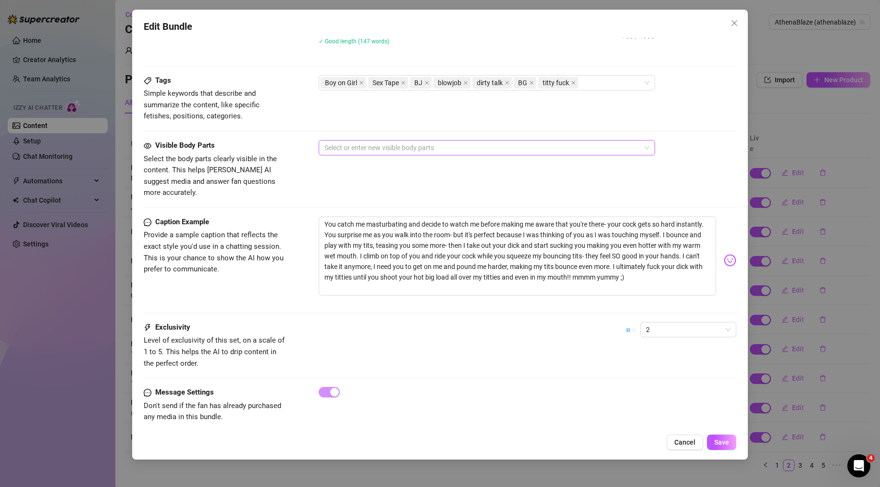
click at [362, 146] on div at bounding box center [482, 147] width 323 height 13
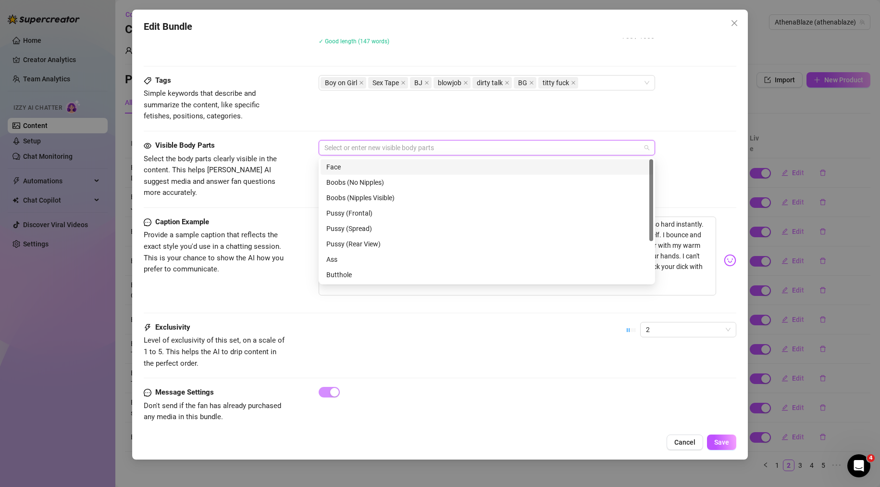
click at [368, 168] on div "Face" at bounding box center [486, 167] width 321 height 11
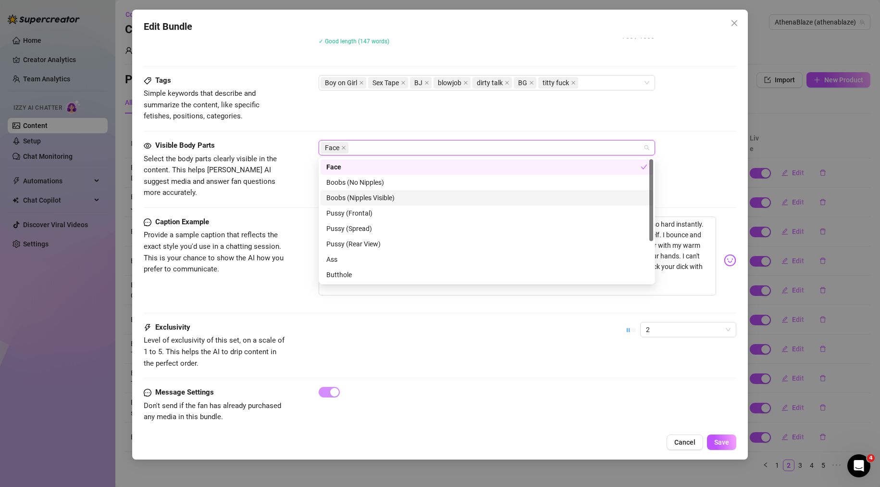
click at [369, 197] on div "Boobs (Nipples Visible)" at bounding box center [486, 197] width 321 height 11
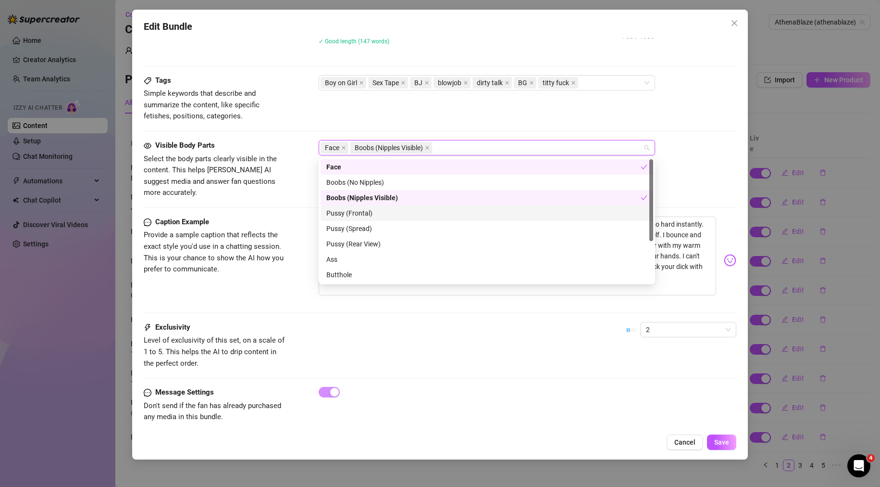
click at [370, 212] on div "Pussy (Frontal)" at bounding box center [486, 213] width 321 height 11
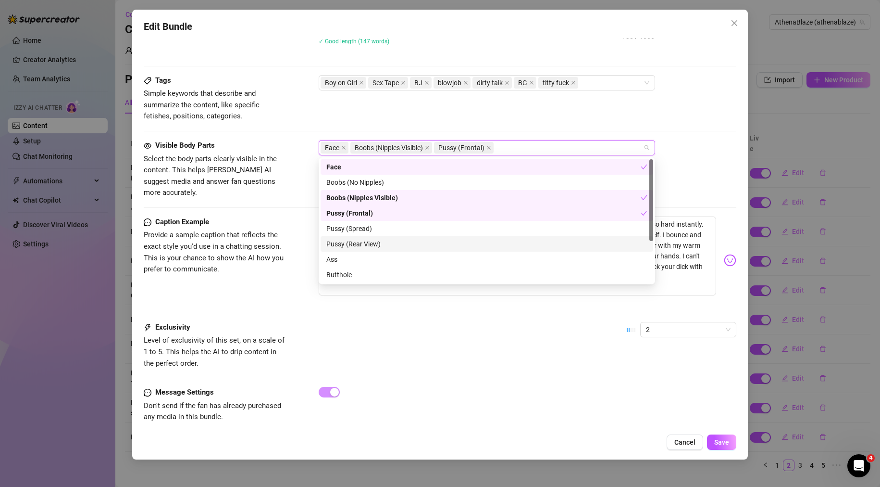
scroll to position [48, 0]
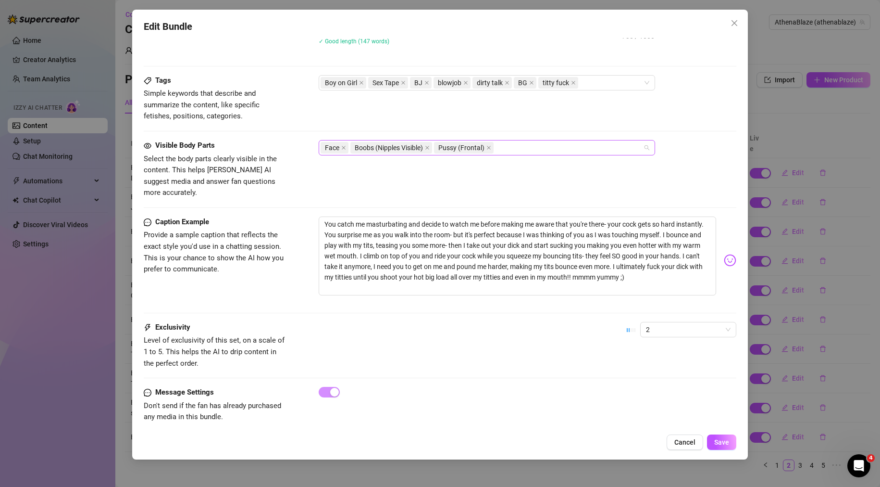
click at [523, 155] on div "Face Boobs (Nipples Visible) Pussy (Frontal)" at bounding box center [487, 147] width 337 height 15
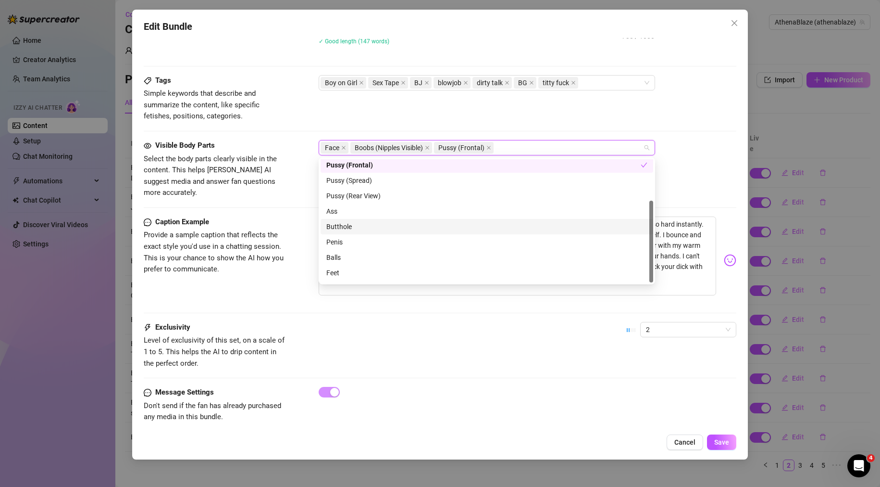
scroll to position [62, 0]
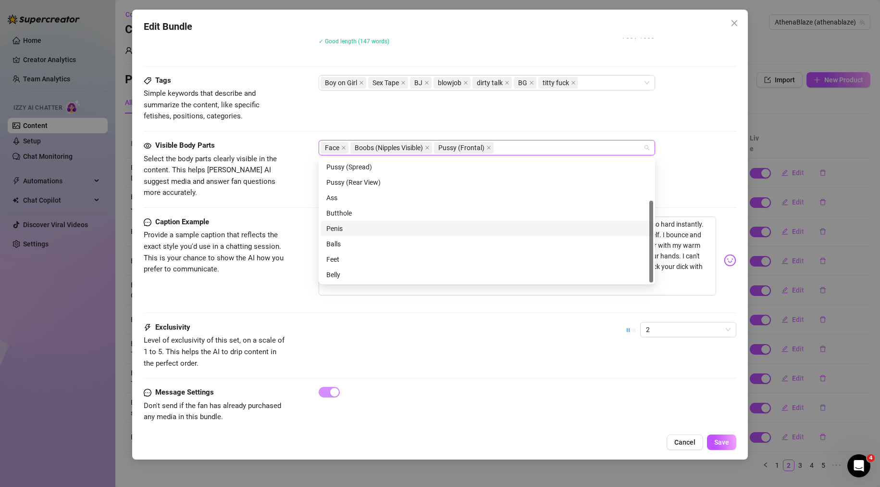
click at [350, 227] on div "Penis" at bounding box center [486, 228] width 321 height 11
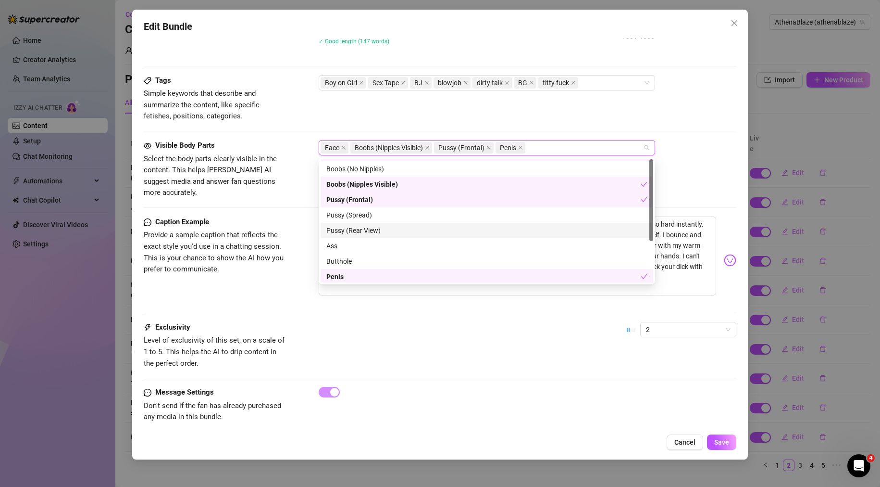
scroll to position [0, 0]
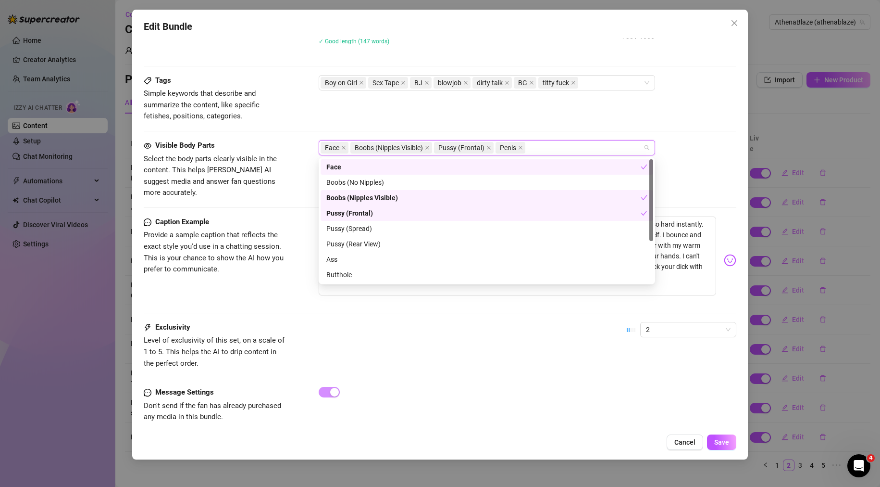
click at [275, 286] on div "Caption Example Provide a sample caption that reflects the exact style you'd us…" at bounding box center [440, 259] width 593 height 87
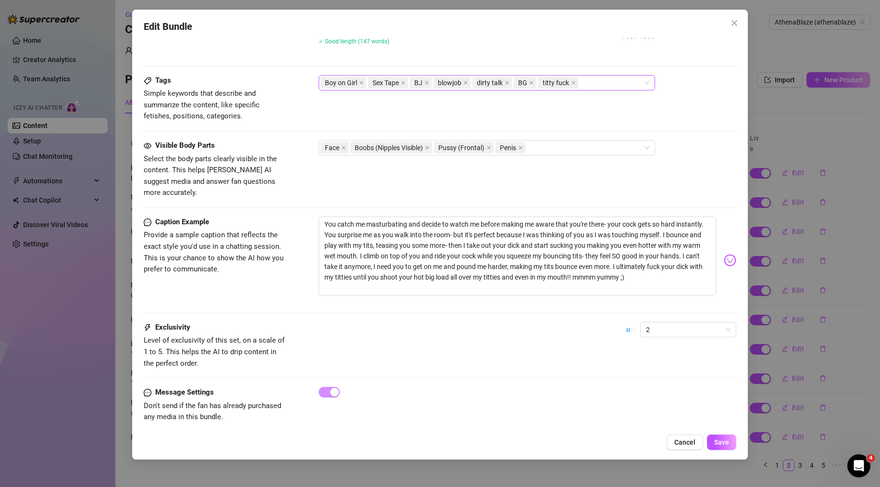
click at [606, 86] on div "Boy on Girl Sex Tape BJ blowjob dirty talk BG titty fuck" at bounding box center [482, 82] width 323 height 13
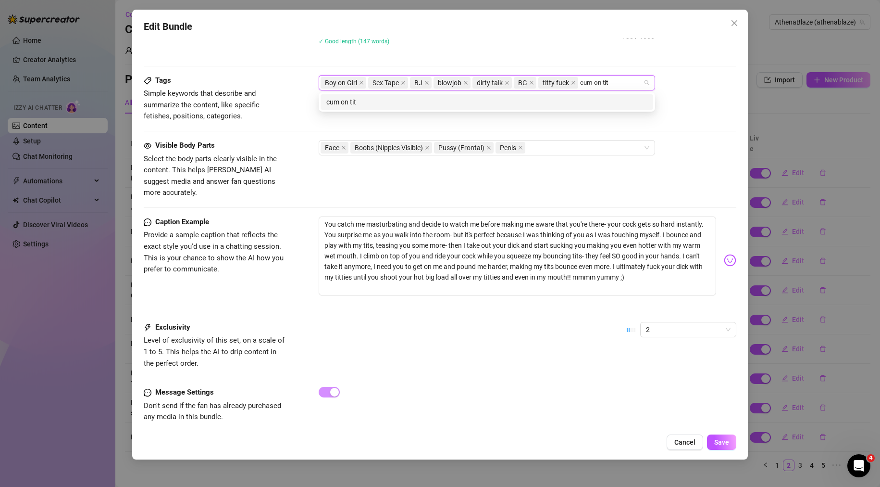
type input "cum on tits"
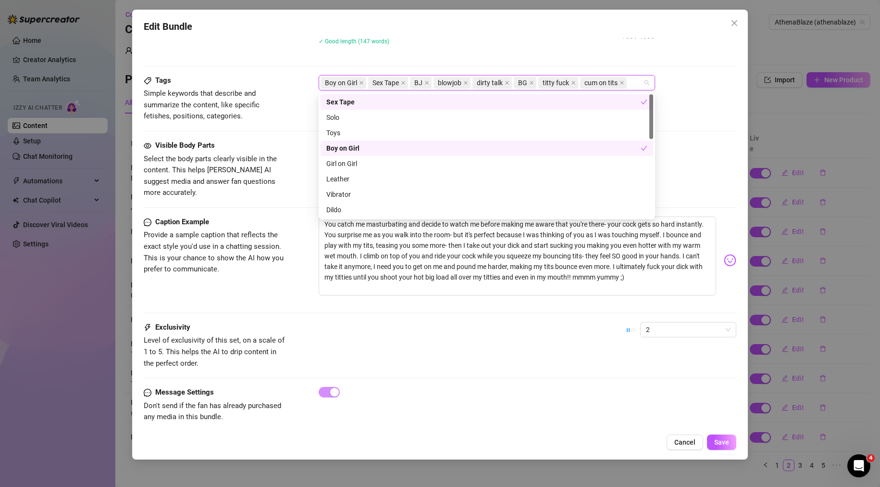
click at [680, 91] on div "Tags Simple keywords that describe and summarize the content, like specific fet…" at bounding box center [440, 98] width 593 height 47
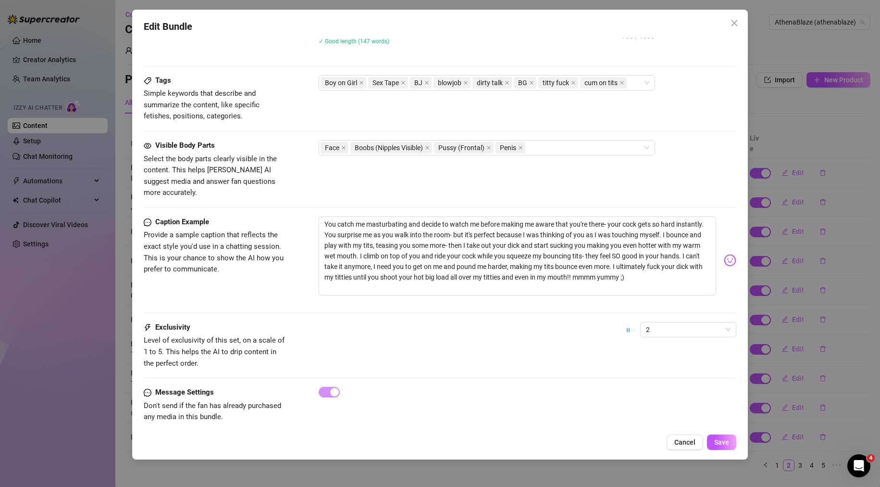
scroll to position [481, 0]
click at [713, 438] on button "Save" at bounding box center [721, 441] width 29 height 15
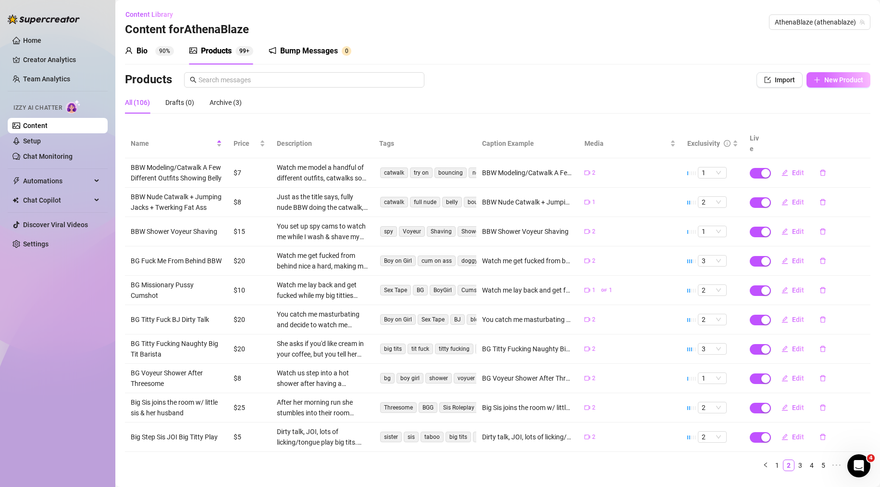
click at [824, 82] on span "New Product" at bounding box center [843, 80] width 39 height 8
type textarea "Type your message here..."
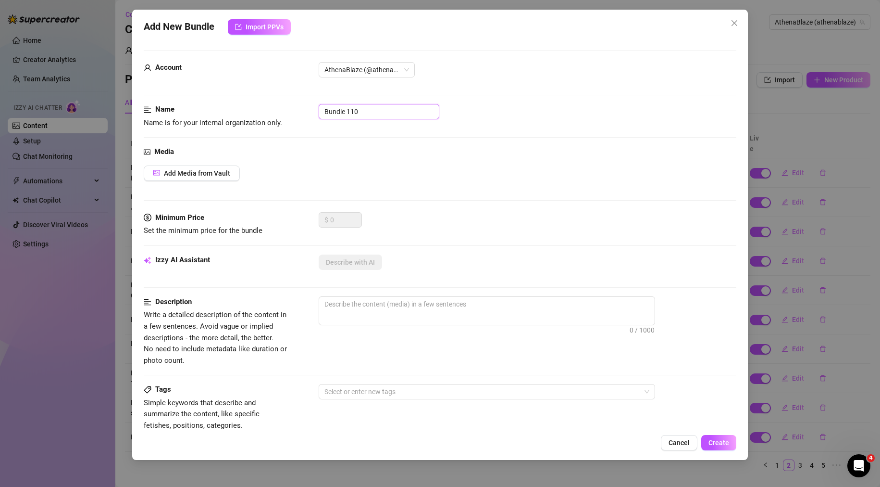
drag, startPoint x: 360, startPoint y: 112, endPoint x: 289, endPoint y: 118, distance: 70.9
click at [289, 118] on div "Name Name is for your internal organization only. Bundle 110" at bounding box center [440, 116] width 593 height 25
paste input "Your Wife Got Gangbanged"
type input "Your Wife Got Gangbanged"
click at [219, 182] on div "Media Add Media from Vault" at bounding box center [440, 179] width 593 height 66
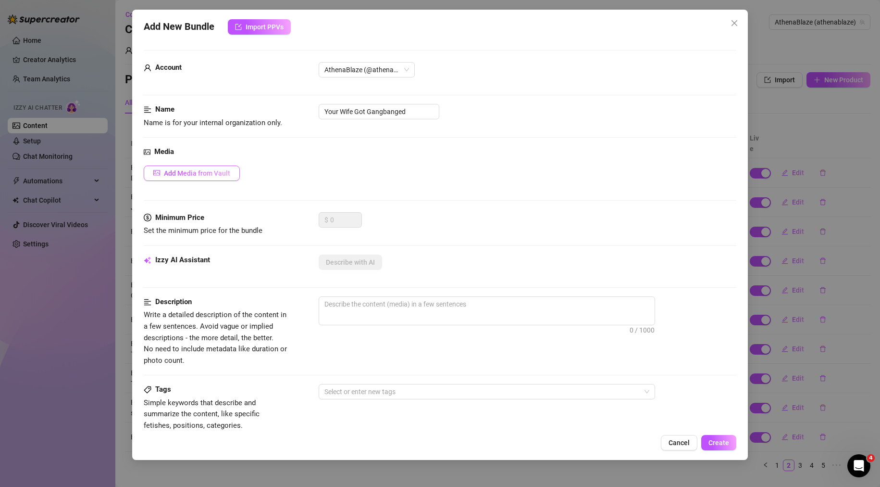
click at [231, 174] on button "Add Media from Vault" at bounding box center [192, 172] width 96 height 15
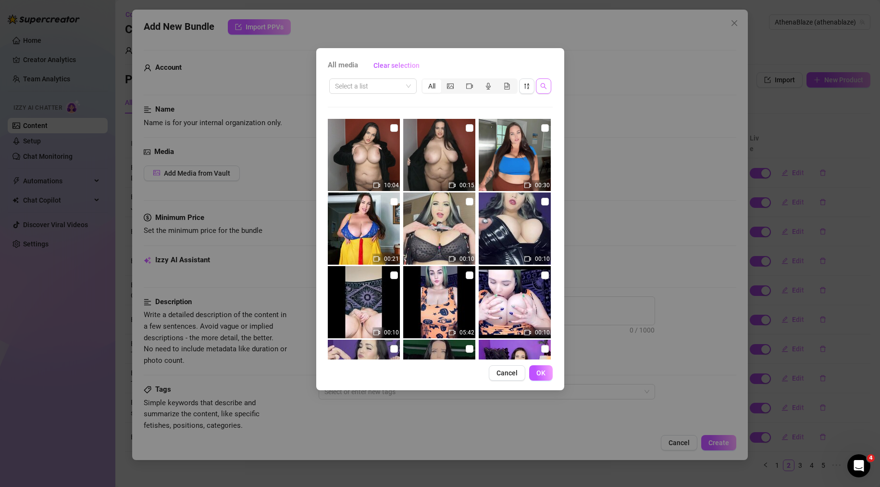
click at [543, 79] on button "button" at bounding box center [543, 85] width 15 height 15
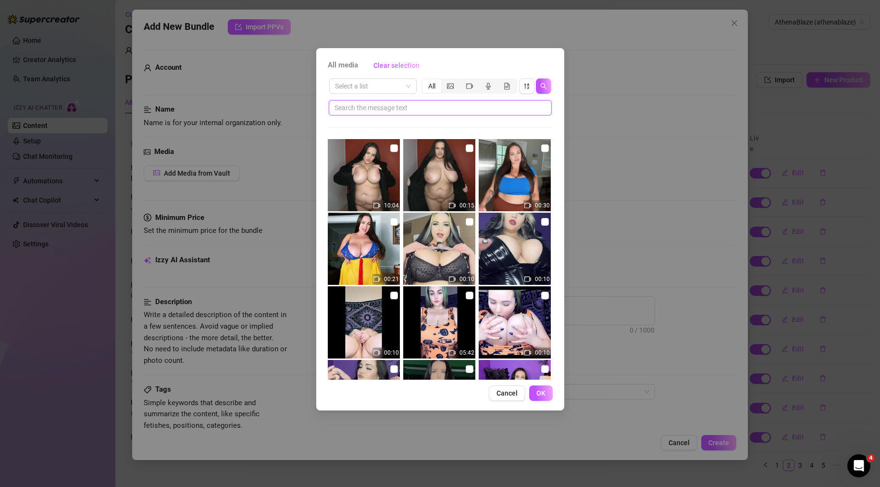
paste input "Your Wife Got Gangbanged"
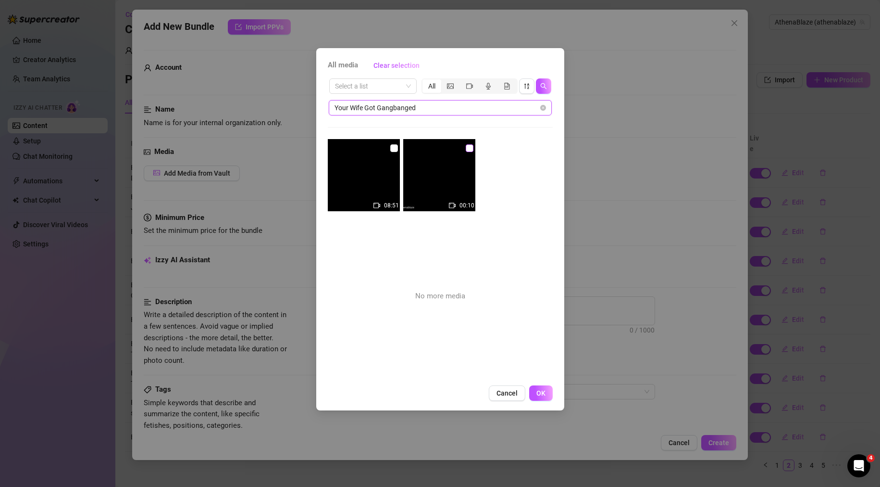
type input "Your Wife Got Gangbanged"
click at [468, 147] on input "checkbox" at bounding box center [470, 148] width 8 height 8
checkbox input "true"
click at [390, 145] on input "checkbox" at bounding box center [394, 148] width 8 height 8
checkbox input "true"
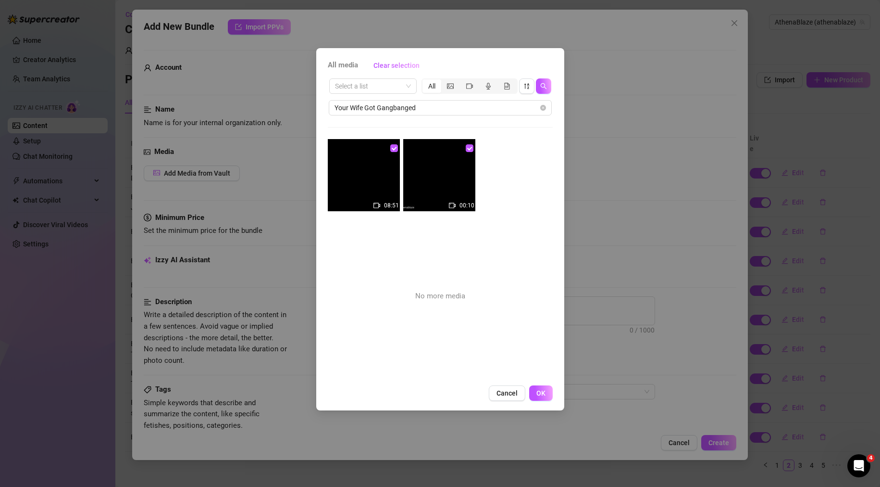
click at [545, 391] on span "OK" at bounding box center [540, 393] width 9 height 8
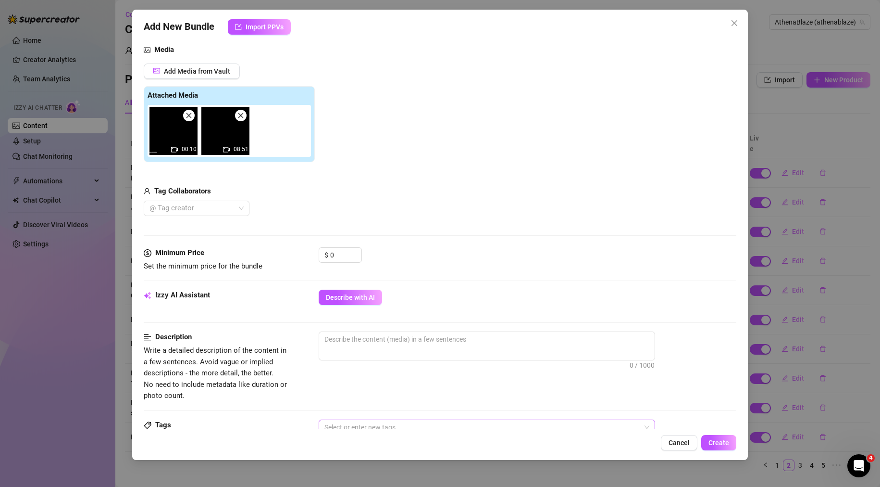
scroll to position [192, 0]
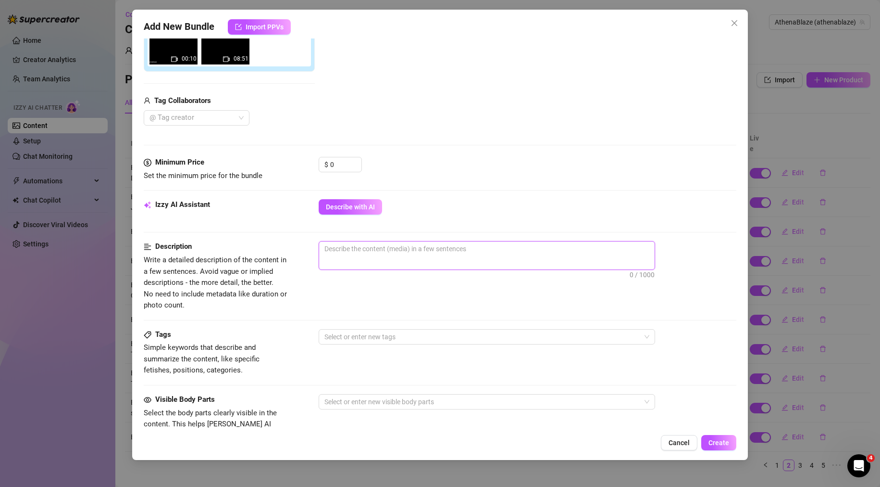
paste textarea "Custom, Story Plot, Titties ONLY) Your beautifully busty wife went to her adult…"
type textarea "Custom, Story Plot, Titties ONLY) Your beautifully busty wife went to her adult…"
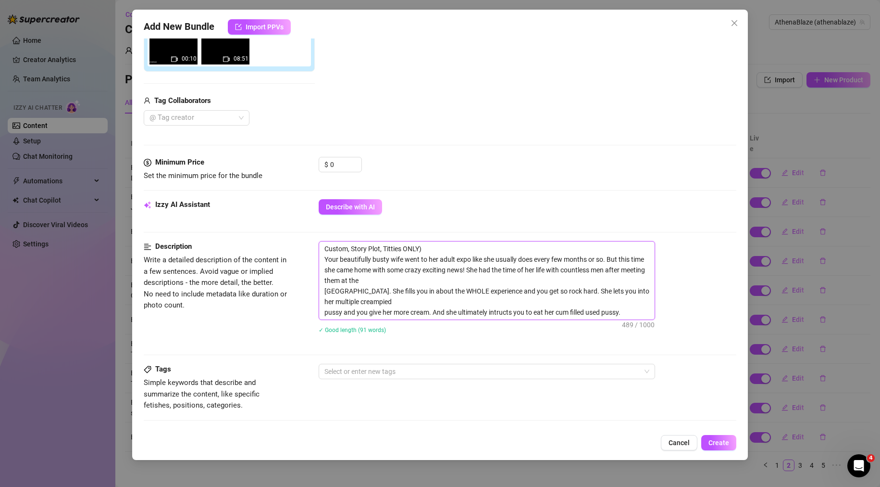
scroll to position [0, 0]
click at [437, 249] on textarea "Custom, Story Plot, Titties ONLY) Your beautifully busty wife went to her adult…" at bounding box center [487, 280] width 336 height 78
type textarea "Custom, Story Plot, Titties ONLY Your beautifully busty wife went to her adult …"
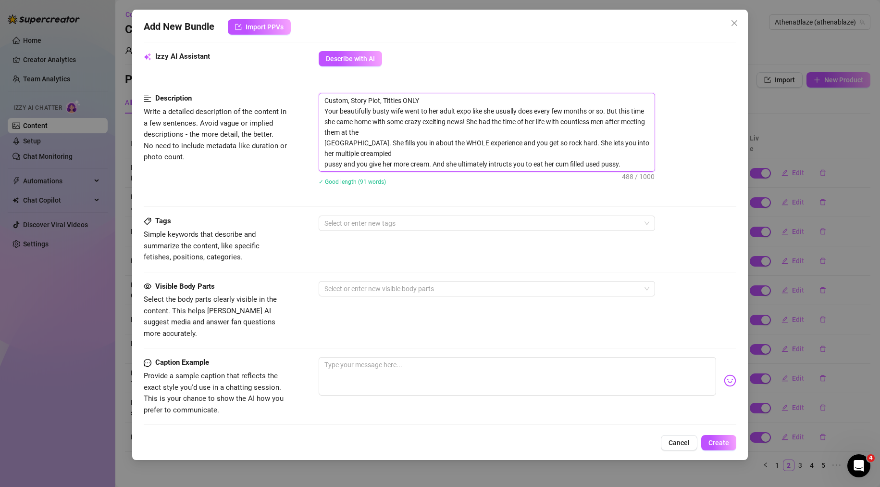
scroll to position [433, 0]
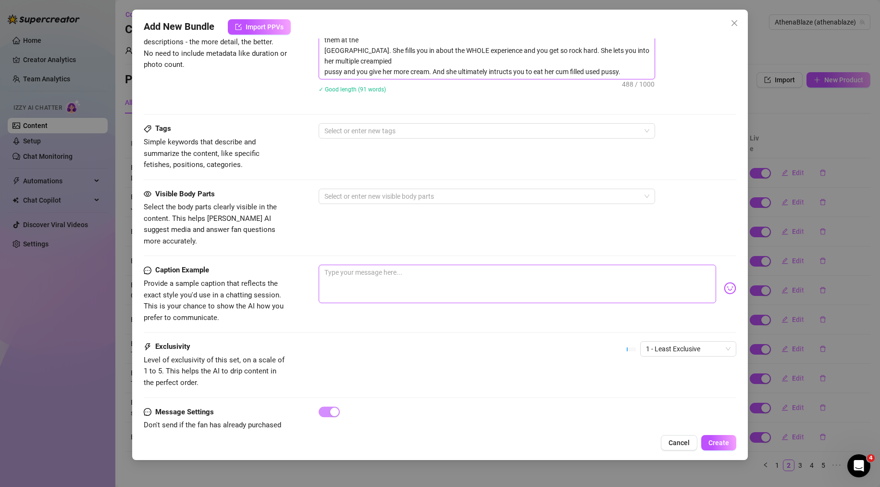
type textarea "Custom, Story Plot, Titties ONLY Your beautifully busty wife went to her adult …"
paste textarea "Custom, Story Plot, Titties ONLY) Your beautifully busty wife went to her adult…"
type textarea "Custom, Story Plot, Titties ONLY) Your beautifully busty wife went to her adult…"
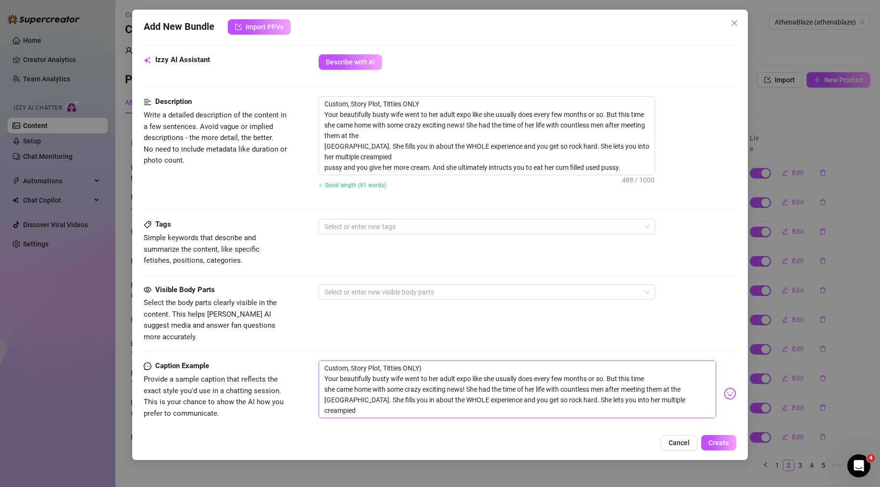
scroll to position [337, 0]
click at [362, 221] on div at bounding box center [482, 226] width 323 height 13
type textarea "Custom, Story Plot, Titties ONLY) Your beautifully busty wife went to her adult…"
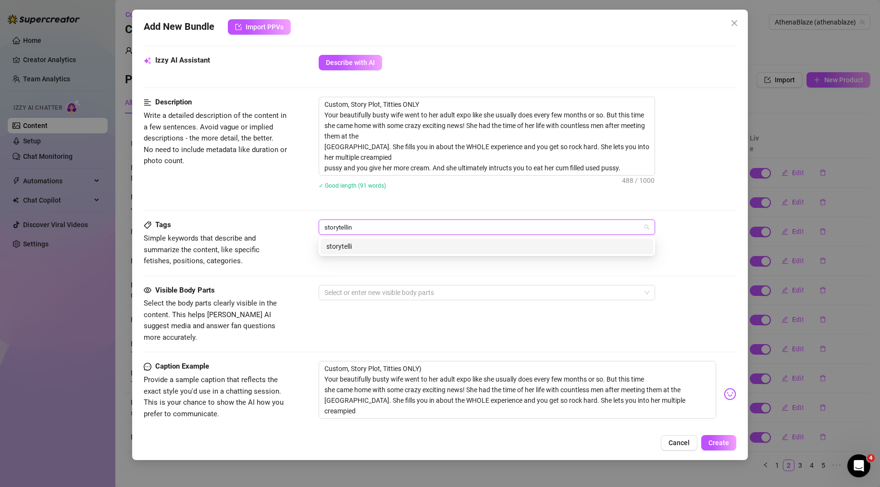
type input "storytelling"
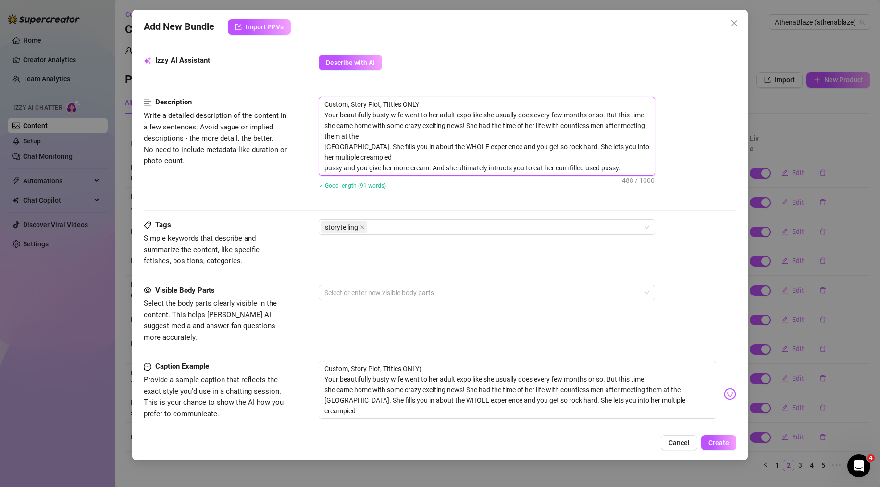
type textarea "Custom, Story Plot, Titties ONLY Your beautifully busty wife went to her adult …"
click at [498, 182] on div "✓ Good length (91 words)" at bounding box center [528, 185] width 418 height 11
click at [412, 226] on div "storytelling" at bounding box center [482, 226] width 323 height 13
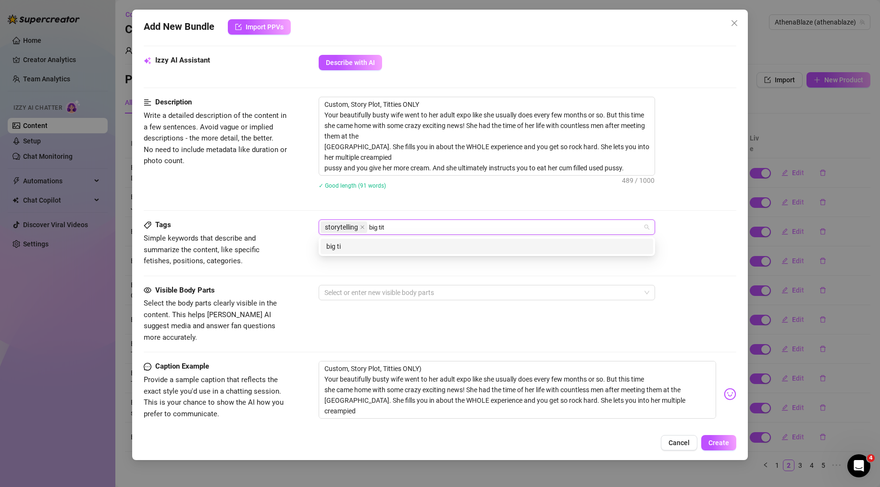
type input "big tits"
type input "w"
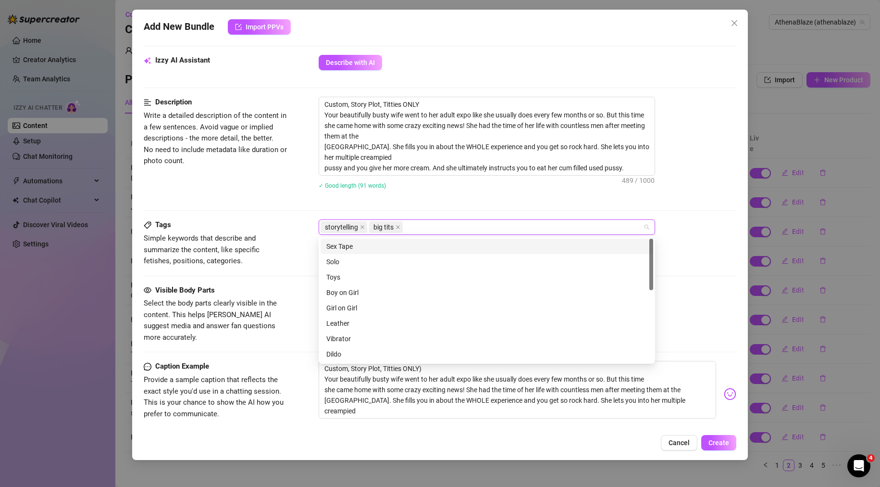
click at [263, 172] on div "Description Write a detailed description of the content in a few sentences. Avo…" at bounding box center [440, 149] width 593 height 105
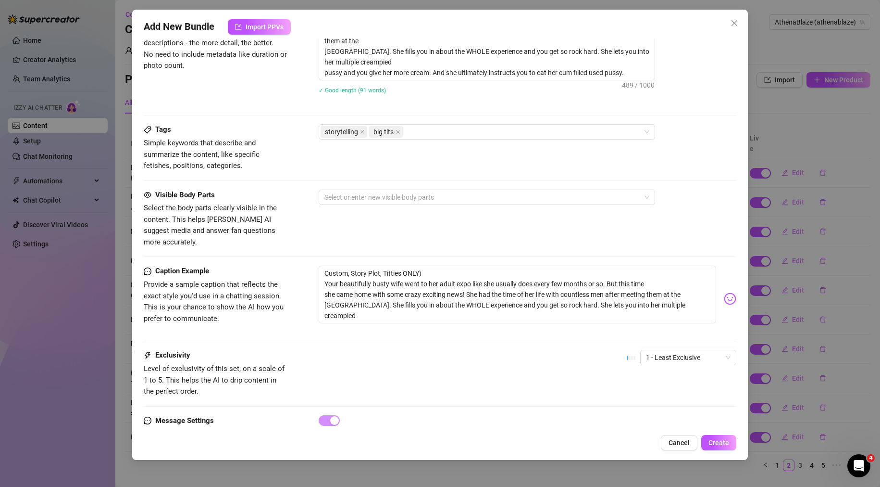
scroll to position [433, 0]
click at [435, 135] on div "storytelling big tits" at bounding box center [482, 130] width 323 height 13
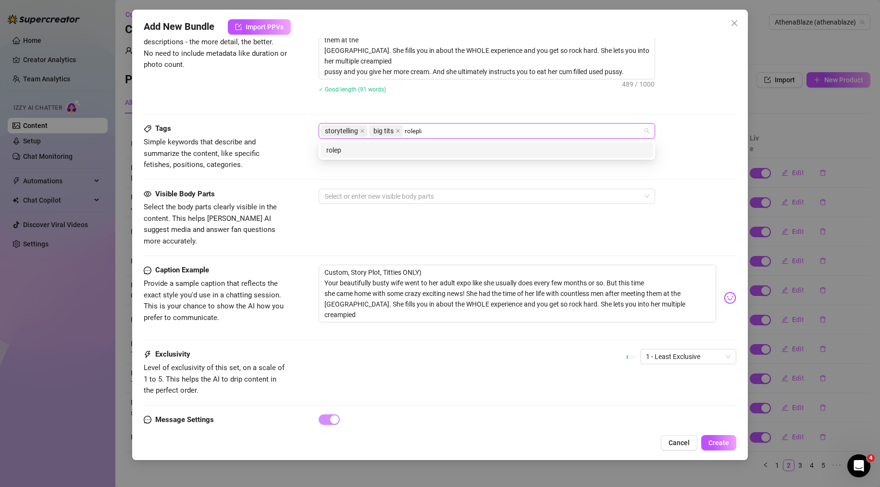
type input "roleplay"
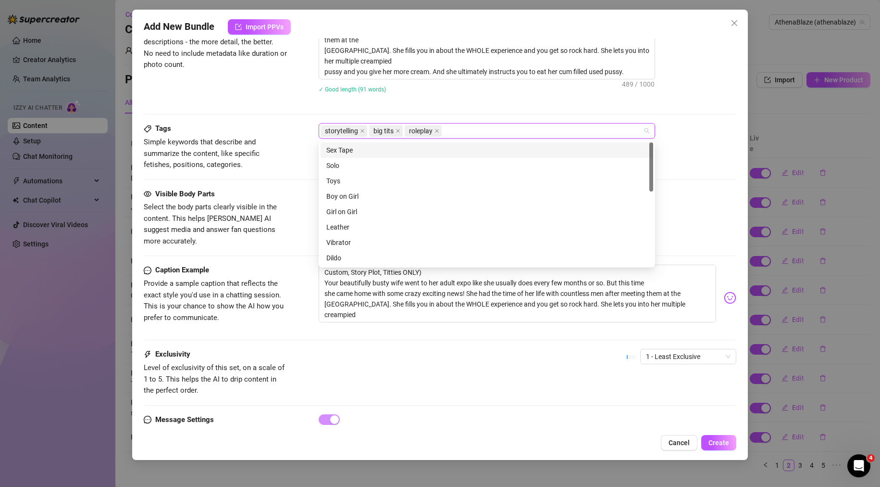
click at [278, 106] on div "Description Write a detailed description of the content in a few sentences. Avo…" at bounding box center [440, 61] width 593 height 123
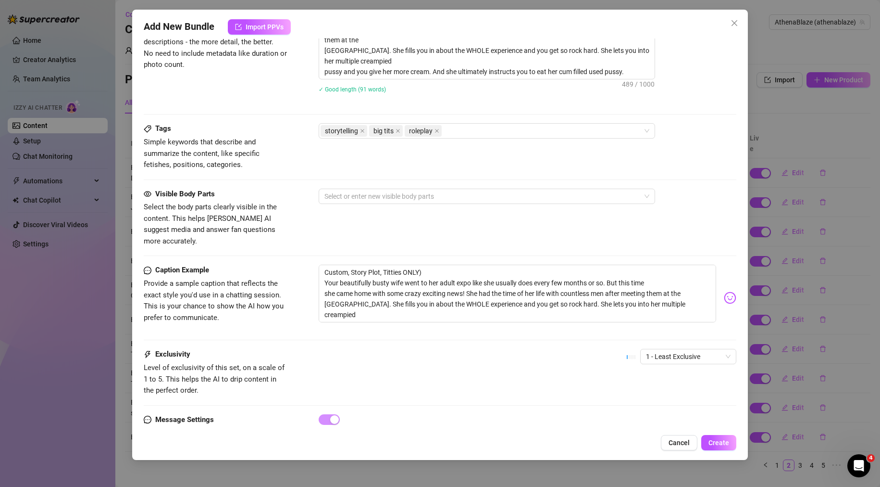
click at [378, 204] on div "Visible Body Parts Select the body parts clearly visible in the content. This h…" at bounding box center [440, 217] width 593 height 59
click at [381, 199] on div at bounding box center [482, 195] width 323 height 13
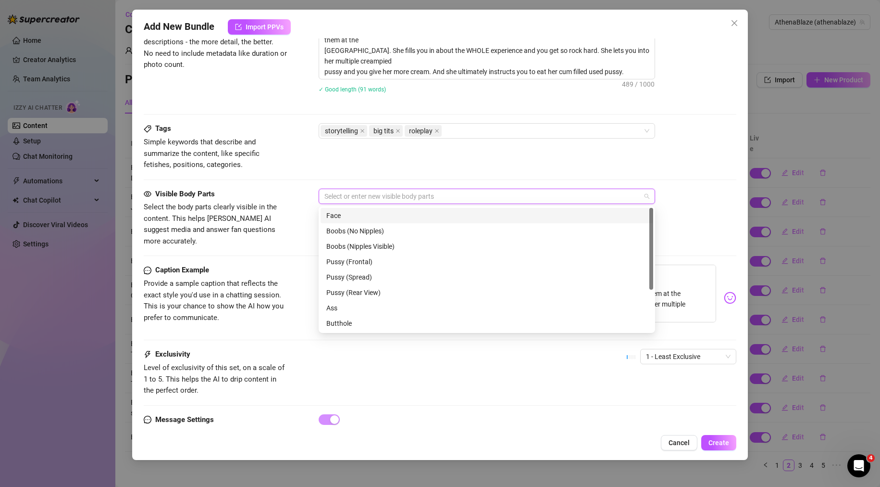
click at [385, 220] on div "Face" at bounding box center [486, 215] width 321 height 11
click at [384, 245] on div "Boobs (Nipples Visible)" at bounding box center [486, 246] width 321 height 11
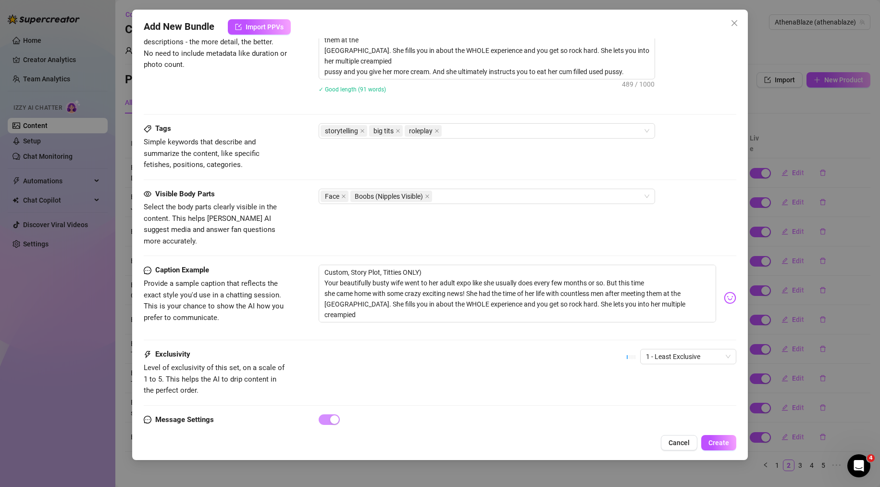
click at [294, 264] on div "Caption Example Provide a sample caption that reflects the exact style you'd us…" at bounding box center [440, 297] width 593 height 66
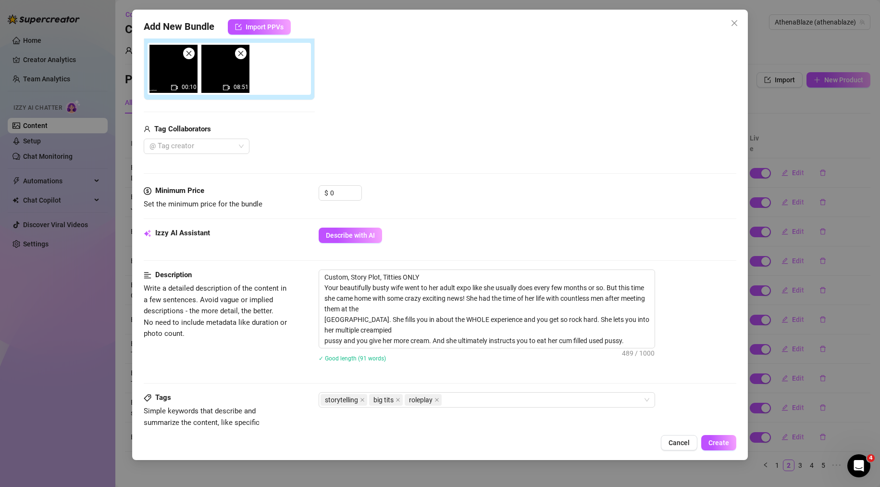
scroll to position [75, 0]
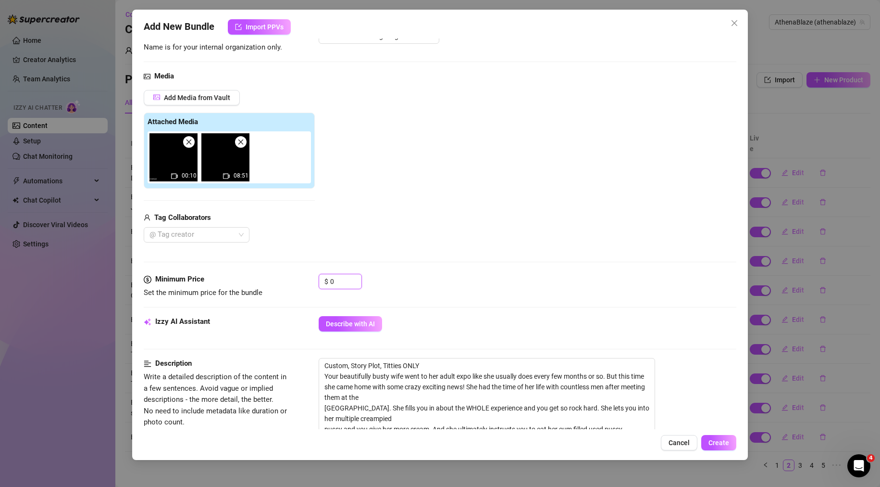
drag, startPoint x: 338, startPoint y: 278, endPoint x: 271, endPoint y: 286, distance: 67.7
click at [276, 286] on div "Minimum Price Set the minimum price for the bundle $ 0" at bounding box center [440, 286] width 593 height 25
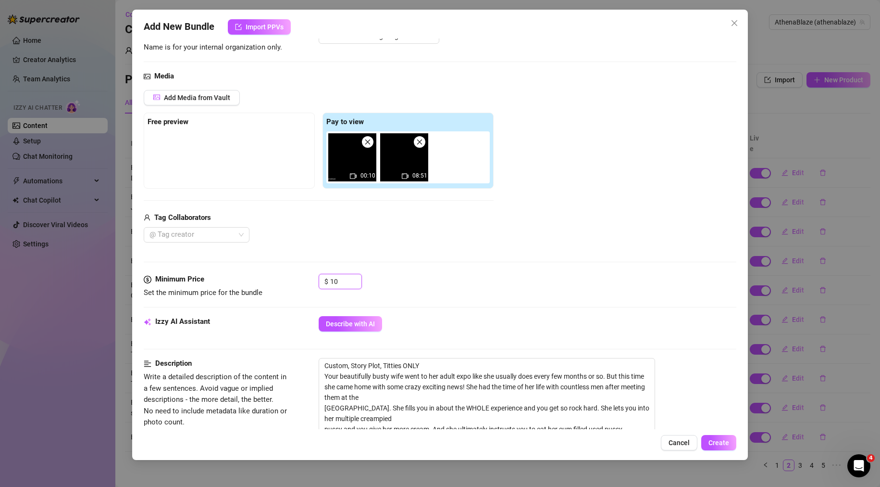
type input "10"
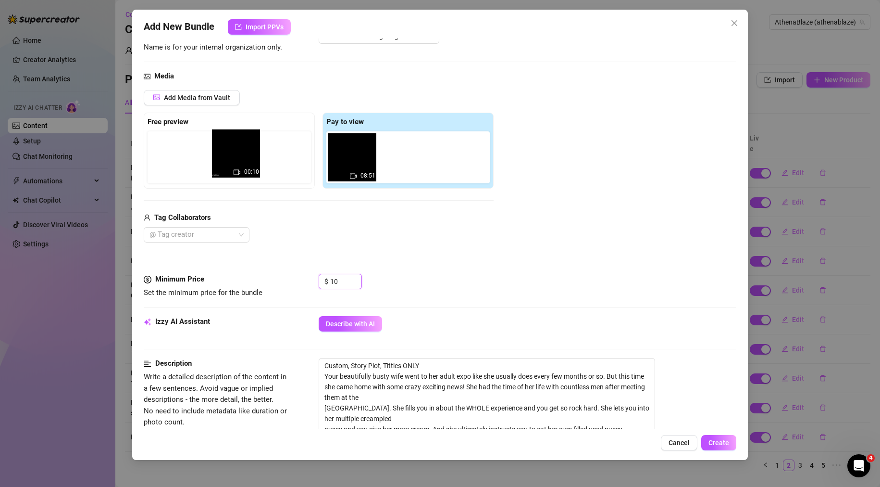
drag, startPoint x: 275, startPoint y: 164, endPoint x: 200, endPoint y: 162, distance: 75.0
click at [201, 162] on div "Free preview Pay to view 00:10 08:51" at bounding box center [319, 150] width 350 height 76
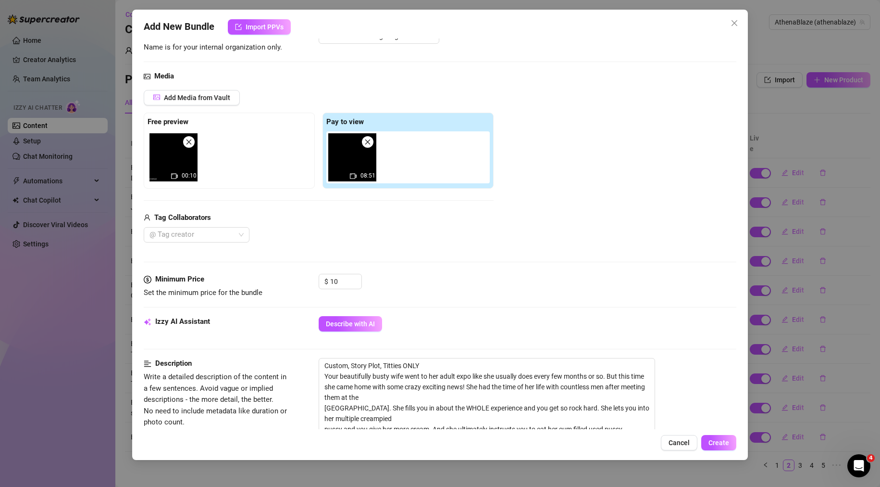
click at [494, 222] on div "Add Media from Vault Free preview 00:10 Pay to view 08:51 Tag Collaborators @ T…" at bounding box center [440, 166] width 593 height 153
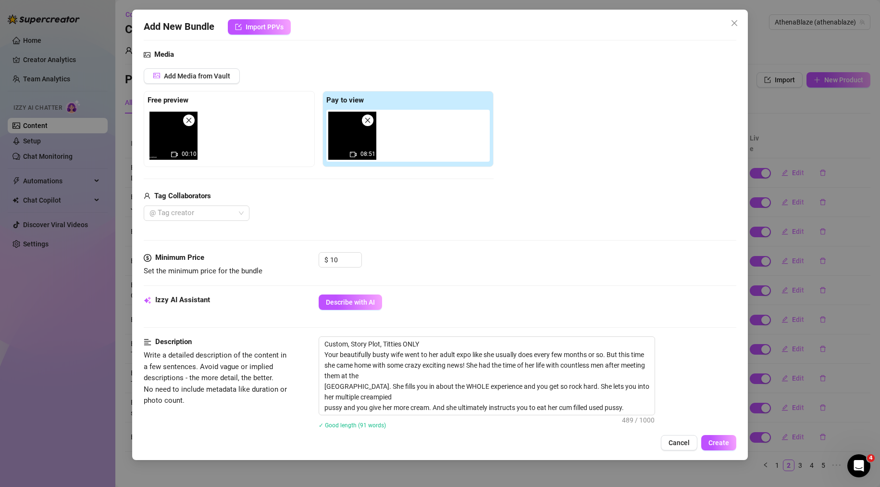
scroll to position [192, 0]
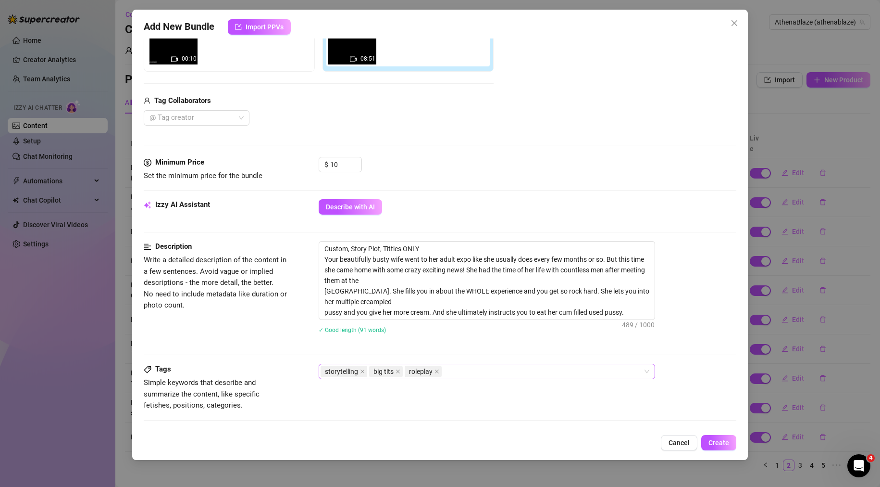
click at [463, 365] on div "storytelling big tits roleplay" at bounding box center [482, 370] width 323 height 13
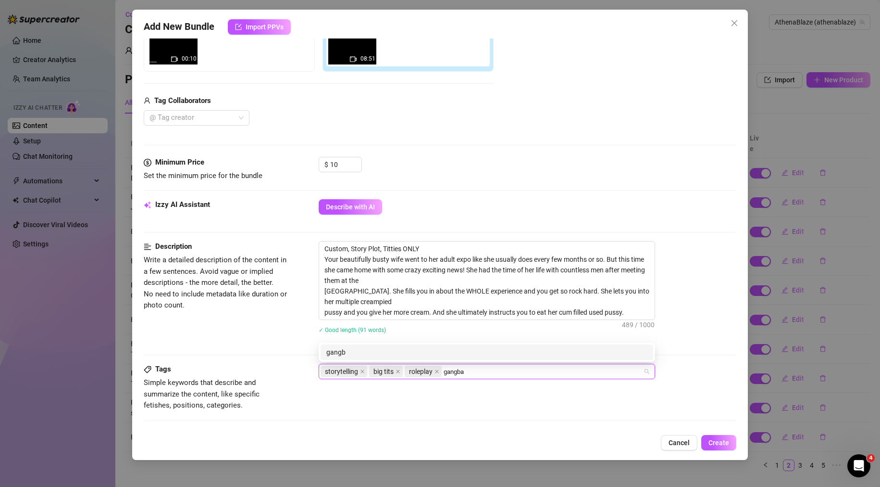
type input "gangbang"
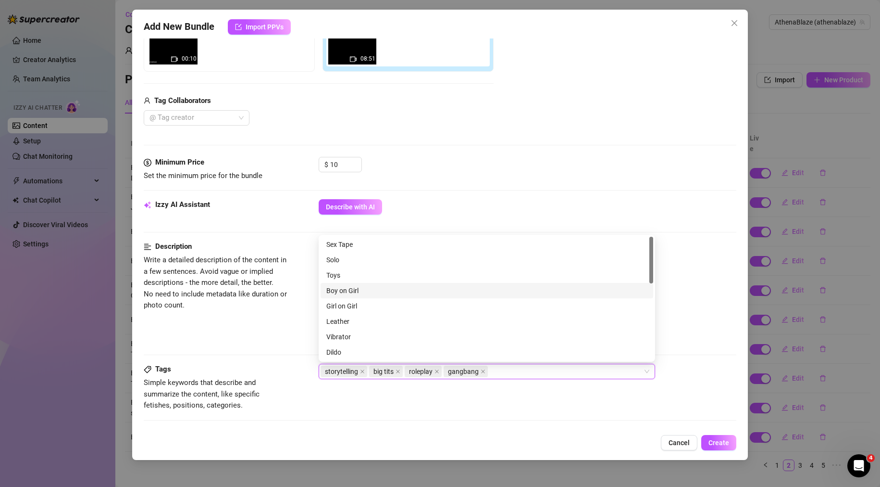
click at [592, 212] on div "Describe with AI" at bounding box center [528, 206] width 418 height 15
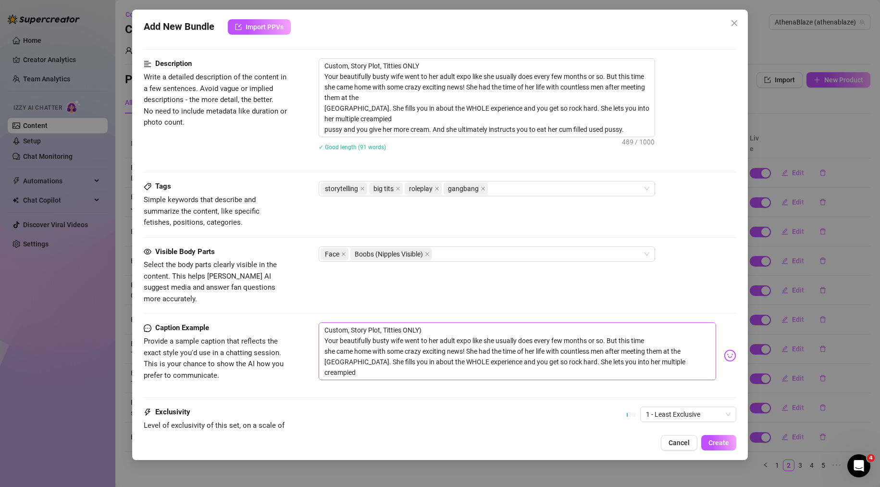
scroll to position [460, 0]
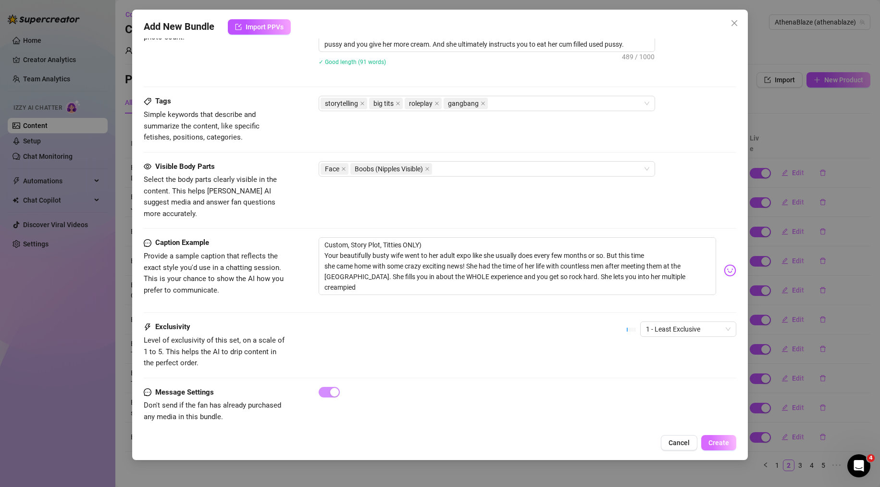
click at [726, 442] on span "Create" at bounding box center [719, 442] width 21 height 8
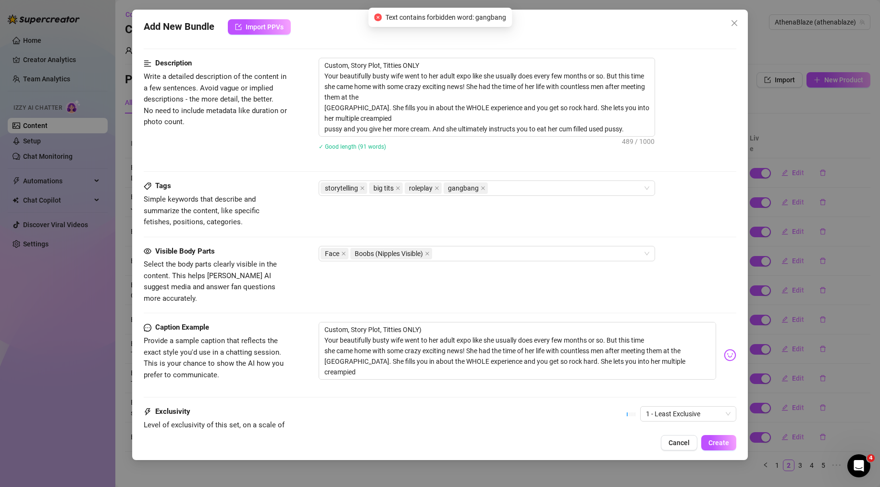
scroll to position [316, 0]
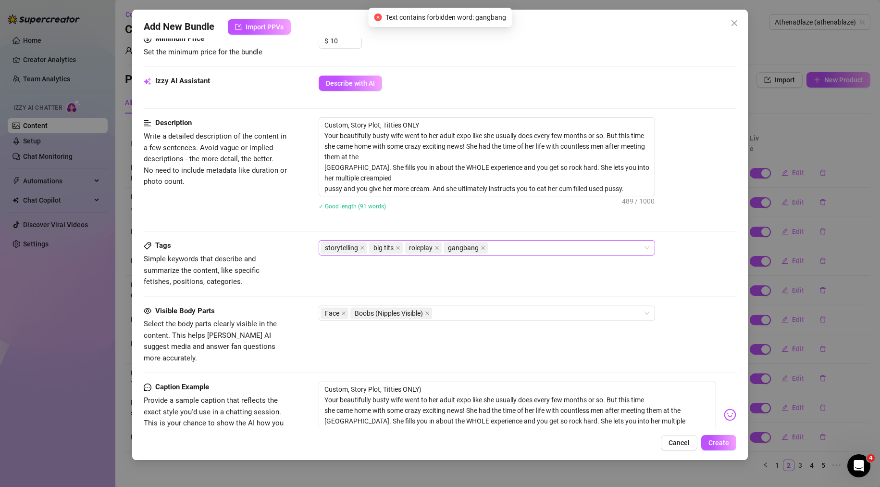
click at [471, 243] on span "gangbang" at bounding box center [463, 247] width 31 height 11
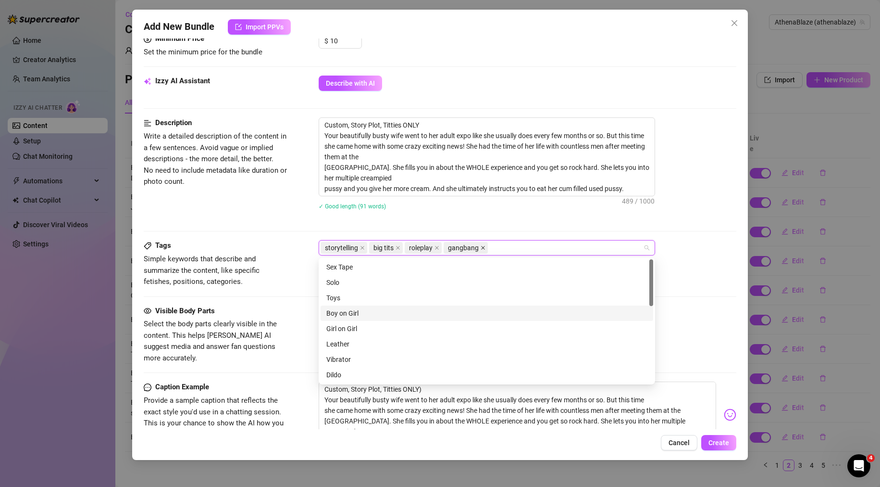
click at [482, 248] on icon "close" at bounding box center [483, 248] width 4 height 4
click at [481, 250] on div "storytelling big tits roleplay" at bounding box center [482, 247] width 323 height 13
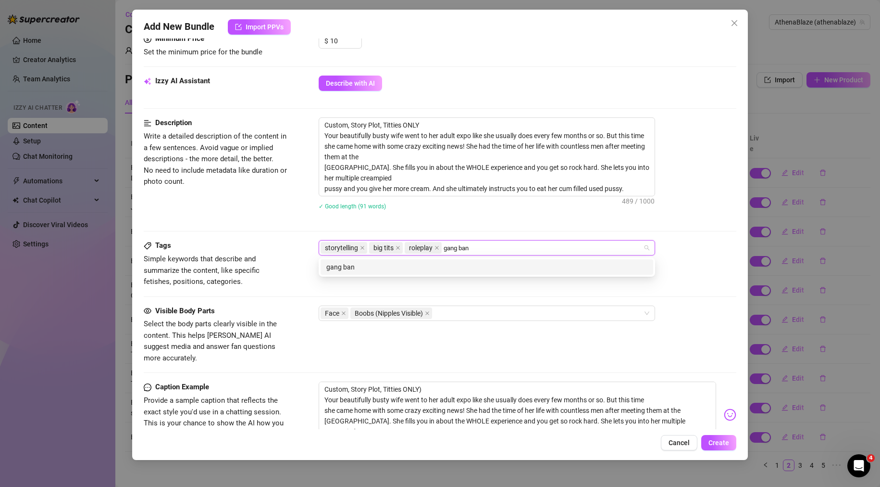
type input "gang bang"
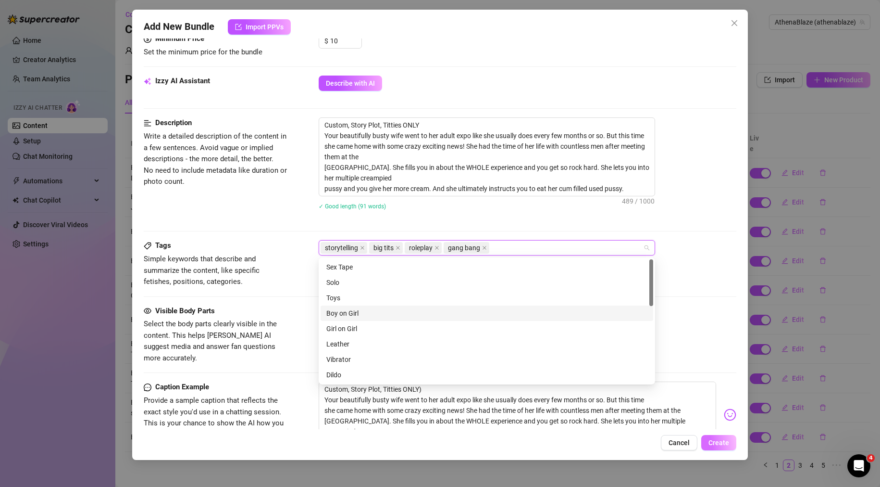
click at [729, 449] on button "Create" at bounding box center [718, 442] width 35 height 15
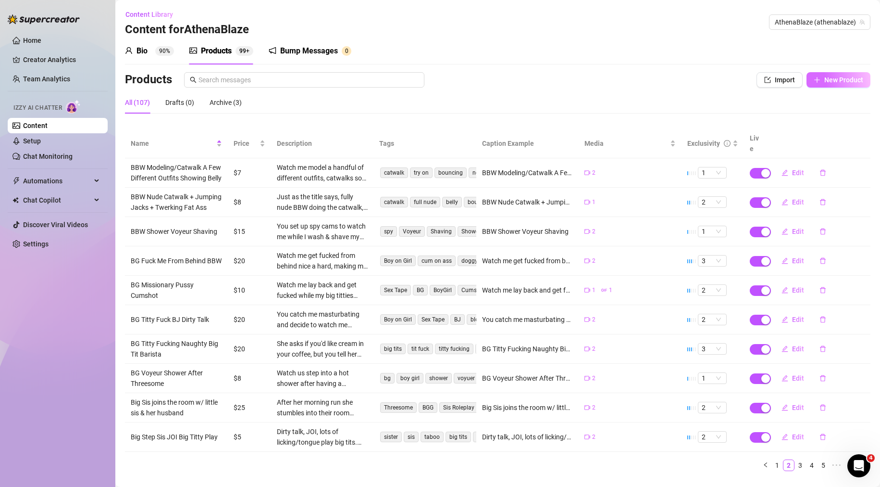
click at [843, 75] on button "New Product" at bounding box center [839, 79] width 64 height 15
type textarea "Type your message here..."
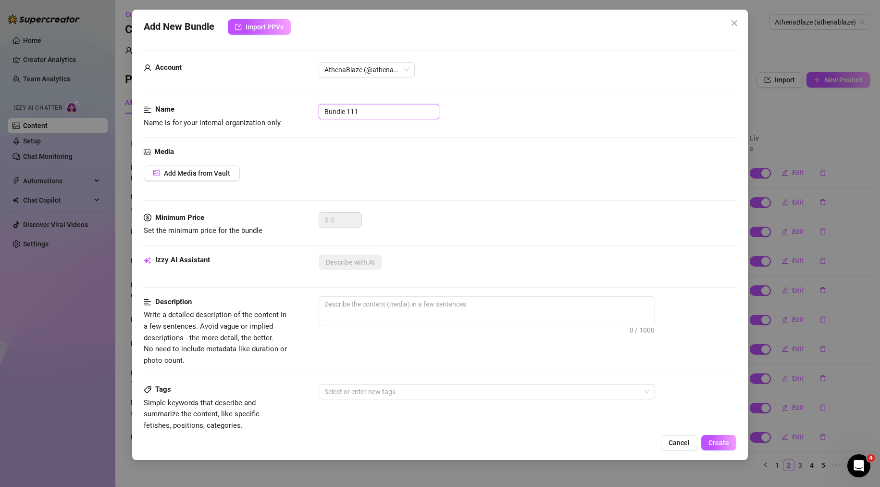
drag, startPoint x: 412, startPoint y: 112, endPoint x: 225, endPoint y: 121, distance: 186.7
click at [220, 119] on div "Name Name is for your internal organization only. Bundle 111" at bounding box center [440, 116] width 593 height 25
paste input "Slutty School Girl"
type input "Slutty School Girl"
click at [237, 174] on button "Add Media from Vault" at bounding box center [192, 172] width 96 height 15
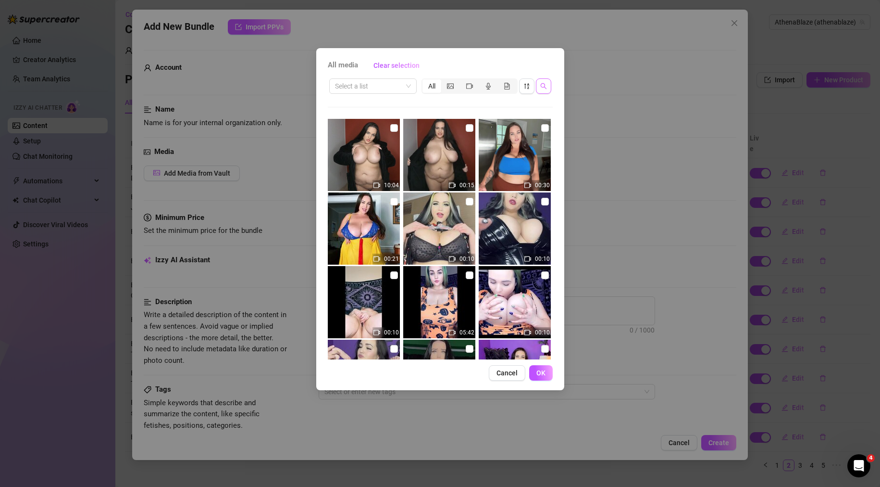
click at [539, 86] on button "button" at bounding box center [543, 85] width 15 height 15
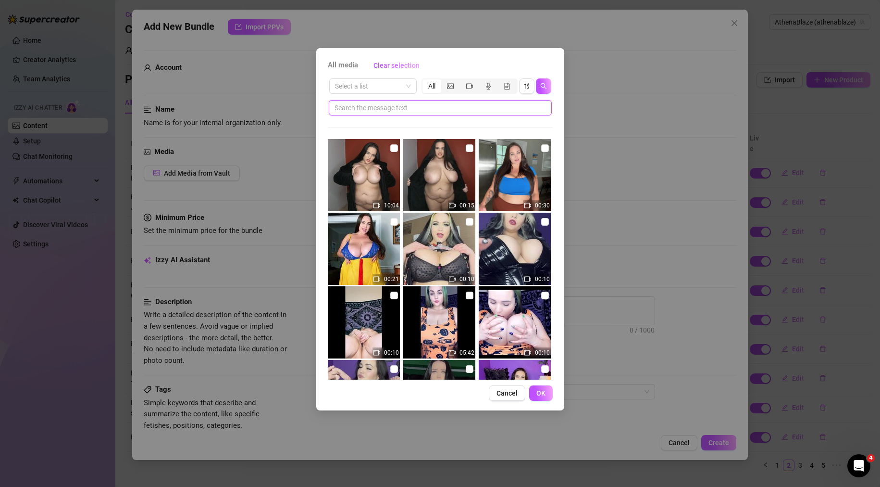
drag, startPoint x: 442, startPoint y: 114, endPoint x: 448, endPoint y: 108, distance: 8.2
paste input "Slutty School Girl"
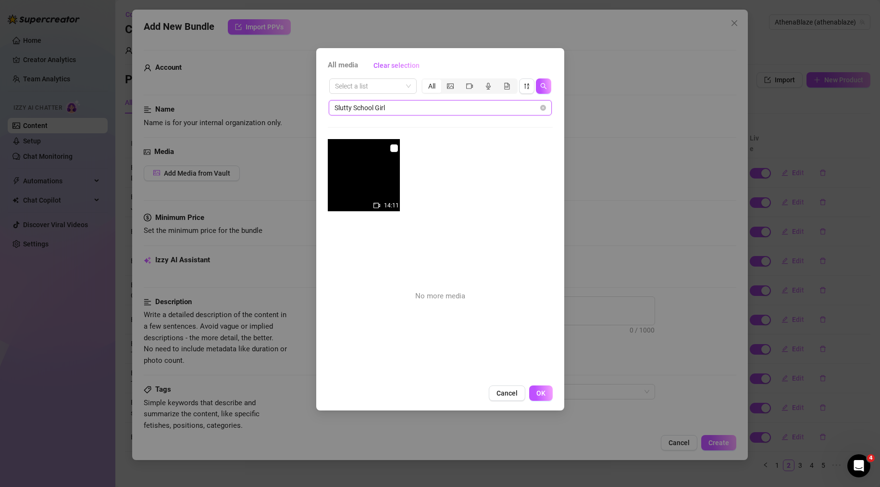
type input "Slutty School Girl"
drag, startPoint x: 650, startPoint y: 281, endPoint x: 772, endPoint y: 191, distance: 151.0
click at [650, 281] on div "All media Clear selection Select a list All Slutty School Girl [DEMOGRAPHIC_DAT…" at bounding box center [440, 243] width 880 height 487
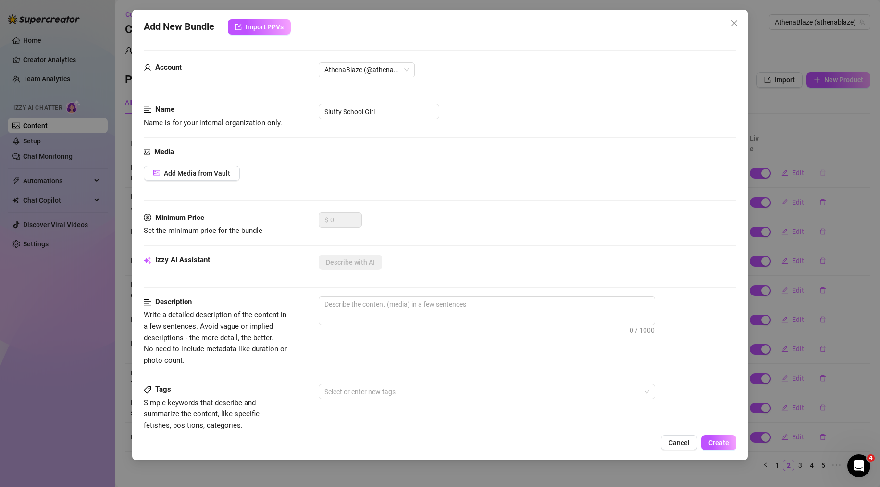
click at [826, 167] on div "Add New Bundle Import PPVs Account AthenaBlaze (@athenablaze) Name Name is for …" at bounding box center [440, 243] width 880 height 487
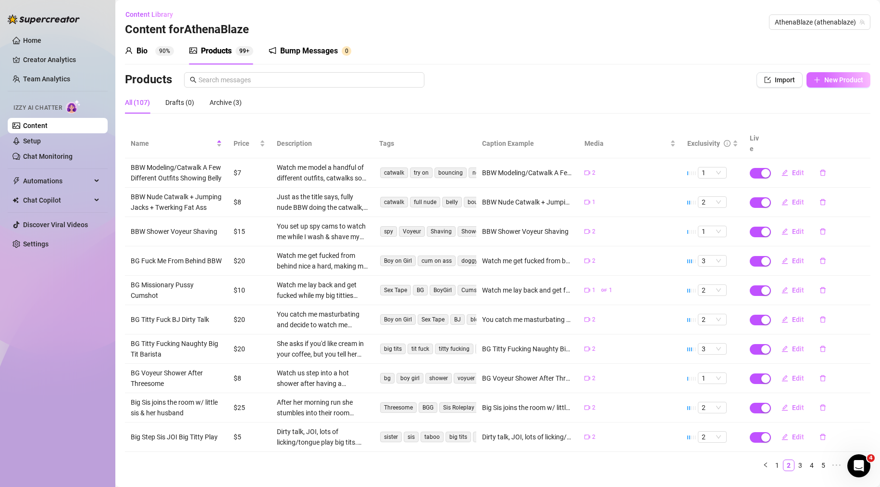
click at [828, 81] on span "New Product" at bounding box center [843, 80] width 39 height 8
type textarea "Type your message here..."
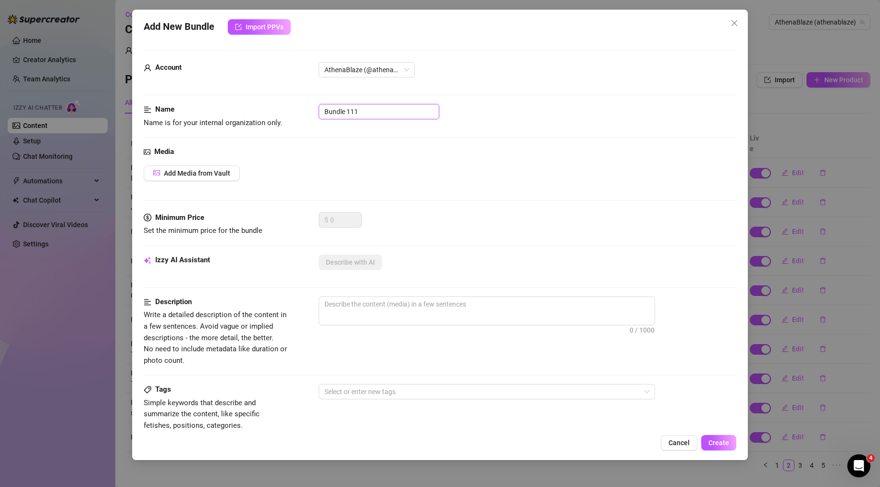
click at [279, 109] on div "Name Name is for your internal organization only. Bundle 111" at bounding box center [440, 116] width 593 height 25
paste input "Naughty Nurse JOI Sperm Donation"
type input "Naughty Nurse JOI Sperm Donation"
click at [333, 154] on div "Media" at bounding box center [440, 152] width 593 height 12
click at [210, 172] on span "Add Media from Vault" at bounding box center [197, 173] width 66 height 8
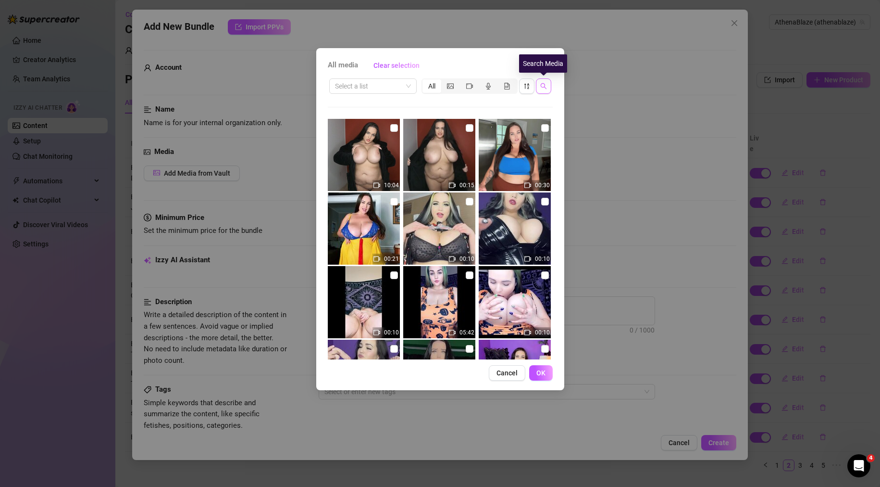
click at [546, 87] on icon "search" at bounding box center [543, 86] width 7 height 7
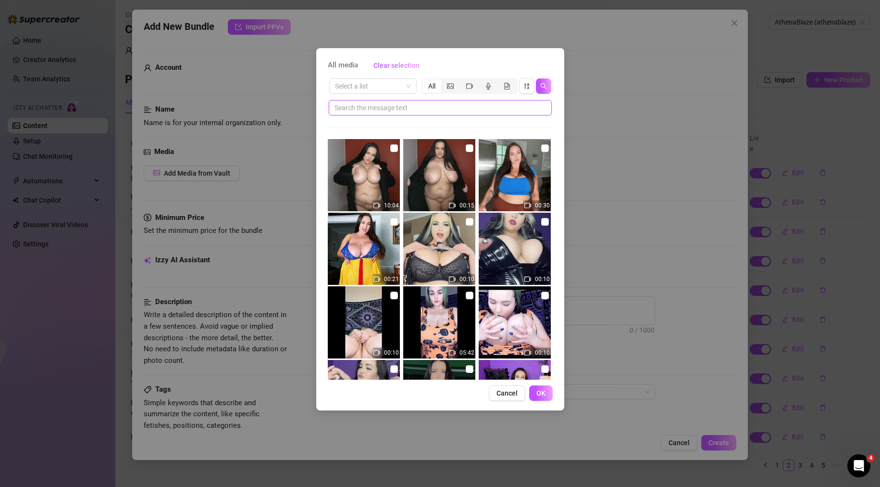
paste input "Naughty Nurse JOI Sperm Donation"
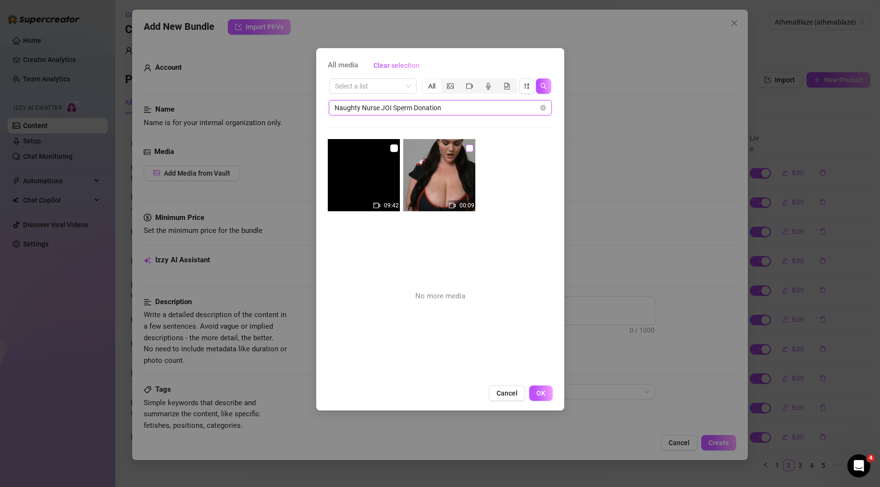
type input "Naughty Nurse JOI Sperm Donation"
click at [467, 149] on input "checkbox" at bounding box center [470, 148] width 8 height 8
checkbox input "true"
click at [395, 148] on input "checkbox" at bounding box center [394, 148] width 8 height 8
checkbox input "true"
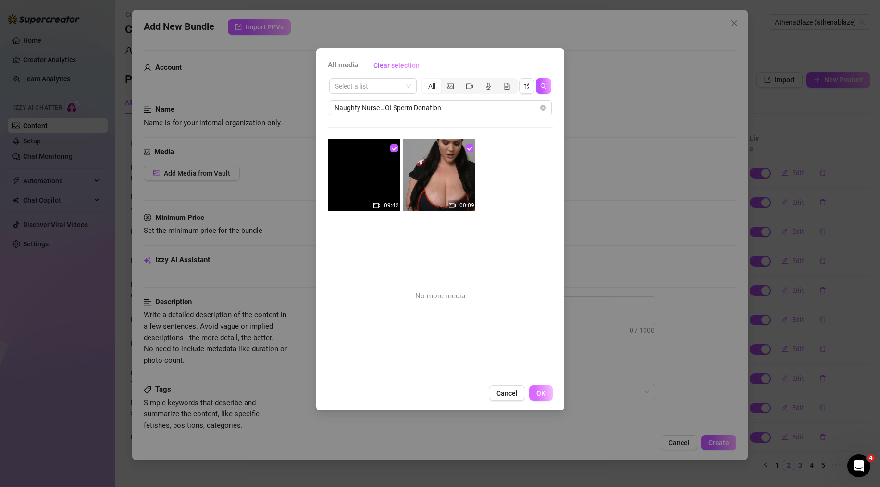
click at [543, 389] on span "OK" at bounding box center [540, 393] width 9 height 8
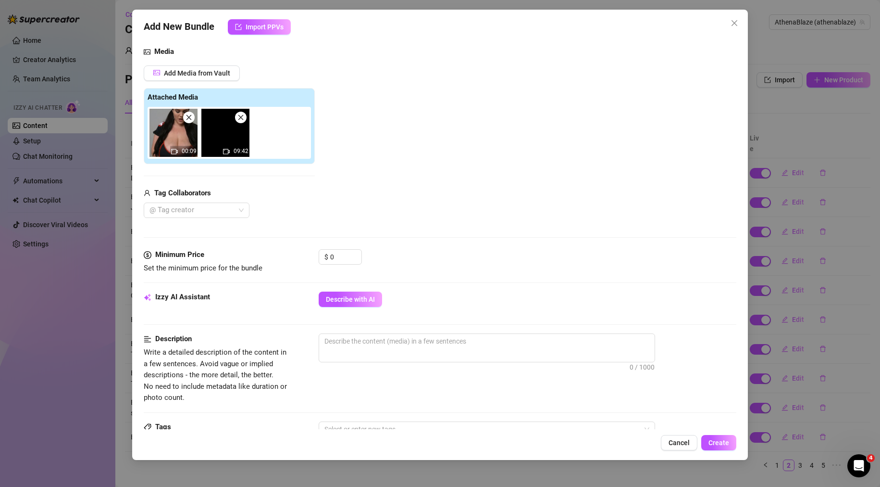
scroll to position [144, 0]
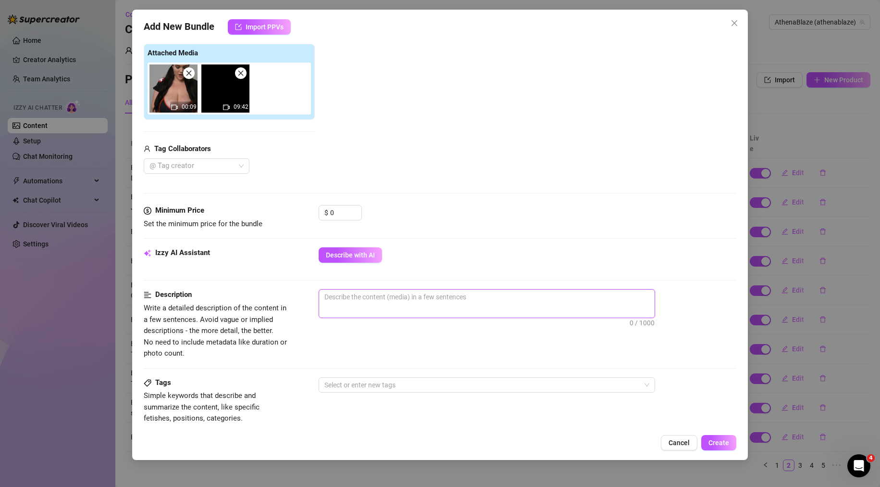
click at [439, 300] on textarea at bounding box center [487, 296] width 336 height 14
type textarea "n"
type textarea "na"
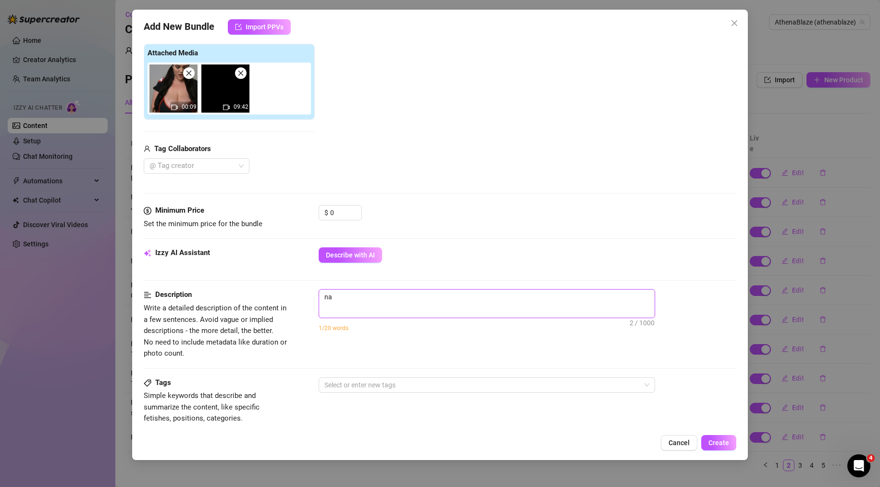
type textarea "nau"
type textarea "naug"
type textarea "naugh"
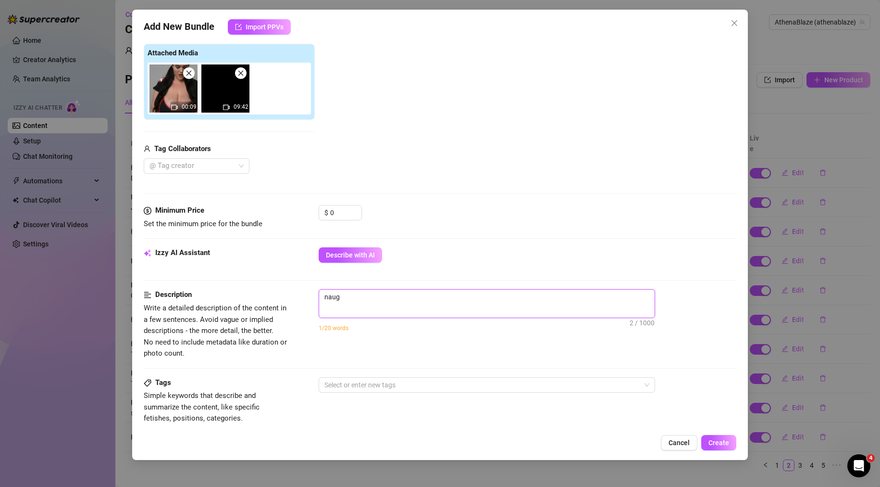
type textarea "naugh"
type textarea "naught"
type textarea "naughty"
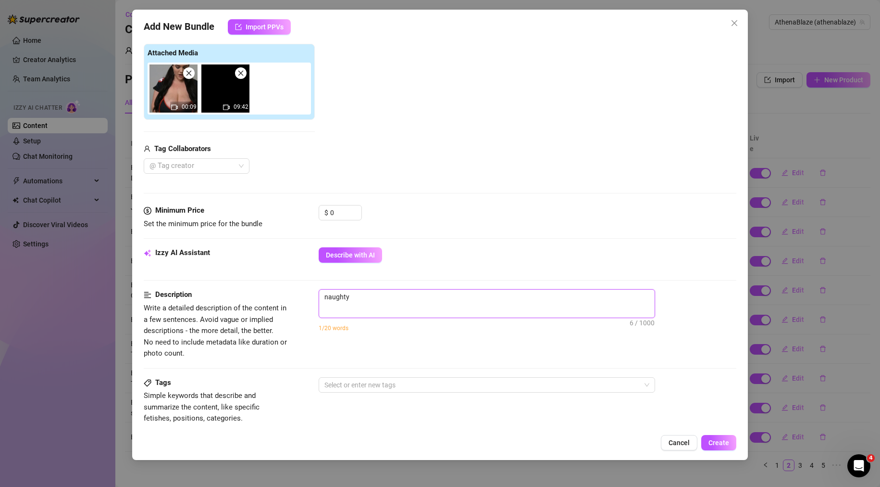
type textarea "naughty"
type textarea "naughty n"
type textarea "naughty nu"
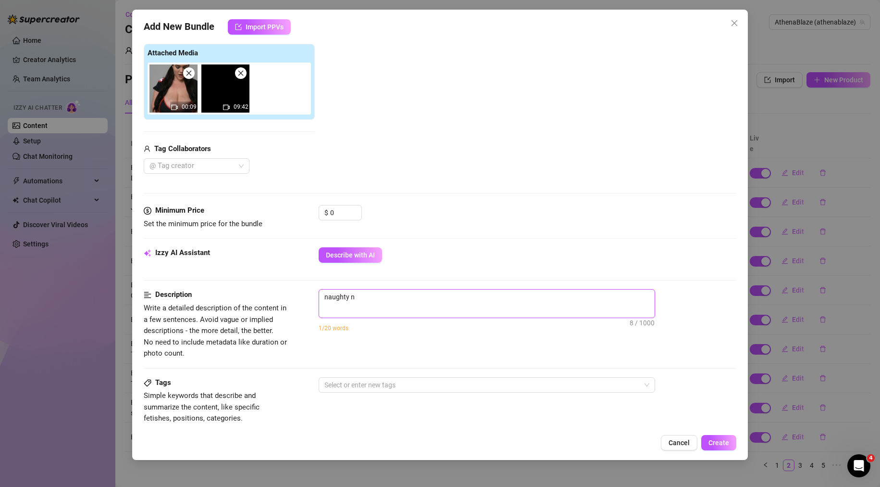
type textarea "naughty nu"
type textarea "naughty nur"
type textarea "naughty nurs"
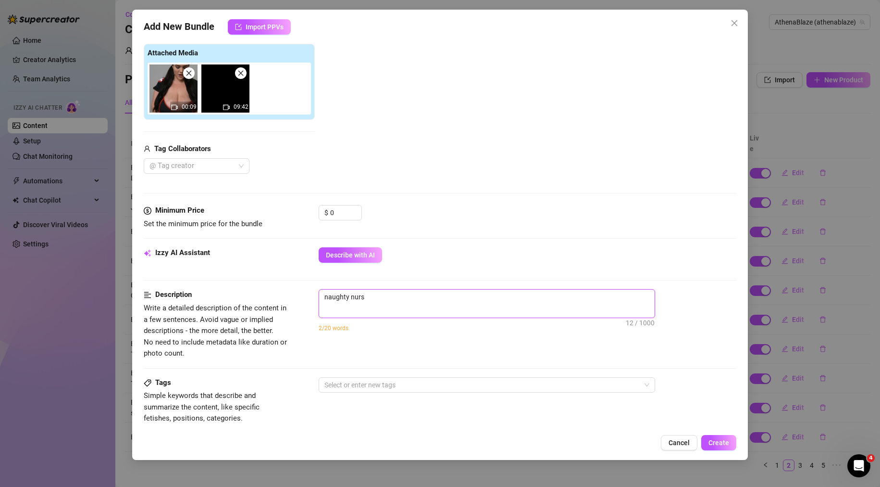
type textarea "naughty nurse"
type textarea "naughty nurse r"
type textarea "naughty nurse [PERSON_NAME]"
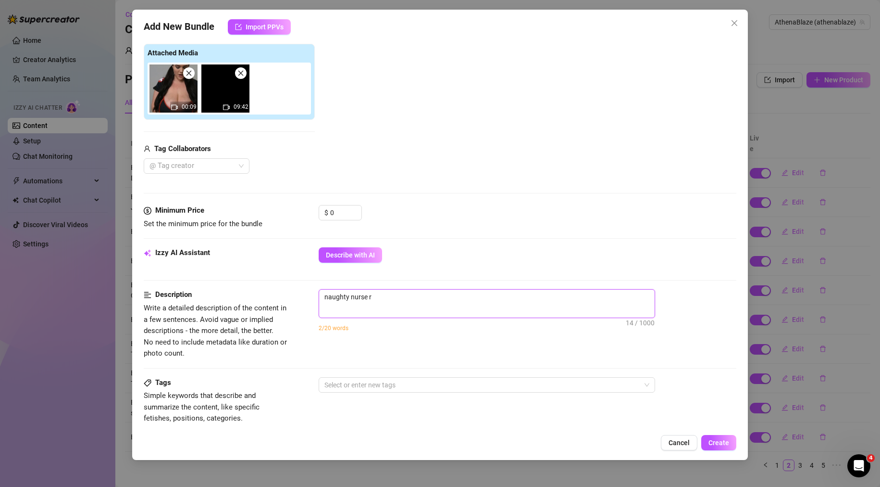
type textarea "naughty nurse [PERSON_NAME]"
type textarea "naughty nurse rol"
type textarea "naughty nurse rolp"
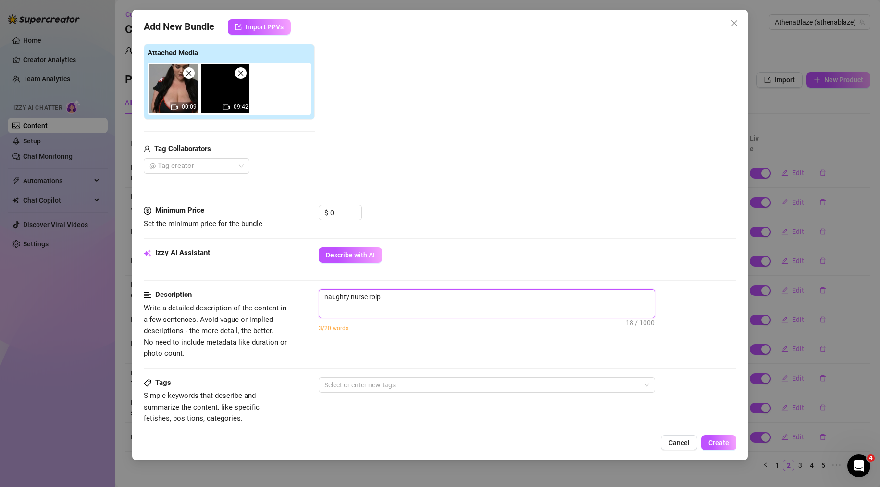
type textarea "naughty nurse rolpl"
click at [635, 299] on textarea "naughty nurse roleplay needing sperm donation, you need assistance so she helps…" at bounding box center [487, 301] width 336 height 25
click at [413, 307] on textarea "naughty nurse roleplay needing sperm donation, you need assistance so she helps…" at bounding box center [487, 301] width 336 height 25
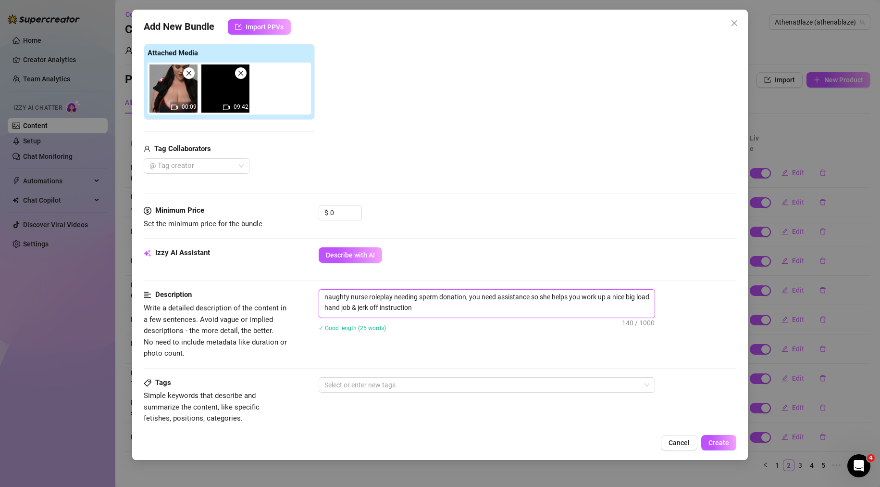
click at [426, 311] on textarea "naughty nurse roleplay needing sperm donation, you need assistance so she helps…" at bounding box center [487, 301] width 336 height 25
drag, startPoint x: 457, startPoint y: 309, endPoint x: 307, endPoint y: 287, distance: 151.1
click at [307, 287] on form "Account AthenaBlaze (@athenablaze) Name Name is for your internal organization …" at bounding box center [440, 310] width 593 height 808
click at [427, 210] on div "$ 0" at bounding box center [528, 217] width 418 height 24
drag, startPoint x: 342, startPoint y: 215, endPoint x: 264, endPoint y: 215, distance: 77.9
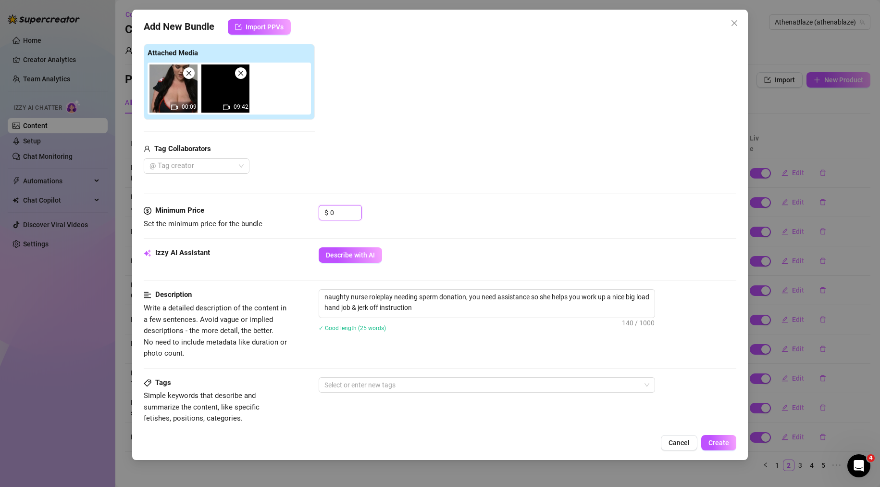
click at [269, 215] on div "Minimum Price Set the minimum price for the bundle $ 0" at bounding box center [440, 217] width 593 height 25
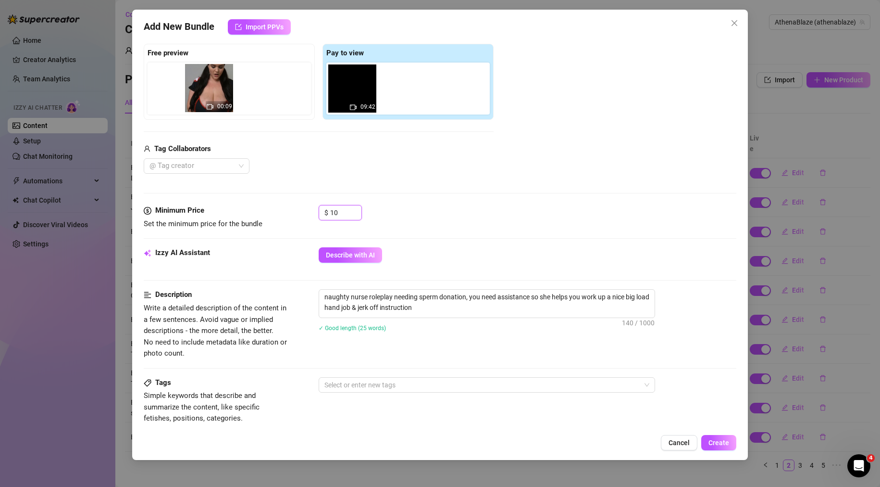
drag, startPoint x: 353, startPoint y: 95, endPoint x: 203, endPoint y: 100, distance: 150.6
click at [199, 96] on div "Free preview Pay to view 00:09 09:42" at bounding box center [319, 82] width 350 height 76
drag, startPoint x: 359, startPoint y: 86, endPoint x: 179, endPoint y: 87, distance: 179.8
click at [179, 87] on div "Free preview Pay to view 00:09 09:42" at bounding box center [319, 82] width 350 height 76
drag, startPoint x: 340, startPoint y: 99, endPoint x: 177, endPoint y: 87, distance: 162.9
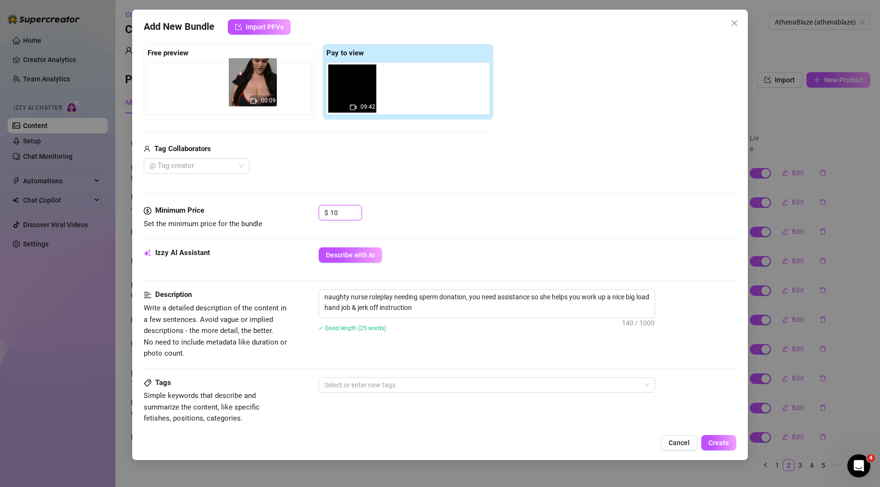
click at [178, 87] on div "Free preview Pay to view 00:09 09:42" at bounding box center [319, 82] width 350 height 76
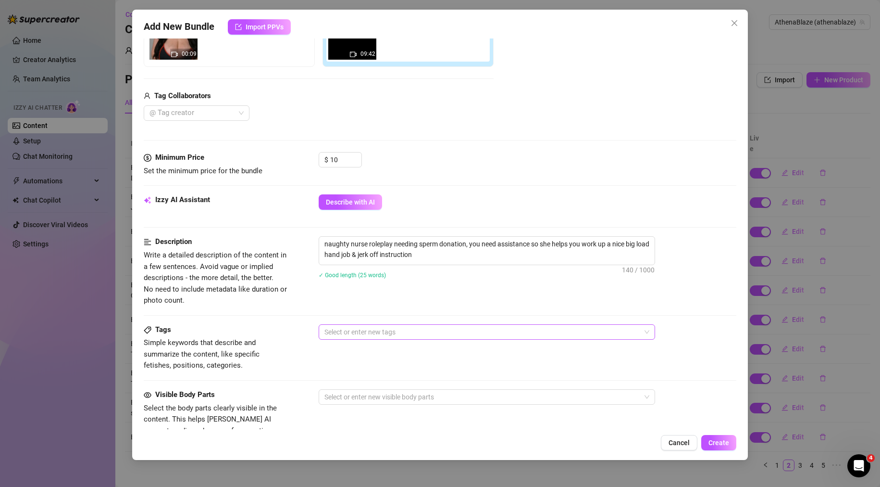
scroll to position [240, 0]
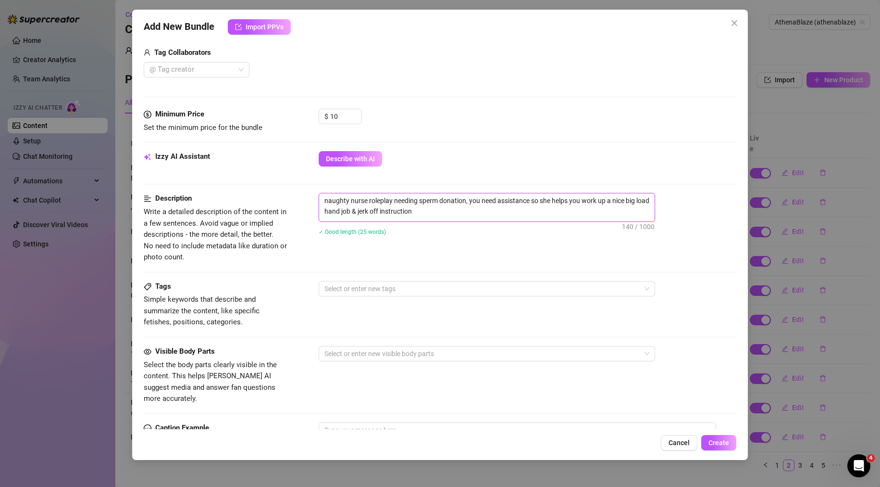
drag, startPoint x: 442, startPoint y: 211, endPoint x: 236, endPoint y: 191, distance: 207.1
click at [236, 191] on form "Account AthenaBlaze (@athenablaze) Name Name is for your internal organization …" at bounding box center [440, 214] width 593 height 808
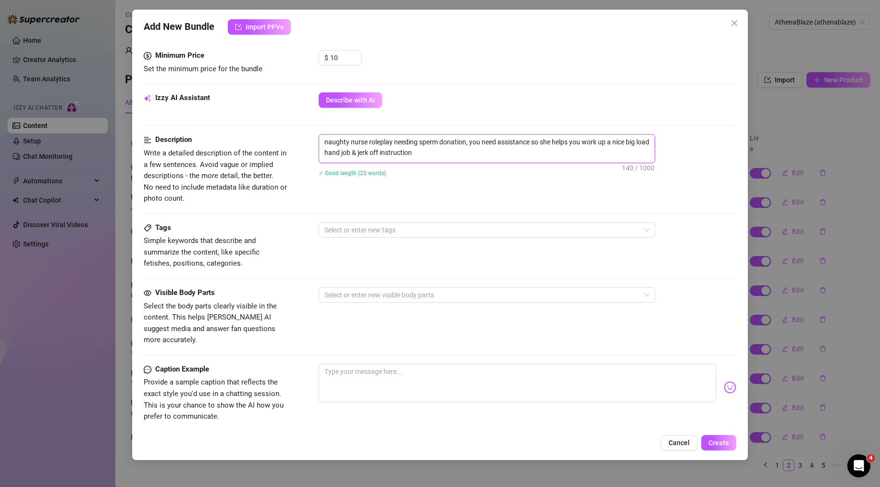
scroll to position [385, 0]
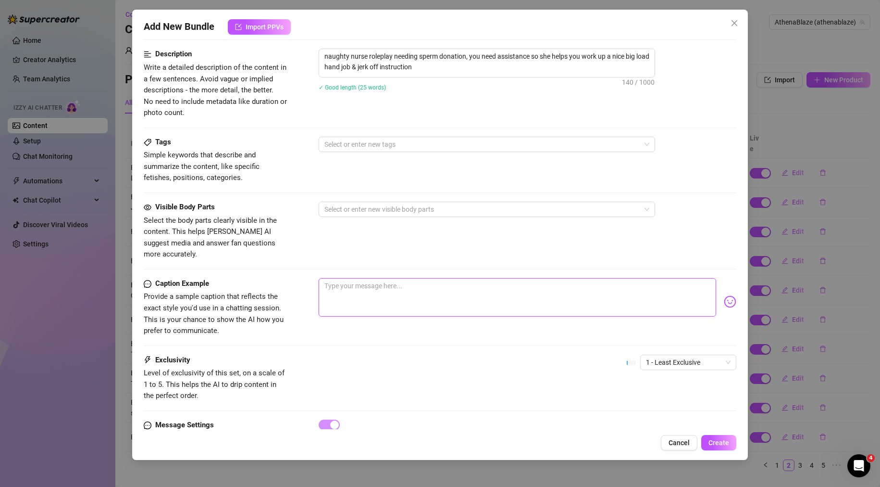
paste textarea "naughty nurse roleplay needing sperm donation, you need assistance so she helps…"
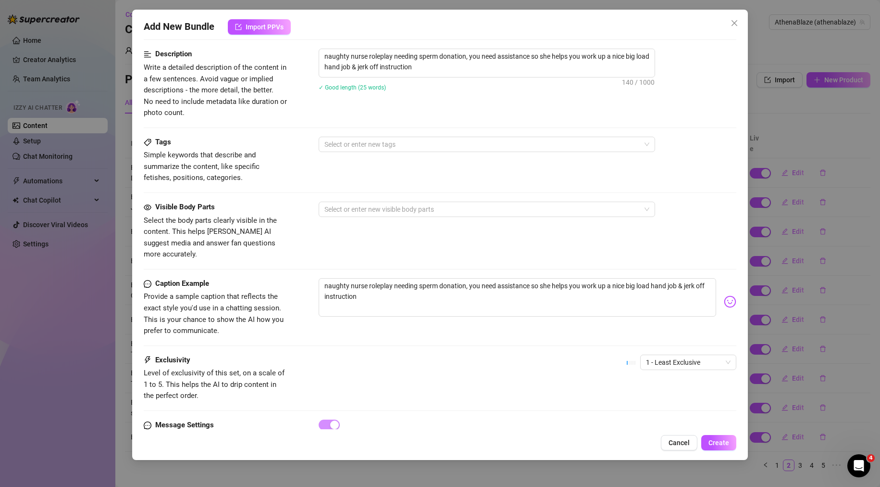
click at [363, 217] on div "Visible Body Parts Select the body parts clearly visible in the content. This h…" at bounding box center [440, 230] width 593 height 59
click at [368, 208] on div at bounding box center [482, 208] width 323 height 13
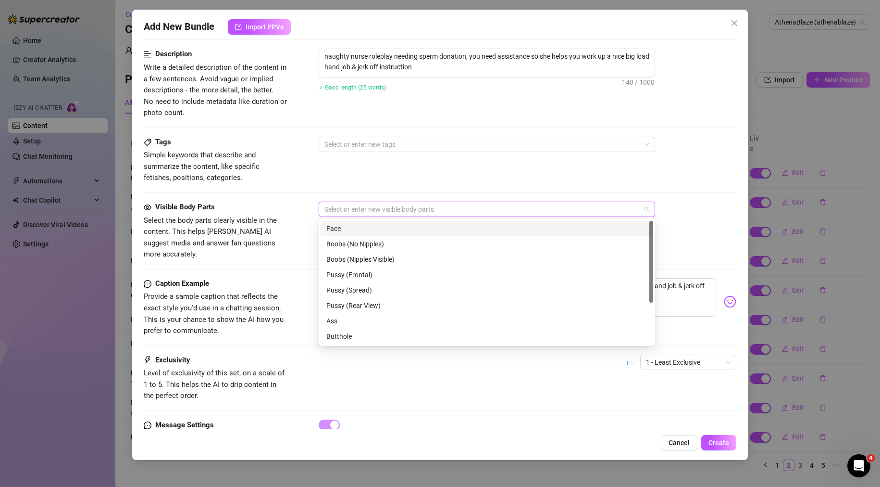
click at [364, 228] on div "Face" at bounding box center [486, 228] width 321 height 11
click at [372, 257] on div "Boobs (Nipples Visible)" at bounding box center [486, 259] width 321 height 11
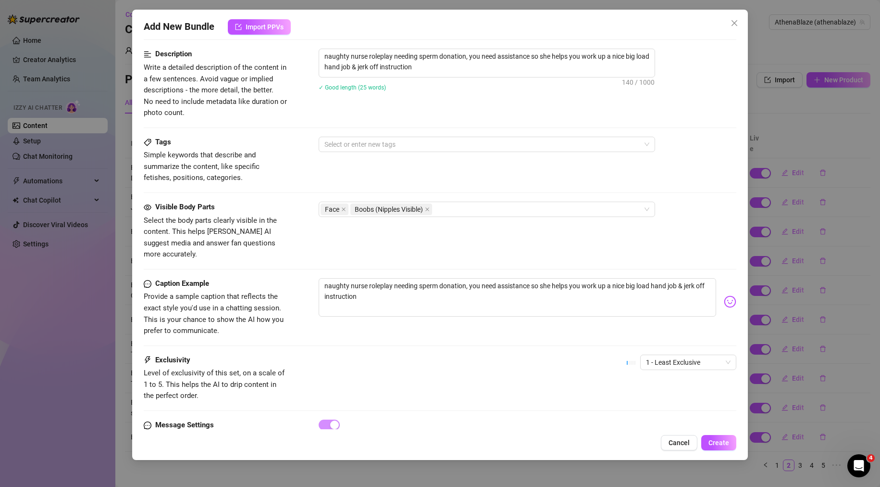
click at [297, 250] on div "Visible Body Parts Select the body parts clearly visible in the content. This h…" at bounding box center [440, 239] width 593 height 76
click at [341, 145] on div at bounding box center [482, 143] width 323 height 13
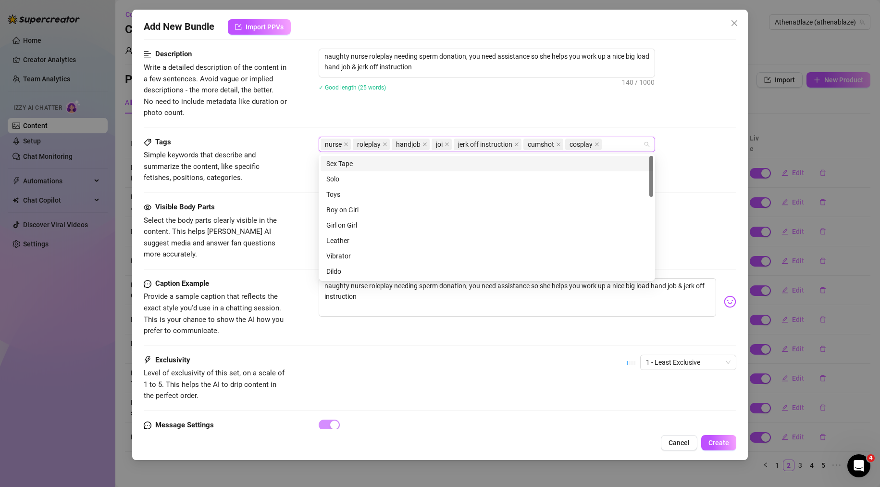
click at [619, 122] on div "Description Write a detailed description of the content in a few sentences. Avo…" at bounding box center [440, 92] width 593 height 87
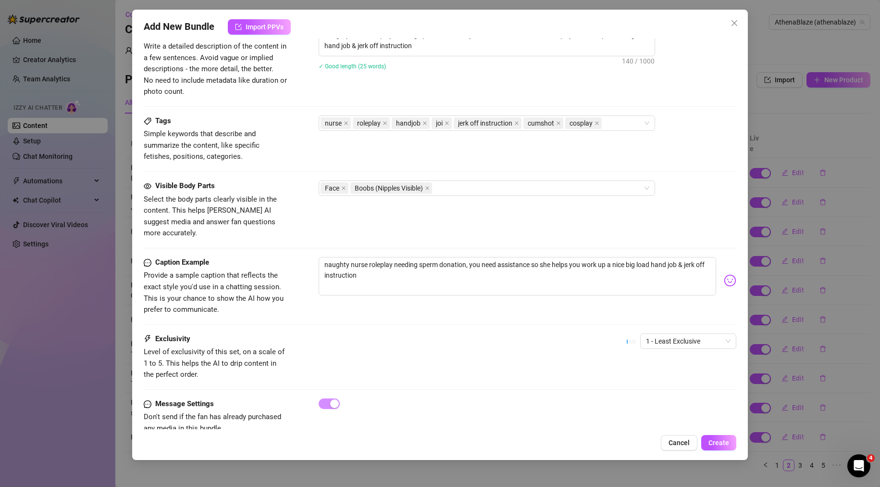
scroll to position [417, 0]
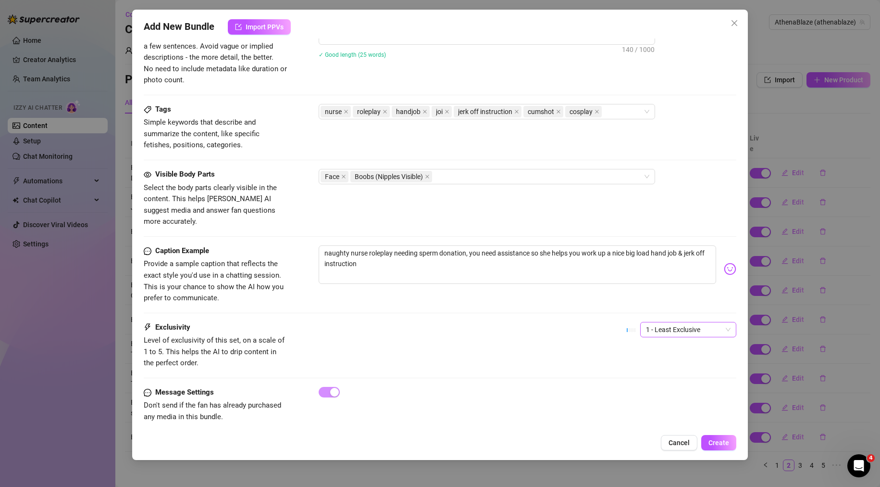
click at [695, 322] on span "1 - Least Exclusive" at bounding box center [688, 329] width 85 height 14
click at [671, 354] on div "2" at bounding box center [680, 352] width 81 height 11
click at [467, 331] on div "Exclusivity Level of exclusivity of this set, on a scale of 1 to 5. This helps …" at bounding box center [440, 345] width 593 height 47
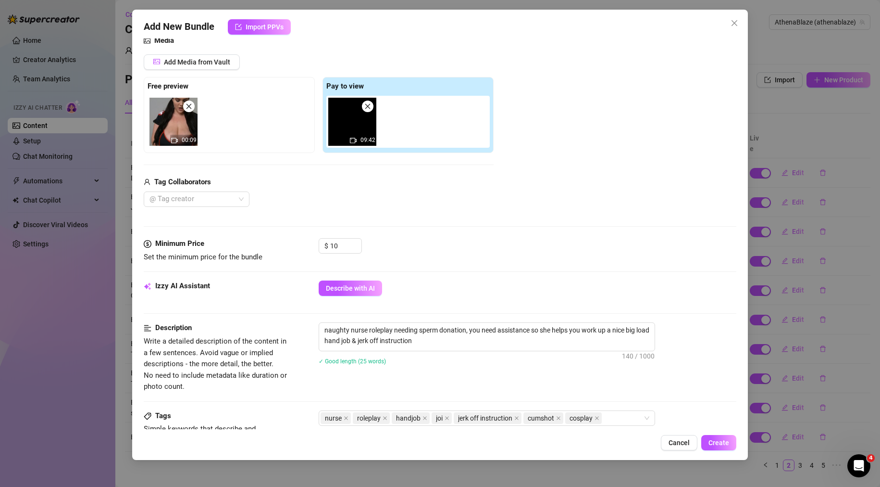
scroll to position [288, 0]
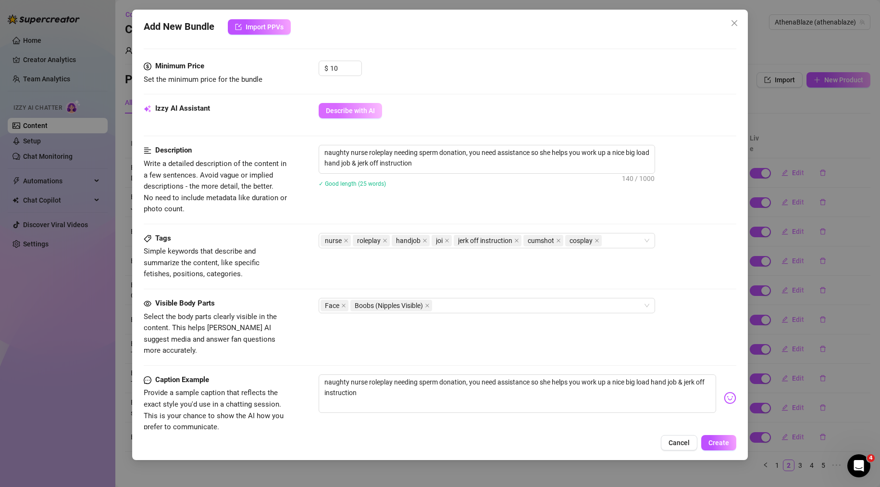
click at [354, 111] on span "Describe with AI" at bounding box center [350, 111] width 49 height 8
click at [719, 441] on span "Create" at bounding box center [719, 442] width 21 height 8
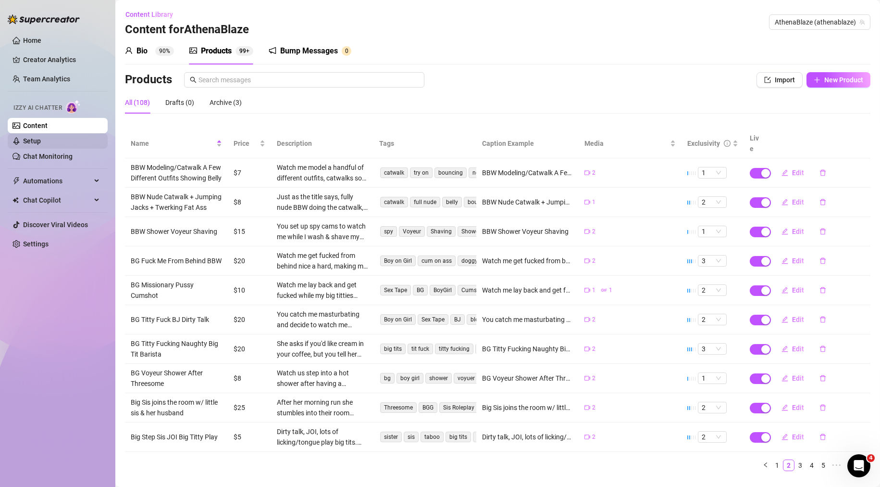
click at [41, 142] on link "Setup" at bounding box center [32, 141] width 18 height 8
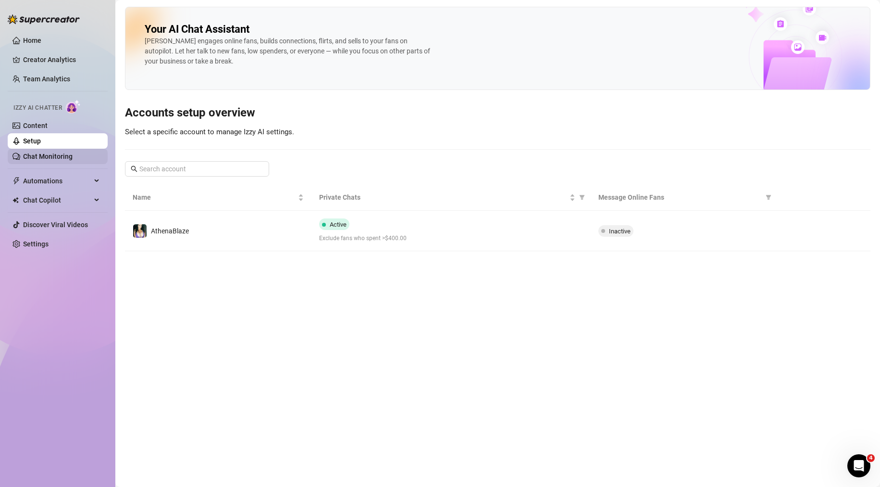
click at [51, 155] on link "Chat Monitoring" at bounding box center [48, 156] width 50 height 8
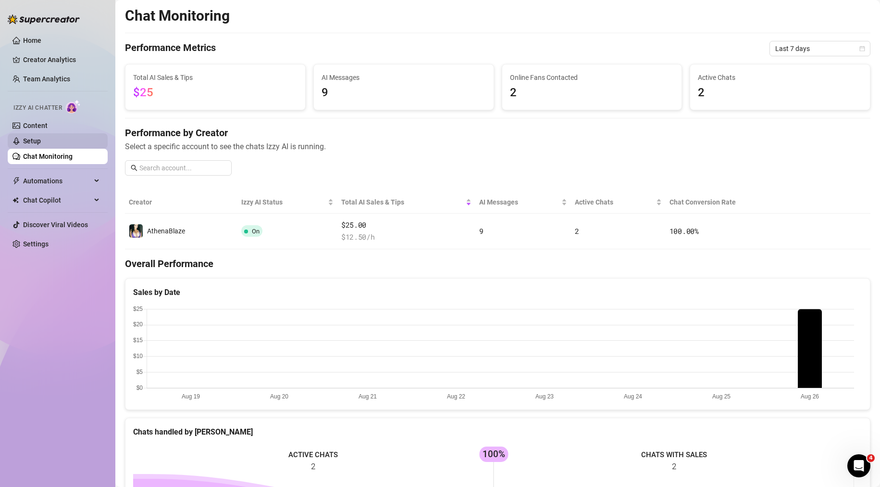
click at [32, 143] on link "Setup" at bounding box center [32, 141] width 18 height 8
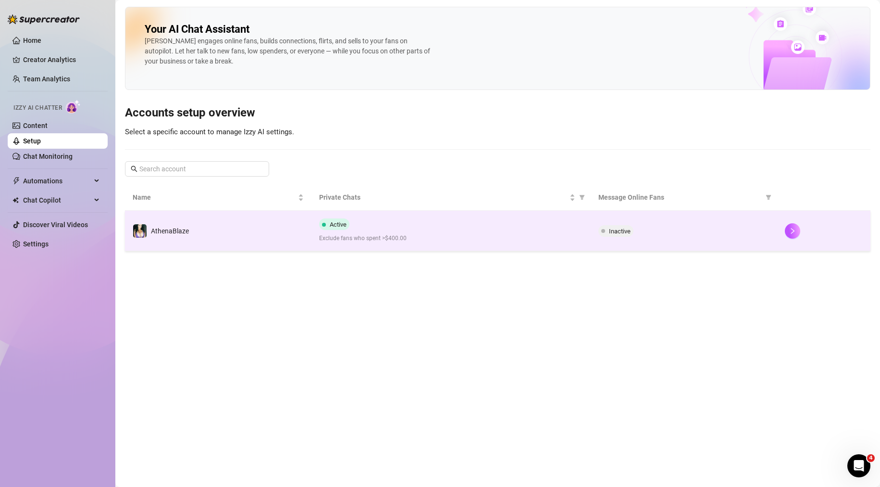
click at [409, 225] on div "Active Exclude fans who spent >$400.00" at bounding box center [451, 230] width 264 height 25
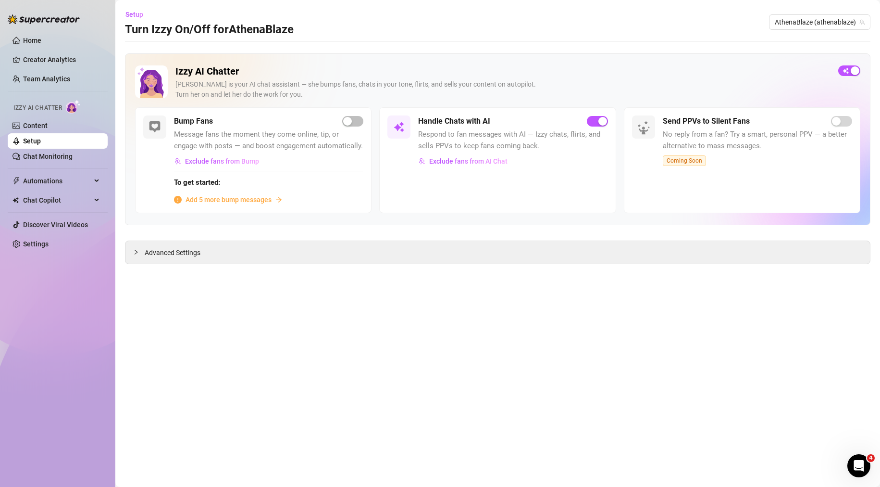
drag, startPoint x: 196, startPoint y: 249, endPoint x: 476, endPoint y: 288, distance: 282.6
click at [197, 249] on span "Advanced Settings" at bounding box center [173, 252] width 56 height 11
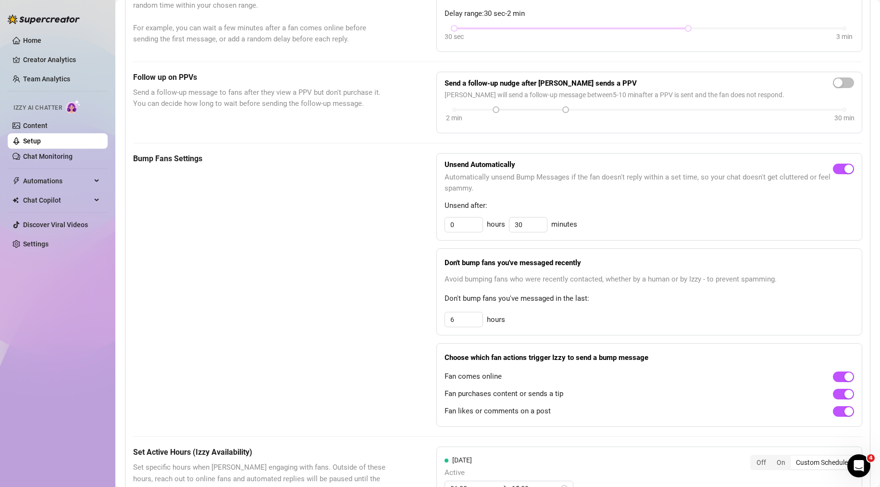
scroll to position [625, 0]
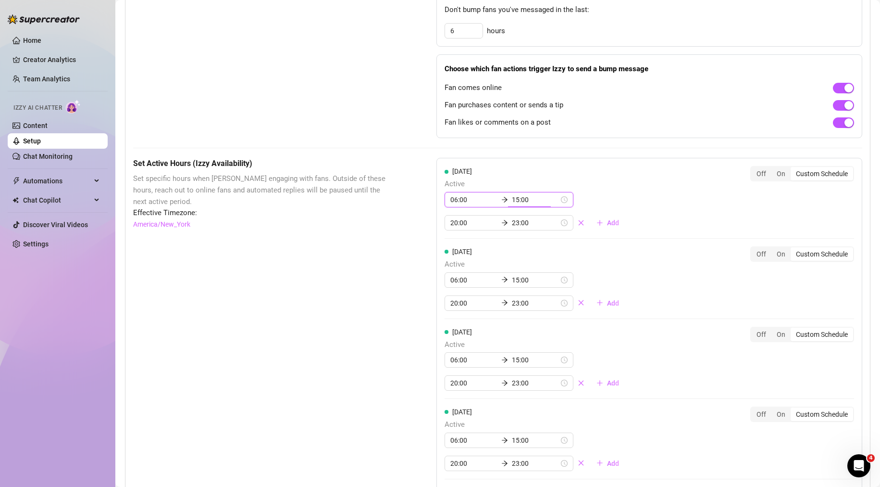
click at [520, 205] on input "15:00" at bounding box center [535, 199] width 47 height 11
drag, startPoint x: 315, startPoint y: 315, endPoint x: 327, endPoint y: 315, distance: 12.0
click at [316, 316] on div "Set Active Hours (Izzy Availability) Set specific hours when Izzy engaging with…" at bounding box center [260, 488] width 255 height 661
